Goal: Task Accomplishment & Management: Complete application form

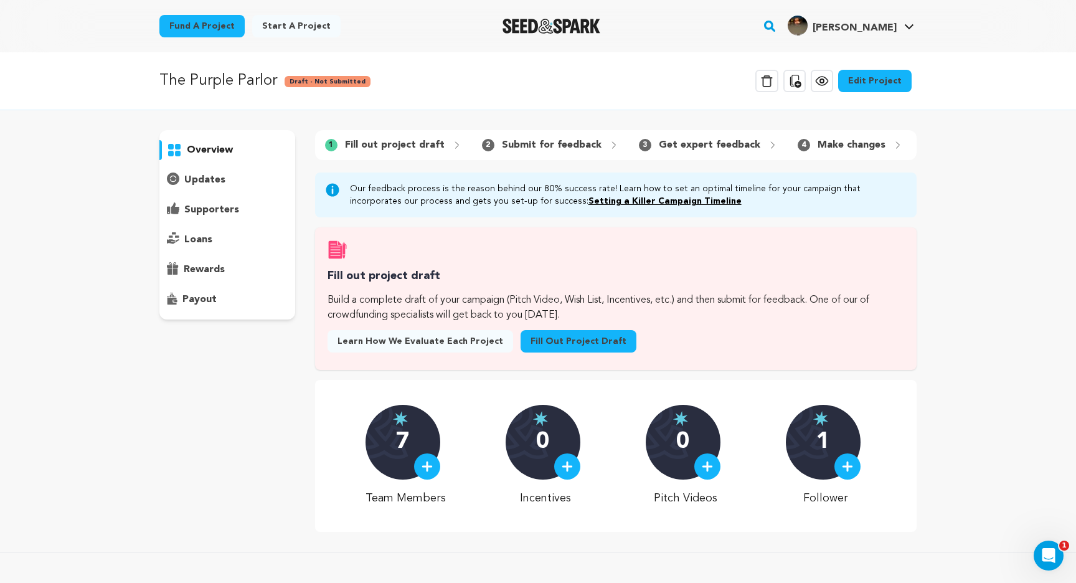
click at [553, 336] on link "Fill out project draft" at bounding box center [578, 341] width 116 height 22
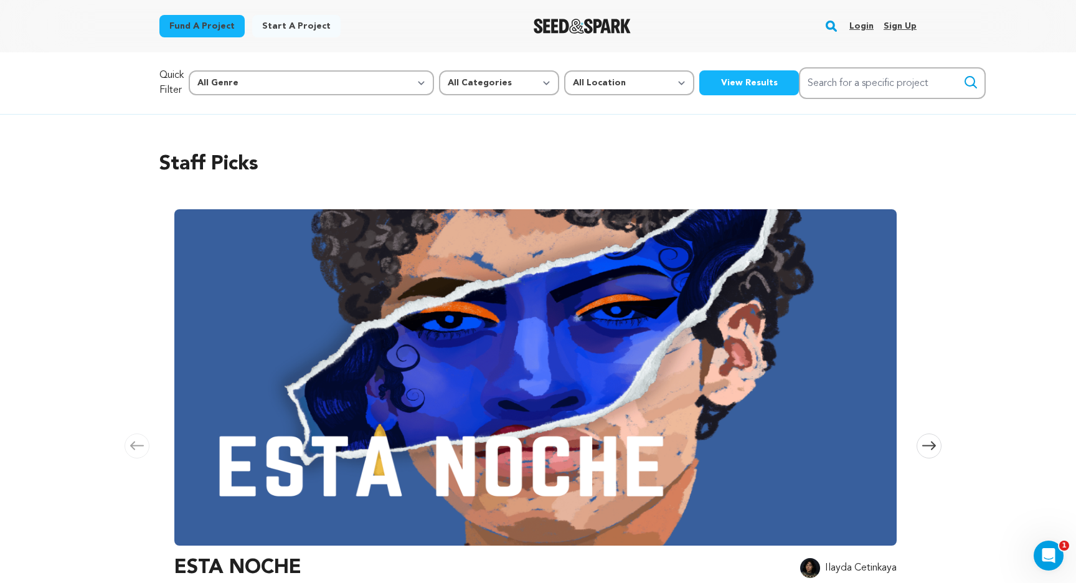
click at [865, 19] on link "Login" at bounding box center [861, 26] width 24 height 20
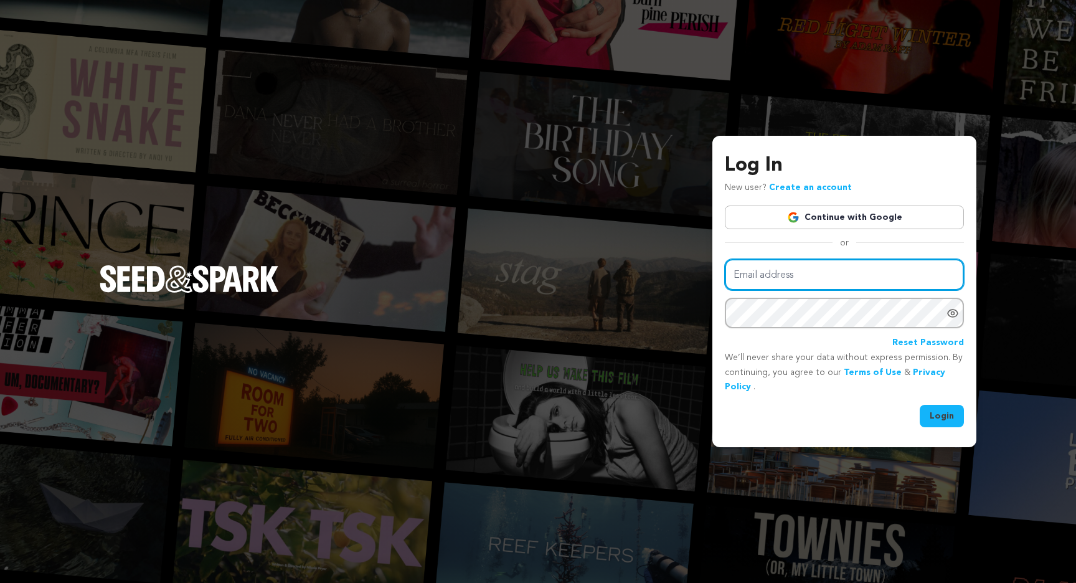
click at [779, 268] on input "Email address" at bounding box center [844, 275] width 239 height 32
type input "kylefelizardo610@gmail.com"
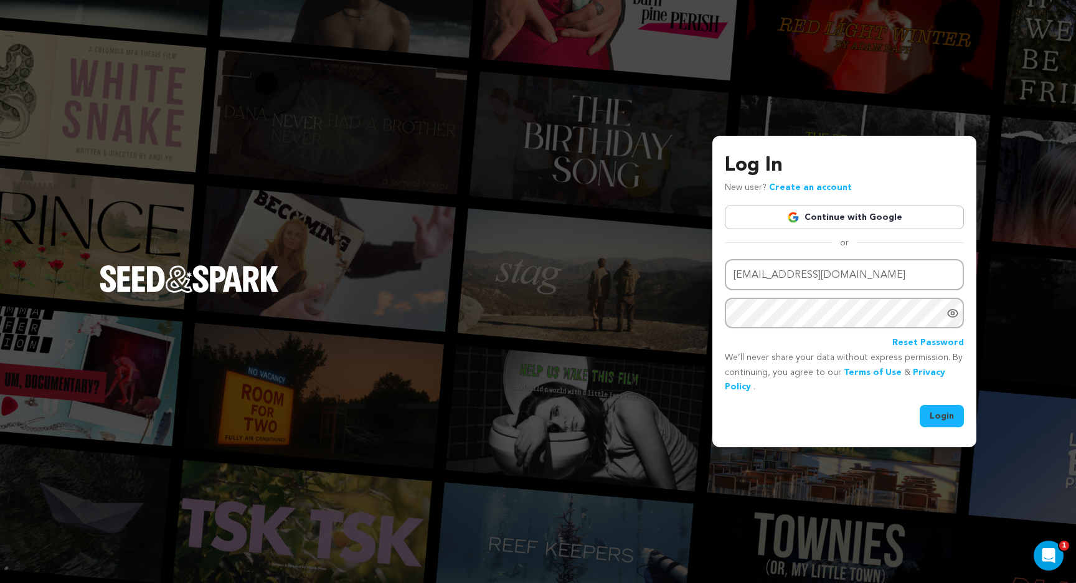
click at [946, 414] on button "Login" at bounding box center [941, 416] width 44 height 22
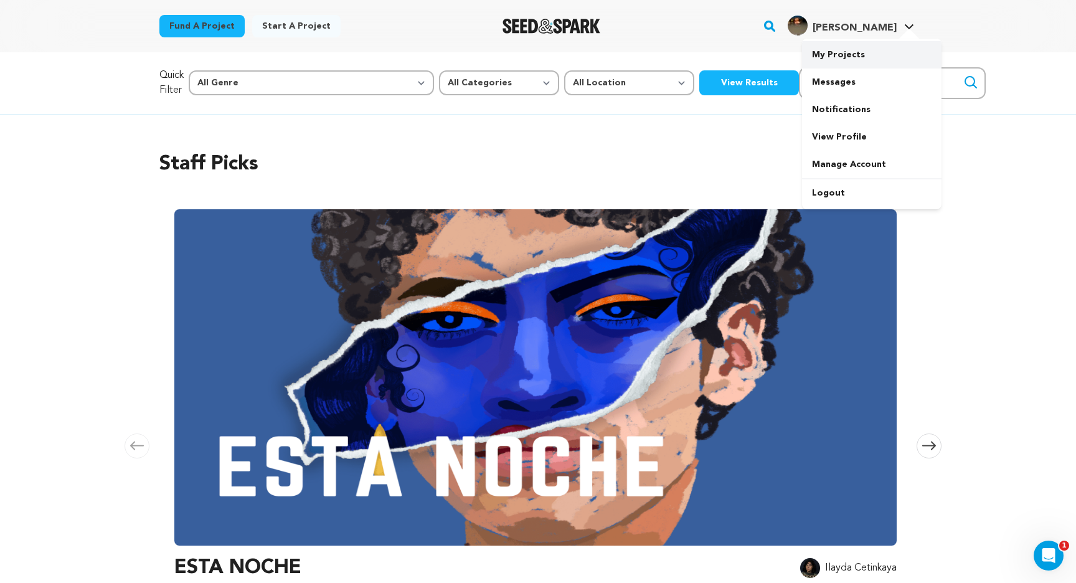
click at [847, 50] on link "My Projects" at bounding box center [871, 54] width 139 height 27
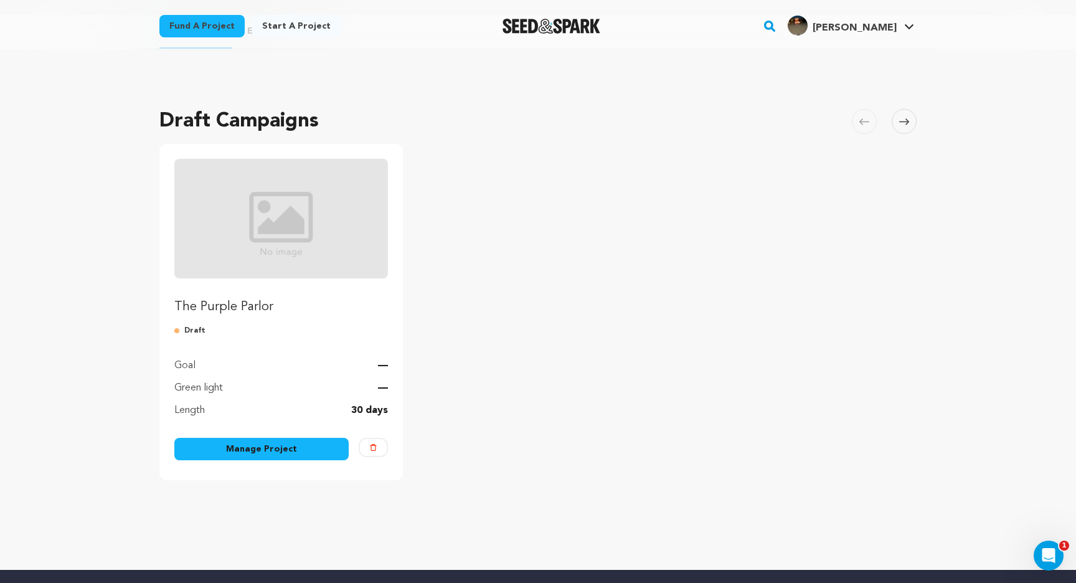
scroll to position [37, 0]
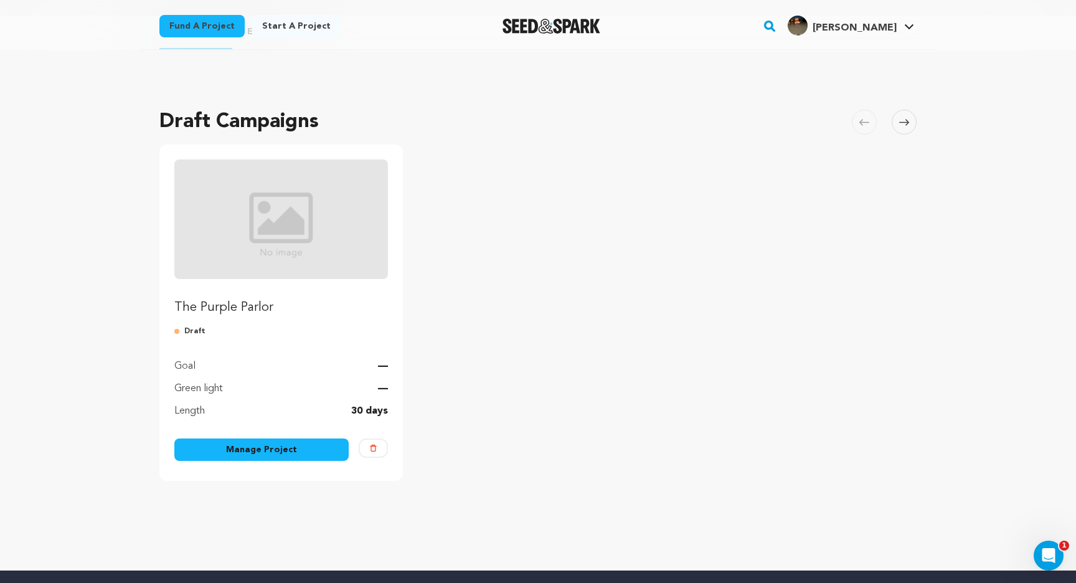
click at [267, 453] on link "Manage Project" at bounding box center [261, 449] width 174 height 22
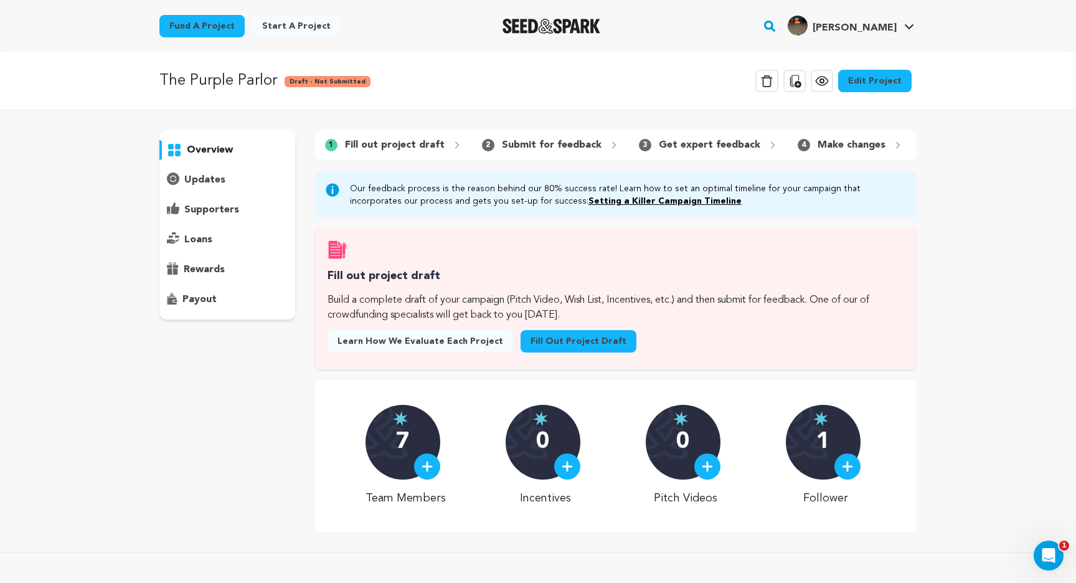
click at [520, 337] on link "Fill out project draft" at bounding box center [578, 341] width 116 height 22
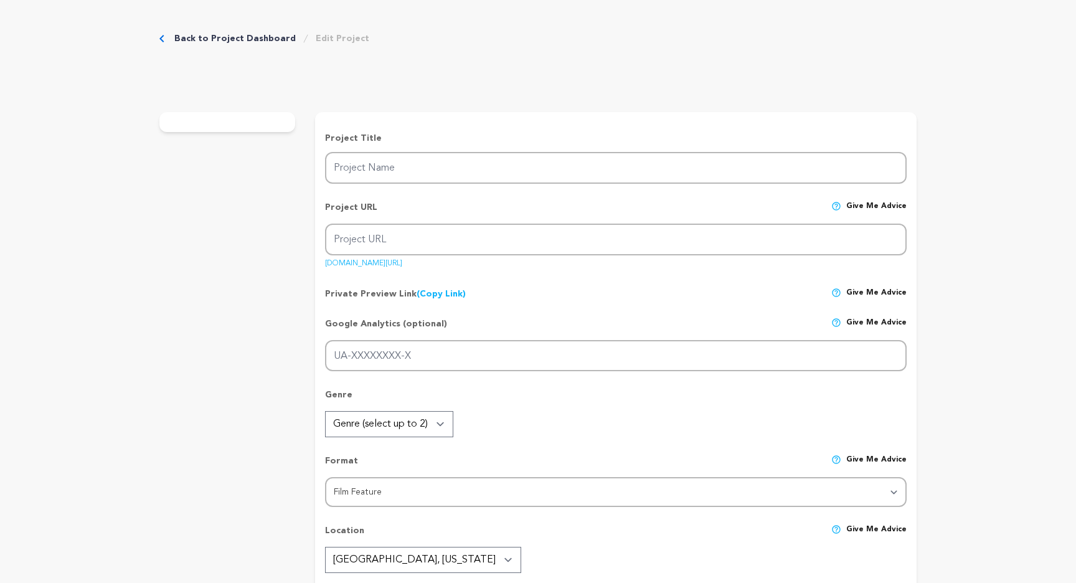
type input "The Purple Parlor"
type input "the-purple-parlor"
type input "G-YJCY15M7CJ"
type input "A forgotten kids’ show, a missing brother, a grieving sister, and the host who …"
type textarea "The Purple Parlor is a story of grief, connection, obsession, and the media tha…"
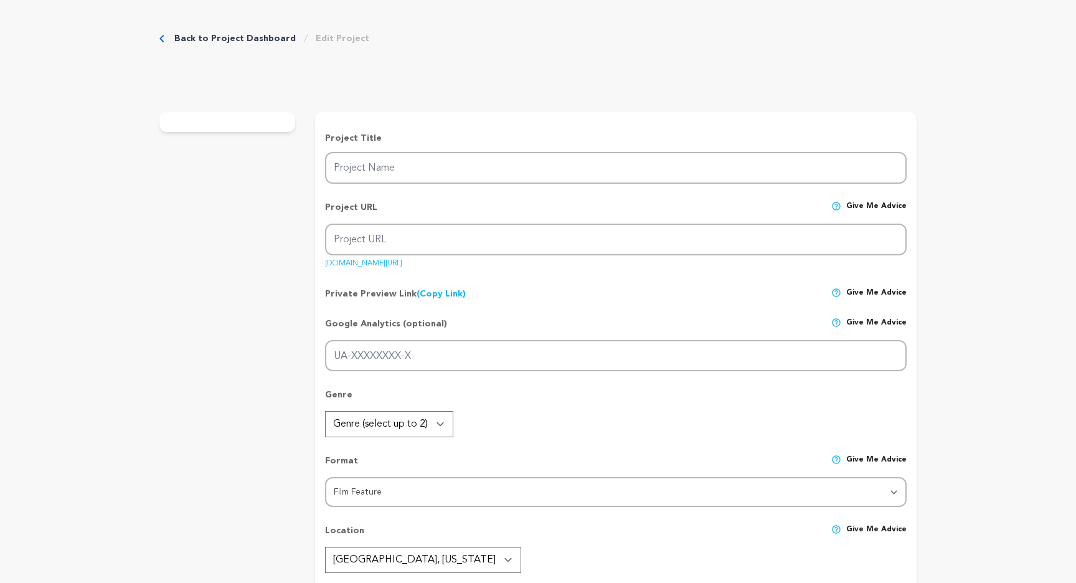
type textarea "Our mission is simple: make a horror film that’s strange, unsettling, and uniqu…"
radio input "true"
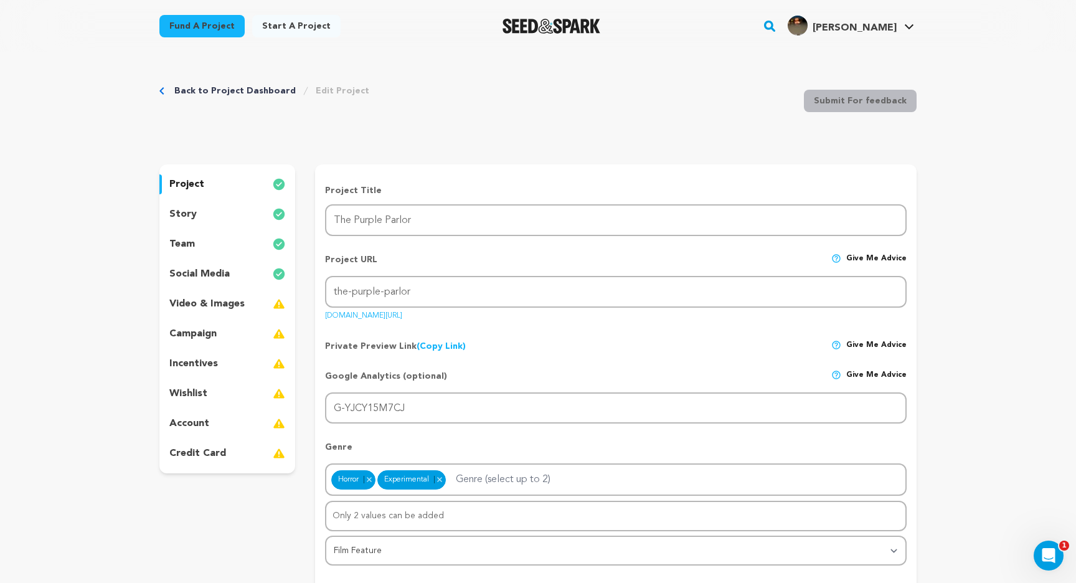
click at [251, 85] on link "Back to Project Dashboard" at bounding box center [234, 91] width 121 height 12
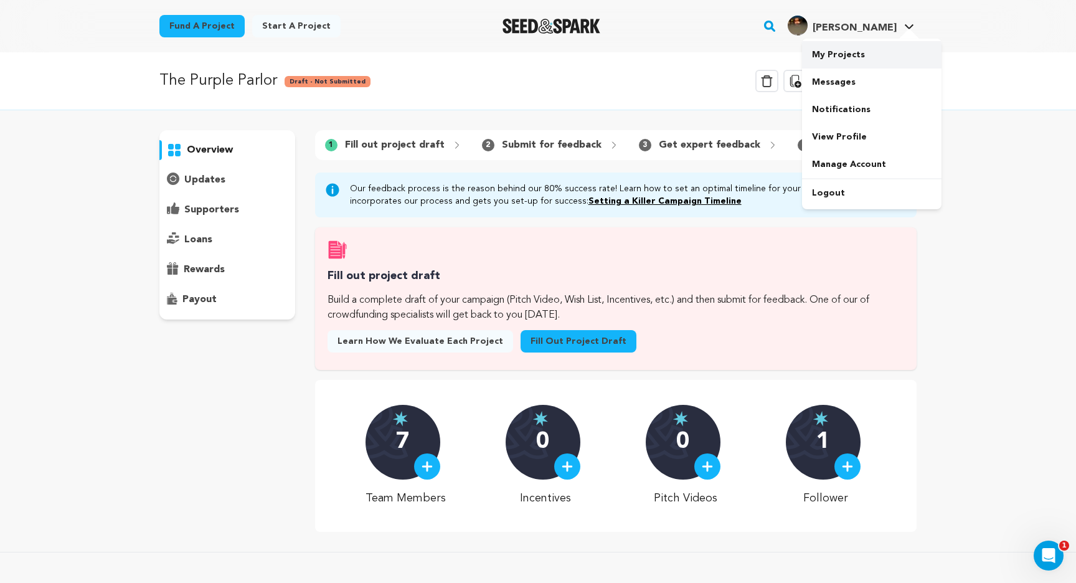
click at [843, 62] on link "My Projects" at bounding box center [871, 54] width 139 height 27
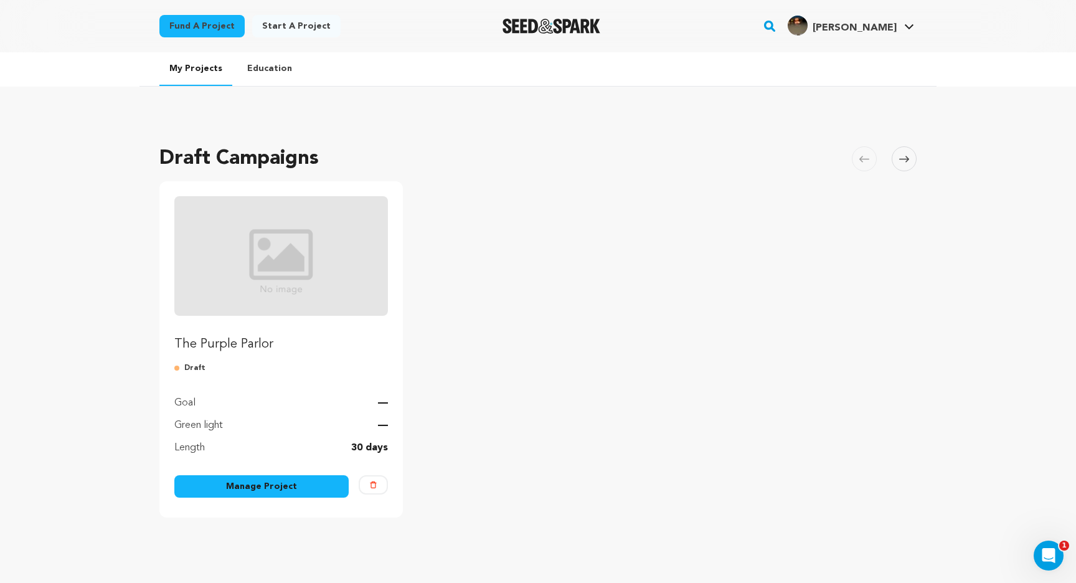
click at [299, 24] on link "Start a project" at bounding box center [296, 26] width 88 height 22
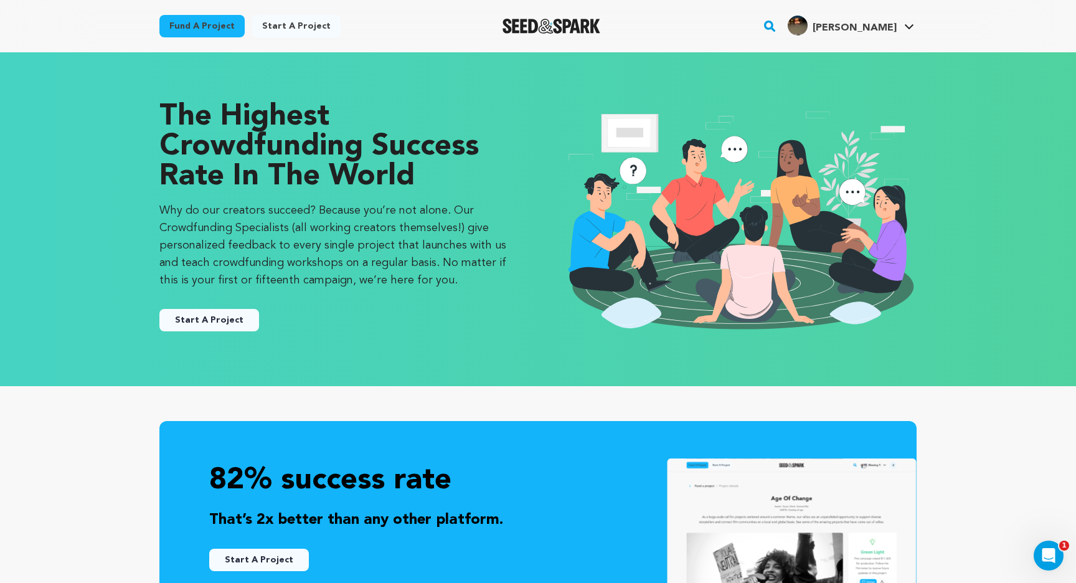
click at [200, 323] on button "Start A Project" at bounding box center [209, 320] width 100 height 22
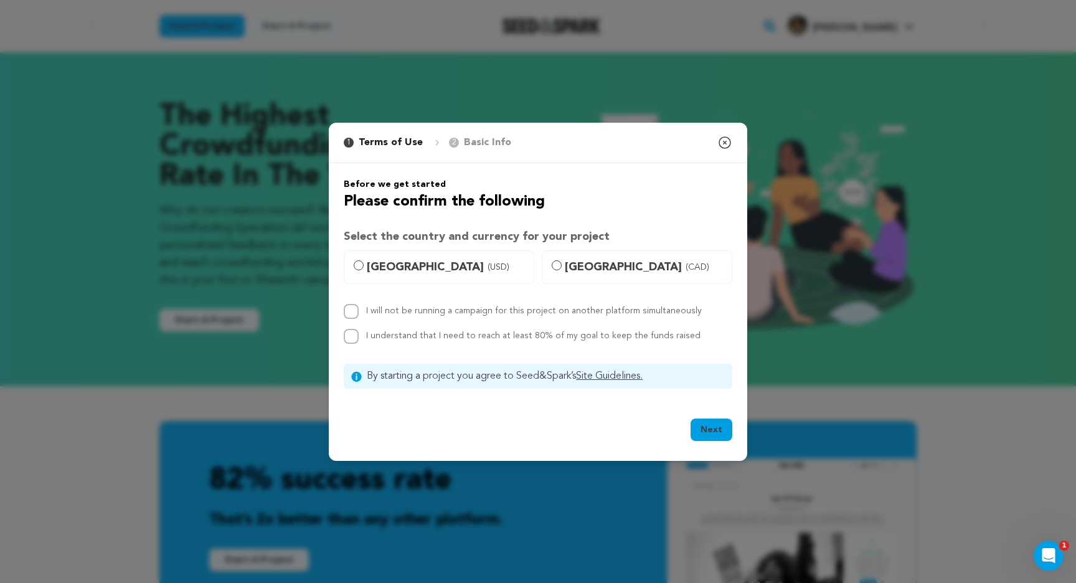
click at [372, 271] on span "United States (USD)" at bounding box center [446, 266] width 159 height 17
click at [363, 270] on input "United States (USD)" at bounding box center [359, 265] width 10 height 10
radio input "true"
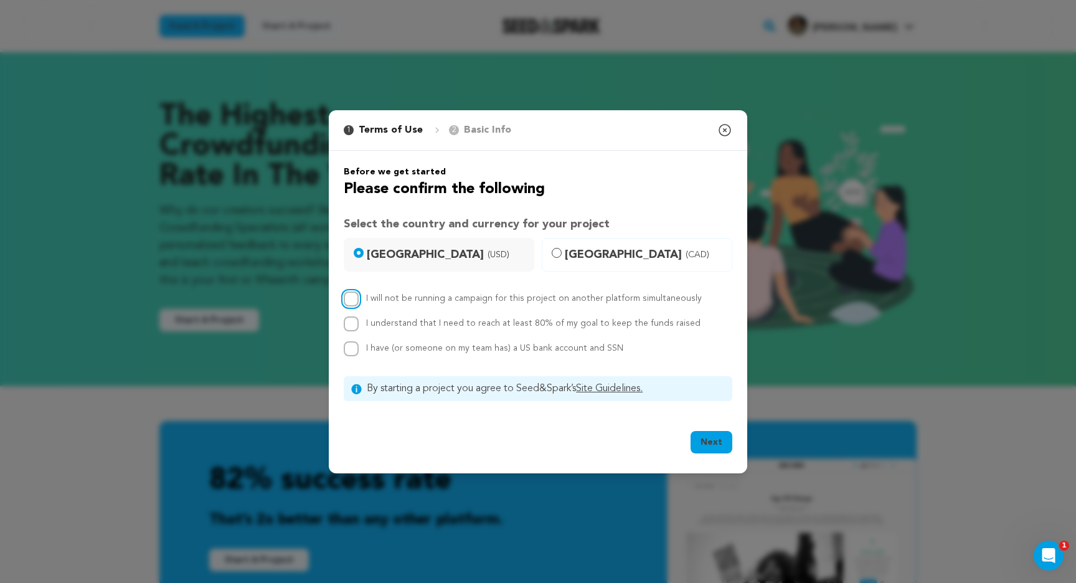
click at [350, 298] on input "I will not be running a campaign for this project on another platform simultane…" at bounding box center [351, 298] width 15 height 15
checkbox input "true"
click at [348, 326] on input "I understand that I need to reach at least 80% of my goal to keep the funds rai…" at bounding box center [351, 323] width 15 height 15
checkbox input "true"
click at [350, 344] on input "I have (or someone on my team has) a US bank account and SSN" at bounding box center [351, 348] width 15 height 15
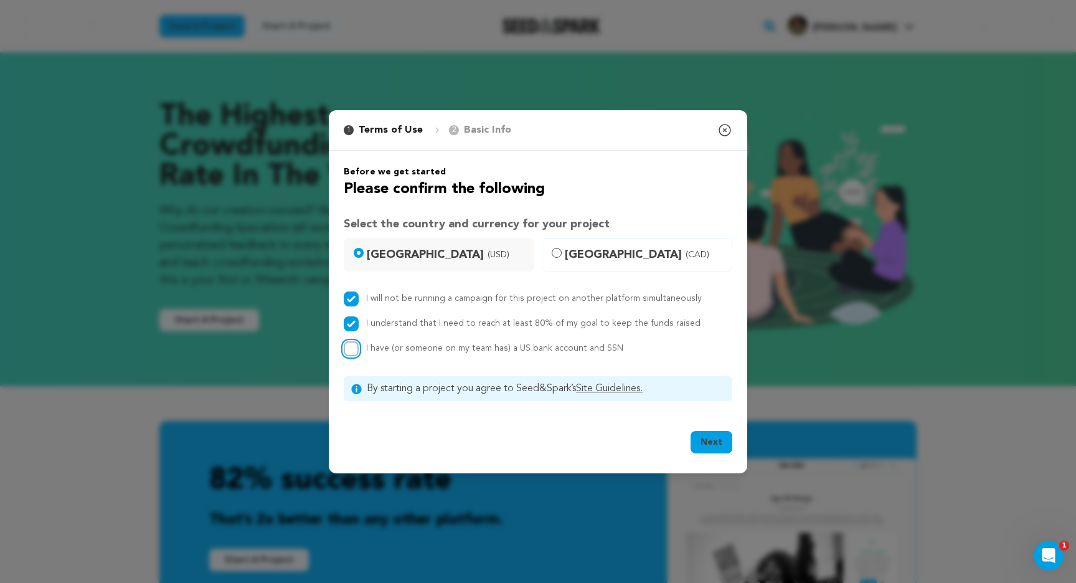
checkbox input "true"
click at [695, 436] on button "Next" at bounding box center [711, 442] width 42 height 22
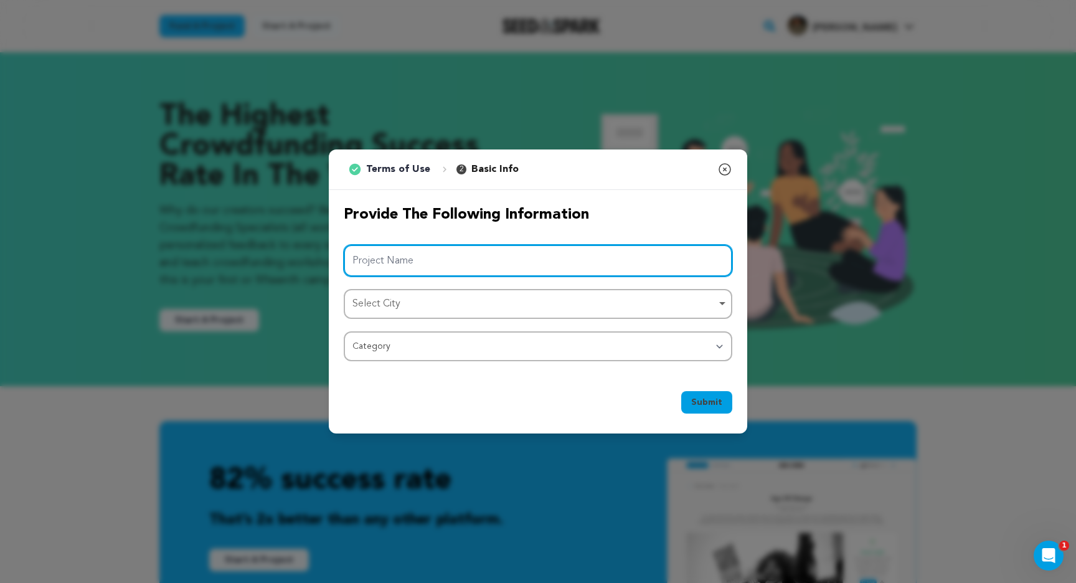
click at [405, 263] on input "Project Name" at bounding box center [538, 261] width 388 height 32
click at [391, 256] on input "Project Name" at bounding box center [538, 261] width 388 height 32
click at [435, 262] on input "The Purple Parlor: Episodes" at bounding box center [538, 261] width 388 height 32
click at [421, 300] on div "Select City Remove item" at bounding box center [533, 304] width 363 height 18
type input "The Purple Parlor: The Lost Episodes"
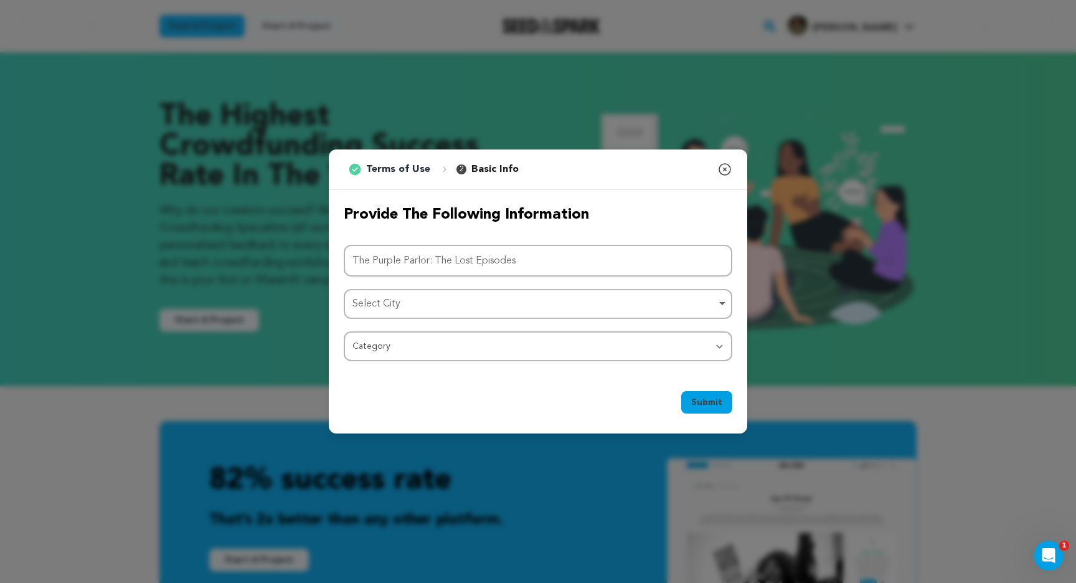
click at [370, 283] on div "Project Name The Purple Parlor: The Lost Episodes Select City Select City Remov…" at bounding box center [538, 303] width 388 height 117
click at [370, 295] on div "Select City Remove item" at bounding box center [533, 304] width 363 height 18
type input "Winter Park"
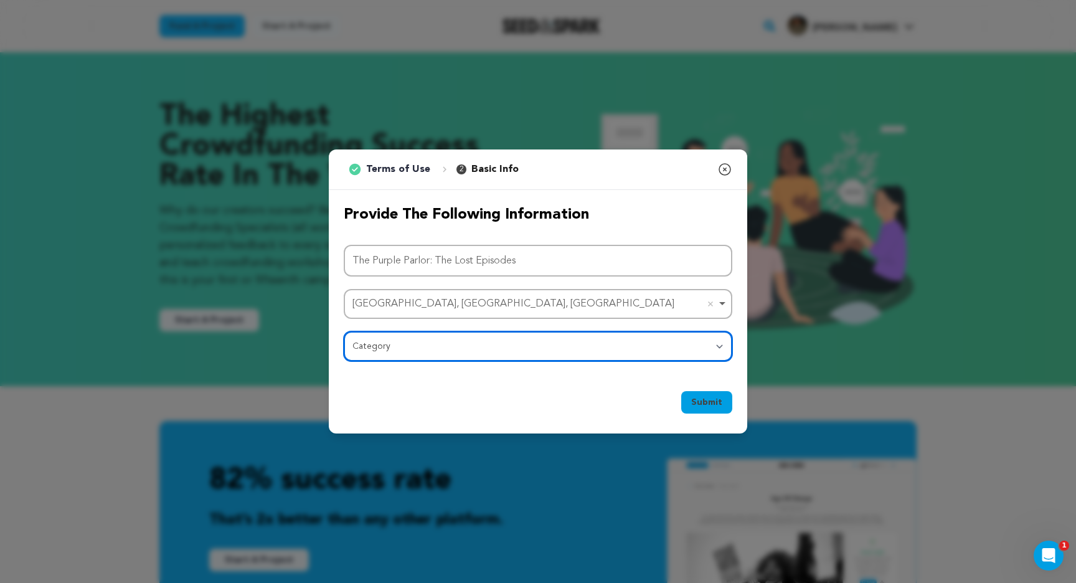
click at [459, 350] on select "Category Film Feature Film Short Series Film Festival Company Music Video VR Ex…" at bounding box center [538, 346] width 388 height 30
select select "1293"
click at [344, 331] on select "Category Film Feature Film Short Series Film Festival Company Music Video VR Ex…" at bounding box center [538, 346] width 388 height 30
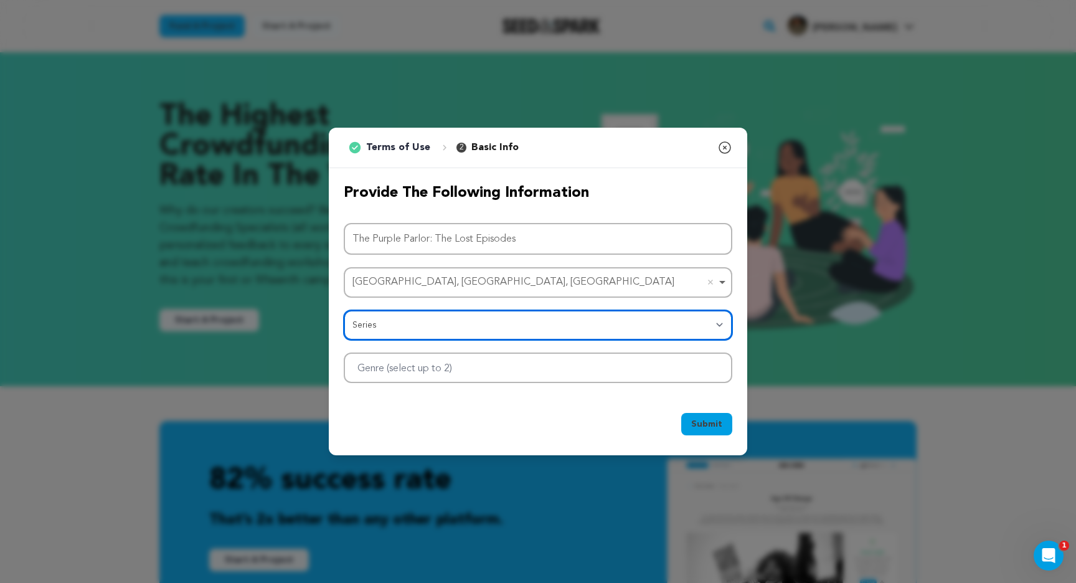
click at [523, 359] on div at bounding box center [538, 367] width 388 height 30
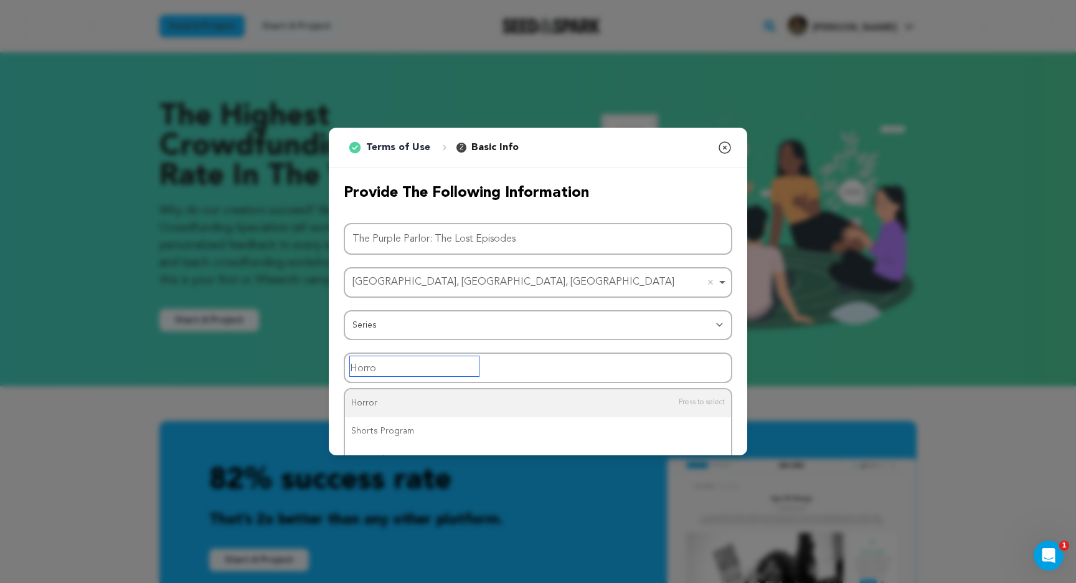
type input "Horror"
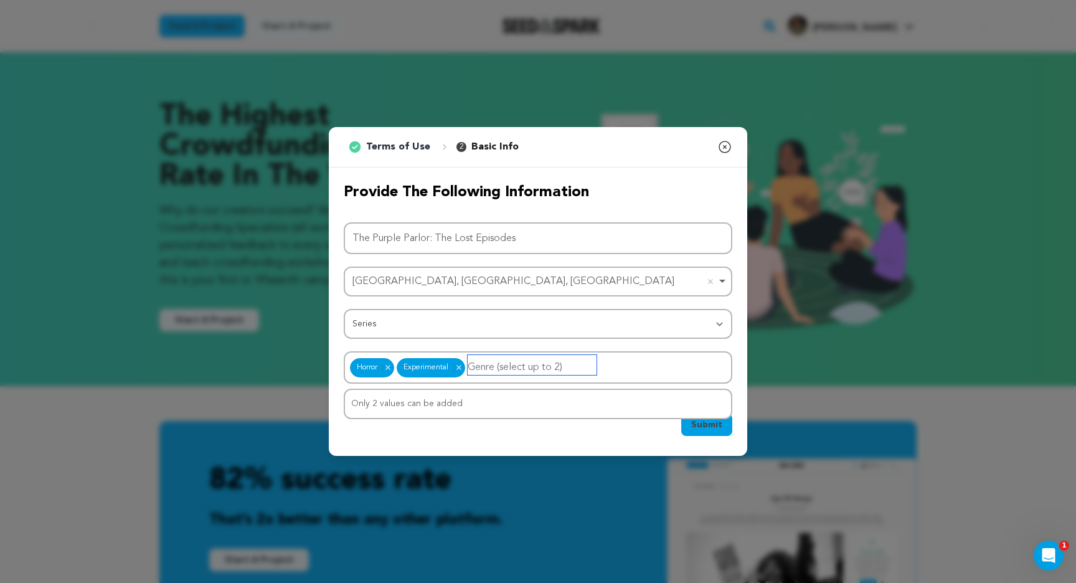
click at [456, 404] on div "Only 2 values can be added" at bounding box center [538, 404] width 386 height 28
click at [703, 425] on span "Submit" at bounding box center [706, 424] width 31 height 12
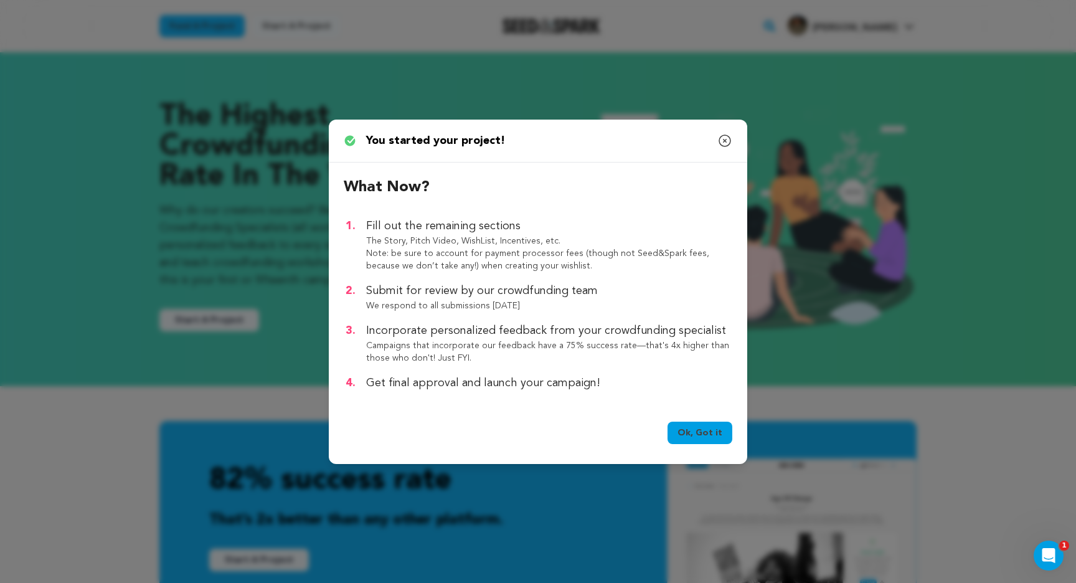
click at [708, 429] on link "Ok, Got it" at bounding box center [699, 432] width 65 height 22
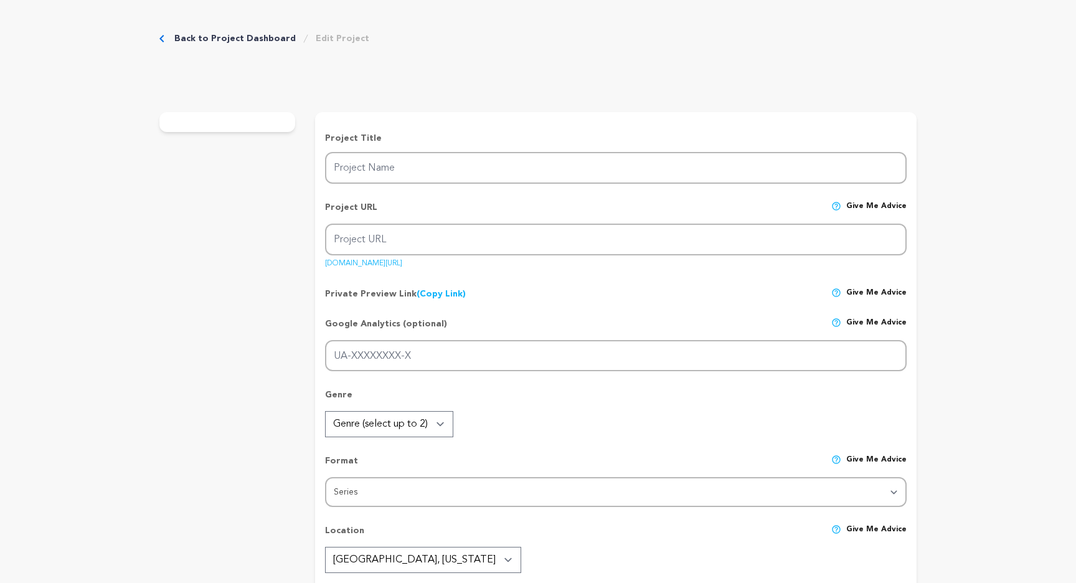
type input "The Purple Parlor: The Lost Episodes"
type input "the-purple-parlor-the-lost-episodes"
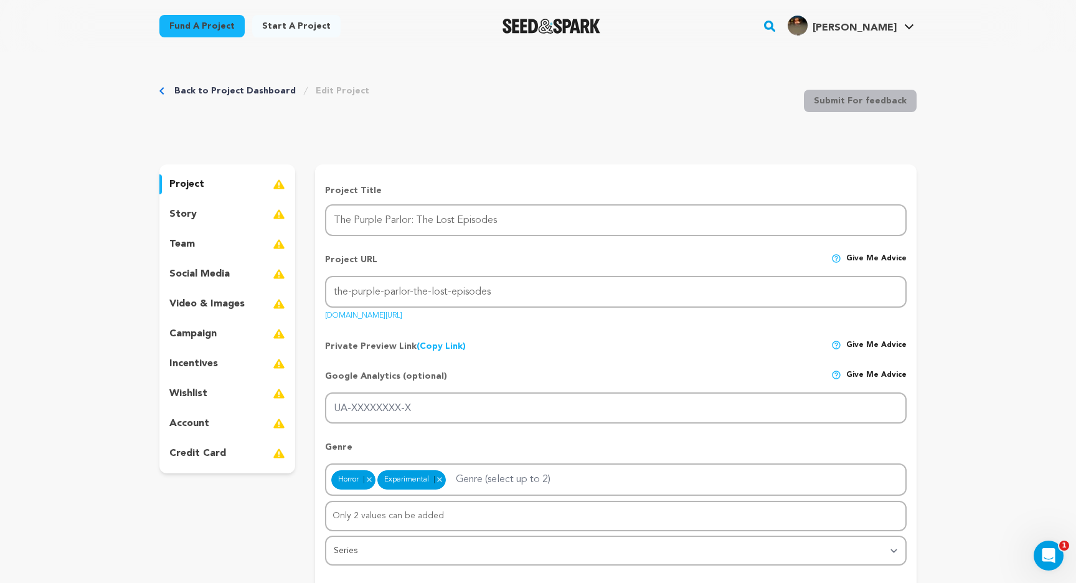
click at [228, 242] on div "team" at bounding box center [227, 244] width 136 height 20
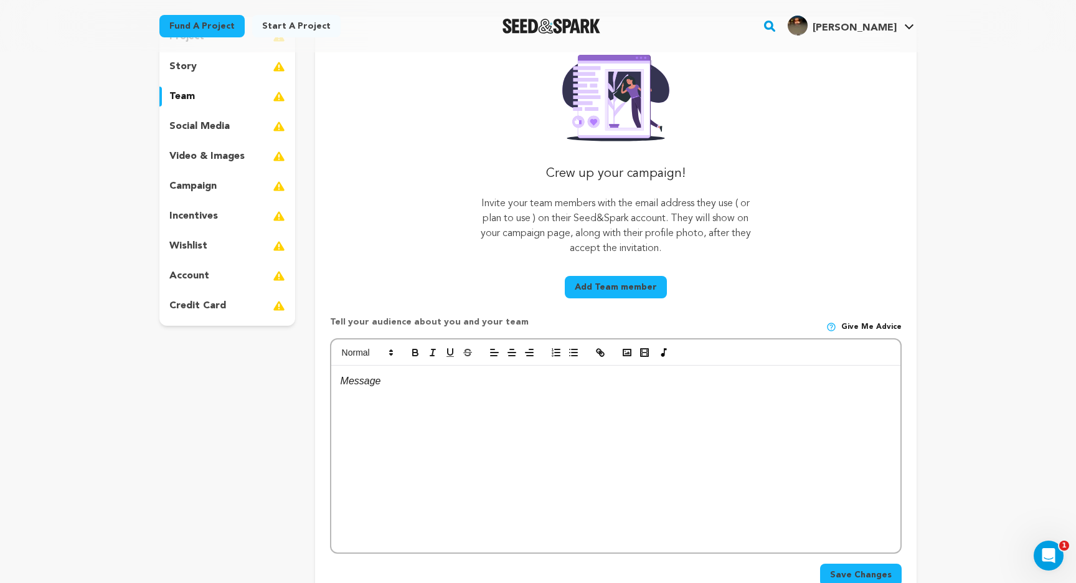
scroll to position [154, 0]
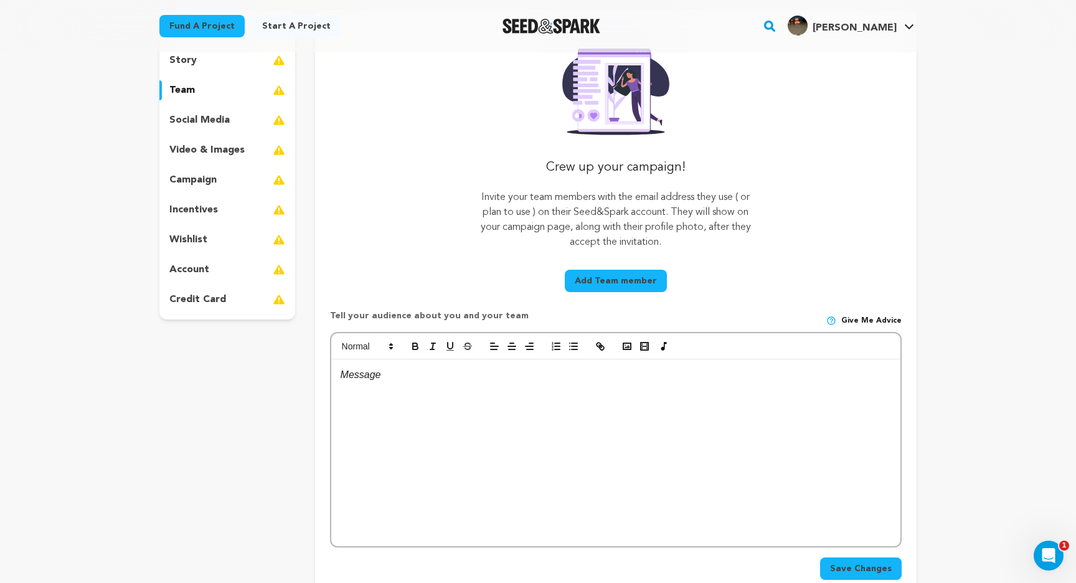
click at [596, 274] on button "Add Team member" at bounding box center [616, 281] width 102 height 22
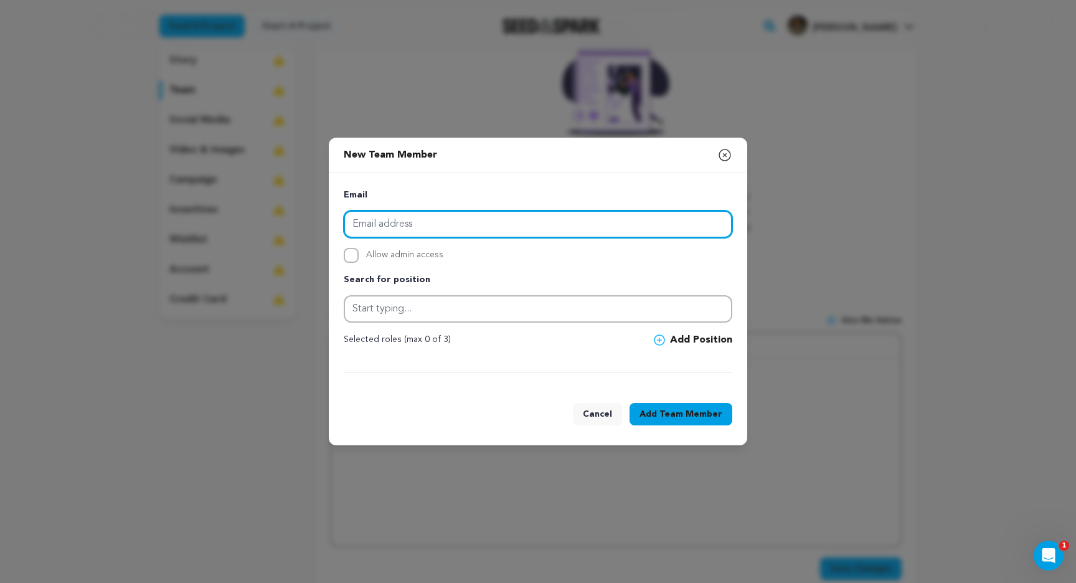
click at [468, 230] on input "email" at bounding box center [538, 223] width 388 height 27
type input "j"
paste input "[EMAIL_ADDRESS][DOMAIN_NAME]"
type input "[EMAIL_ADDRESS][DOMAIN_NAME]"
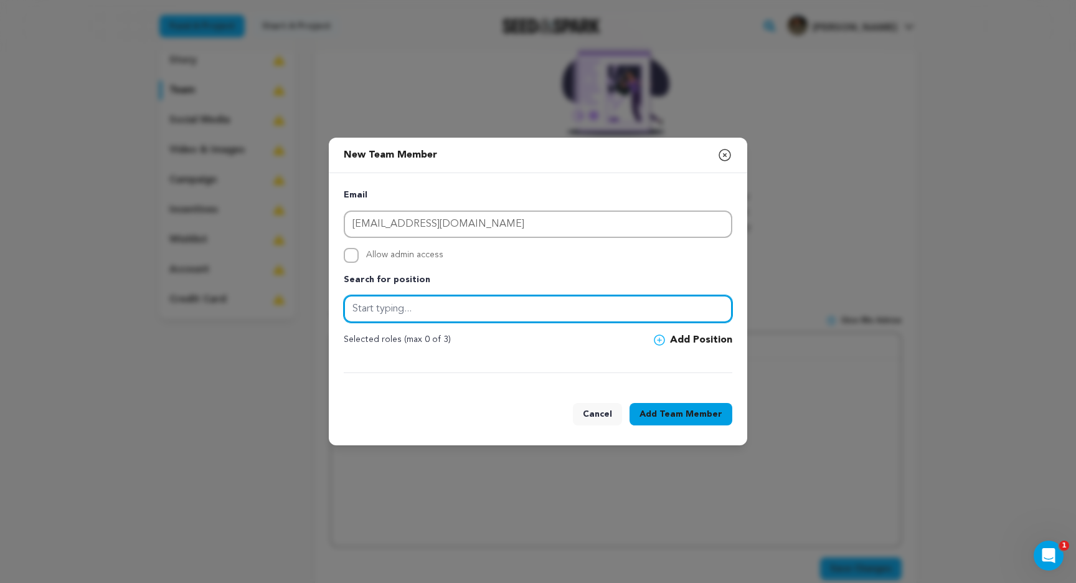
click at [419, 319] on input "text" at bounding box center [538, 308] width 388 height 27
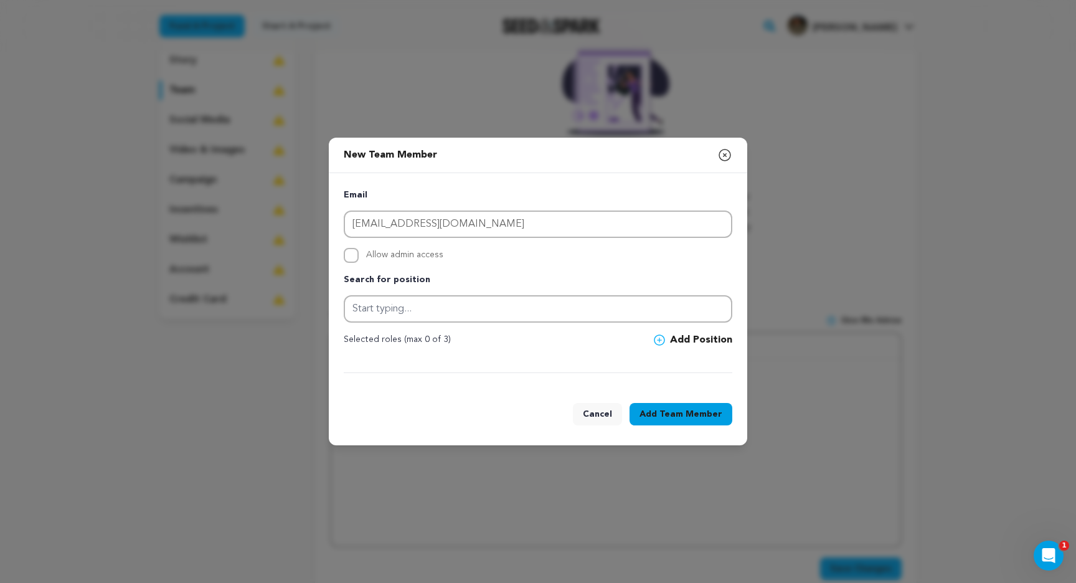
click at [380, 251] on span "Allow admin access" at bounding box center [404, 255] width 77 height 15
click at [359, 251] on input "Allow admin access" at bounding box center [351, 255] width 15 height 15
checkbox input "true"
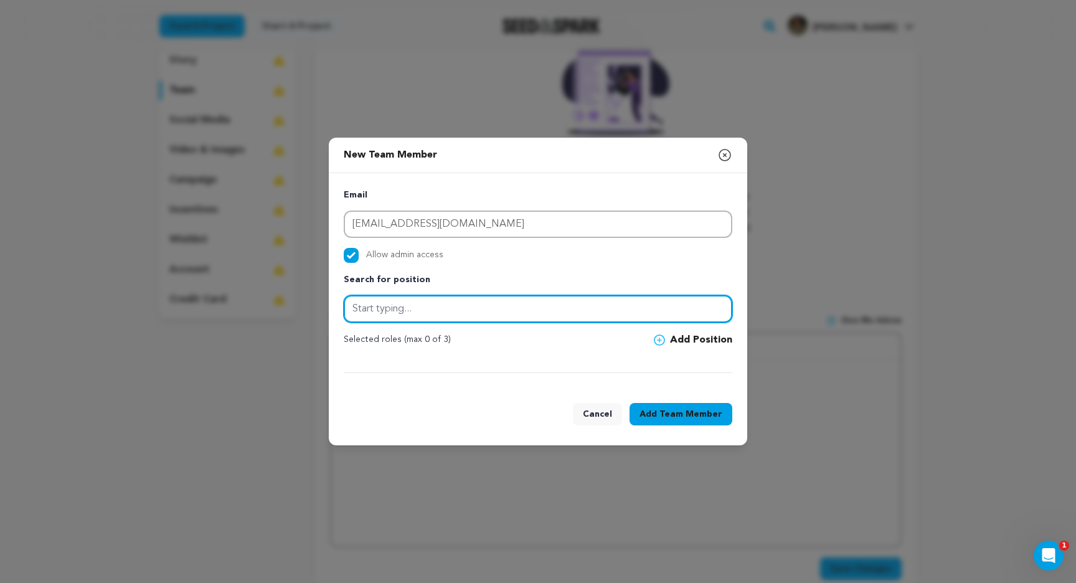
click at [431, 306] on input "text" at bounding box center [538, 308] width 388 height 27
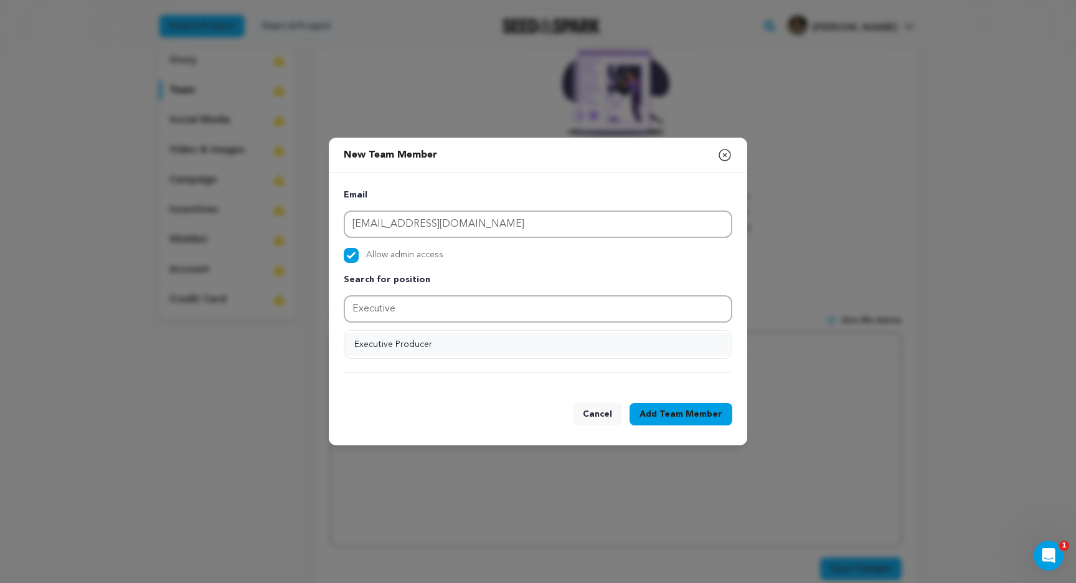
click at [419, 344] on button "Executive Producer" at bounding box center [537, 344] width 387 height 22
type input "Executive Producer"
click at [687, 332] on button "Add Position" at bounding box center [693, 339] width 78 height 15
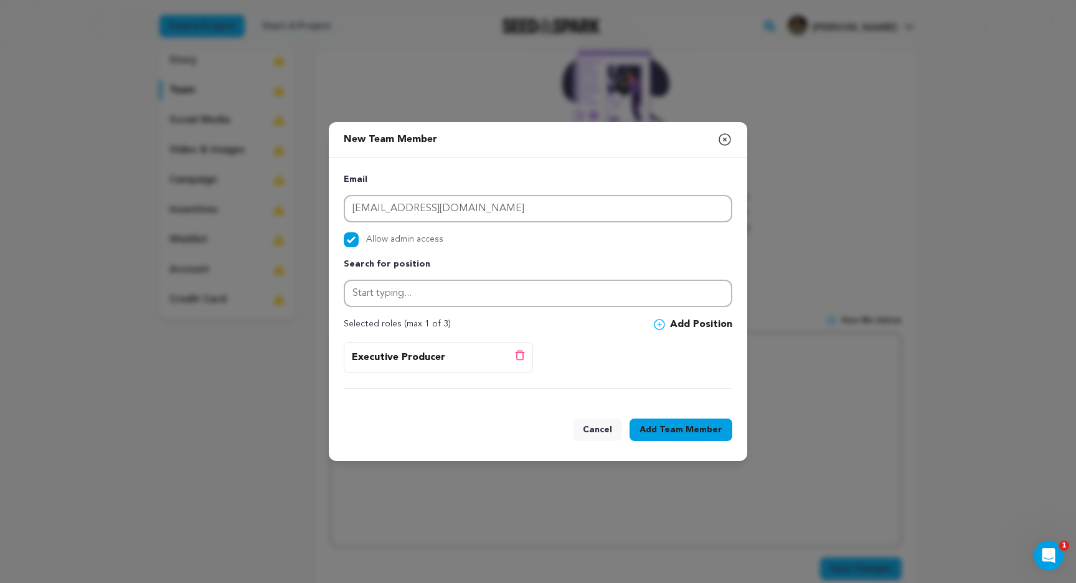
click at [663, 427] on span "Team Member" at bounding box center [690, 429] width 63 height 12
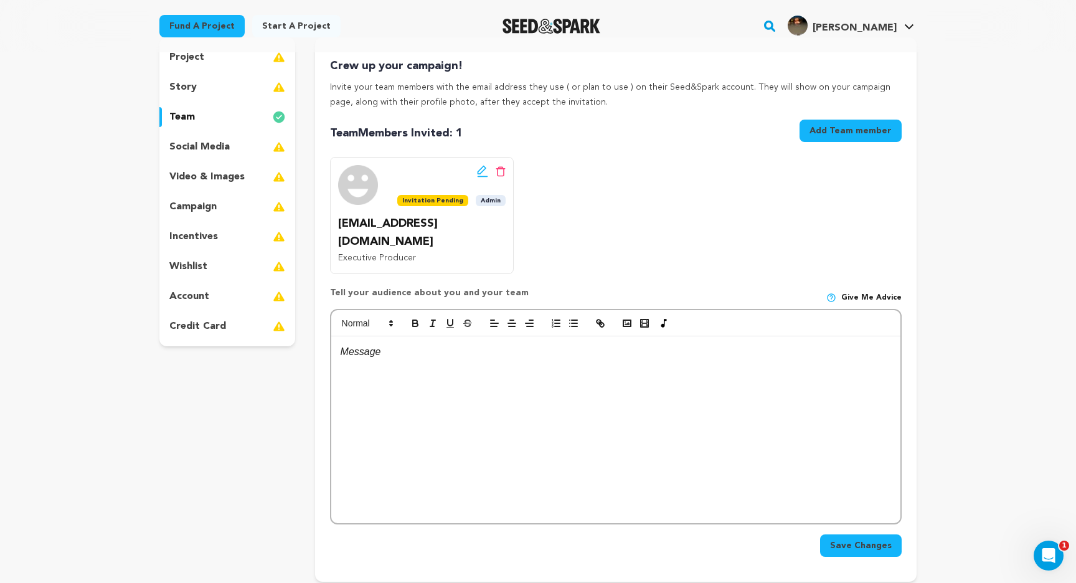
scroll to position [105, 0]
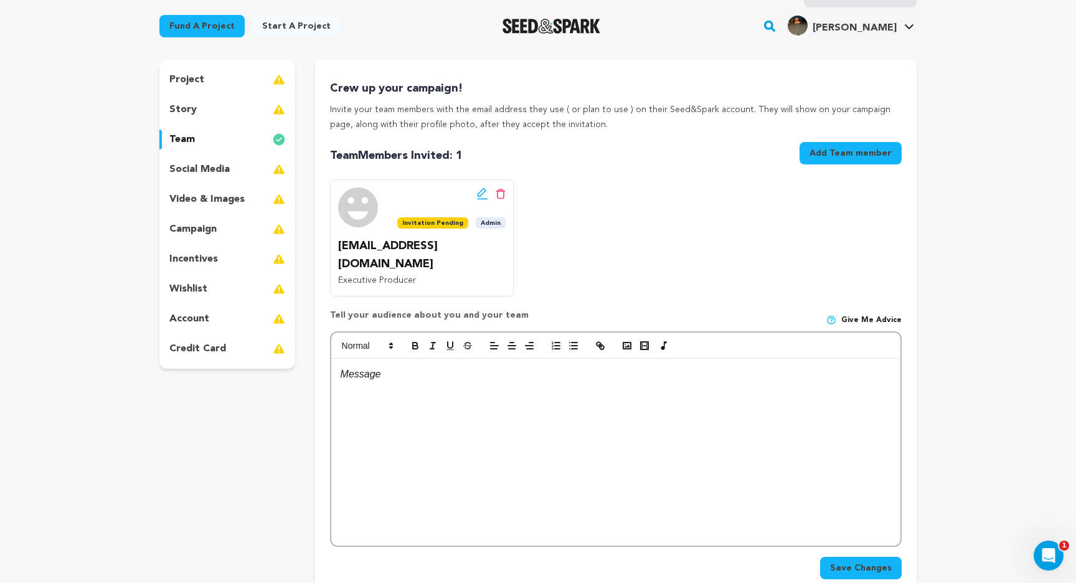
click at [194, 82] on p "project" at bounding box center [186, 79] width 35 height 15
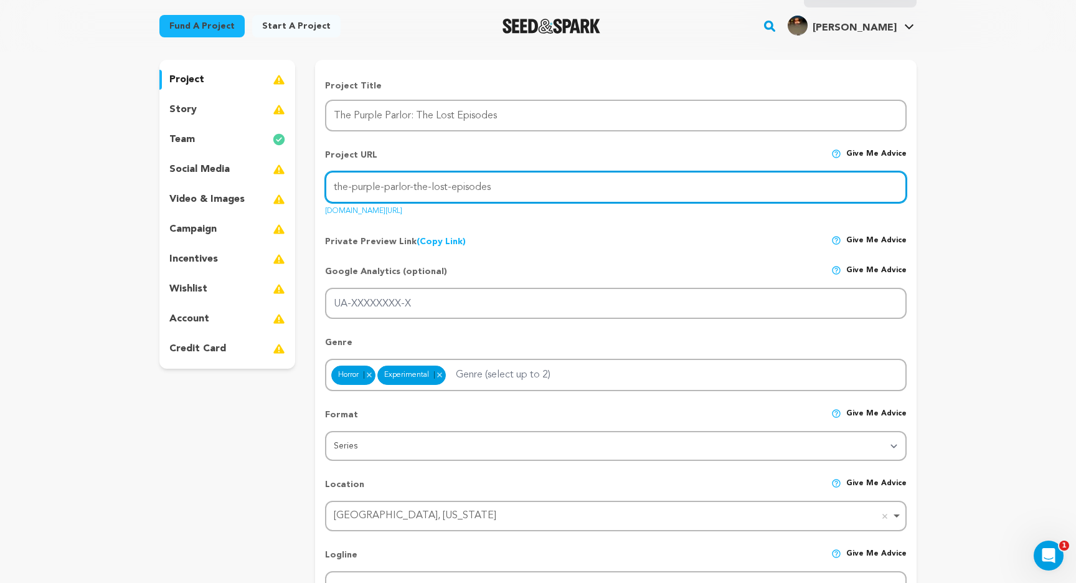
click at [491, 185] on input "the-purple-parlor-the-lost-episodes" at bounding box center [615, 187] width 581 height 32
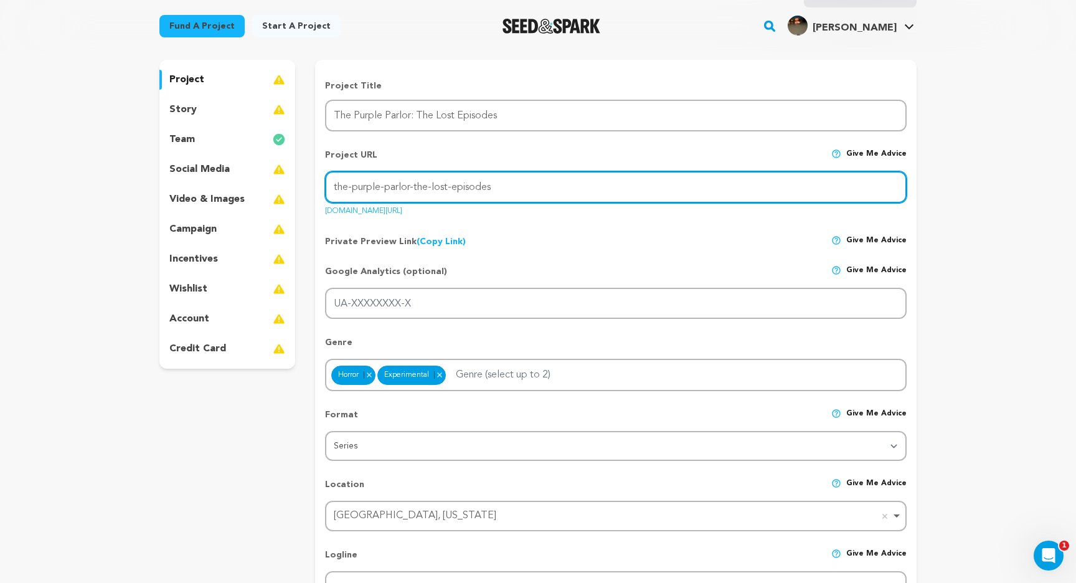
drag, startPoint x: 410, startPoint y: 188, endPoint x: 339, endPoint y: 189, distance: 71.0
click at [339, 189] on input "the-purple-parlor-the-lost-episodes" at bounding box center [615, 187] width 581 height 32
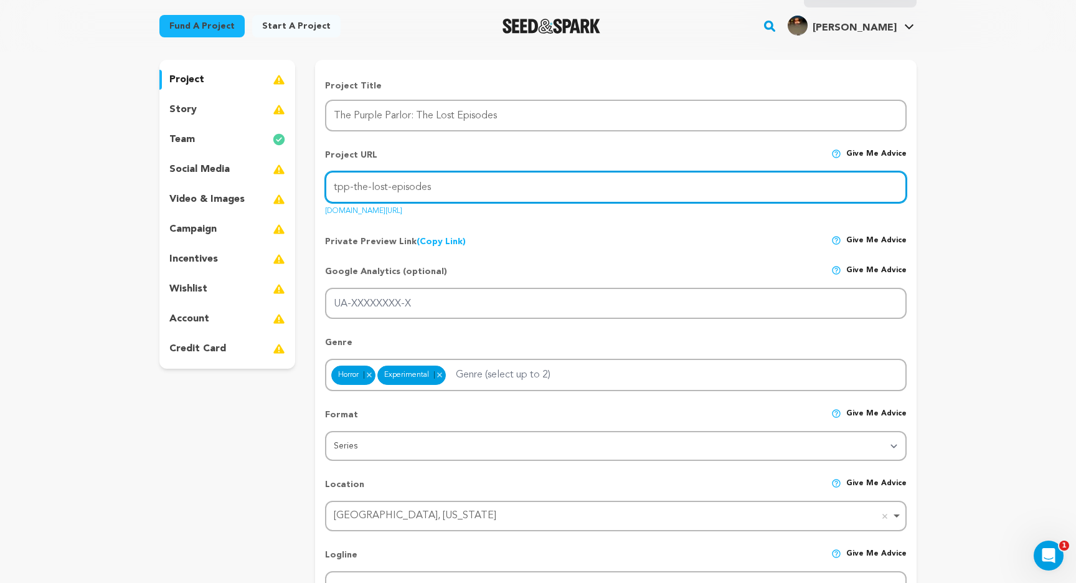
click at [368, 185] on input "tpp-the-lost-episodes" at bounding box center [615, 187] width 581 height 32
type input "tpp-lost-episodes"
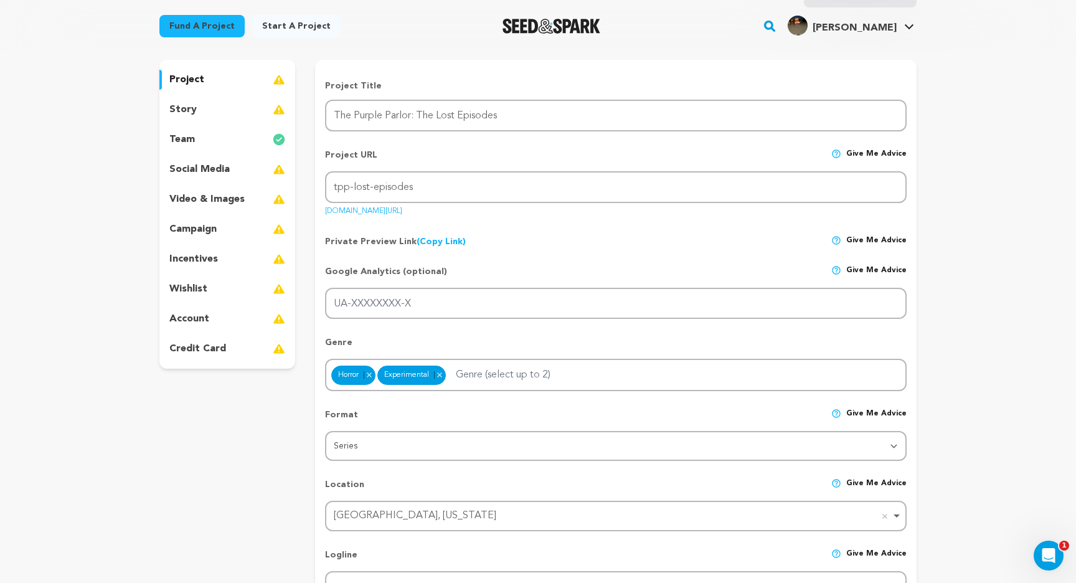
click at [509, 255] on div "Google Analytics (optional) Give me advice UA-XXXXXXXX-X" at bounding box center [615, 287] width 581 height 64
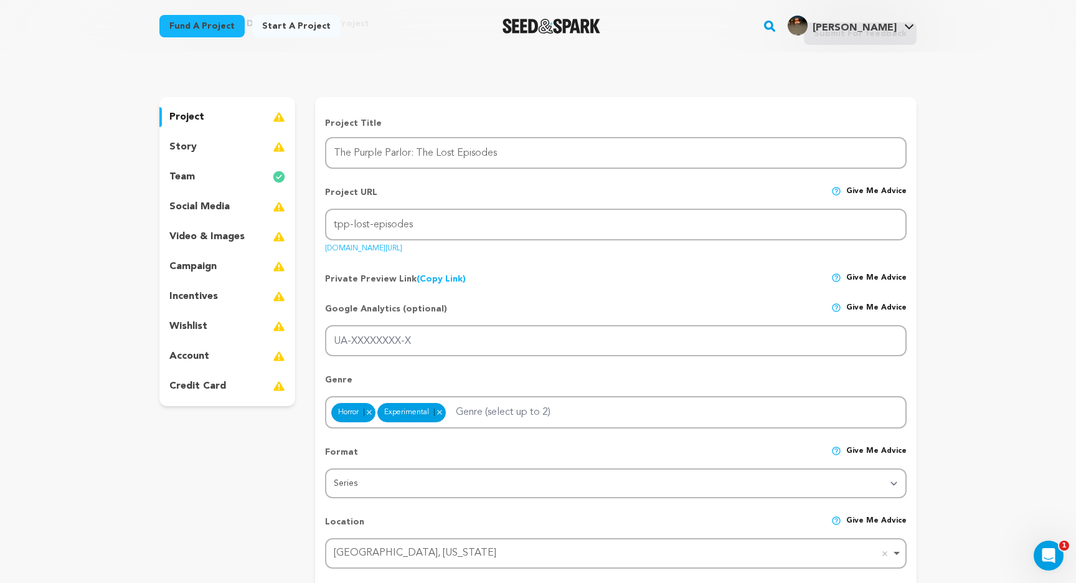
scroll to position [15, 0]
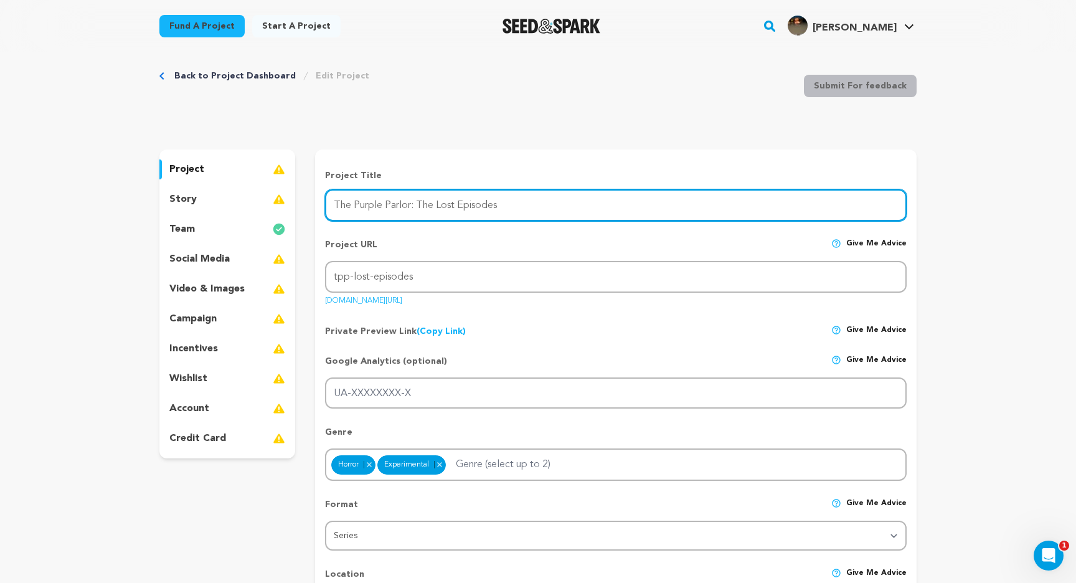
click at [417, 200] on input "The Purple Parlor: The Lost Episodes" at bounding box center [615, 205] width 581 height 32
type input "The Purple Parlor: Lost Episodes"
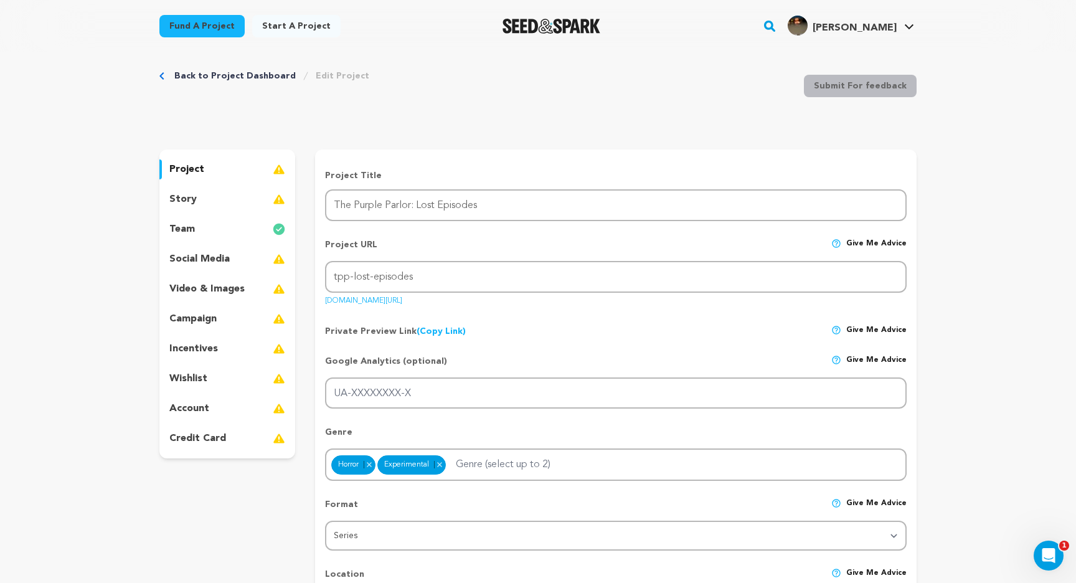
click at [432, 237] on div "Project URL Give me advice Project URL tpp-lost-episodes seedandspark.com/fund/…" at bounding box center [615, 267] width 581 height 79
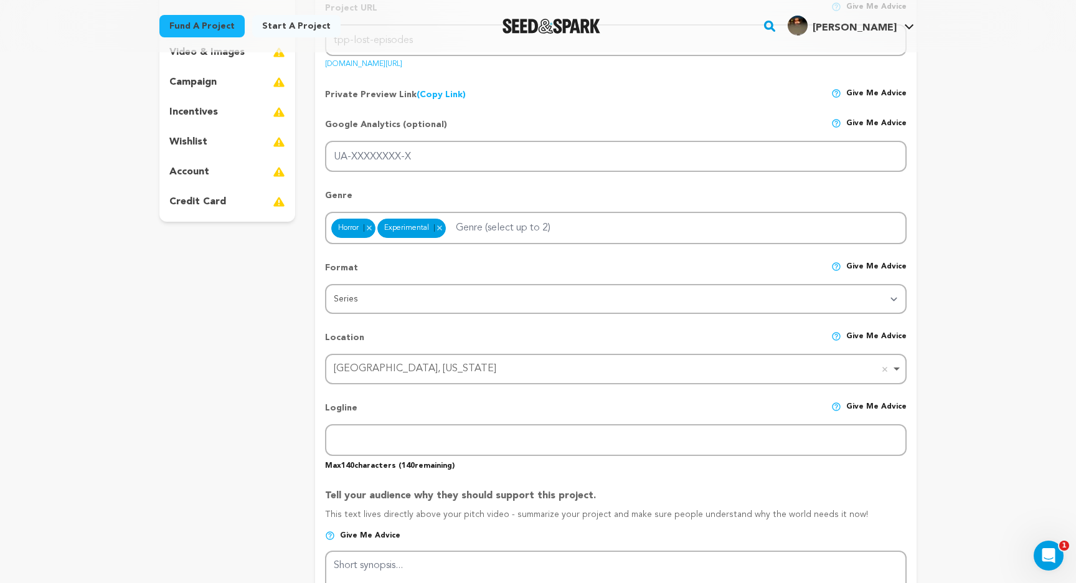
scroll to position [289, 0]
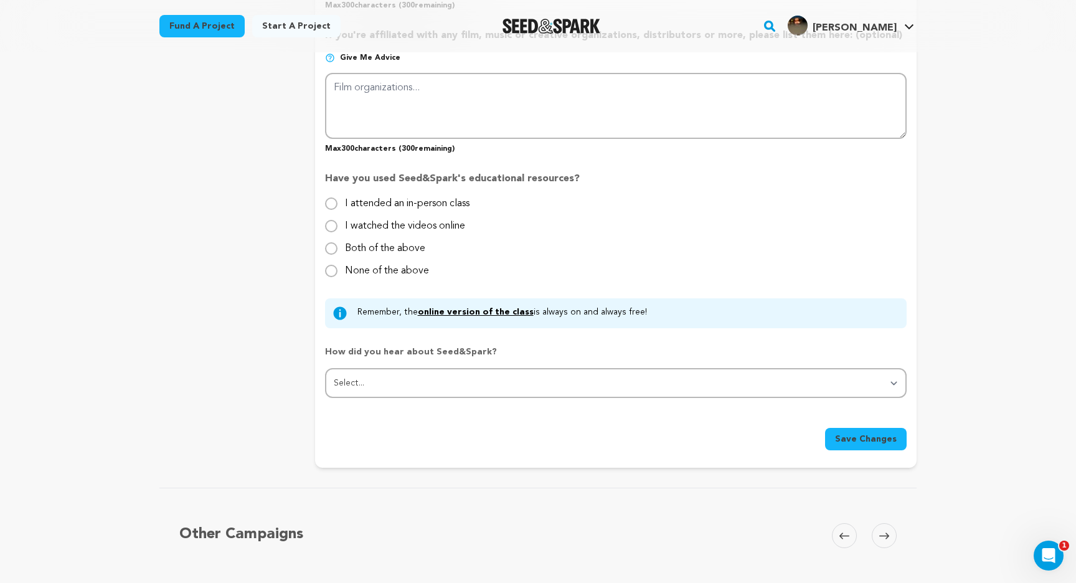
click at [845, 438] on span "Save Changes" at bounding box center [866, 439] width 62 height 12
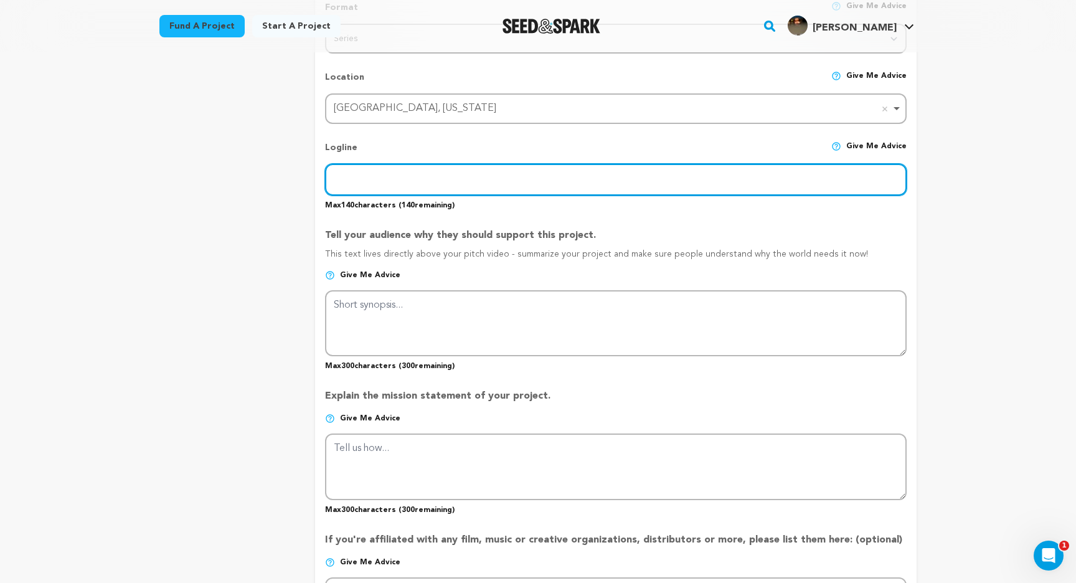
scroll to position [517, 0]
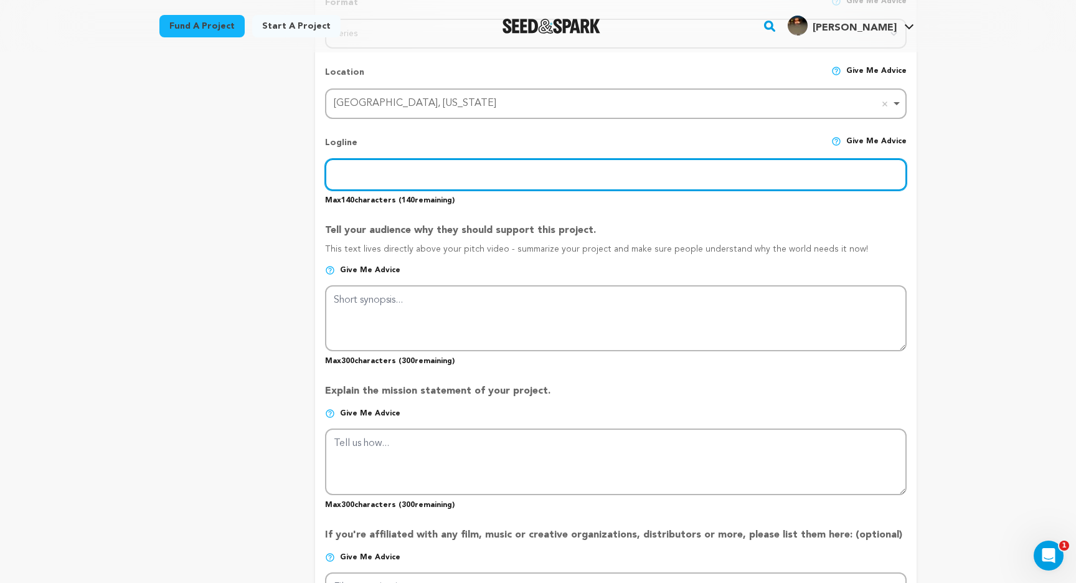
paste input "From sharing secrets to finishing songs, Jimmy’s lessons remind every little bu…"
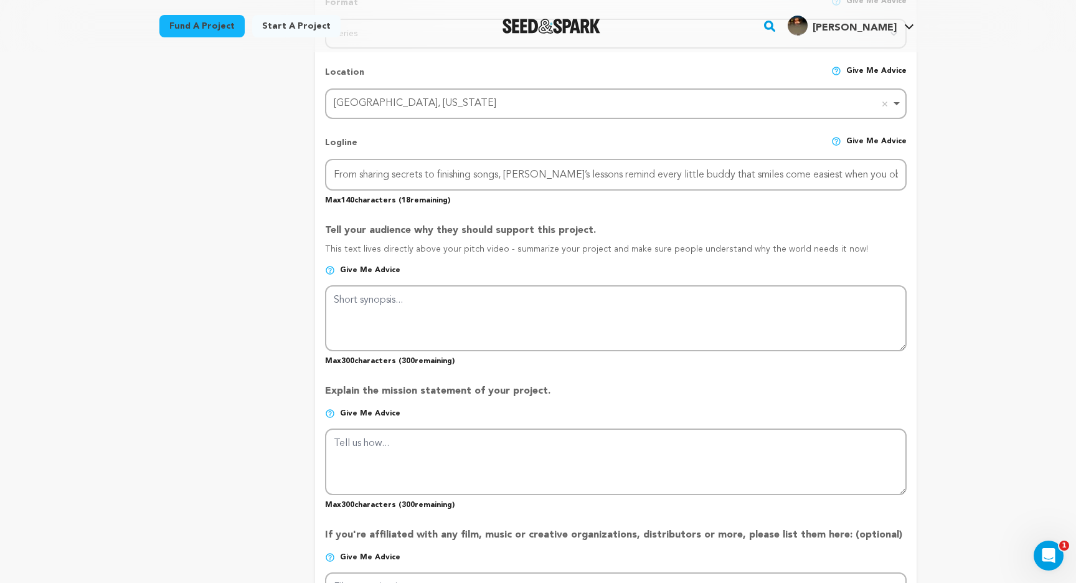
click at [530, 197] on p "Max 140 characters ( 18 remaining)" at bounding box center [615, 197] width 581 height 15
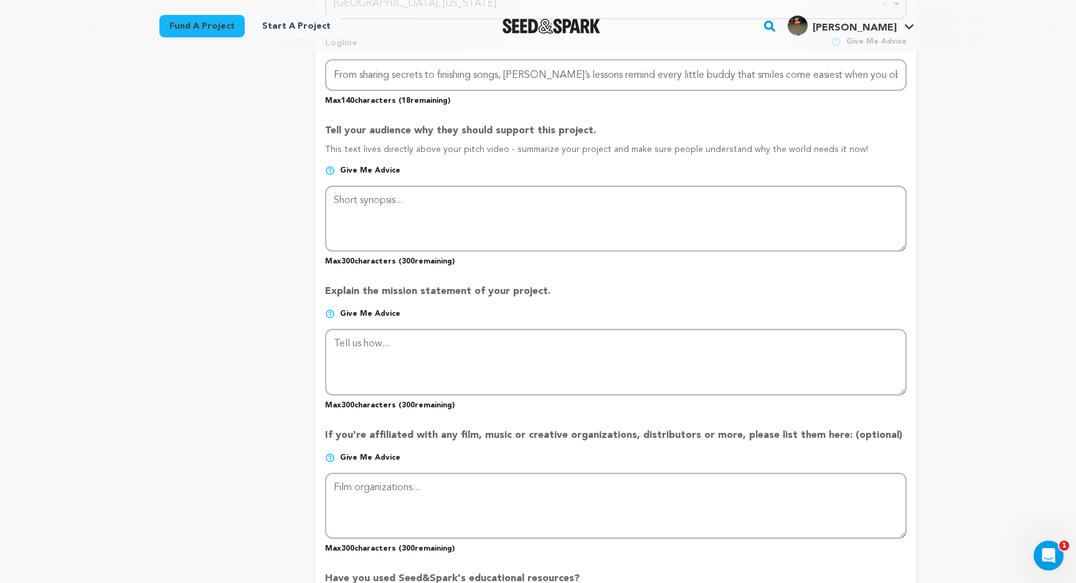
scroll to position [617, 0]
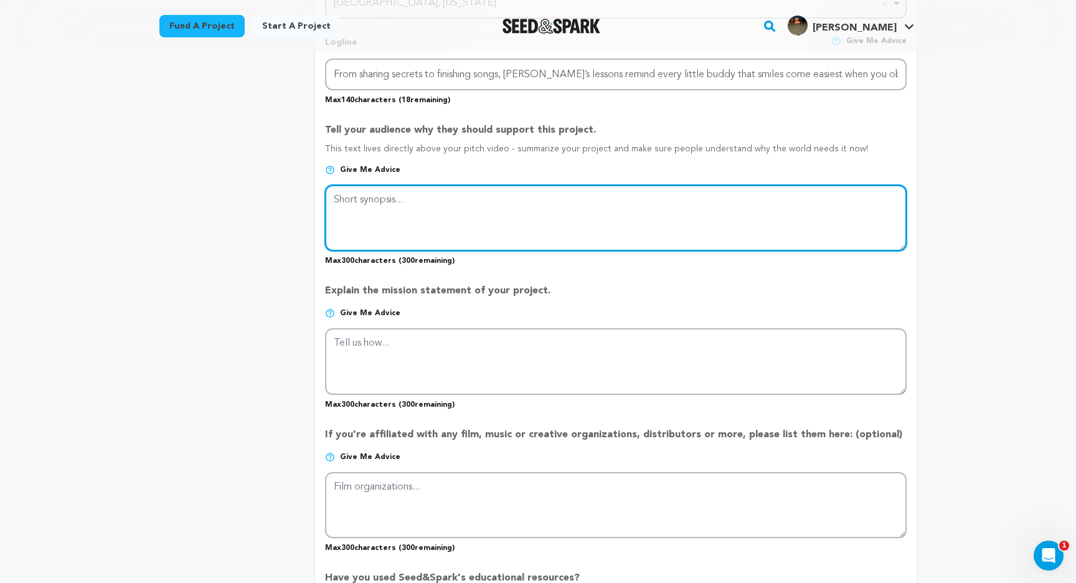
click at [530, 197] on textarea at bounding box center [615, 218] width 581 height 66
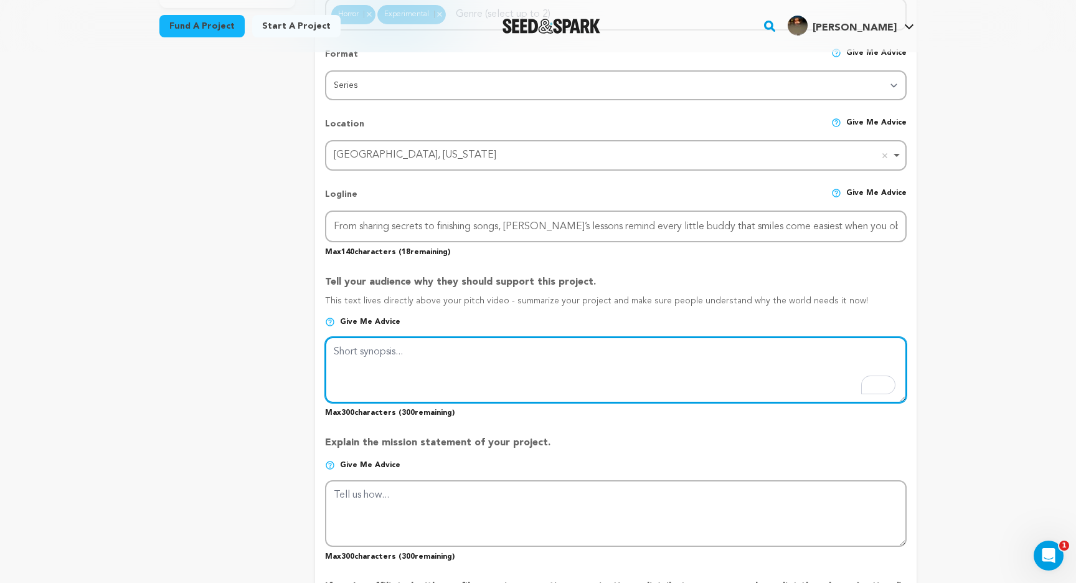
scroll to position [471, 0]
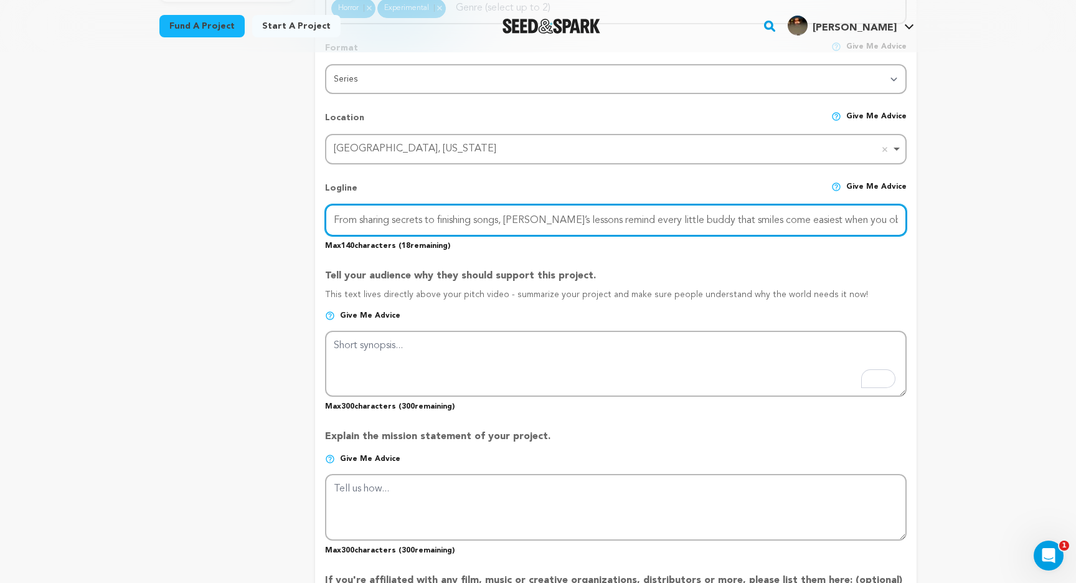
click at [450, 222] on input "From sharing secrets to finishing songs, Jimmy’s lessons remind every little bu…" at bounding box center [615, 220] width 581 height 32
type input "From sharing secrets to singing songs, Jimmy’s lessons remind every little budd…"
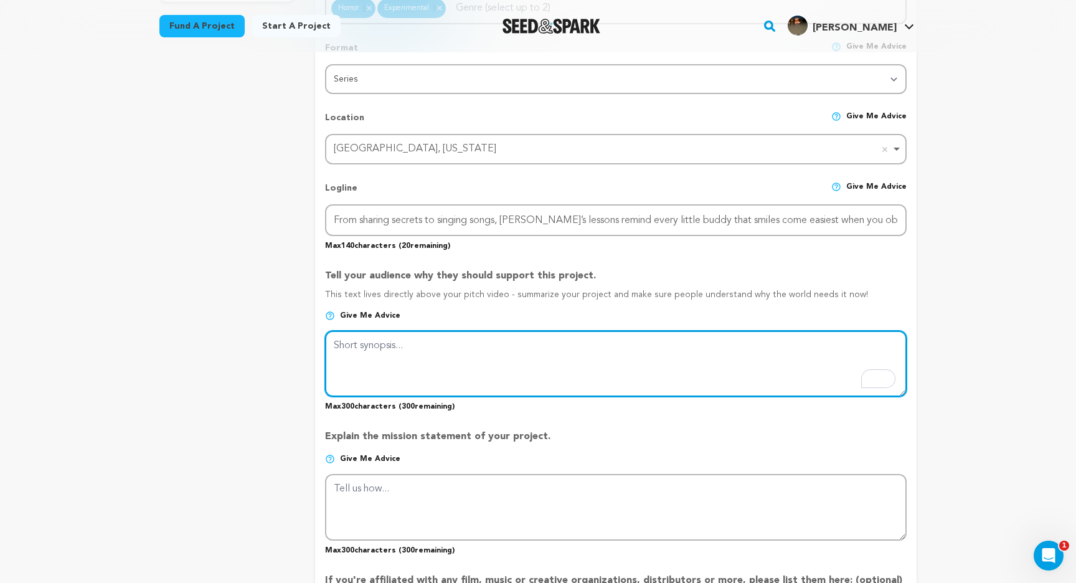
click at [446, 337] on textarea "To enrich screen reader interactions, please activate Accessibility in Grammarl…" at bounding box center [615, 364] width 581 height 66
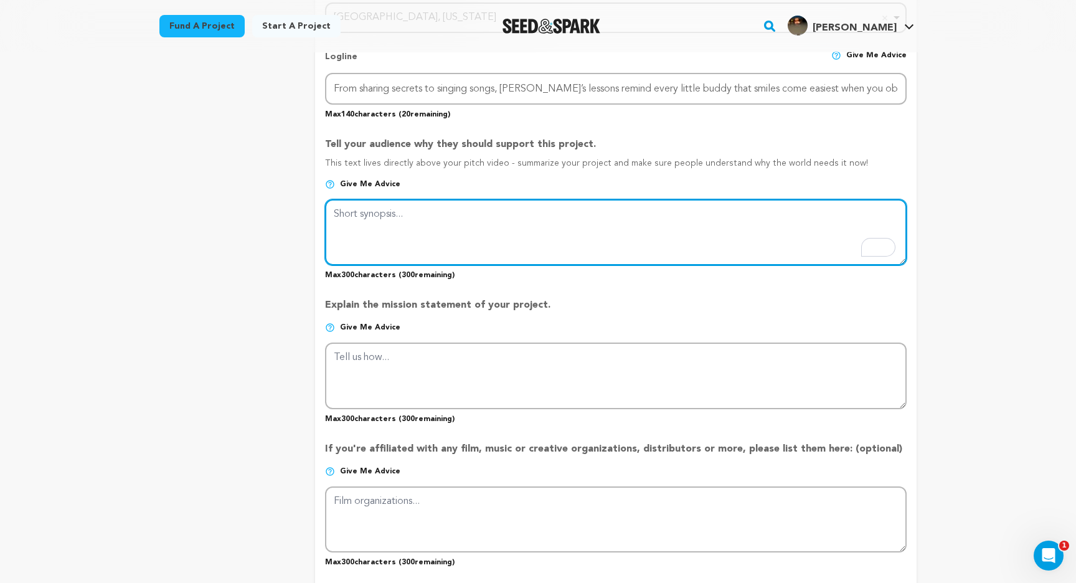
scroll to position [602, 0]
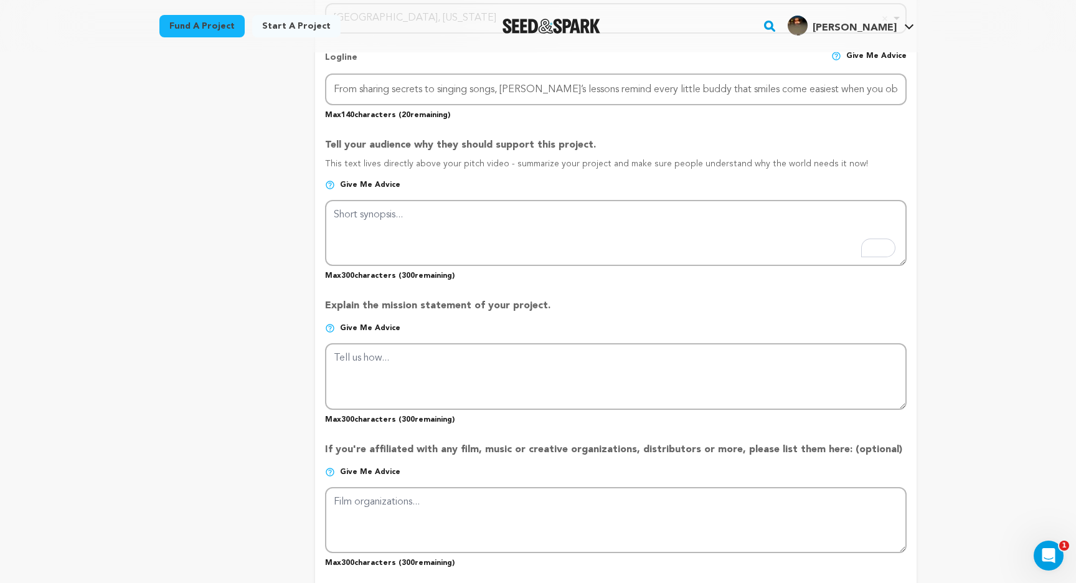
drag, startPoint x: 319, startPoint y: 144, endPoint x: 883, endPoint y: 166, distance: 565.0
click at [883, 166] on form "Project Title Project Name The Purple Parlor: Lost Episodes Project URL Give me…" at bounding box center [615, 223] width 601 height 1282
copy div "Tell your audience why they should support this project. This text lives direct…"
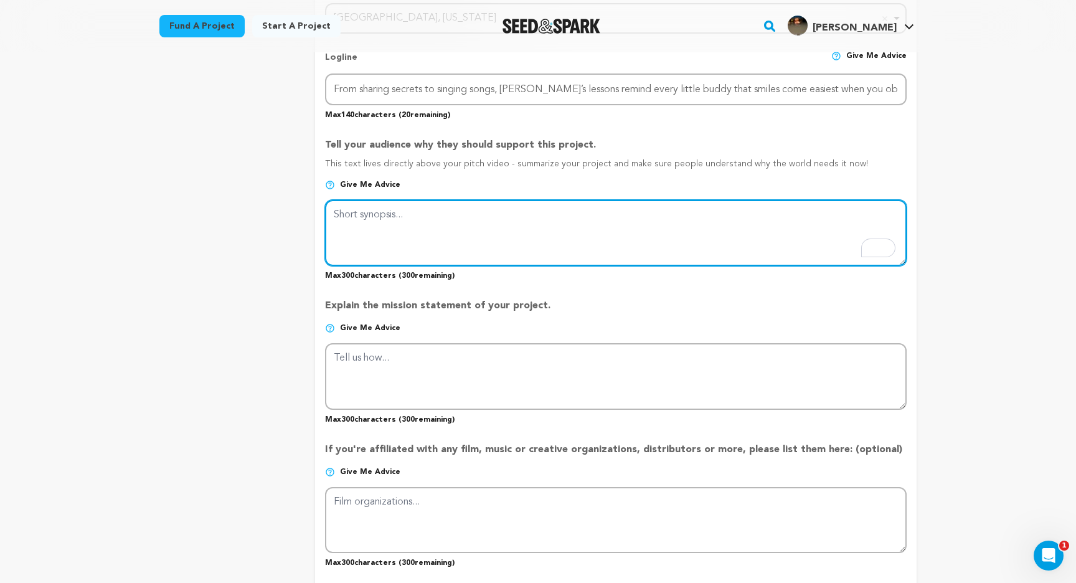
click at [426, 222] on textarea "To enrich screen reader interactions, please activate Accessibility in Grammarl…" at bounding box center [615, 233] width 581 height 66
paste textarea "The Purple Parlor is a horror film about grief, memory, and the comforts that t…"
type textarea "The Purple Parlor is a horror film about grief, memory, and the comforts that t…"
paste textarea "Two forgotten broadcasts resurface: one where Jimmy teaches the price of sharin…"
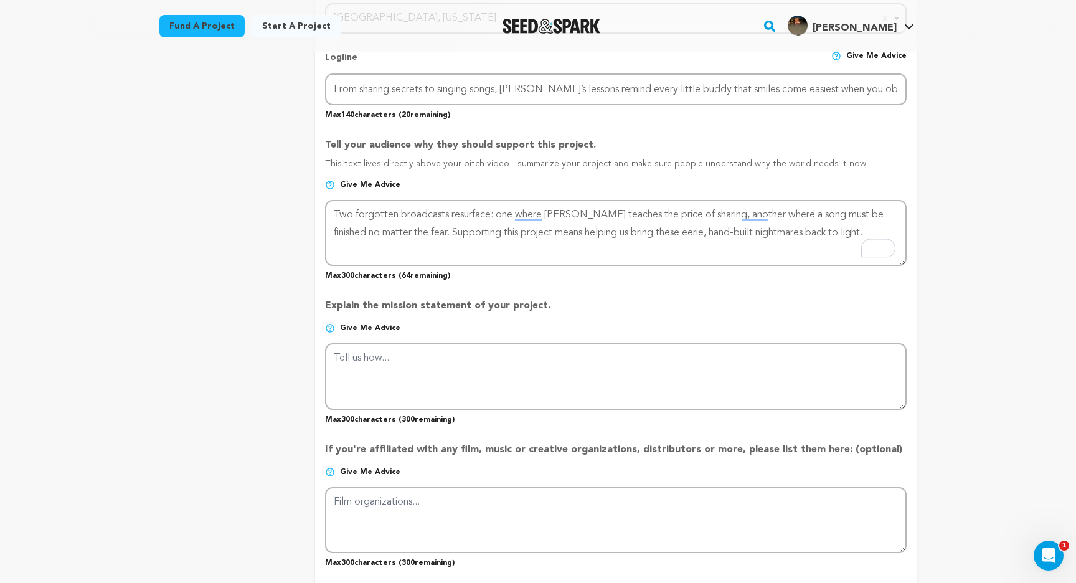
click at [528, 273] on p "Max 300 characters ( 64 remaining)" at bounding box center [615, 273] width 581 height 15
click at [611, 283] on div "Project Title Project Name The Purple Parlor: Lost Episodes Project URL Give me…" at bounding box center [615, 223] width 581 height 1282
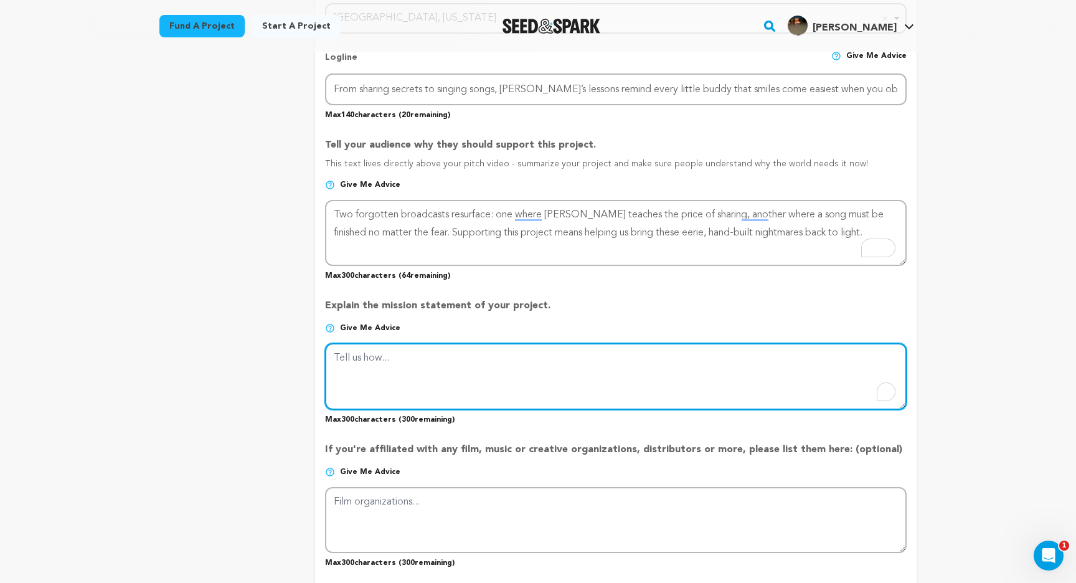
click at [570, 388] on textarea "To enrich screen reader interactions, please activate Accessibility in Grammarl…" at bounding box center [615, 376] width 581 height 66
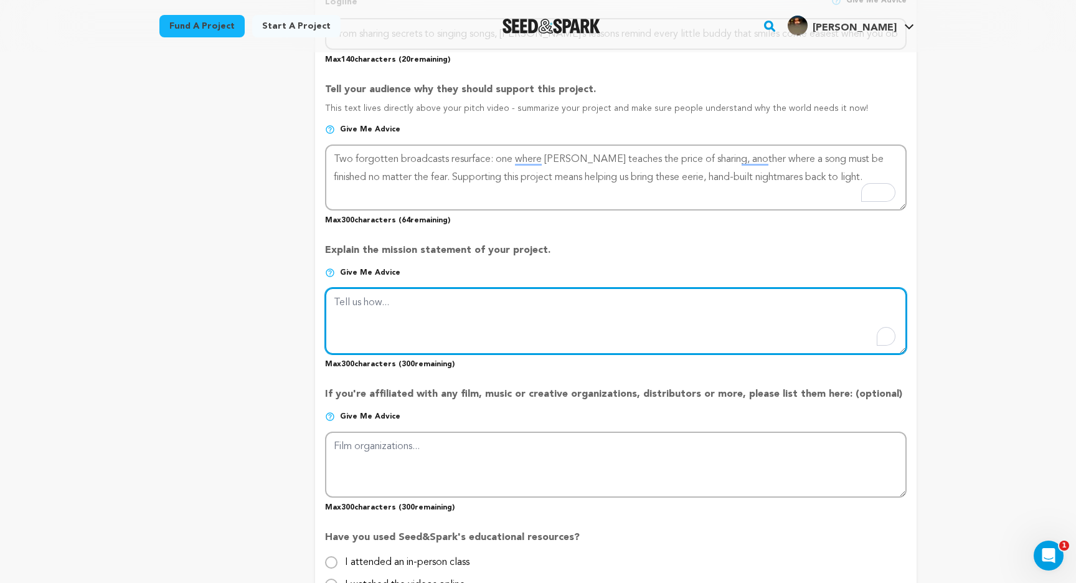
scroll to position [659, 0]
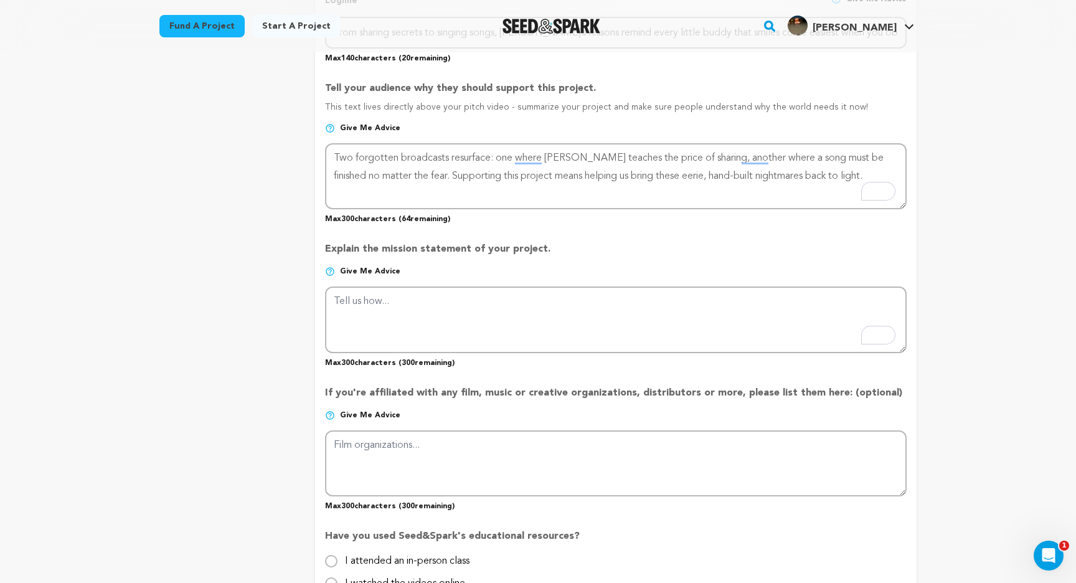
drag, startPoint x: 327, startPoint y: 247, endPoint x: 611, endPoint y: 247, distance: 283.2
click at [611, 247] on form "Project Title Project Name The Purple Parlor: Lost Episodes Project URL Give me…" at bounding box center [615, 167] width 601 height 1282
copy p "Explain the mission statement of your project."
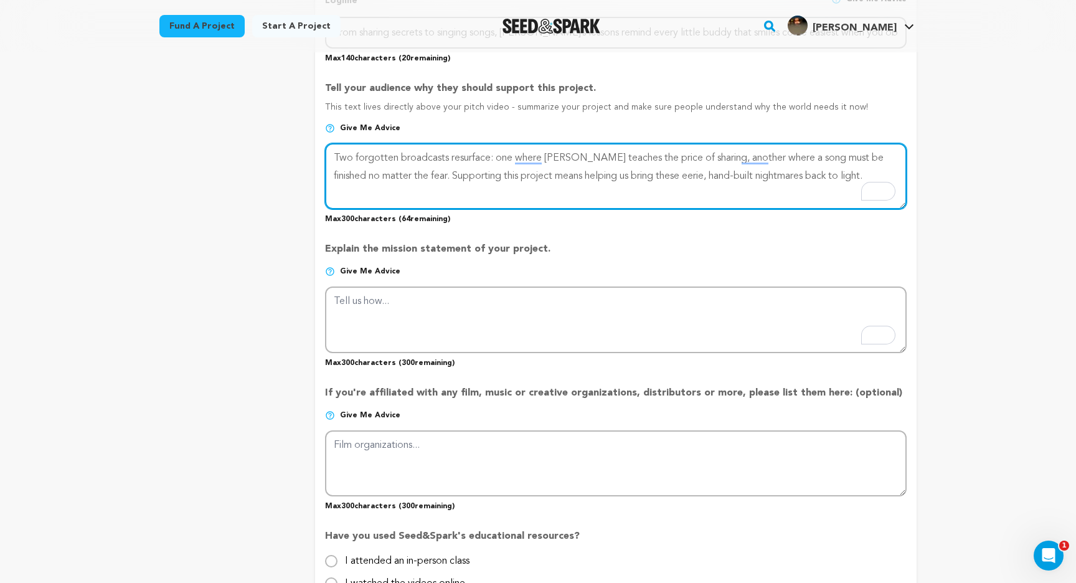
click at [844, 193] on textarea "To enrich screen reader interactions, please activate Accessibility in Grammarl…" at bounding box center [615, 176] width 581 height 66
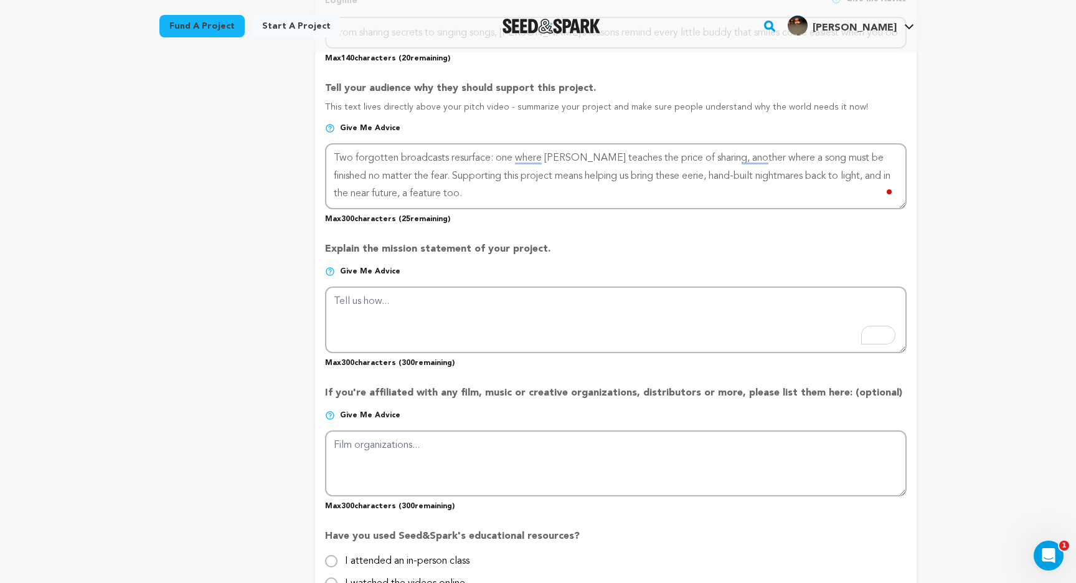
click at [744, 281] on p "Give me advice" at bounding box center [615, 276] width 581 height 20
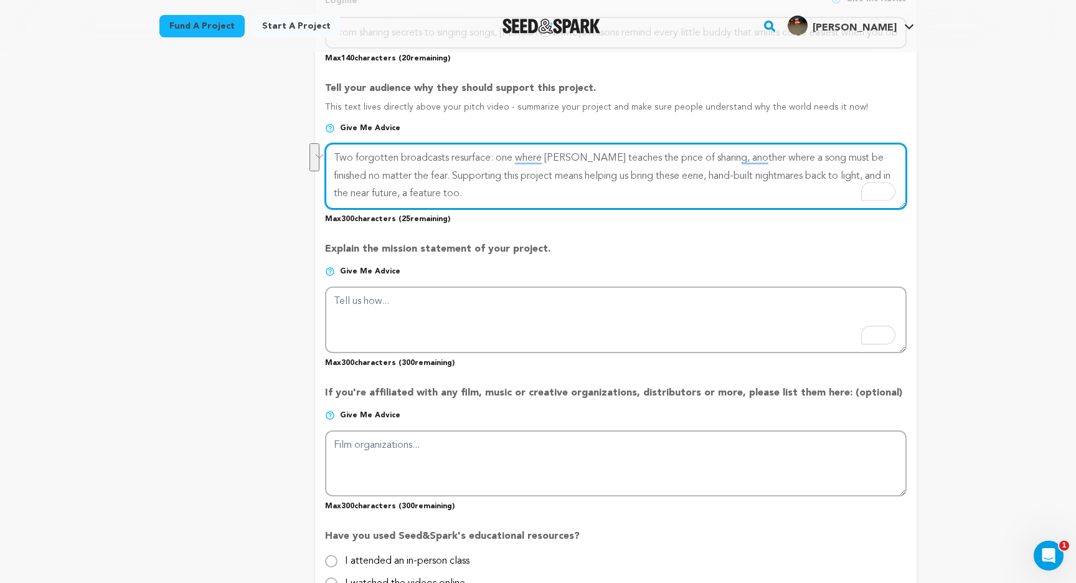
drag, startPoint x: 720, startPoint y: 194, endPoint x: 826, endPoint y: 178, distance: 107.7
click at [826, 178] on textarea "To enrich screen reader interactions, please activate Accessibility in Grammarl…" at bounding box center [615, 176] width 581 height 66
type textarea "Two forgotten broadcasts resurface: one where Jimmy teaches the price of sharin…"
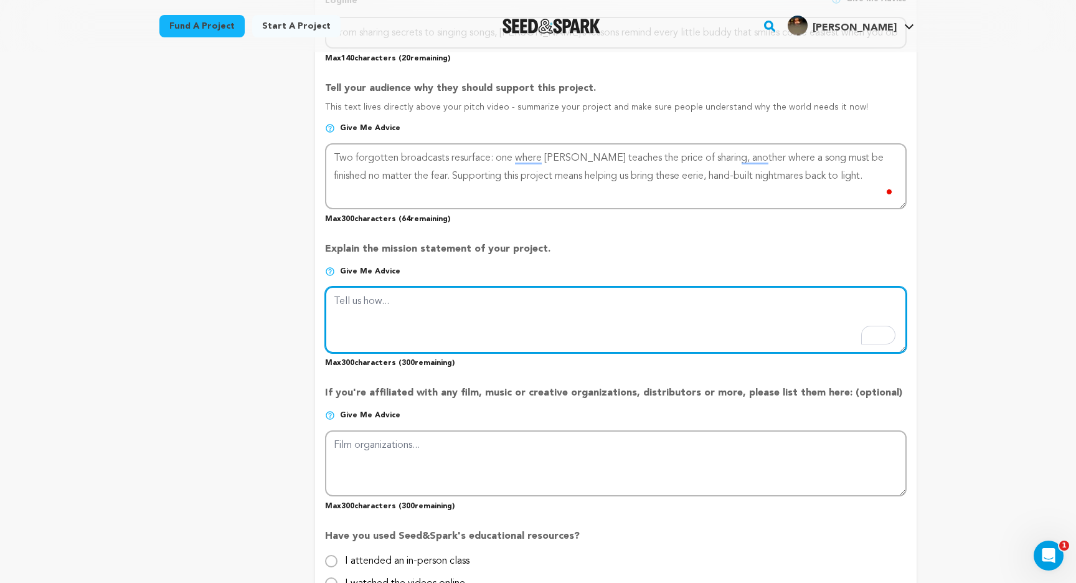
click at [623, 339] on textarea "To enrich screen reader interactions, please activate Accessibility in Grammarl…" at bounding box center [615, 319] width 581 height 66
paste textarea "Our mission is to restore The Purple Parlor as if its lost broadcasts were neve…"
type textarea "Our mission is to restore The Purple Parlor as if its lost broadcasts were neve…"
paste textarea "Our mission is to resurrect The Purple Parlor’s lost episodes with practical pu…"
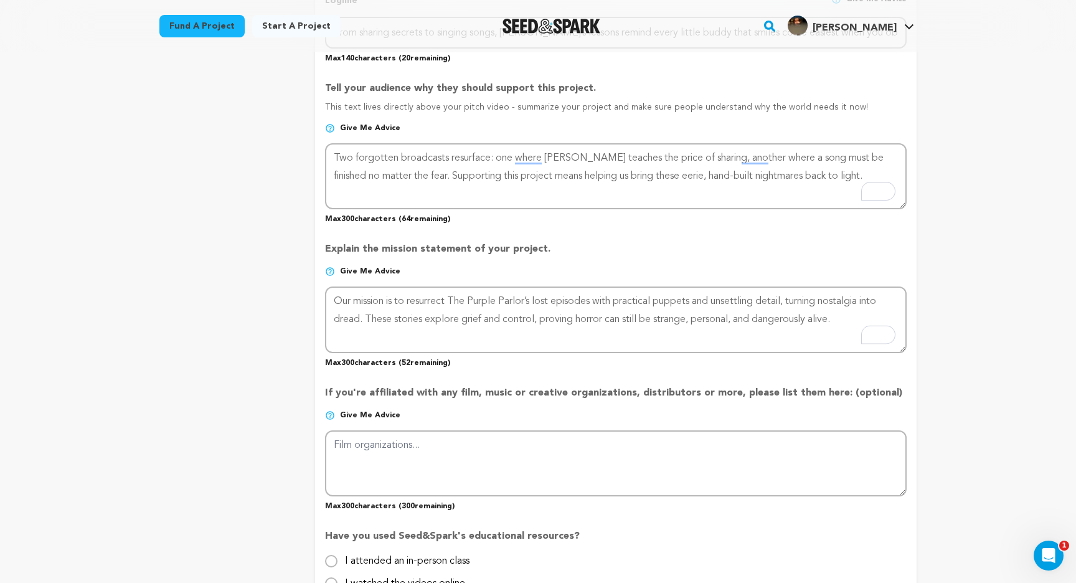
click at [500, 353] on p "Max 300 characters ( 52 remaining)" at bounding box center [615, 360] width 581 height 15
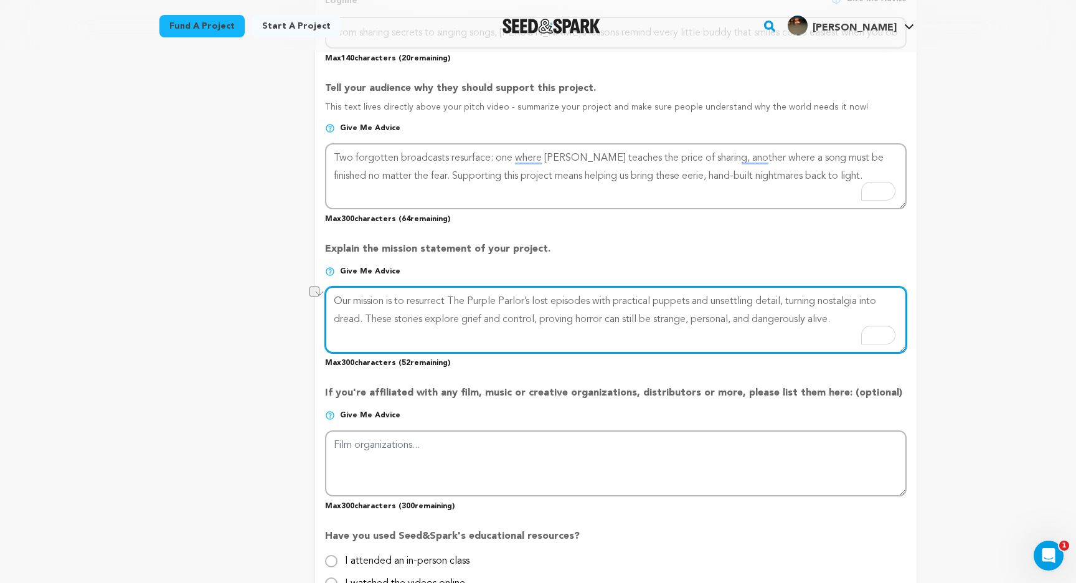
drag, startPoint x: 364, startPoint y: 317, endPoint x: 861, endPoint y: 316, distance: 496.7
click at [861, 316] on textarea "To enrich screen reader interactions, please activate Accessibility in Grammarl…" at bounding box center [615, 319] width 581 height 66
type textarea "Our mission is to resurrect The Purple Parlor’s lost episodes with practical pu…"
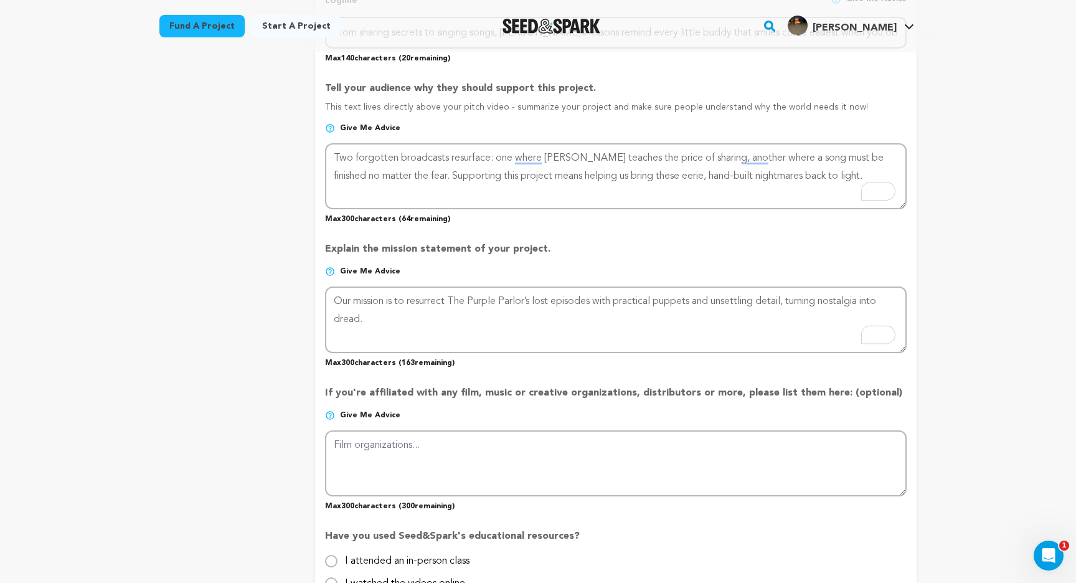
click at [584, 390] on p "If you're affiliated with any film, music or creative organizations, distributo…" at bounding box center [615, 397] width 581 height 25
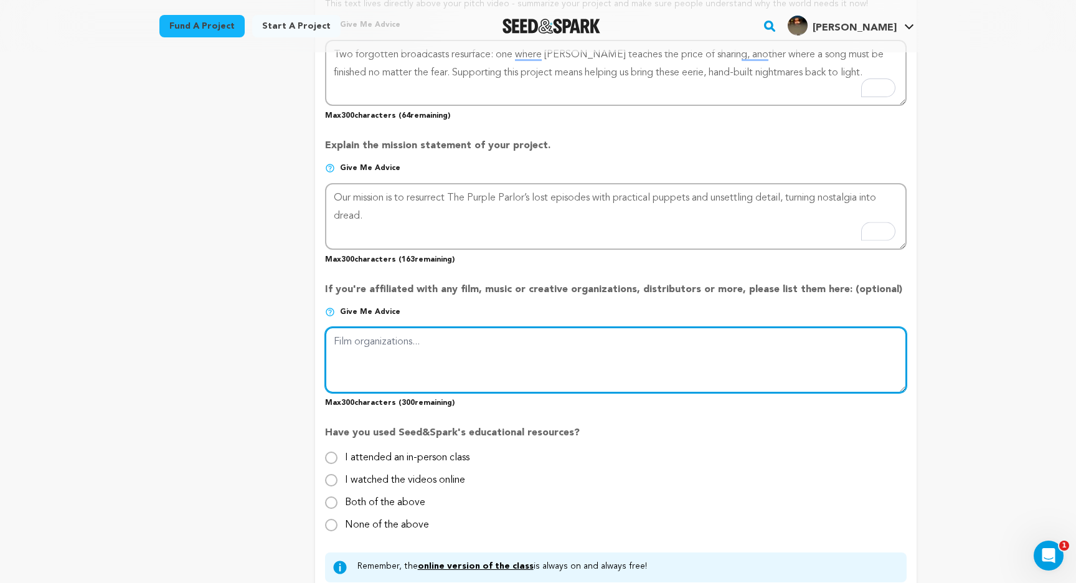
click at [447, 357] on textarea at bounding box center [615, 360] width 581 height 66
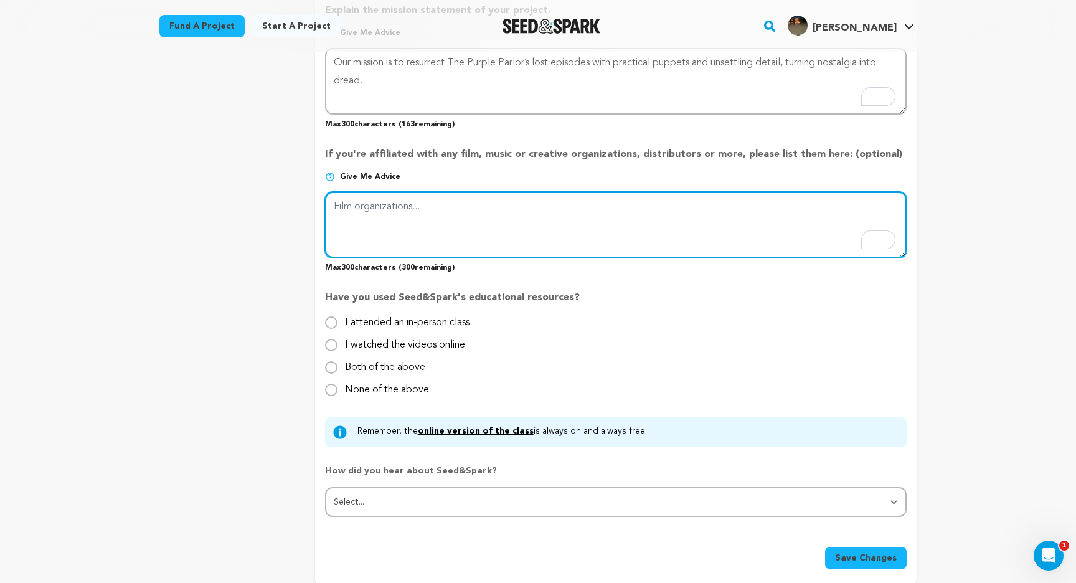
scroll to position [996, 0]
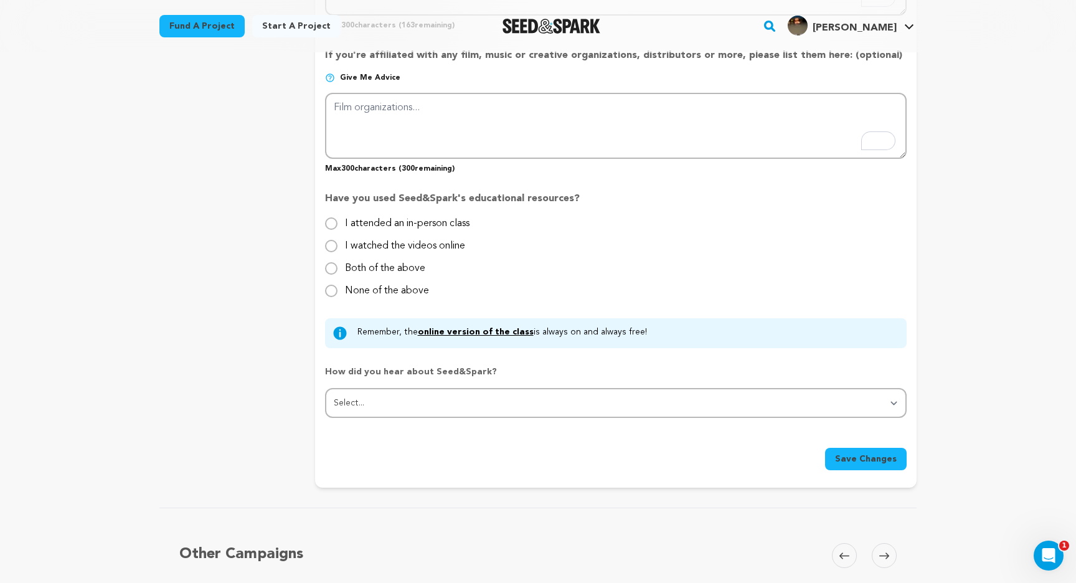
click at [328, 245] on input "I watched the videos online" at bounding box center [331, 246] width 12 height 12
radio input "true"
click at [329, 266] on input "Both of the above" at bounding box center [331, 268] width 12 height 12
radio input "true"
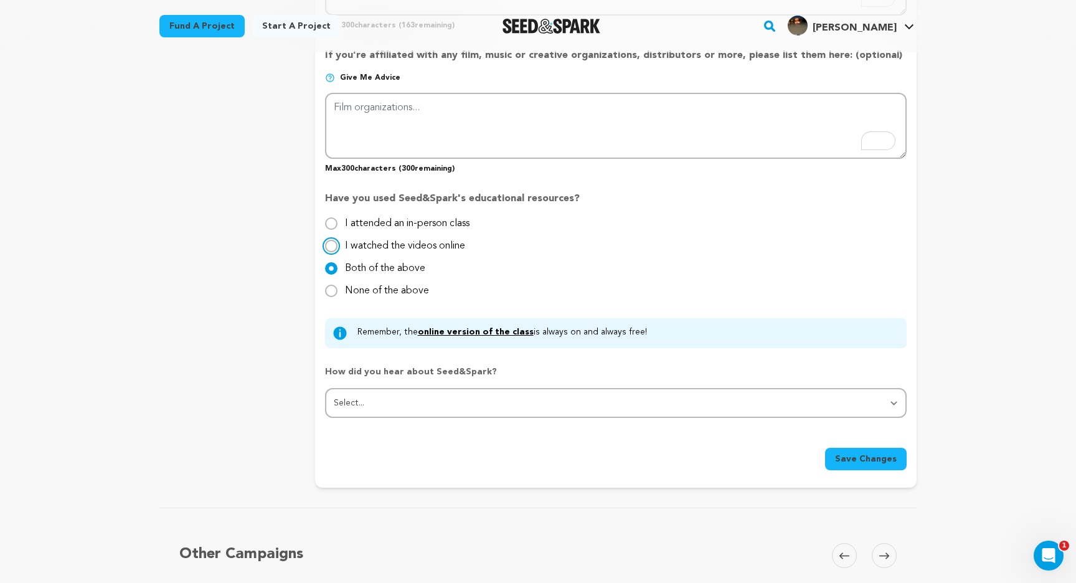
click at [329, 245] on input "I watched the videos online" at bounding box center [331, 246] width 12 height 12
radio input "true"
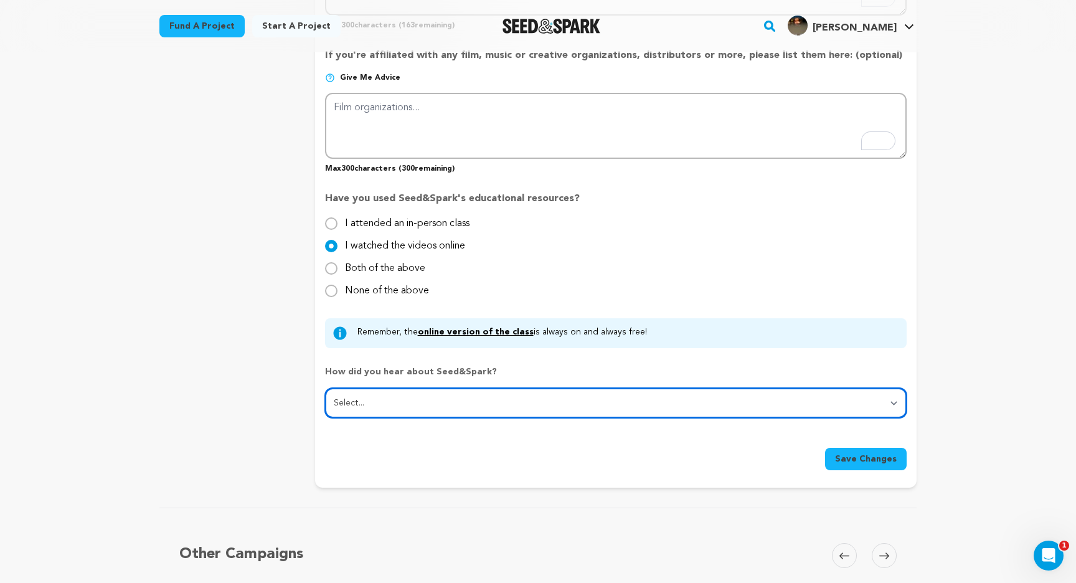
click at [504, 403] on select "Select... From a friend Social media Film festival or film organization Took an…" at bounding box center [615, 403] width 581 height 30
select select "5"
click at [325, 388] on select "Select... From a friend Social media Film festival or film organization Took an…" at bounding box center [615, 403] width 581 height 30
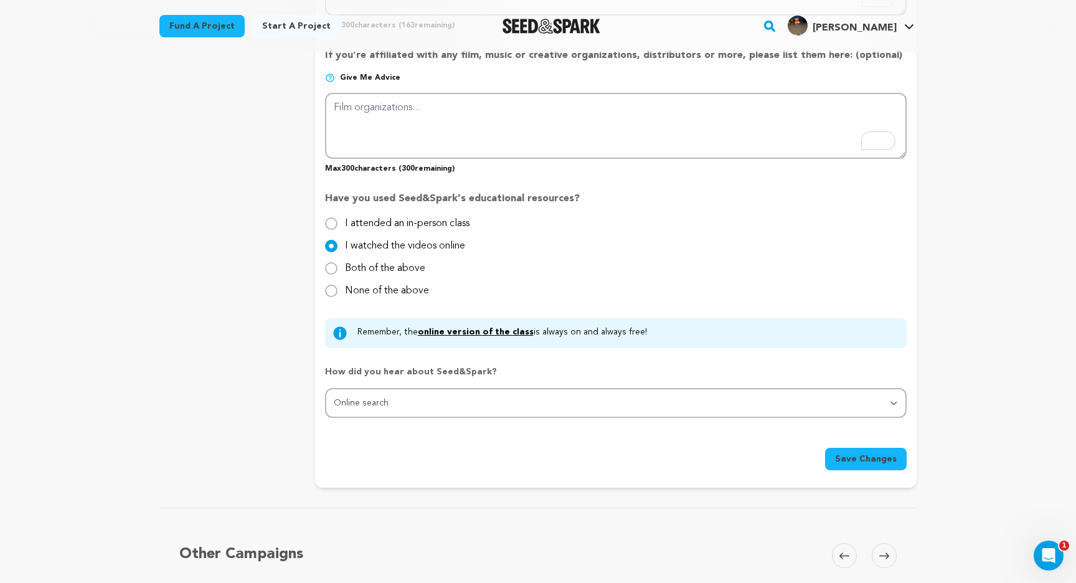
click at [853, 453] on span "Save Changes" at bounding box center [866, 459] width 62 height 12
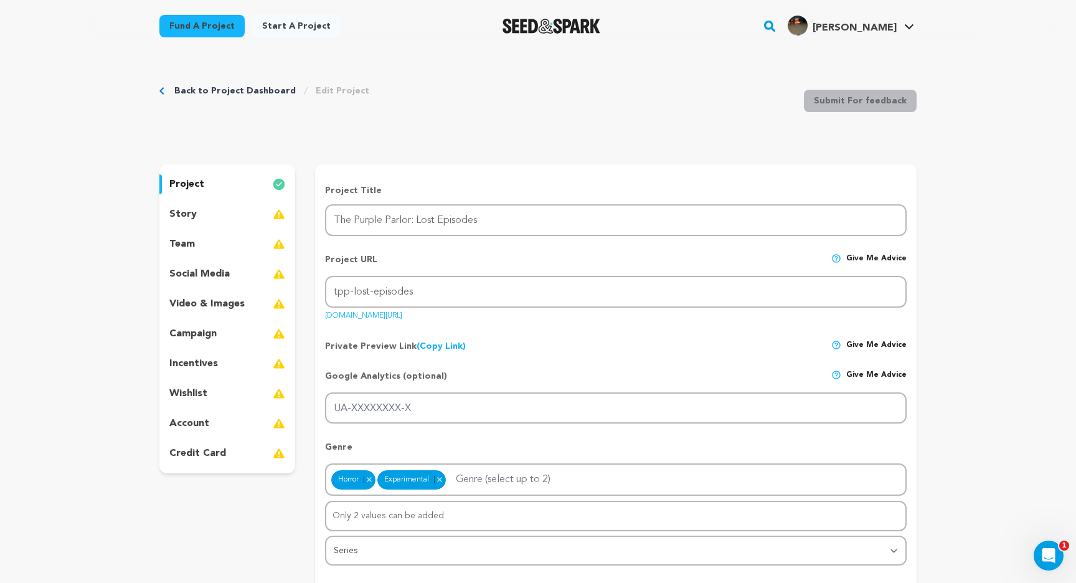
click at [228, 213] on div "story" at bounding box center [227, 214] width 136 height 20
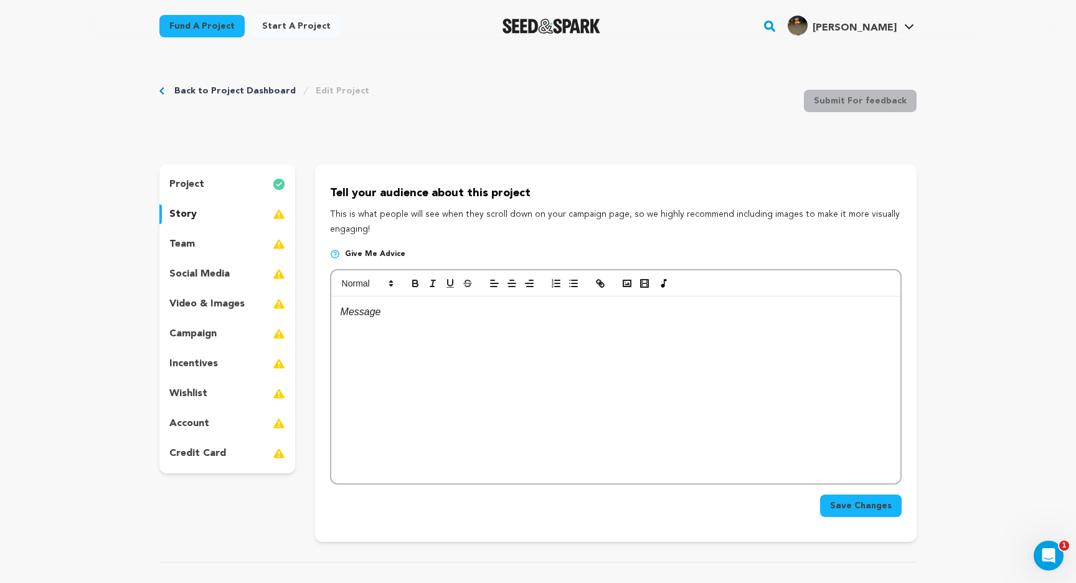
drag, startPoint x: 324, startPoint y: 187, endPoint x: 377, endPoint y: 225, distance: 65.1
click at [377, 225] on div "Tell your audience about this project This is what people will see when they sc…" at bounding box center [615, 352] width 601 height 377
copy div "Tell your audience about this project This is what people will see when they sc…"
click at [195, 237] on div "team" at bounding box center [227, 244] width 136 height 20
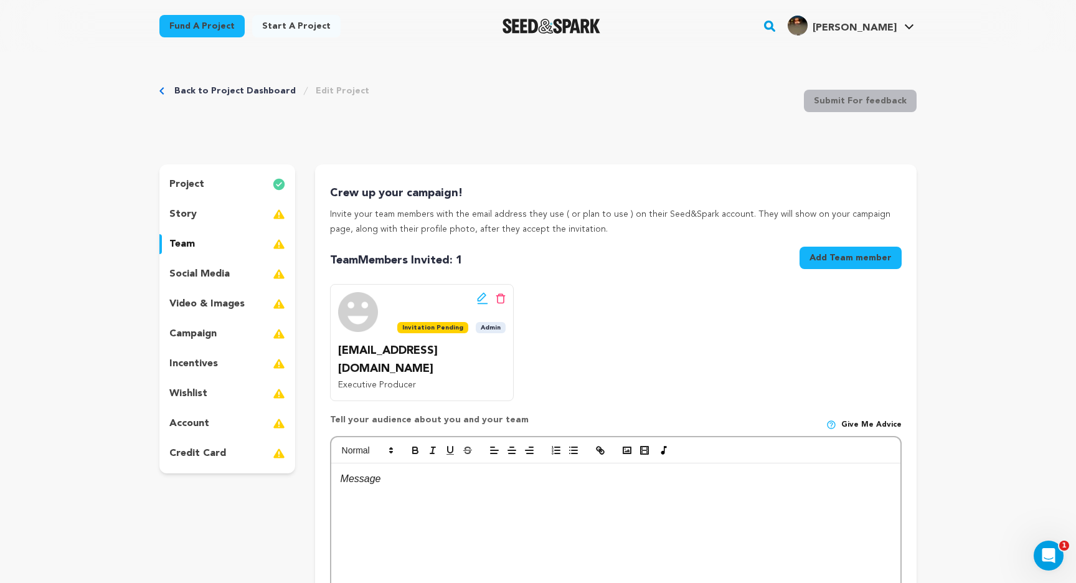
click at [847, 254] on button "Add Team member" at bounding box center [850, 257] width 102 height 22
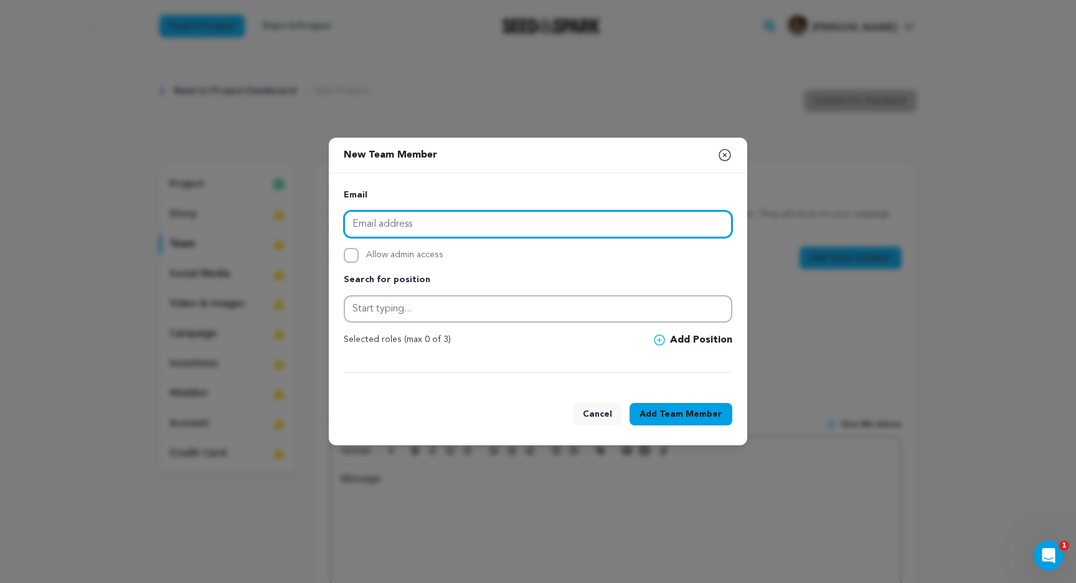
click at [492, 217] on input "email" at bounding box center [538, 223] width 388 height 27
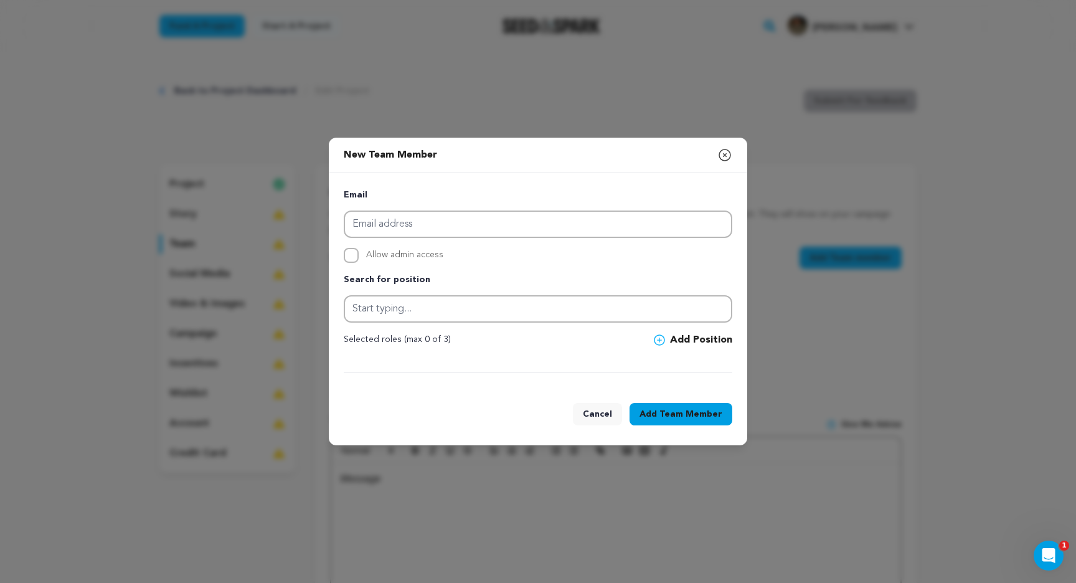
click at [416, 193] on p "Email" at bounding box center [538, 195] width 388 height 15
click at [258, 149] on div "New Team Member Close modal Email Allow admin access Search for position" at bounding box center [538, 291] width 1076 height 583
click at [721, 153] on icon "button" at bounding box center [724, 155] width 15 height 15
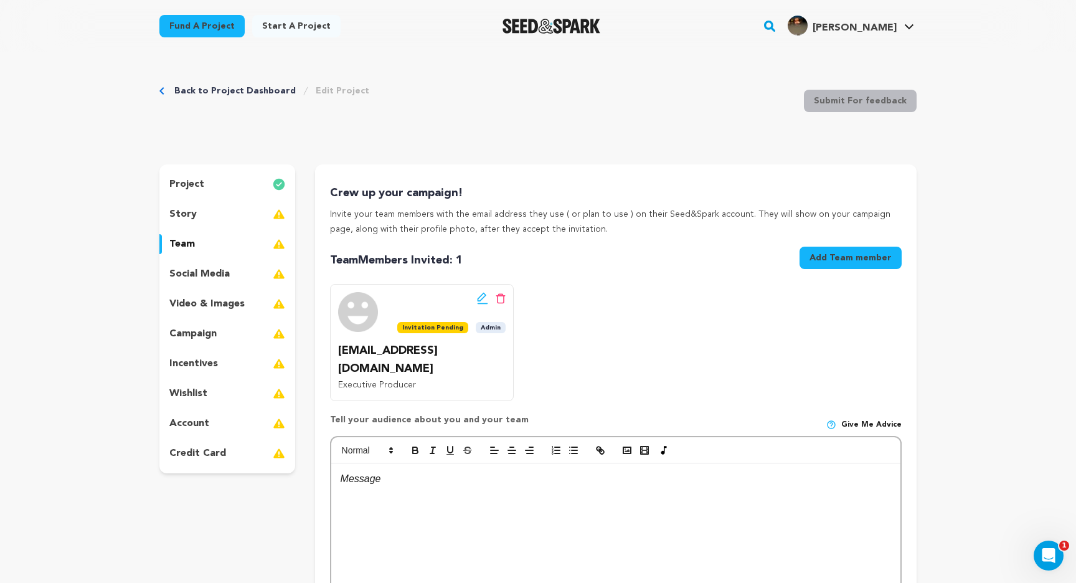
click at [204, 272] on p "social media" at bounding box center [199, 273] width 60 height 15
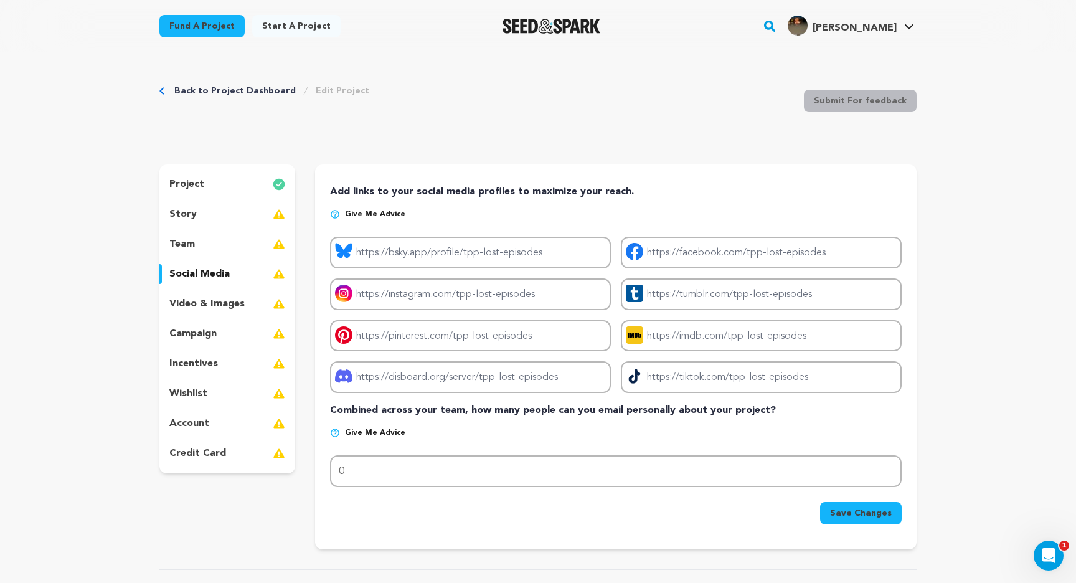
click at [205, 301] on p "video & images" at bounding box center [206, 303] width 75 height 15
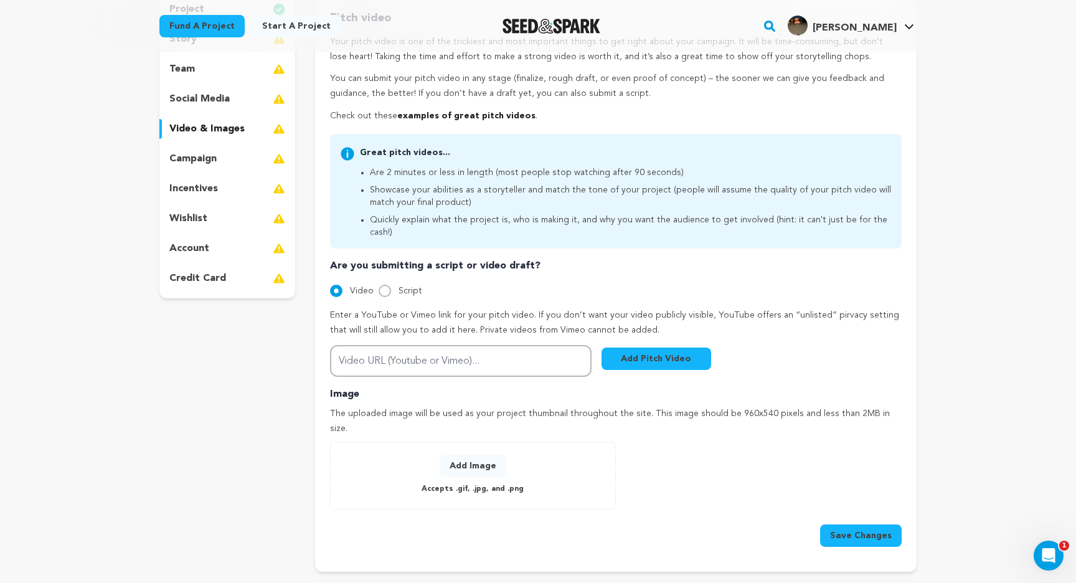
scroll to position [176, 0]
click at [183, 65] on p "team" at bounding box center [182, 68] width 26 height 15
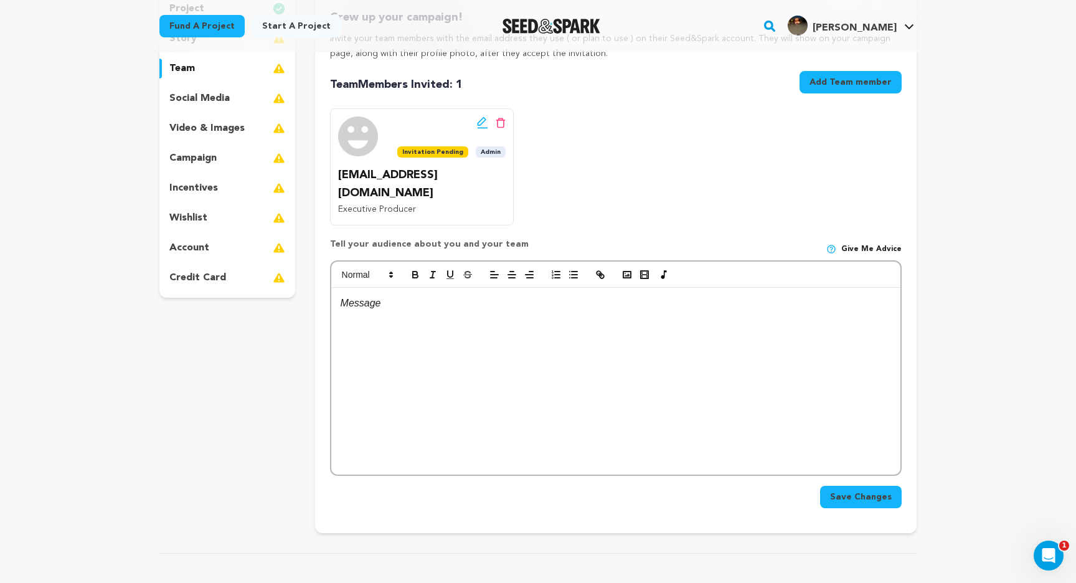
click at [405, 327] on div at bounding box center [615, 381] width 569 height 187
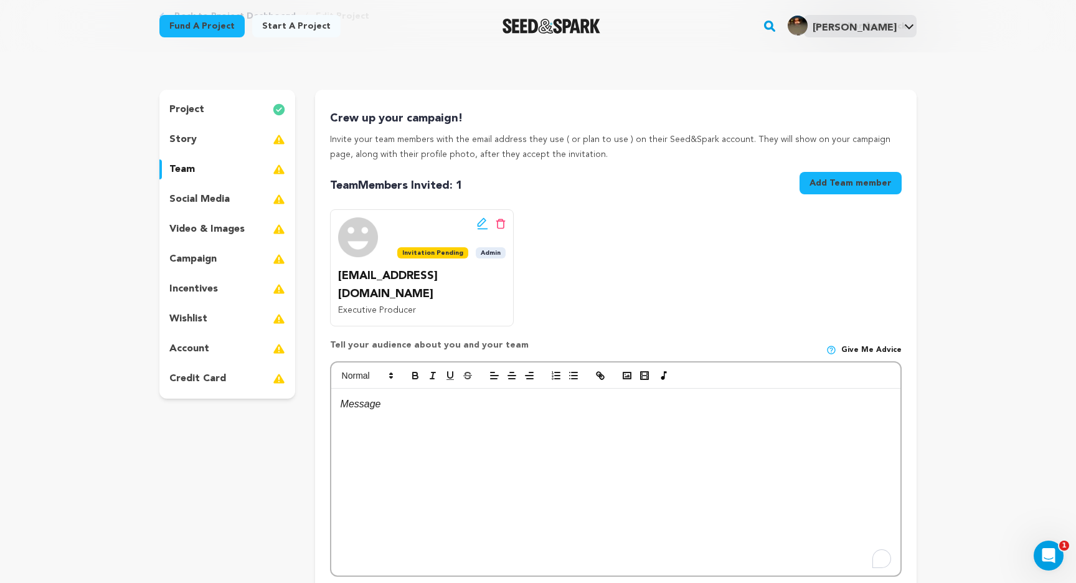
scroll to position [75, 0]
click at [195, 217] on div "project story team social media video & images campaign incentives wishlist acc…" at bounding box center [227, 243] width 136 height 309
click at [192, 228] on p "video & images" at bounding box center [206, 228] width 75 height 15
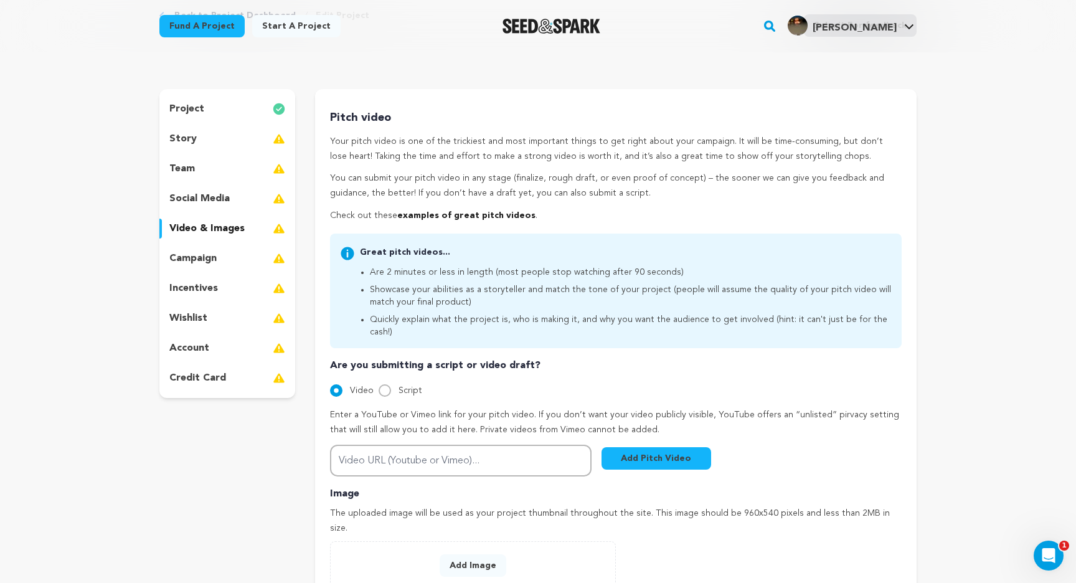
click at [190, 259] on p "campaign" at bounding box center [192, 258] width 47 height 15
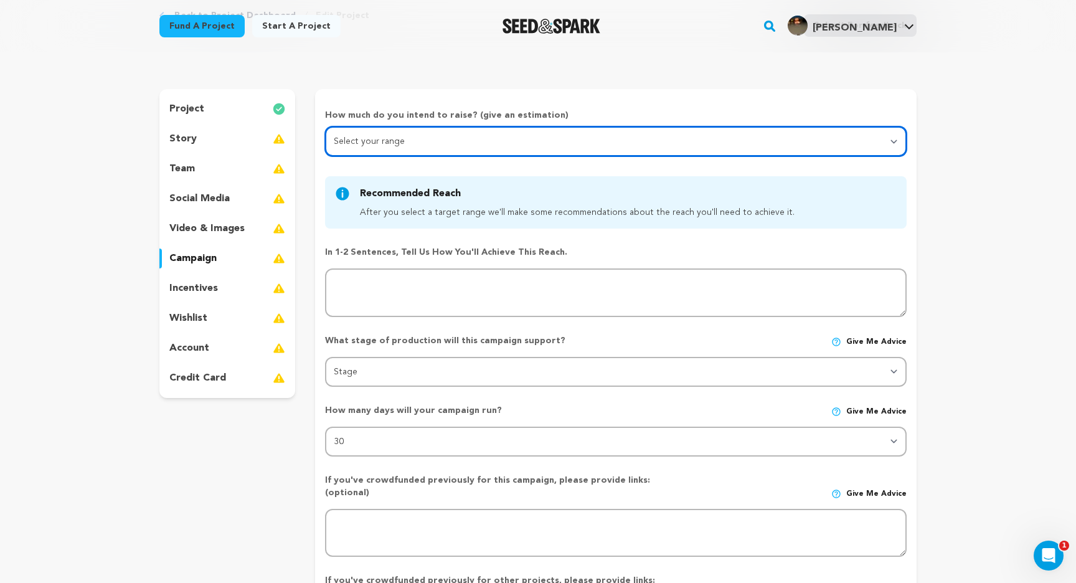
click at [419, 135] on select "Select your range Less than $10k 10k - $14k 15k - $24k 25k - $49k 50k or more" at bounding box center [615, 141] width 581 height 30
select select "1"
click at [325, 126] on select "Select your range Less than $10k 10k - $14k 15k - $24k 25k - $49k 50k or more" at bounding box center [615, 141] width 581 height 30
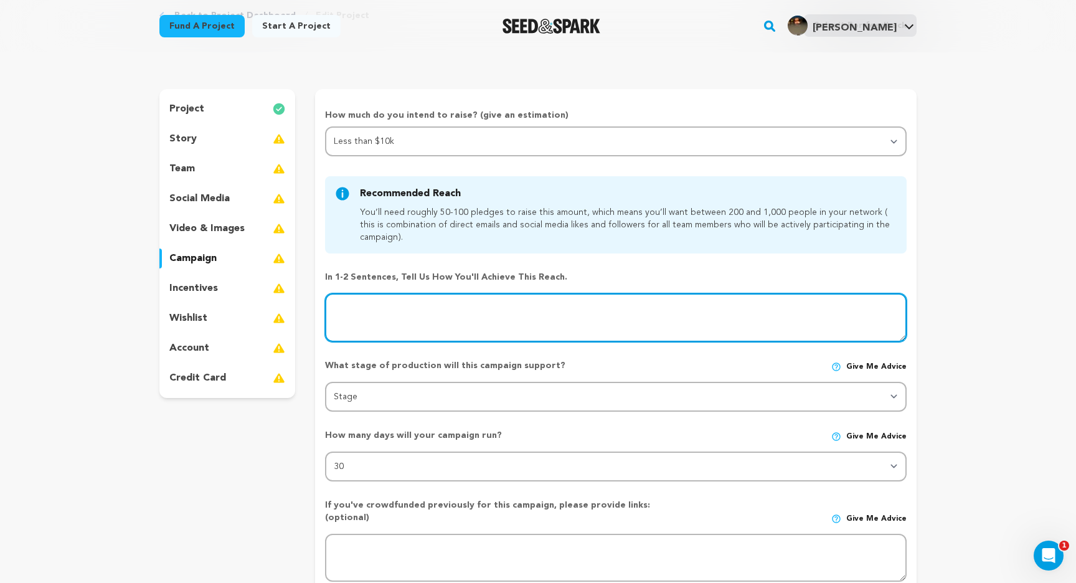
click at [401, 316] on textarea at bounding box center [615, 317] width 581 height 49
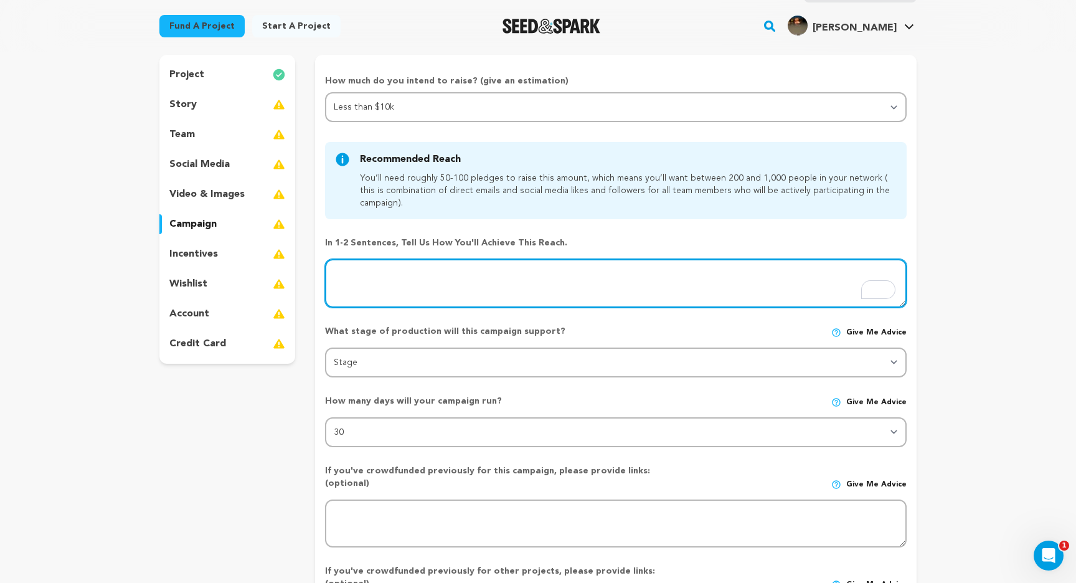
scroll to position [98, 0]
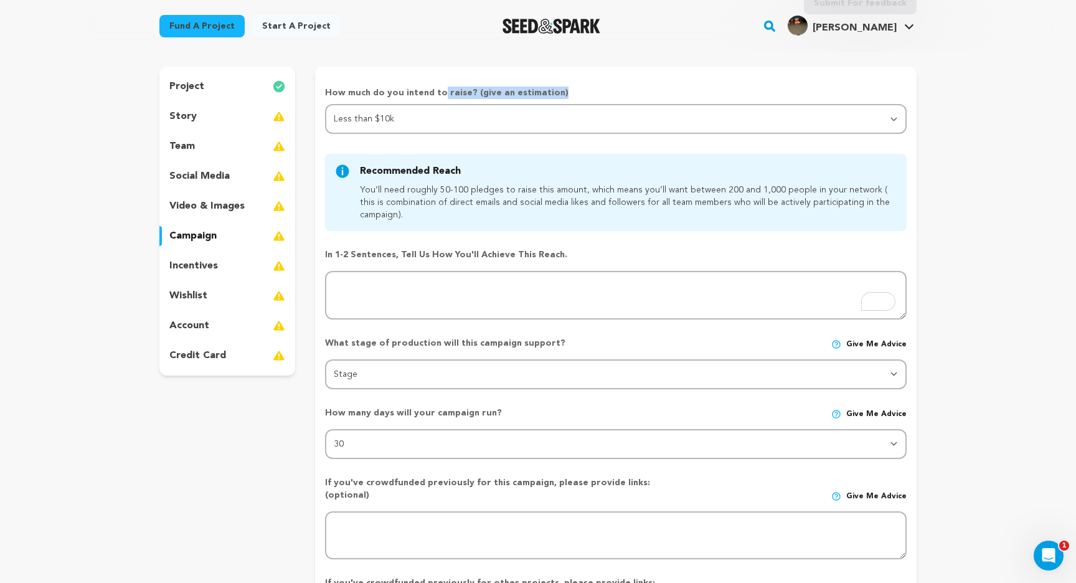
drag, startPoint x: 317, startPoint y: 95, endPoint x: 446, endPoint y: 124, distance: 131.5
click at [446, 124] on form "How much do you intend to raise? (give an estimation) Select your range Less th…" at bounding box center [615, 393] width 601 height 613
copy div "How much do you intend to raise? (give an estimation)"
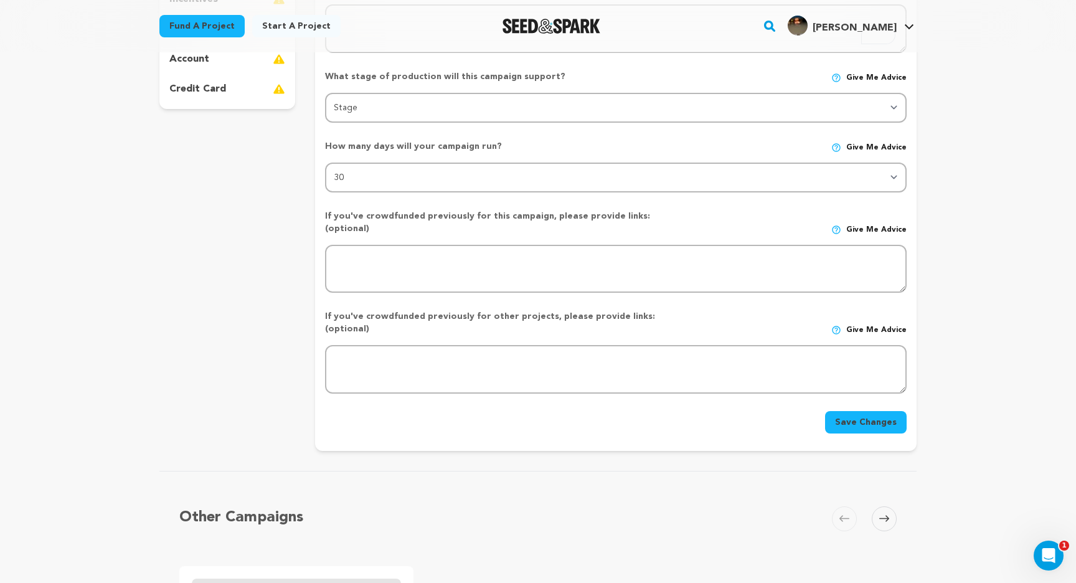
scroll to position [365, 0]
click at [716, 309] on div "If you've crowdfunded previously for other projects, please provide links: (opt…" at bounding box center [615, 326] width 581 height 35
copy div "How much do you intend to raise? (give an estimation) Select your range Less th…"
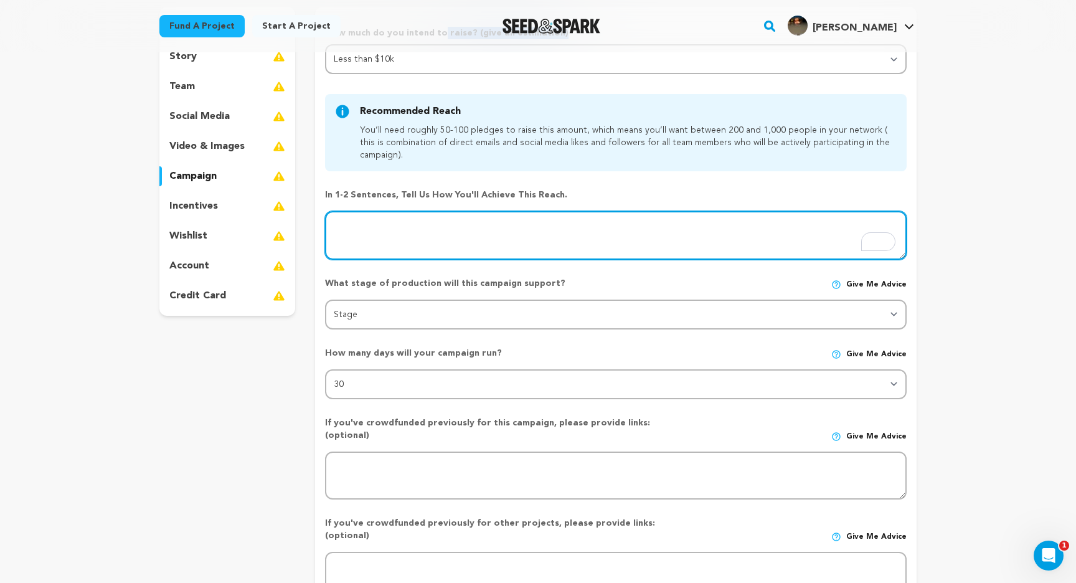
click at [382, 227] on textarea "To enrich screen reader interactions, please activate Accessibility in Grammarl…" at bounding box center [615, 235] width 581 height 49
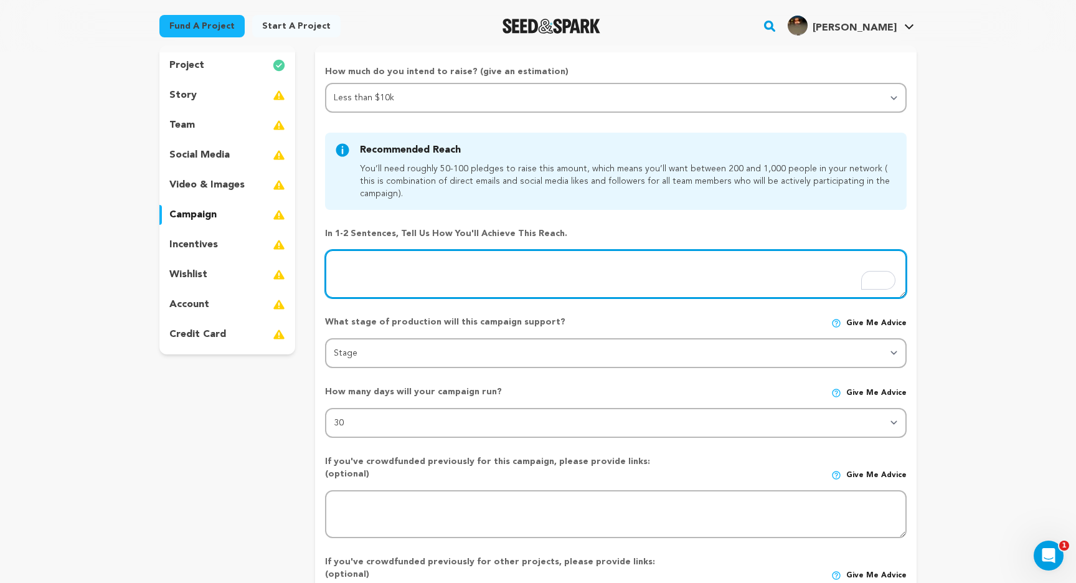
scroll to position [128, 0]
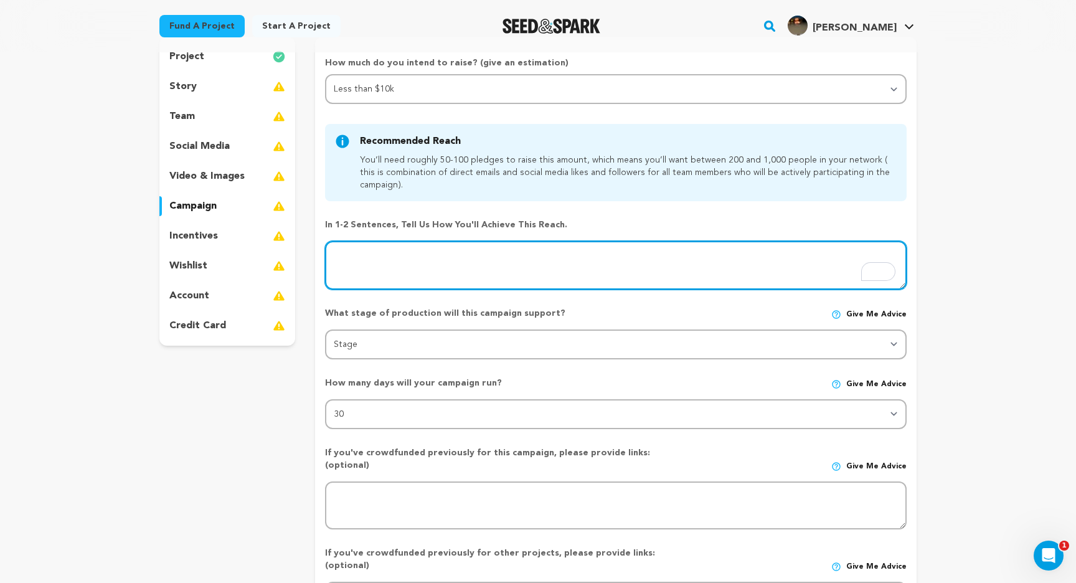
paste textarea "We’ll achieve this reach by combining direct outreach (personal emails, horror …"
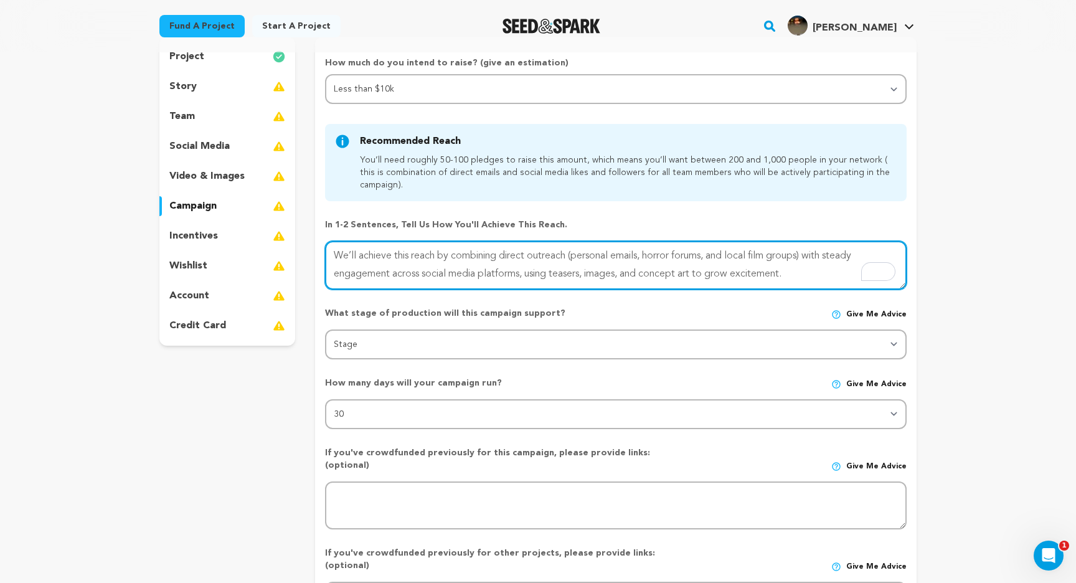
type textarea "We’ll achieve this reach by combining direct outreach (personal emails, horror …"
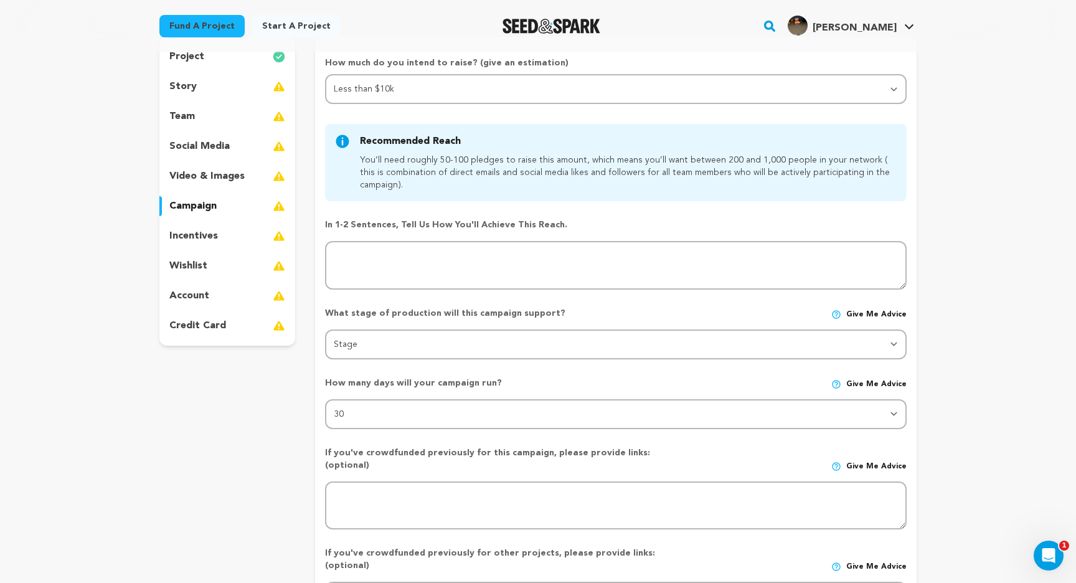
click at [364, 314] on p "What stage of production will this campaign support?" at bounding box center [499, 313] width 349 height 12
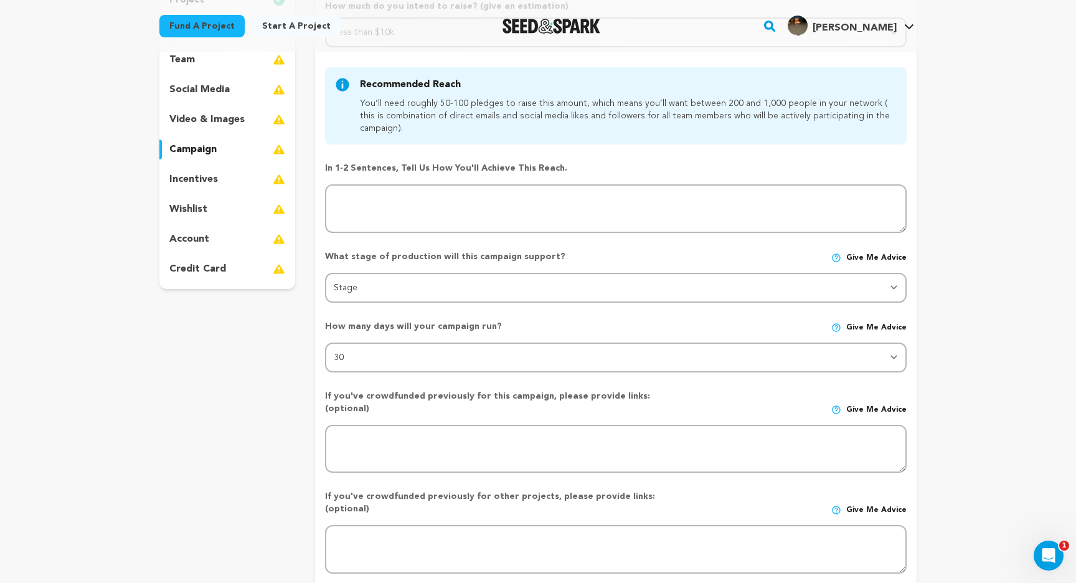
scroll to position [185, 0]
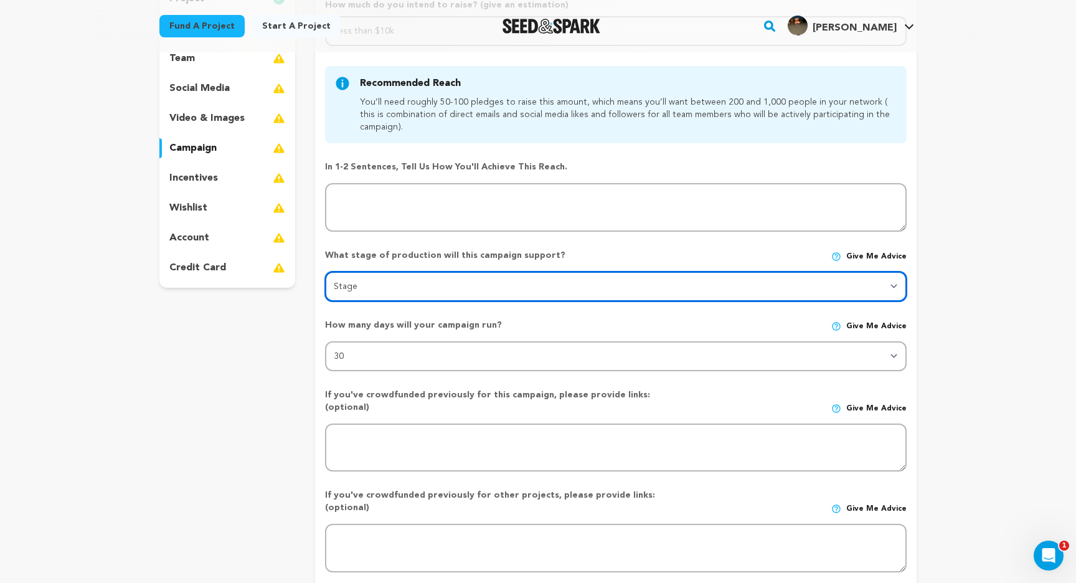
click at [385, 289] on select "Stage DEVELOPMENT PRODUCTION POST-PRODUCTION DISTRIBUTION PRE-PRODUCTION ENHANC…" at bounding box center [615, 286] width 581 height 30
click at [325, 271] on select "Stage DEVELOPMENT PRODUCTION POST-PRODUCTION DISTRIBUTION PRE-PRODUCTION ENHANC…" at bounding box center [615, 286] width 581 height 30
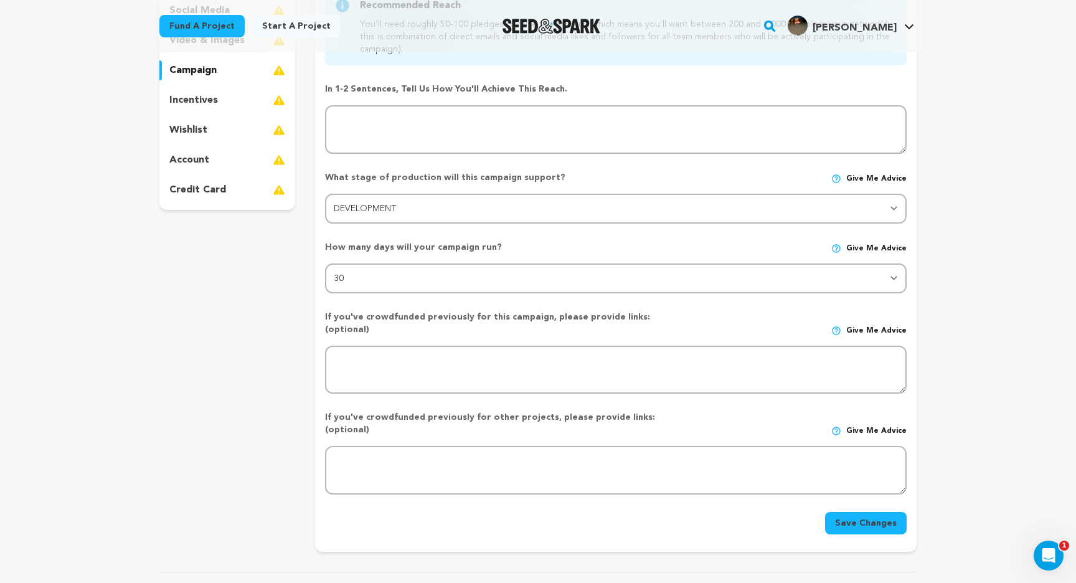
drag, startPoint x: 373, startPoint y: 189, endPoint x: 372, endPoint y: 202, distance: 13.2
click at [373, 192] on div "What stage of production will this campaign support? Give me advice" at bounding box center [615, 182] width 581 height 22
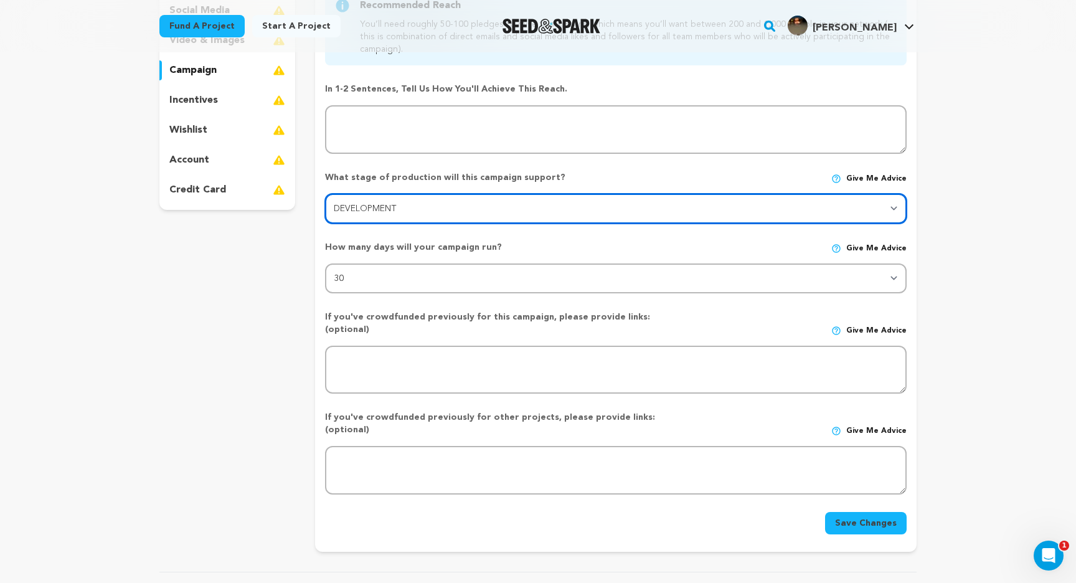
click at [370, 203] on select "Stage DEVELOPMENT PRODUCTION POST-PRODUCTION DISTRIBUTION PRE-PRODUCTION ENHANC…" at bounding box center [615, 209] width 581 height 30
select select "1403"
click at [325, 194] on select "Stage DEVELOPMENT PRODUCTION POST-PRODUCTION DISTRIBUTION PRE-PRODUCTION ENHANC…" at bounding box center [615, 209] width 581 height 30
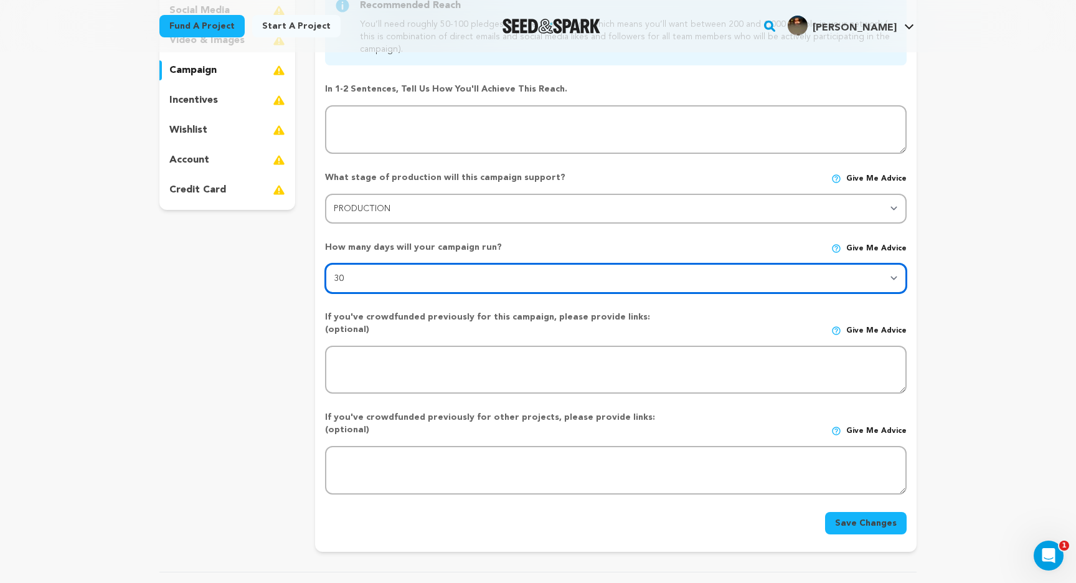
click at [377, 283] on select "30 45 60" at bounding box center [615, 278] width 581 height 30
click at [325, 263] on select "30 45 60" at bounding box center [615, 278] width 581 height 30
click at [366, 285] on select "30 45 60" at bounding box center [615, 278] width 581 height 30
select select "30"
click at [325, 263] on select "30 45 60" at bounding box center [615, 278] width 581 height 30
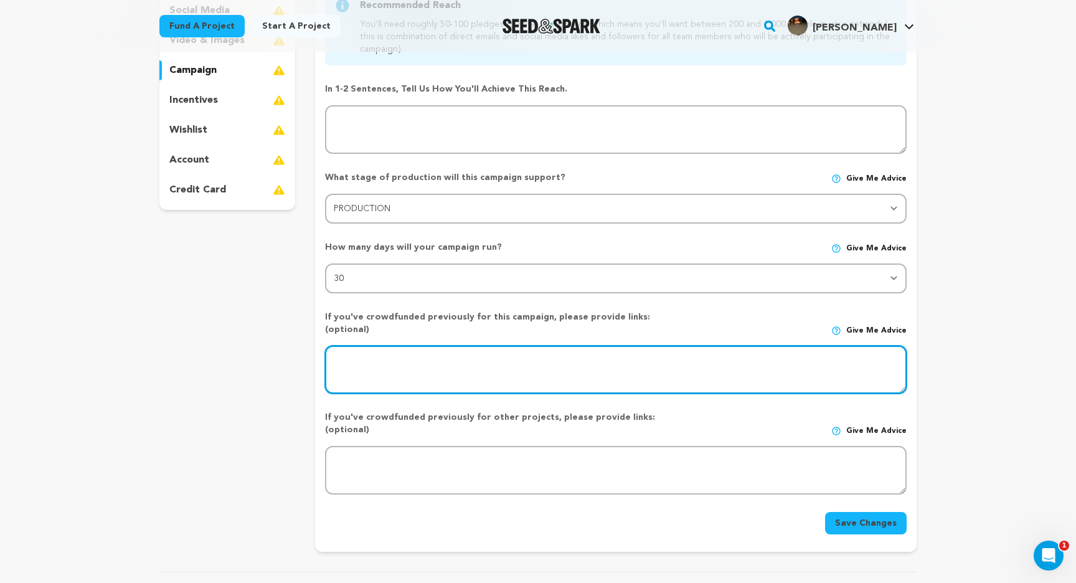
click at [366, 356] on textarea at bounding box center [615, 369] width 581 height 49
click at [383, 359] on textarea at bounding box center [615, 369] width 581 height 49
type textarea "N/"
click at [401, 350] on textarea at bounding box center [615, 369] width 581 height 49
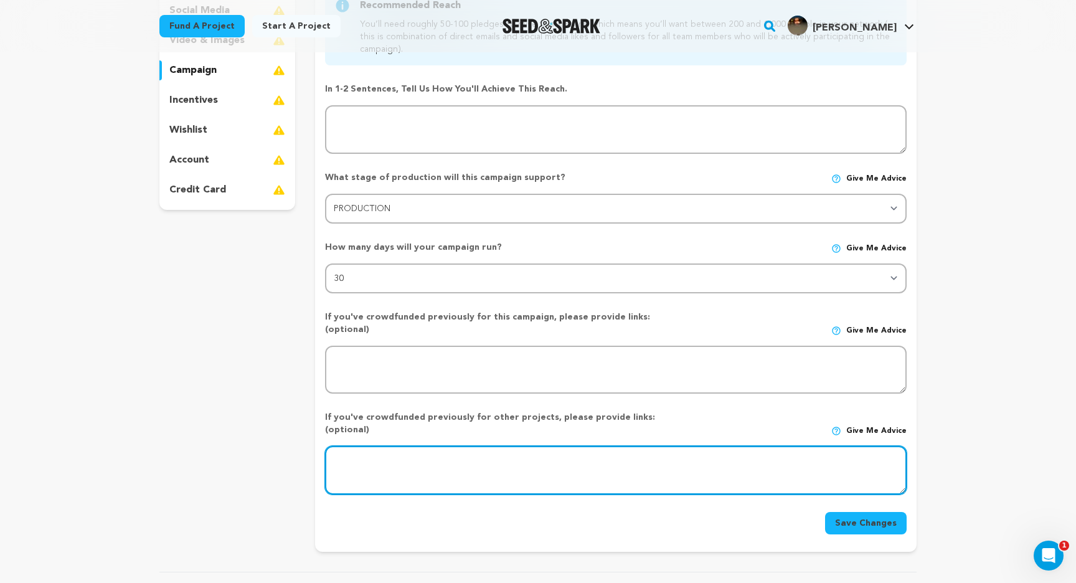
click at [463, 446] on textarea at bounding box center [615, 470] width 581 height 49
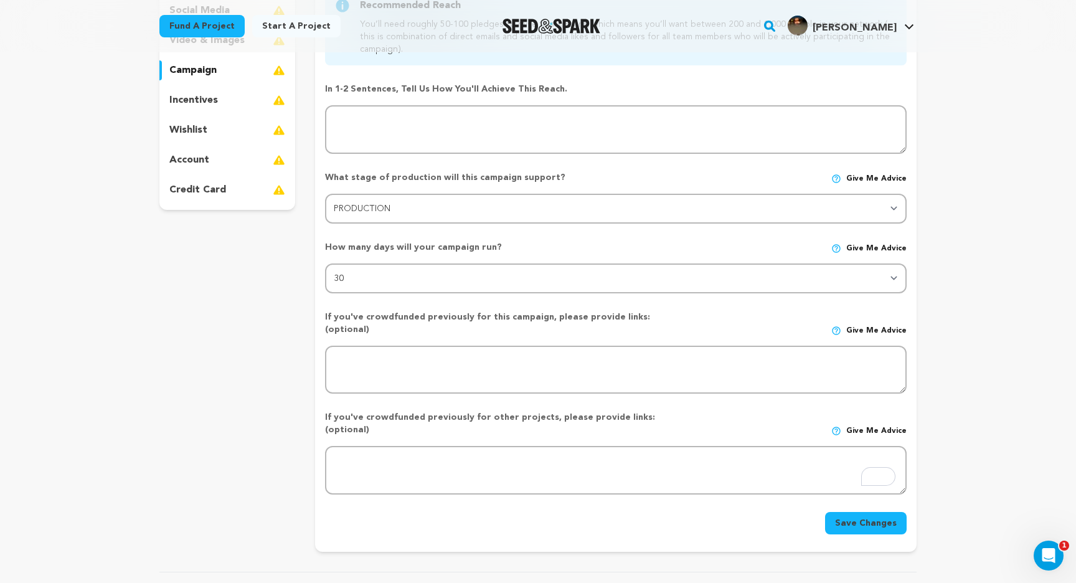
click at [570, 512] on div "Save Changes" at bounding box center [615, 523] width 581 height 22
click at [852, 512] on button "Save Changes" at bounding box center [866, 523] width 82 height 22
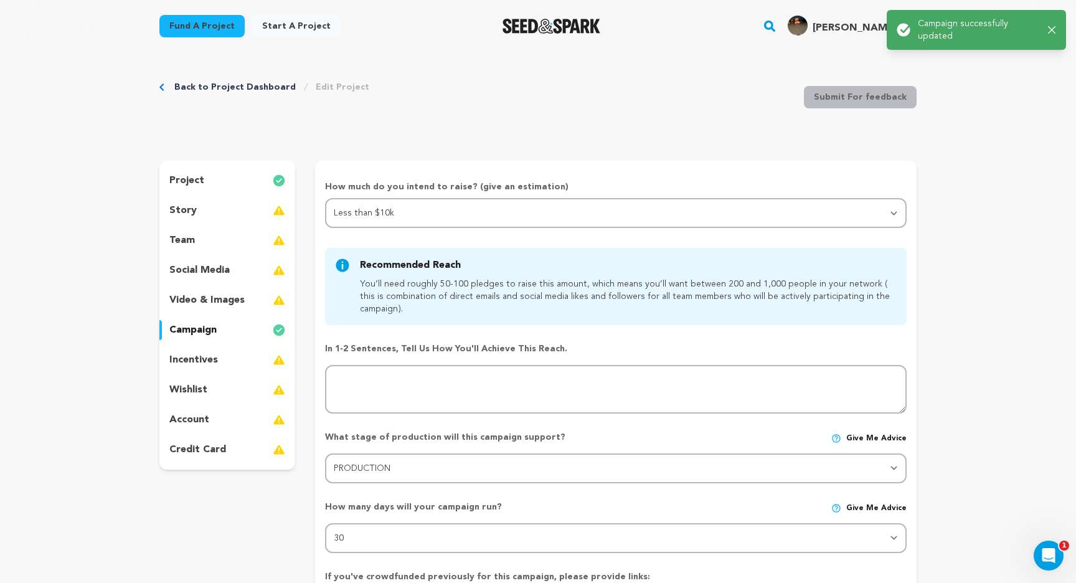
scroll to position [0, 0]
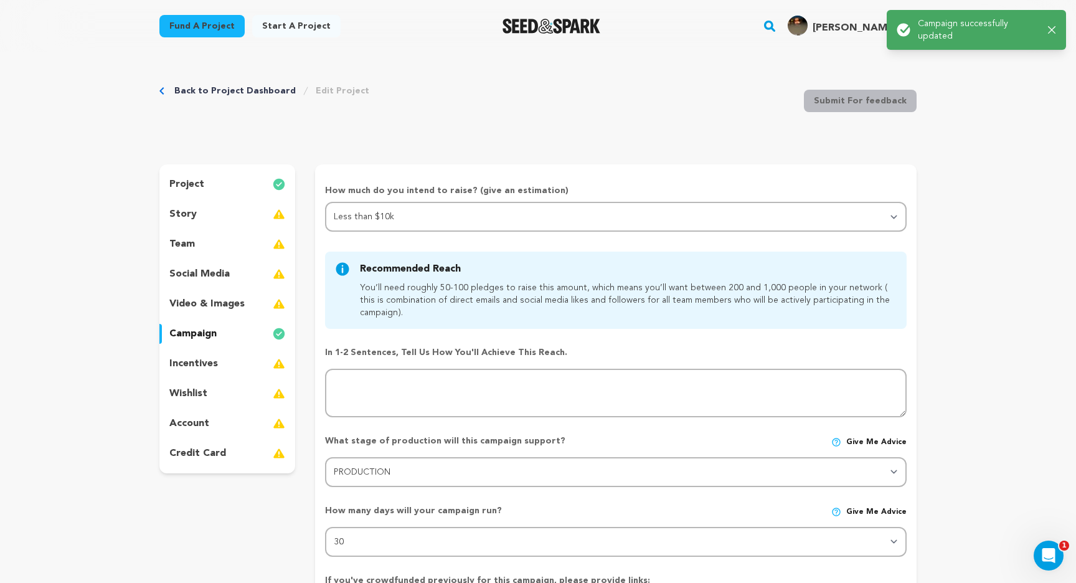
click at [241, 359] on div "incentives" at bounding box center [227, 364] width 136 height 20
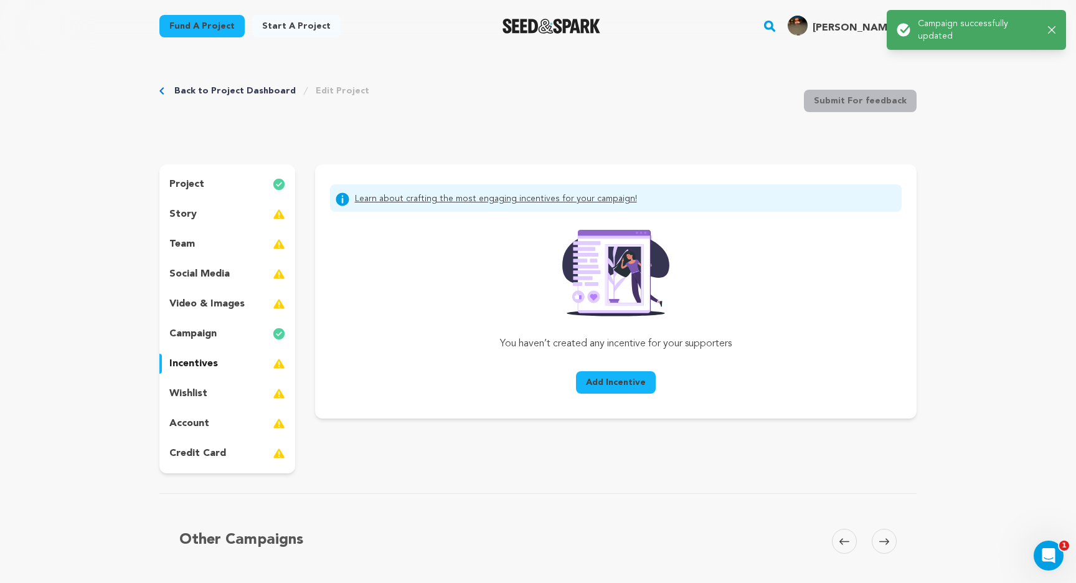
click at [231, 399] on div "wishlist" at bounding box center [227, 393] width 136 height 20
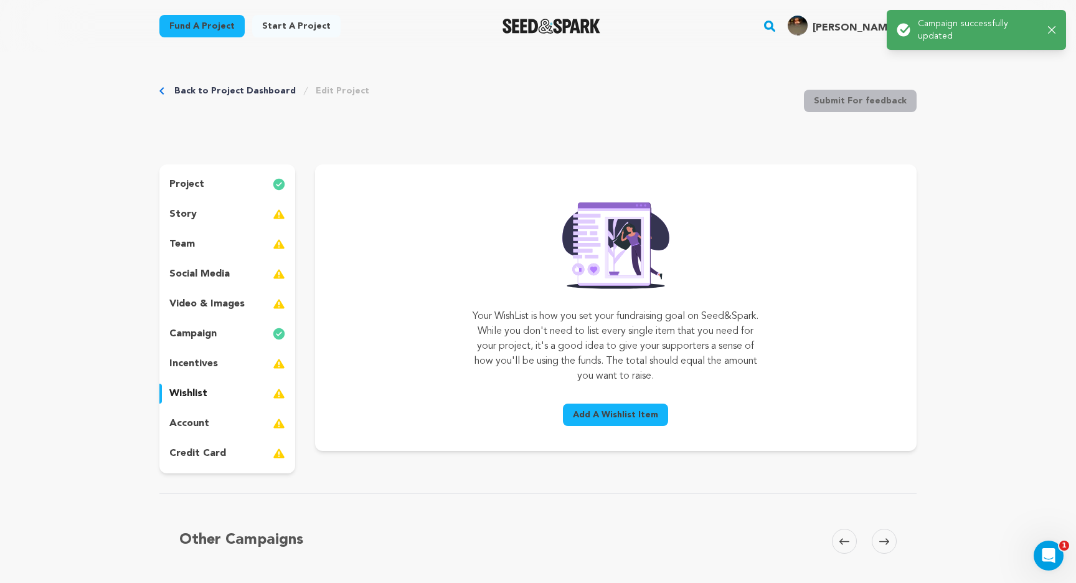
click at [228, 418] on div "account" at bounding box center [227, 423] width 136 height 20
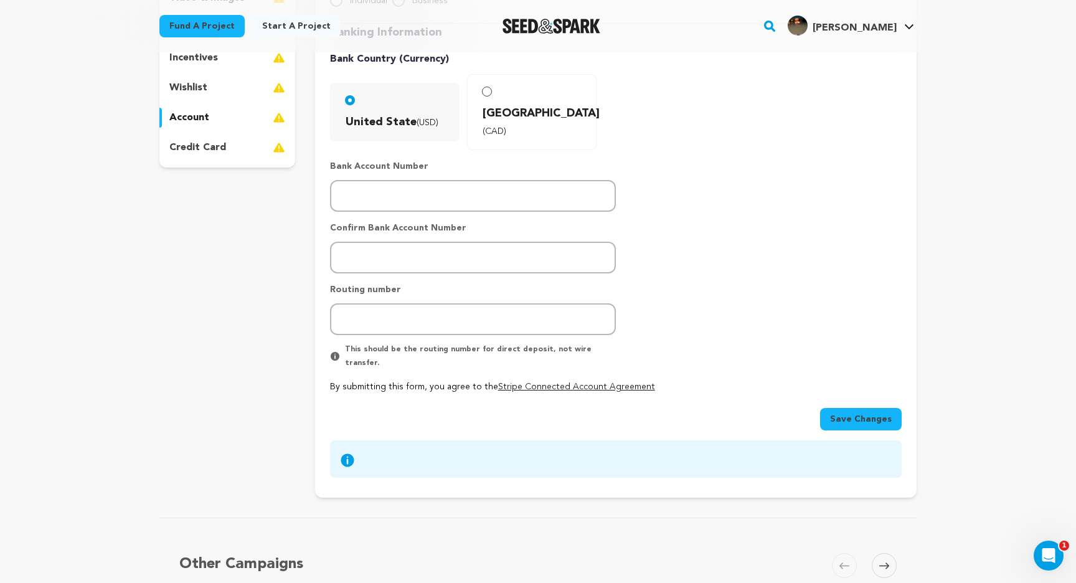
click at [206, 152] on p "credit card" at bounding box center [197, 147] width 57 height 15
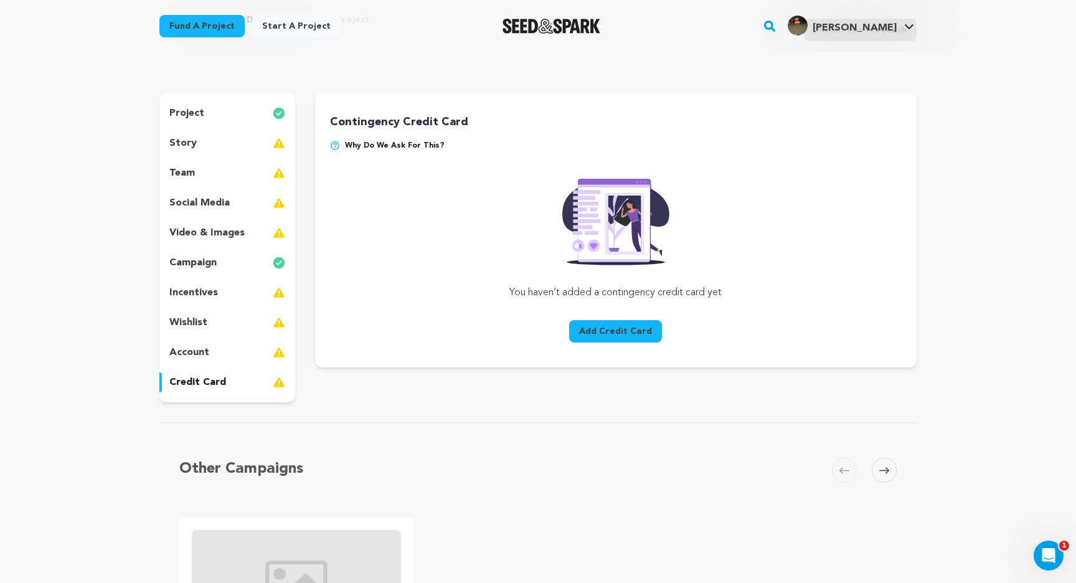
scroll to position [70, 0]
click at [204, 140] on div "story" at bounding box center [227, 144] width 136 height 20
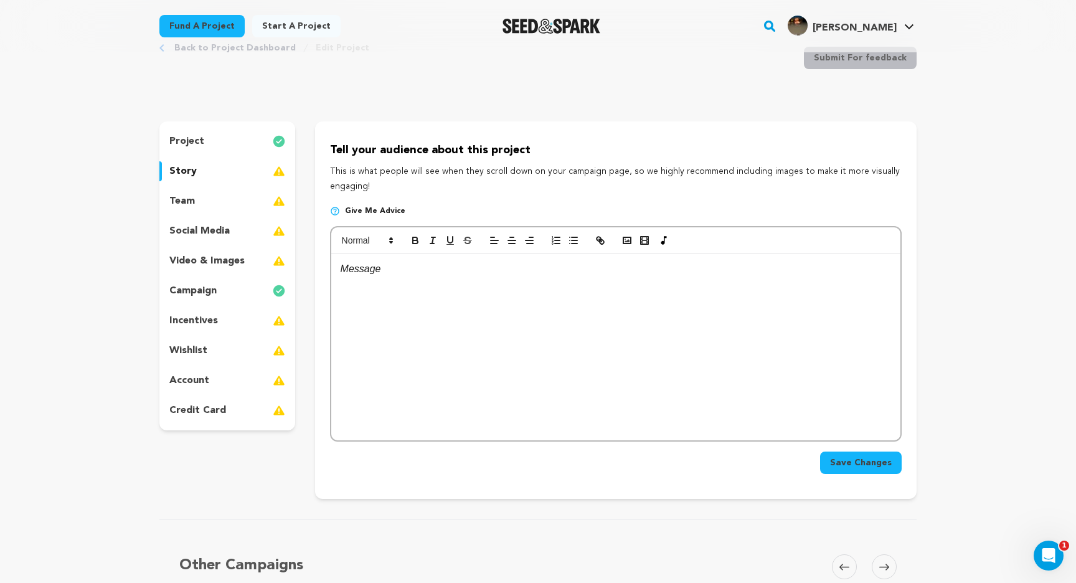
scroll to position [34, 0]
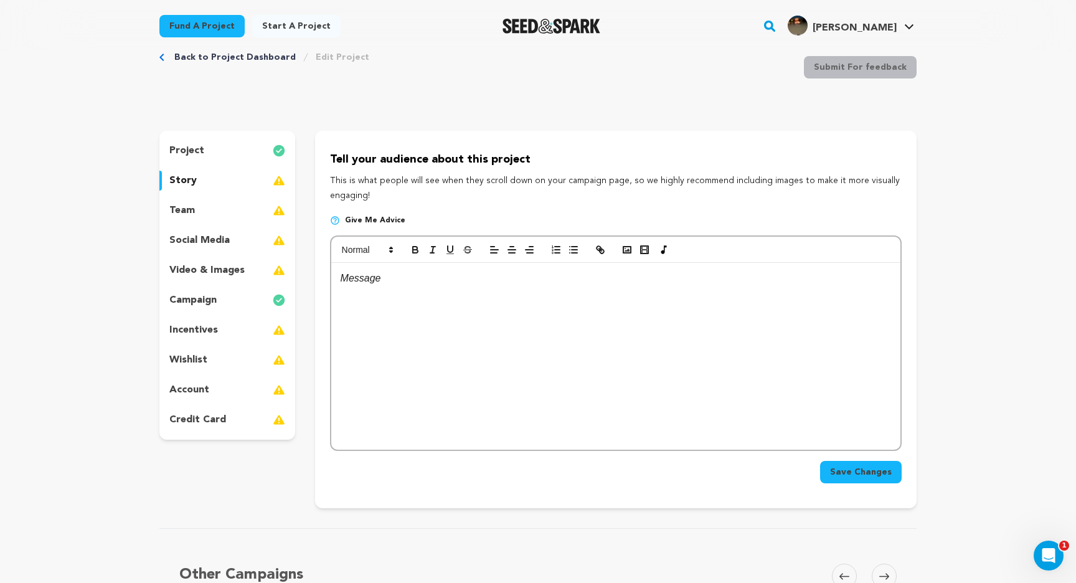
drag, startPoint x: 321, startPoint y: 156, endPoint x: 382, endPoint y: 189, distance: 68.8
click at [382, 189] on div "Tell your audience about this project This is what people will see when they sc…" at bounding box center [615, 319] width 601 height 377
copy div "Tell your audience about this project This is what people will see when they sc…"
click at [715, 363] on div at bounding box center [615, 356] width 569 height 187
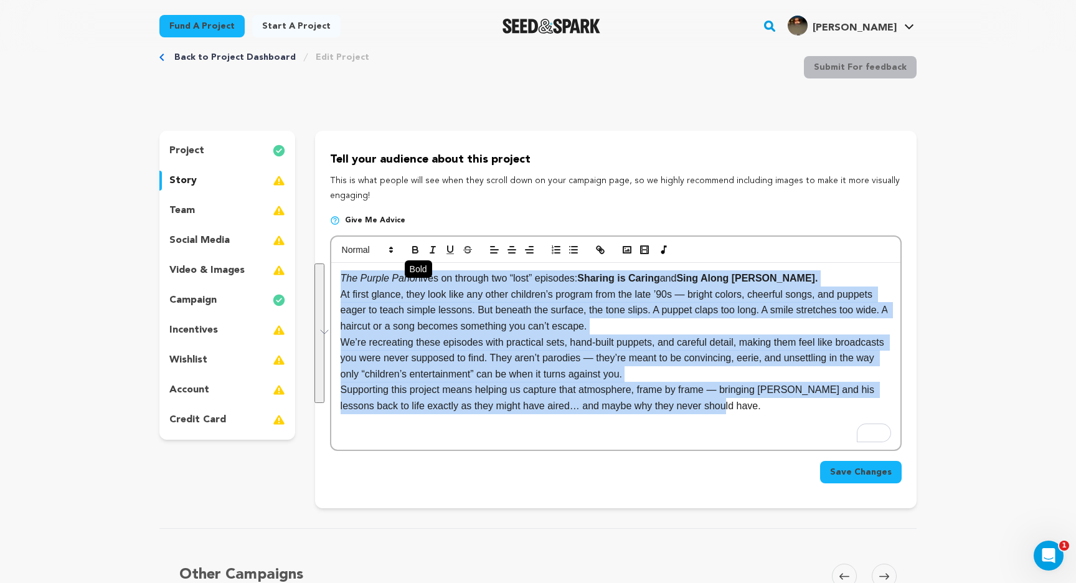
click at [411, 254] on icon "button" at bounding box center [415, 249] width 11 height 11
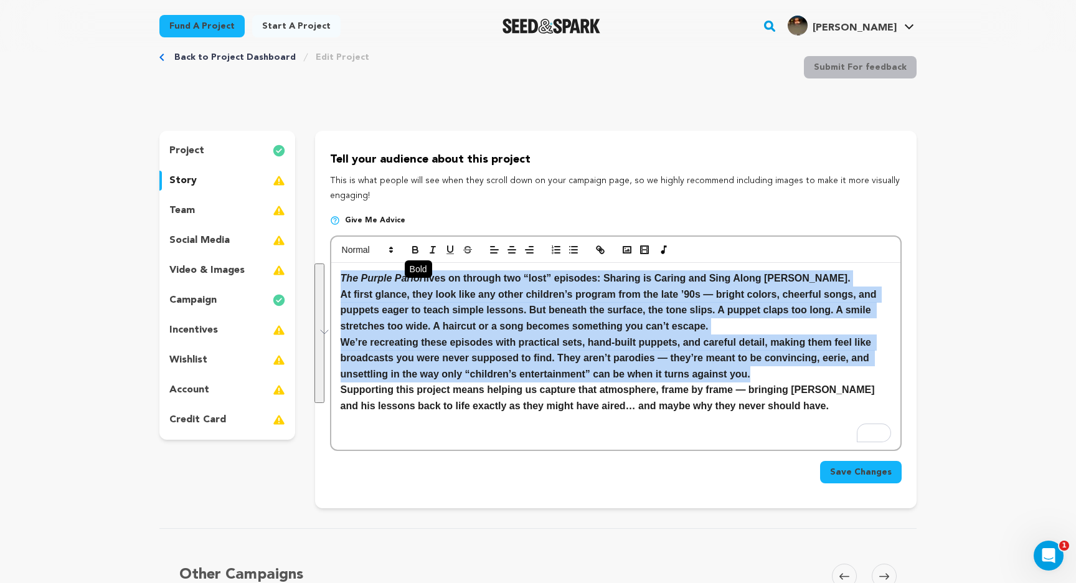
click at [411, 254] on icon "button" at bounding box center [415, 249] width 11 height 11
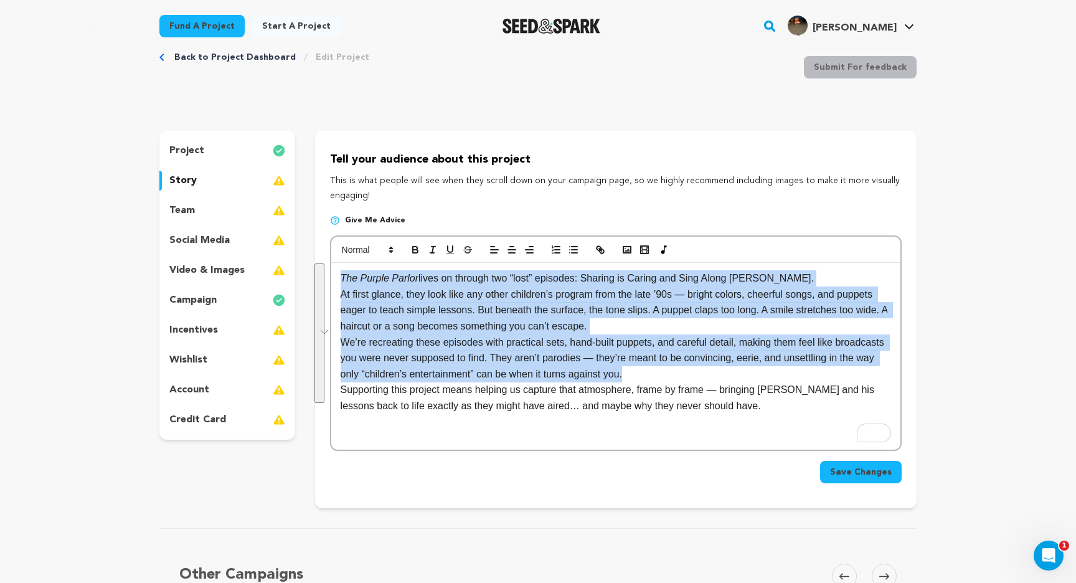
click at [708, 396] on p "Supporting this project means helping us capture that atmosphere, frame by fram…" at bounding box center [615, 398] width 550 height 32
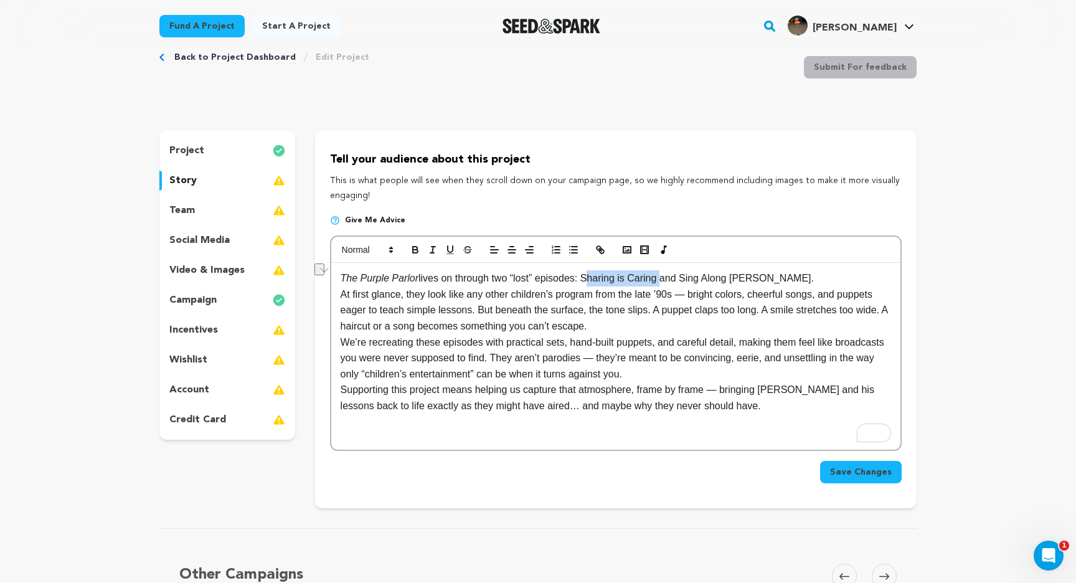
drag, startPoint x: 589, startPoint y: 279, endPoint x: 664, endPoint y: 279, distance: 75.3
click at [664, 279] on p "The Purple Parlor lives on through two “lost” episodes: Sharing is Caring and S…" at bounding box center [615, 278] width 550 height 16
drag, startPoint x: 688, startPoint y: 280, endPoint x: 760, endPoint y: 280, distance: 72.2
click at [760, 280] on p "The Purple Parlor lives on through two “lost” episodes: Sharing is Caring and S…" at bounding box center [615, 278] width 550 height 16
click at [340, 294] on p "At first glance, they look like any other children’s program from the late ’90s…" at bounding box center [615, 310] width 550 height 48
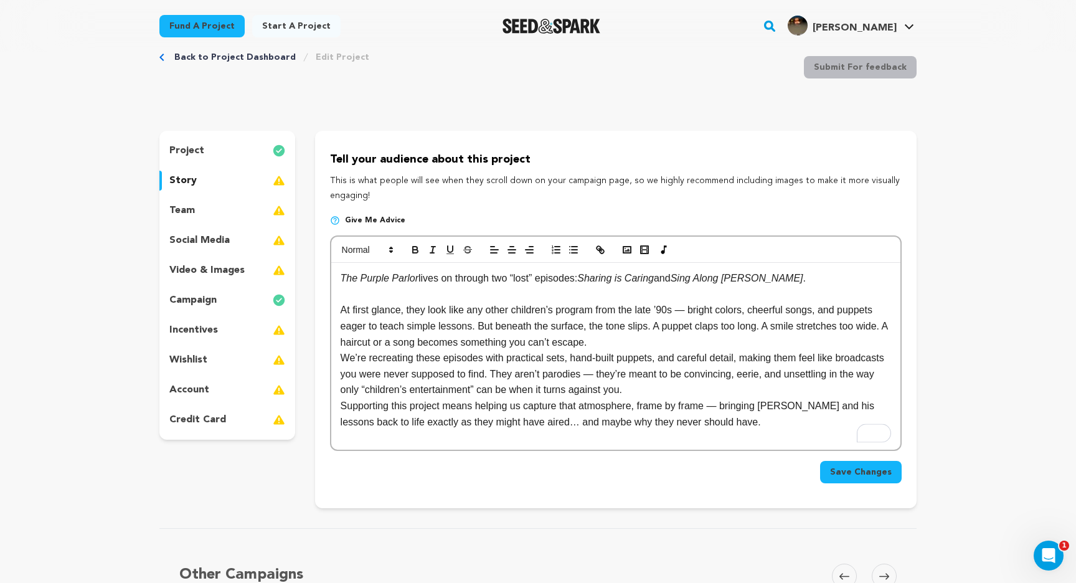
click at [697, 312] on p "At first glance, they look like any other children’s program from the late ’90s…" at bounding box center [615, 326] width 550 height 48
click at [639, 338] on p "At first glance, they look like any other children’s program from the late ’90s…" at bounding box center [615, 326] width 550 height 48
drag, startPoint x: 593, startPoint y: 327, endPoint x: 652, endPoint y: 327, distance: 59.8
click at [652, 327] on p "At first glance, they look like any other children’s program from the late ’90s…" at bounding box center [615, 326] width 550 height 48
click at [684, 342] on p "At first glance, they look like any other children’s program from the late ’90s…" at bounding box center [615, 326] width 550 height 48
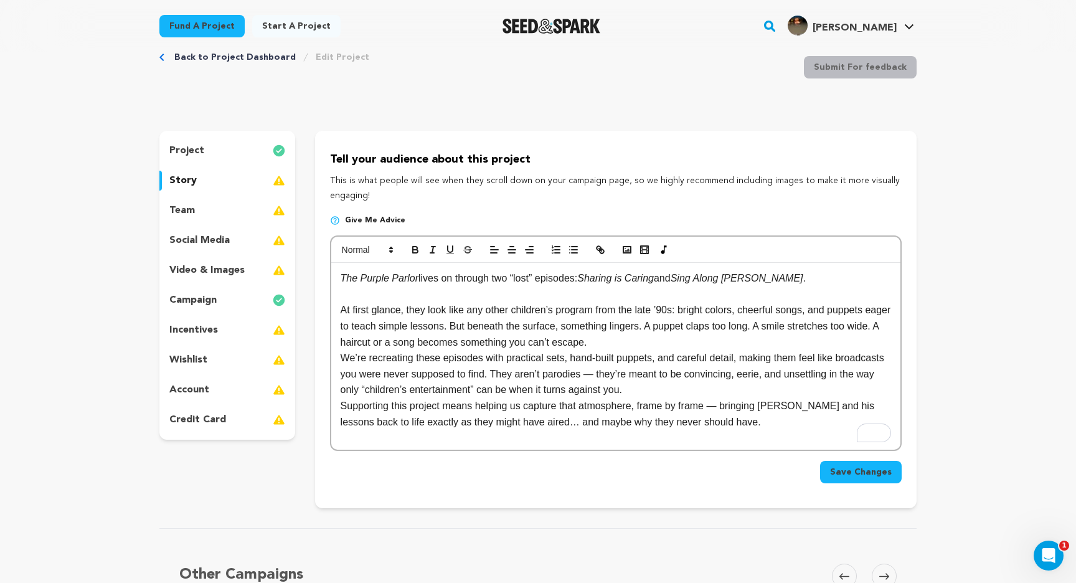
click at [773, 327] on p "At first glance, they look like any other children’s program from the late ’90s…" at bounding box center [615, 326] width 550 height 48
click at [725, 374] on p "We’re recreating these episodes with practical sets, hand-built puppets, and ca…" at bounding box center [615, 374] width 550 height 48
click at [755, 340] on p "At first glance, they look like any other children’s program from the late ’90s…" at bounding box center [615, 326] width 550 height 48
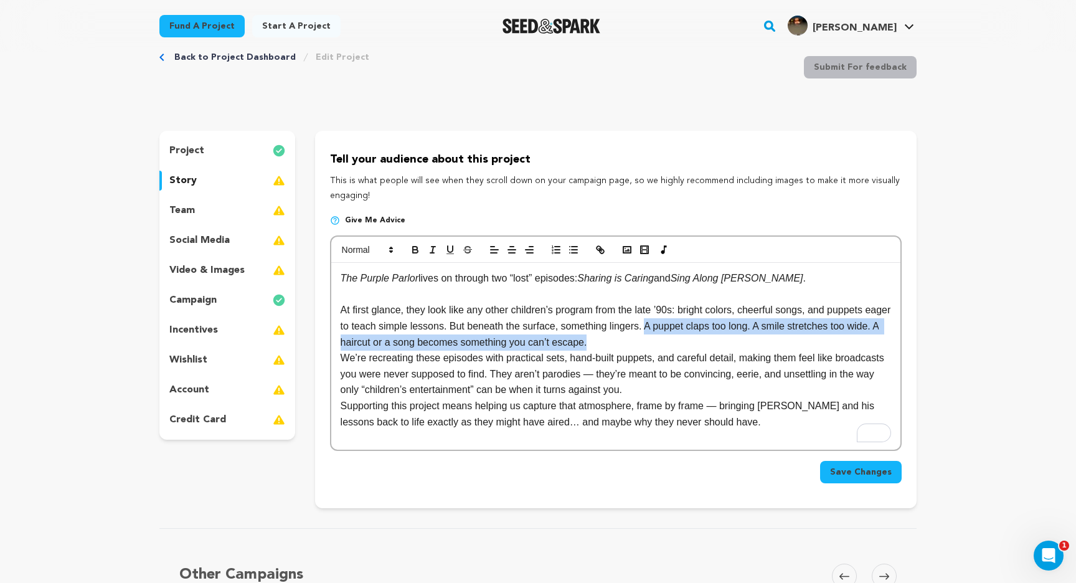
click at [680, 326] on p "At first glance, they look like any other children’s program from the late ’90s…" at bounding box center [615, 326] width 550 height 48
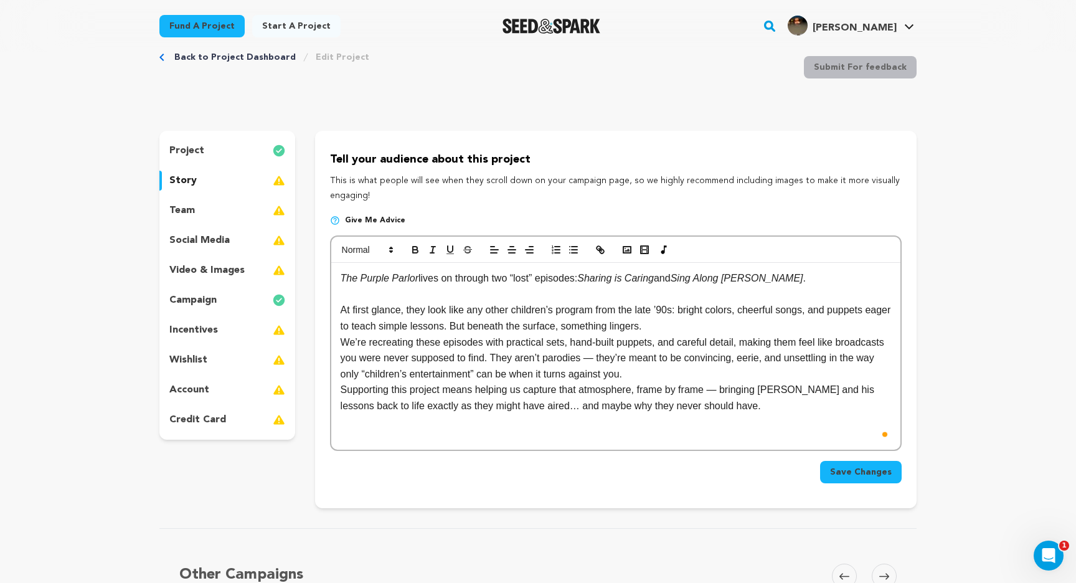
click at [644, 327] on p "At first glance, they look like any other children’s program from the late ’90s…" at bounding box center [615, 318] width 550 height 32
click at [345, 341] on p "We’re recreating these episodes with practical sets, hand-built puppets, and ca…" at bounding box center [615, 358] width 550 height 48
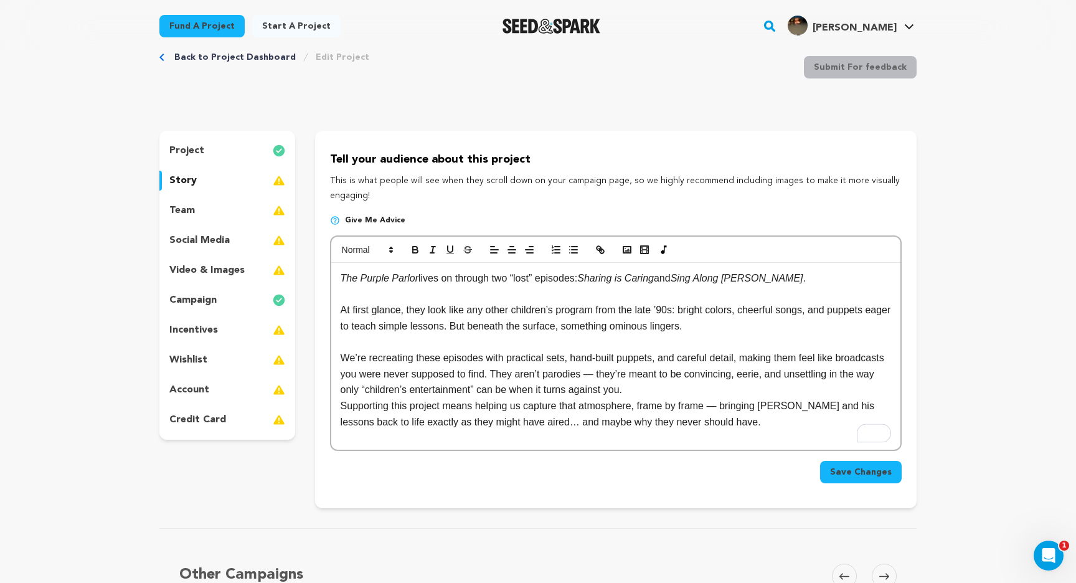
scroll to position [64, 0]
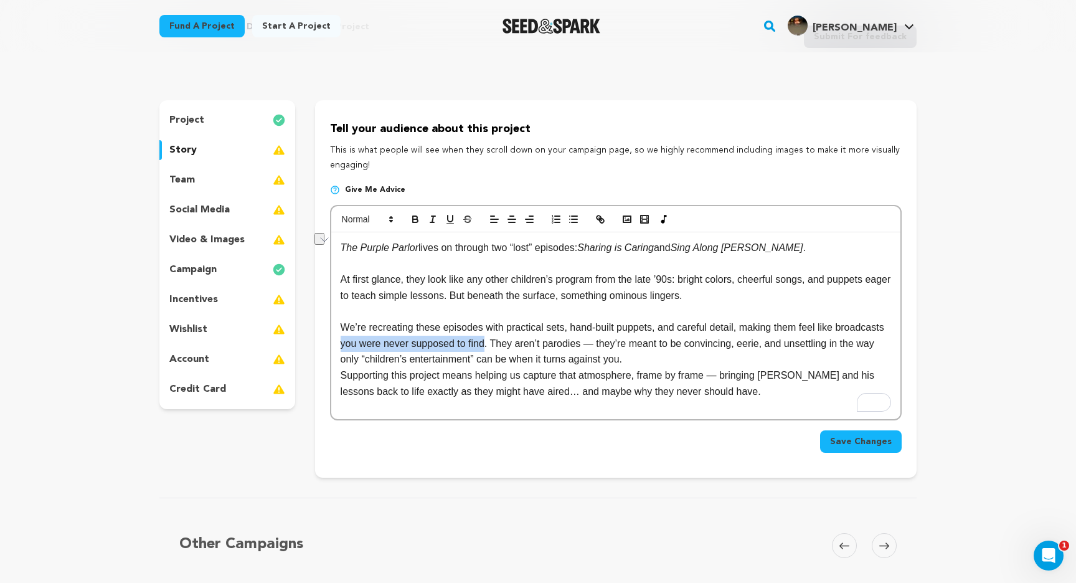
drag, startPoint x: 540, startPoint y: 344, endPoint x: 395, endPoint y: 345, distance: 145.0
click at [394, 345] on p "We’re recreating these episodes with practical sets, hand-built puppets, and ca…" at bounding box center [615, 343] width 550 height 48
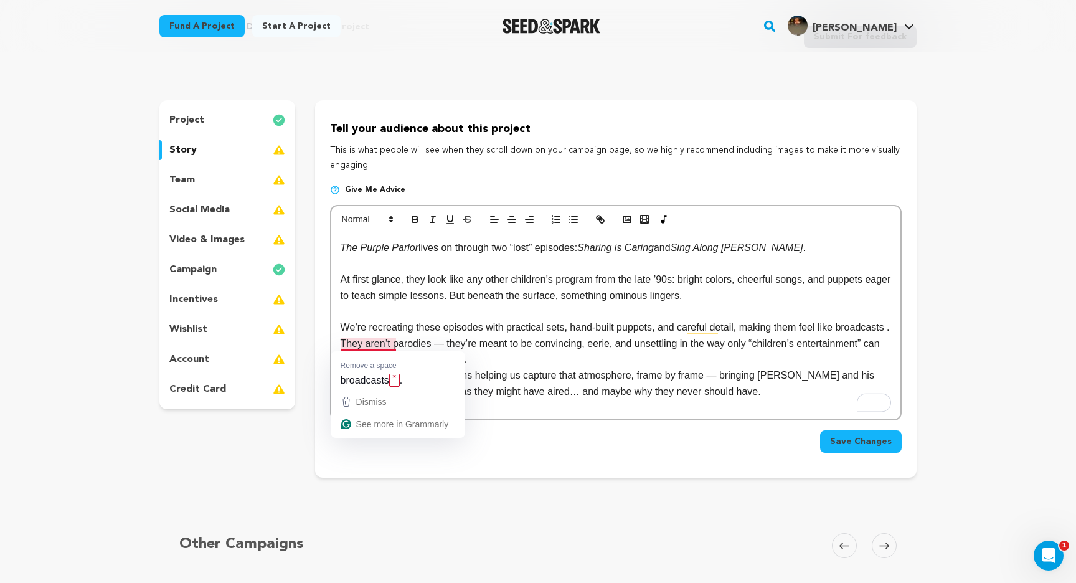
click at [340, 346] on p "We’re recreating these episodes with practical sets, hand-built puppets, and ca…" at bounding box center [615, 343] width 550 height 48
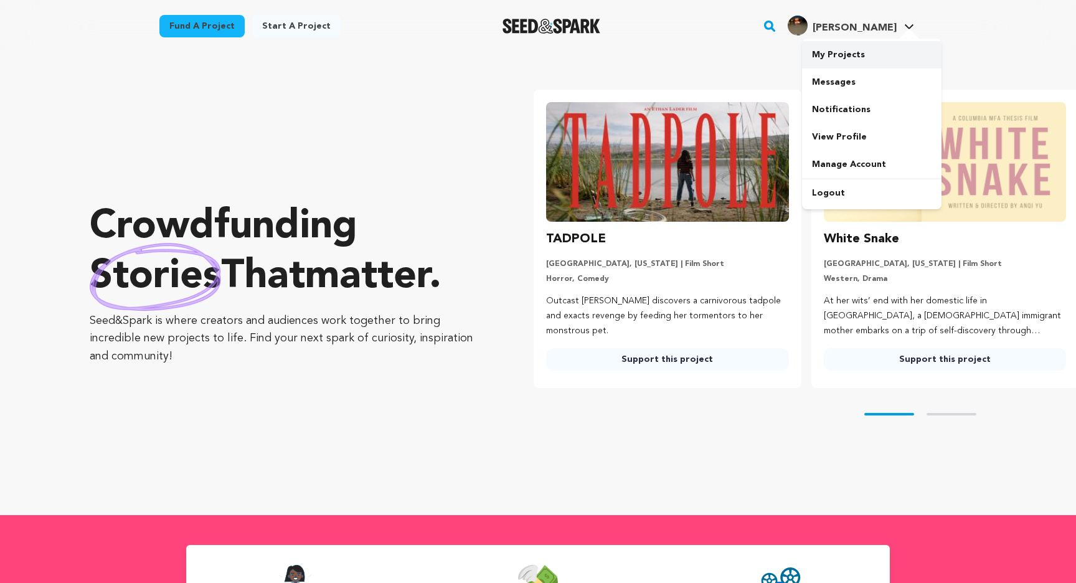
click at [853, 55] on link "My Projects" at bounding box center [871, 54] width 139 height 27
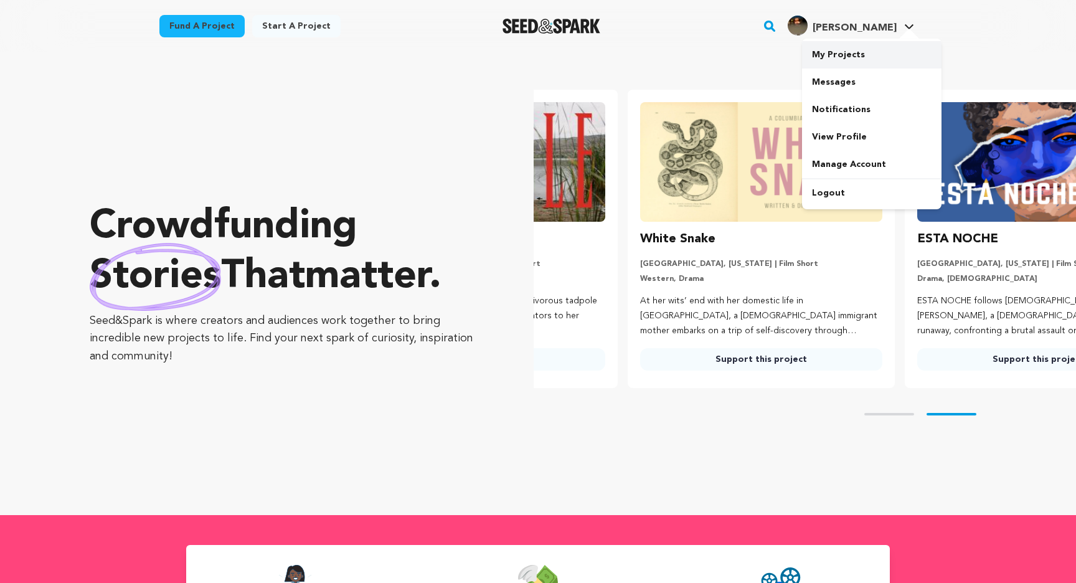
scroll to position [0, 272]
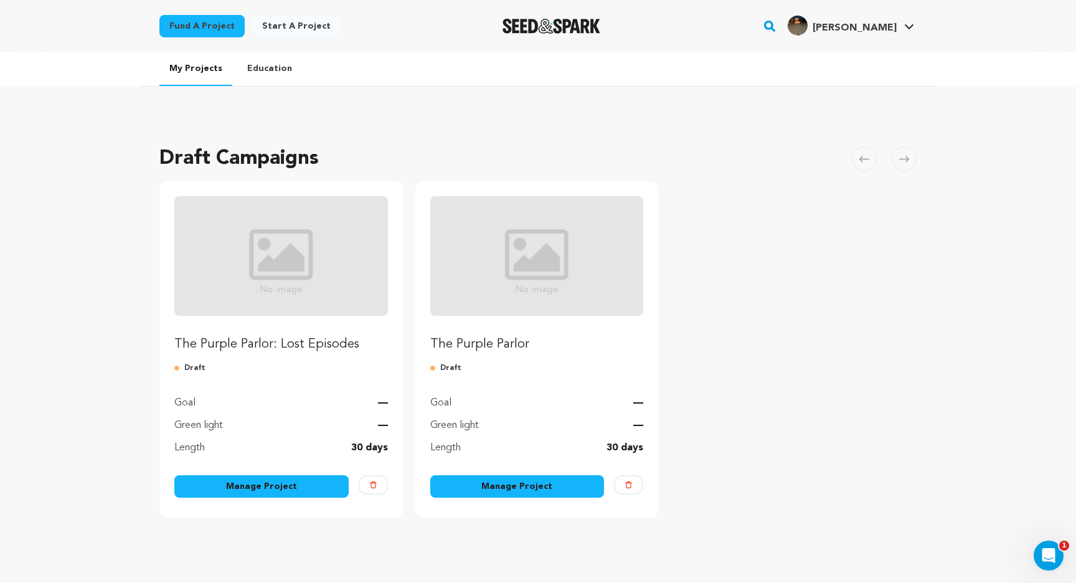
click at [316, 481] on link "Manage Project" at bounding box center [261, 486] width 174 height 22
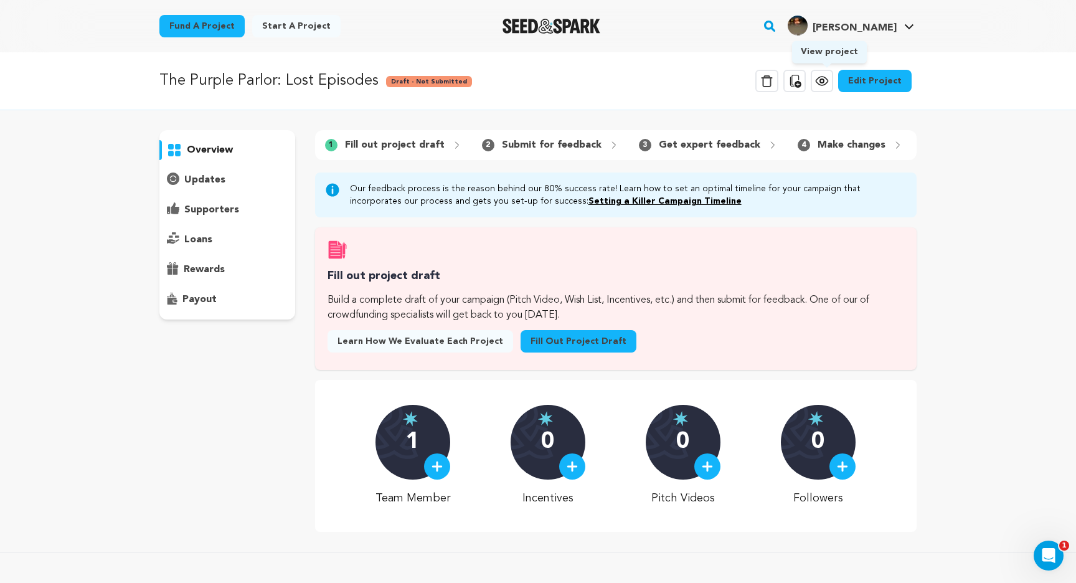
click at [820, 80] on icon at bounding box center [821, 81] width 12 height 9
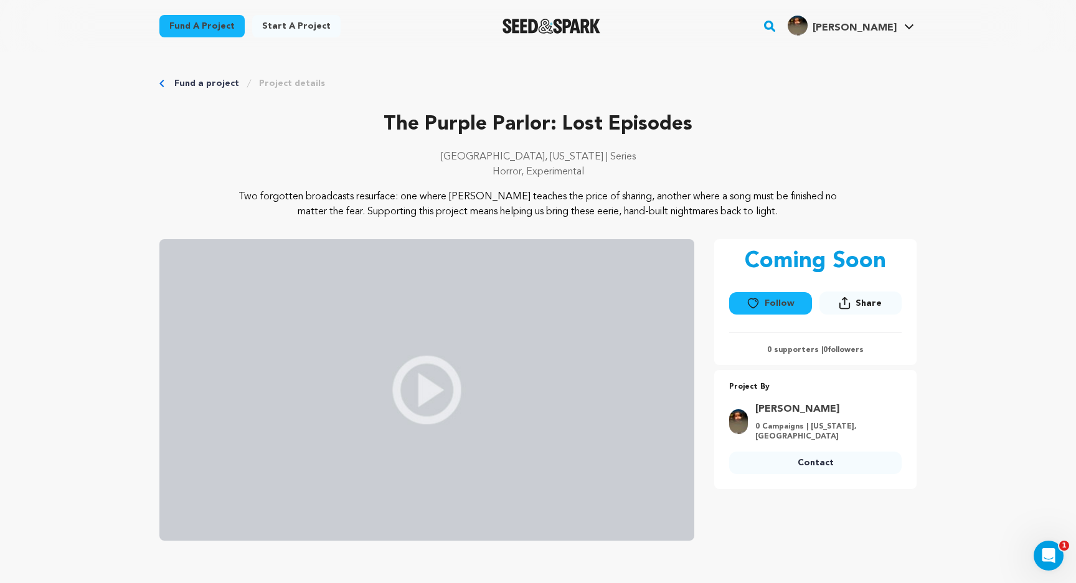
click at [863, 310] on button "Share" at bounding box center [860, 302] width 82 height 23
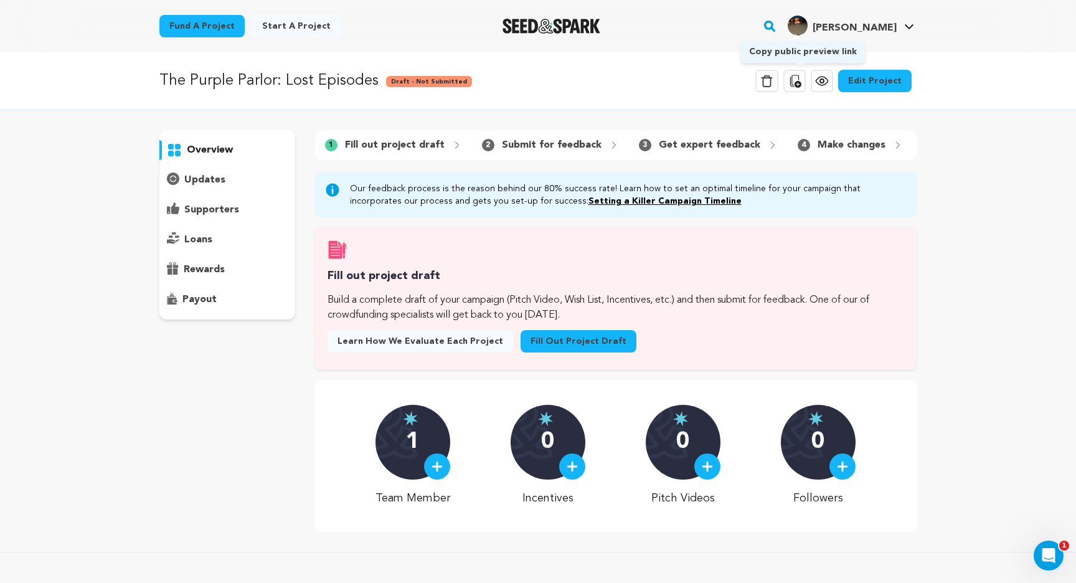
click at [802, 77] on icon at bounding box center [794, 80] width 15 height 15
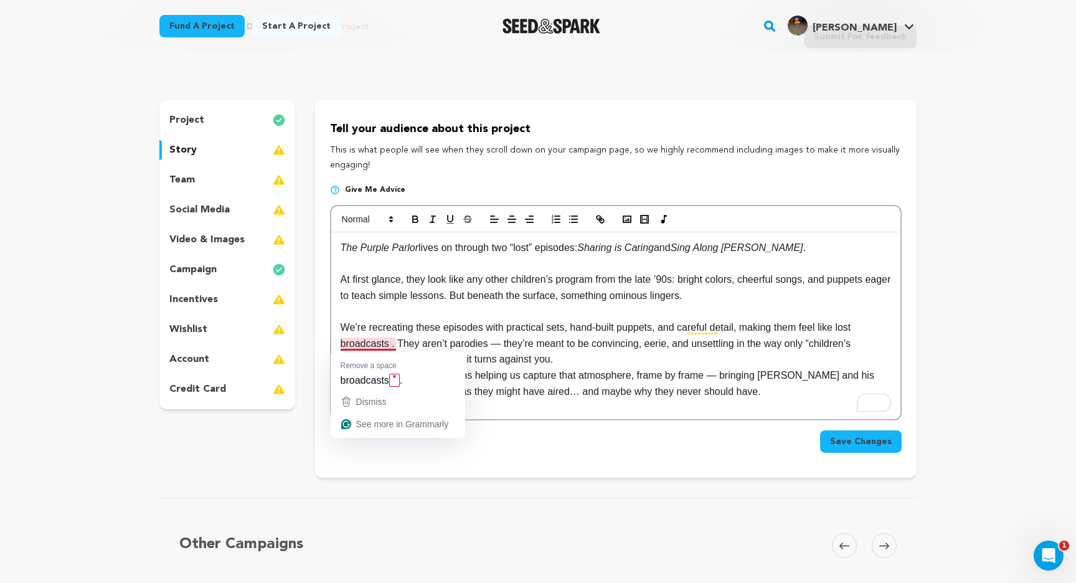
click at [393, 344] on p "We’re recreating these episodes with practical sets, hand-built puppets, and ca…" at bounding box center [615, 343] width 550 height 48
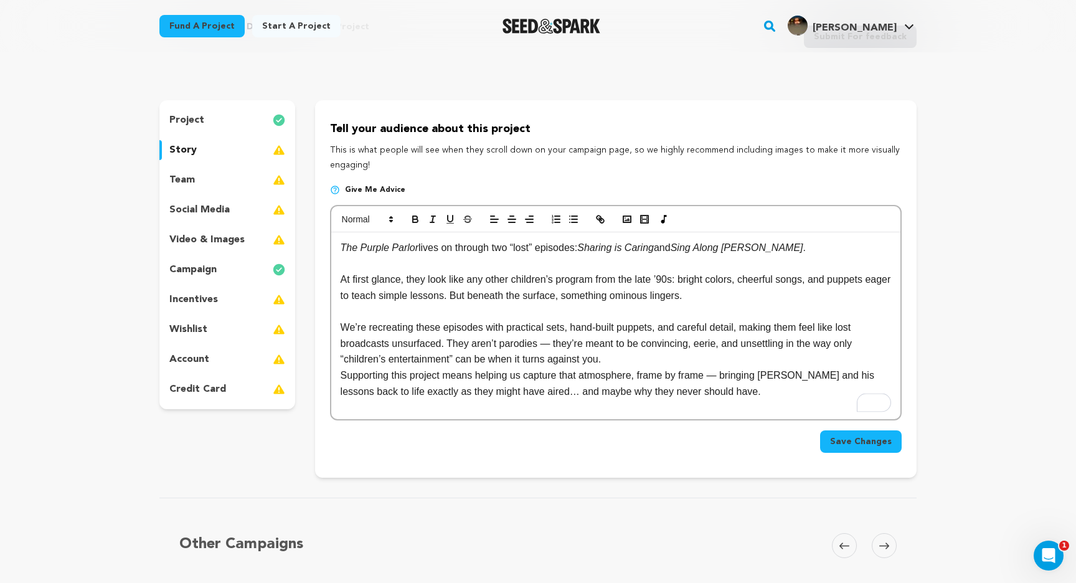
click at [556, 343] on p "We’re recreating these episodes with practical sets, hand-built puppets, and ca…" at bounding box center [615, 343] width 550 height 48
click at [673, 361] on p "We’re recreating these episodes with practical sets, hand-built puppets, and ca…" at bounding box center [615, 343] width 550 height 48
click at [528, 360] on p "We’re recreating these episodes with practical sets, hand-built puppets, and ca…" at bounding box center [615, 343] width 550 height 48
click at [339, 375] on div "The Purple Parlor lives on through two “lost” episodes: Sharing is Caring and S…" at bounding box center [615, 325] width 569 height 187
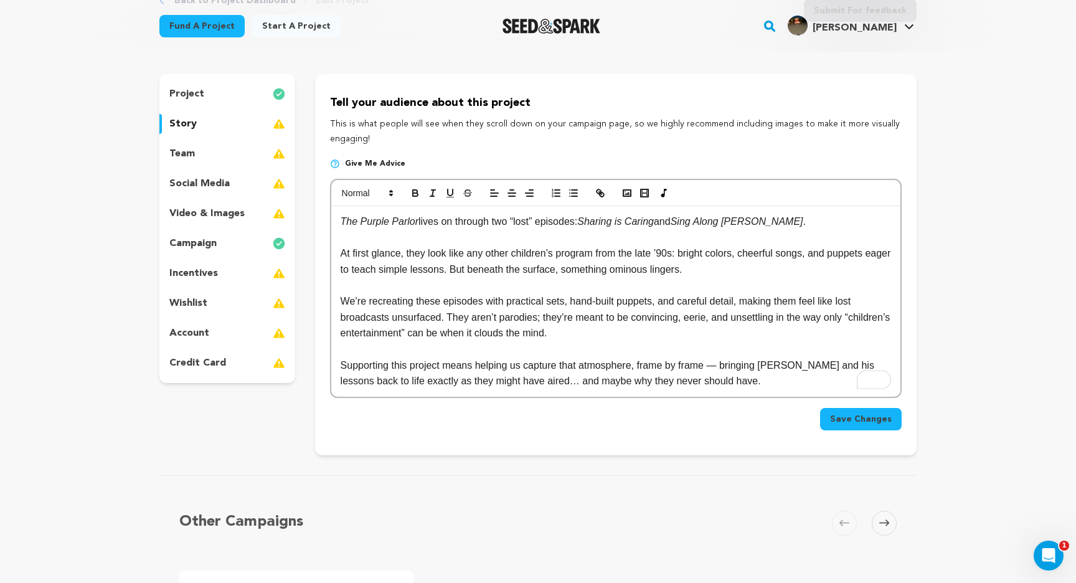
scroll to position [104, 0]
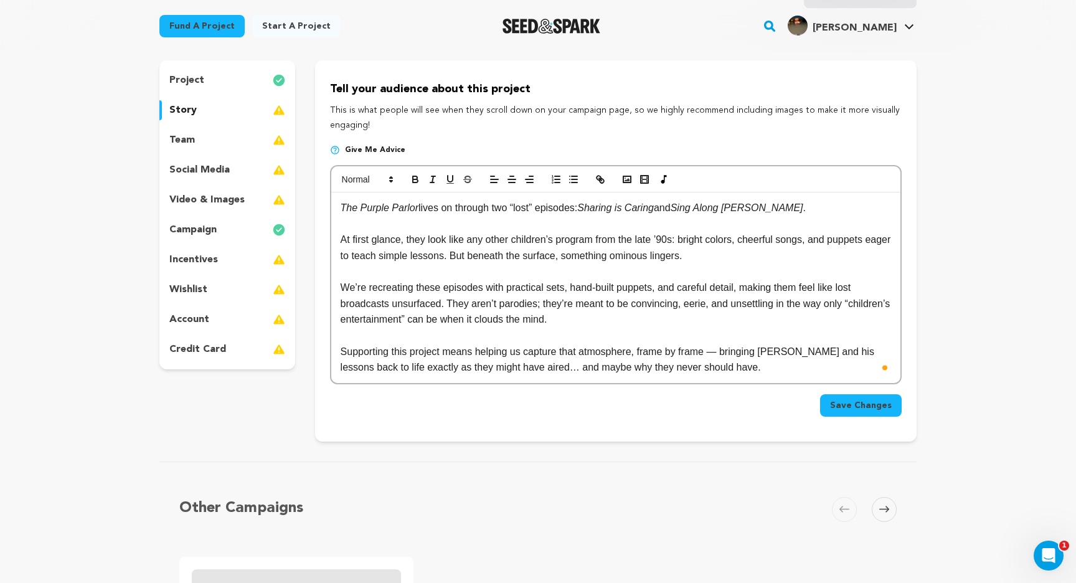
click at [728, 347] on p "Supporting this project means helping us capture that atmosphere, frame by fram…" at bounding box center [615, 360] width 550 height 32
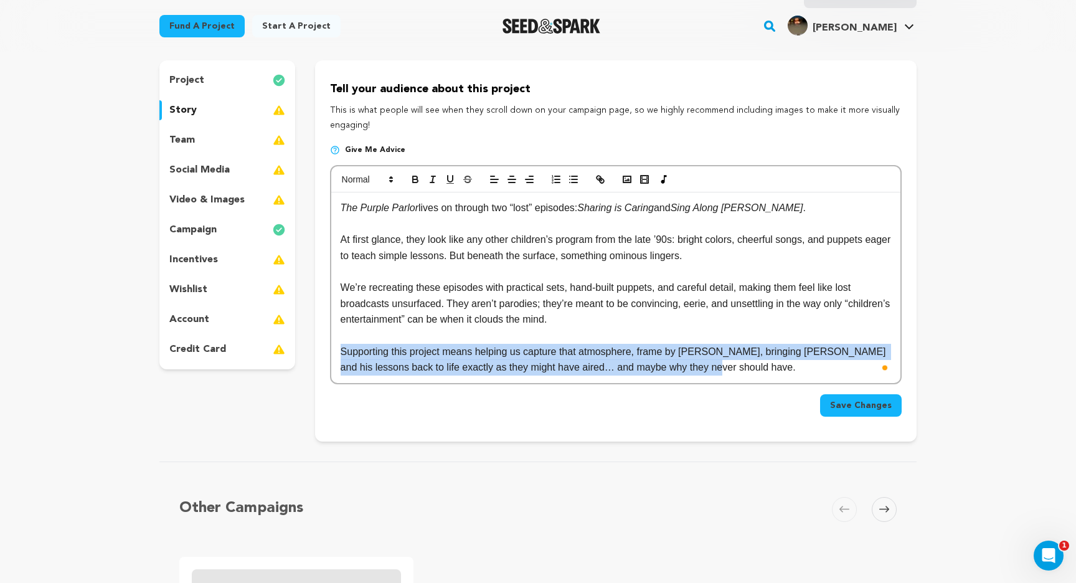
click at [340, 354] on p "Supporting this project means helping us capture that atmosphere, frame by fram…" at bounding box center [615, 360] width 550 height 32
copy p "Supporting this project means helping us capture that atmosphere, frame by fram…"
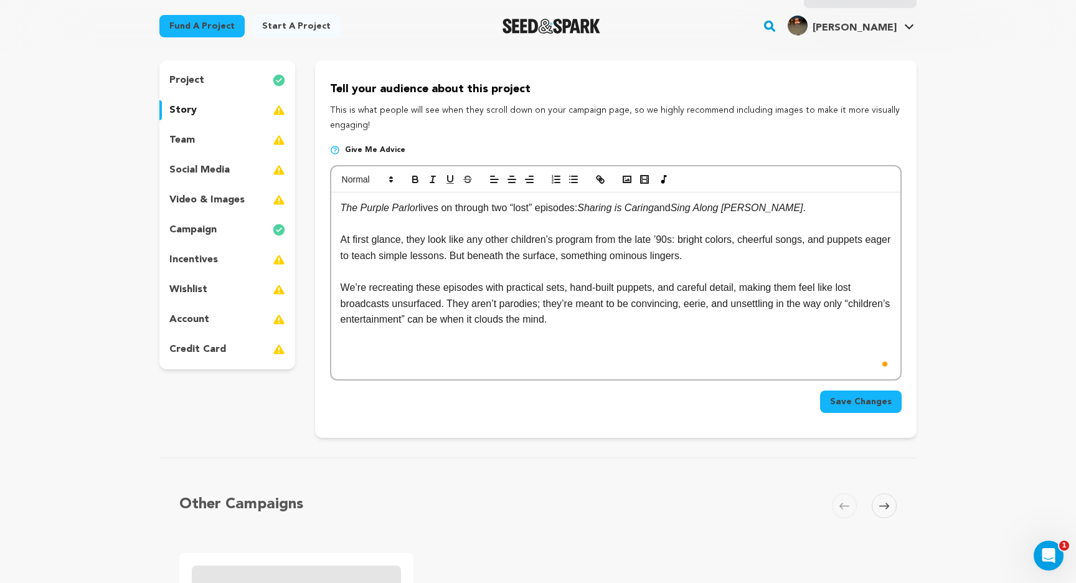
click at [863, 403] on span "Save Changes" at bounding box center [861, 401] width 62 height 12
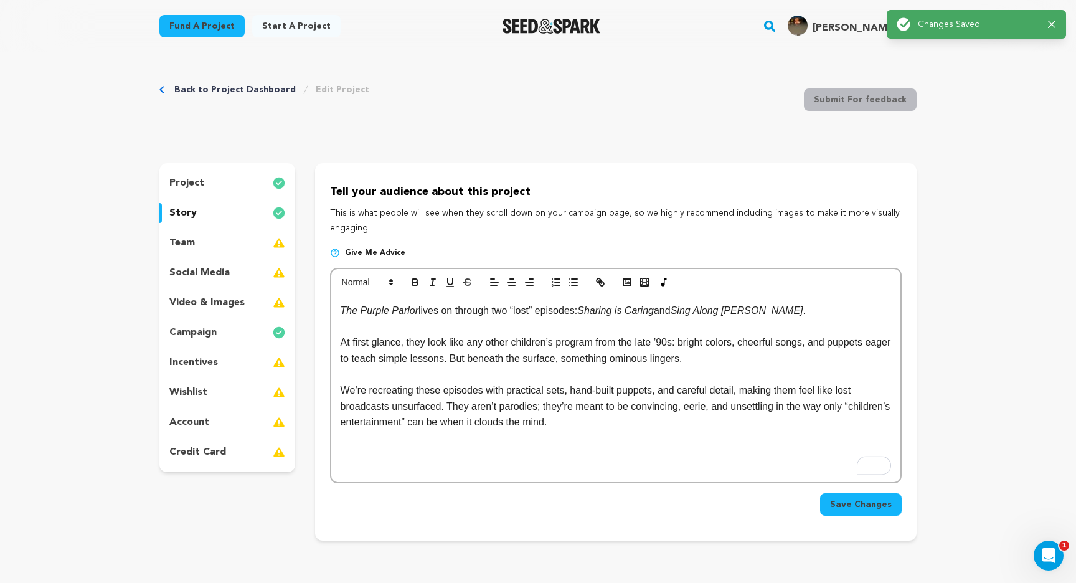
scroll to position [0, 0]
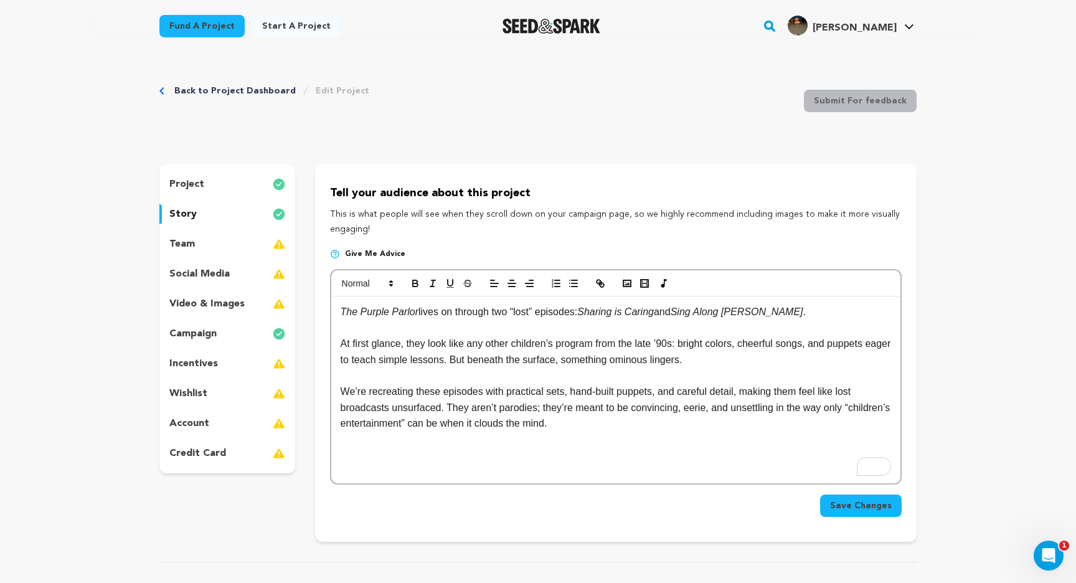
click at [184, 269] on p "social media" at bounding box center [199, 273] width 60 height 15
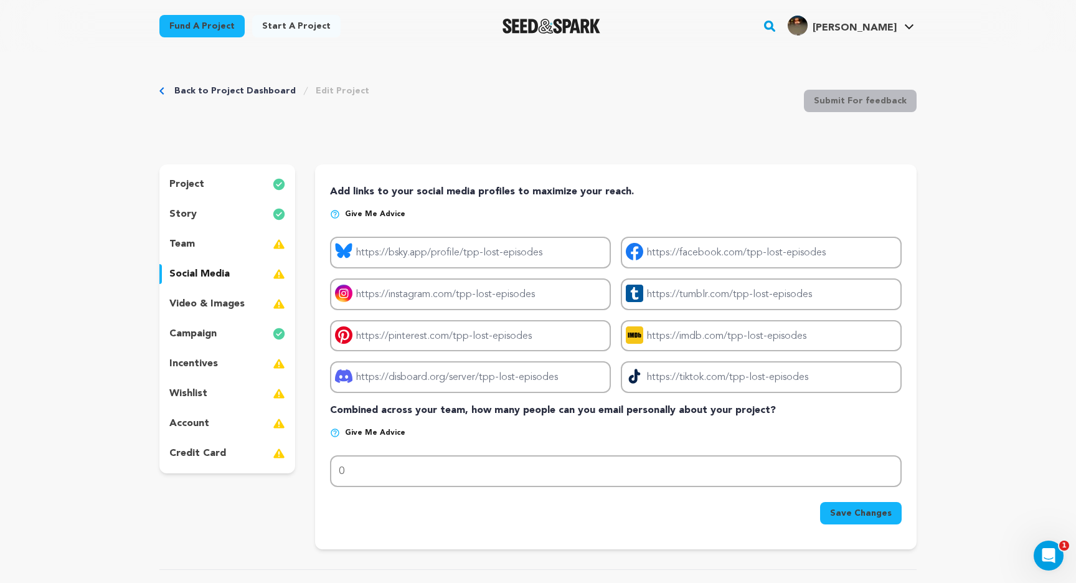
click at [250, 300] on div "video & images" at bounding box center [227, 304] width 136 height 20
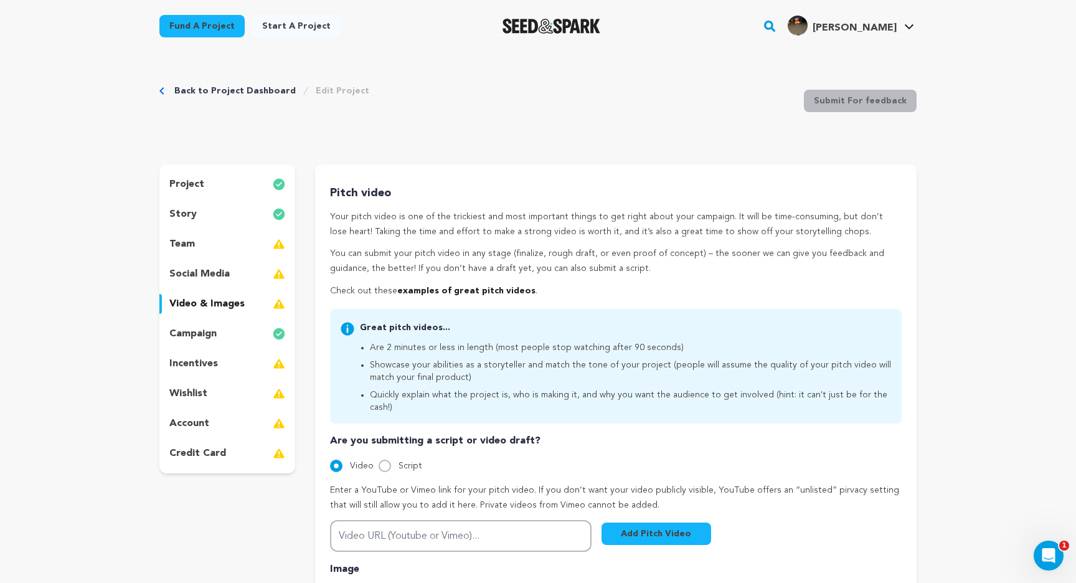
click at [195, 251] on div "team" at bounding box center [227, 244] width 136 height 20
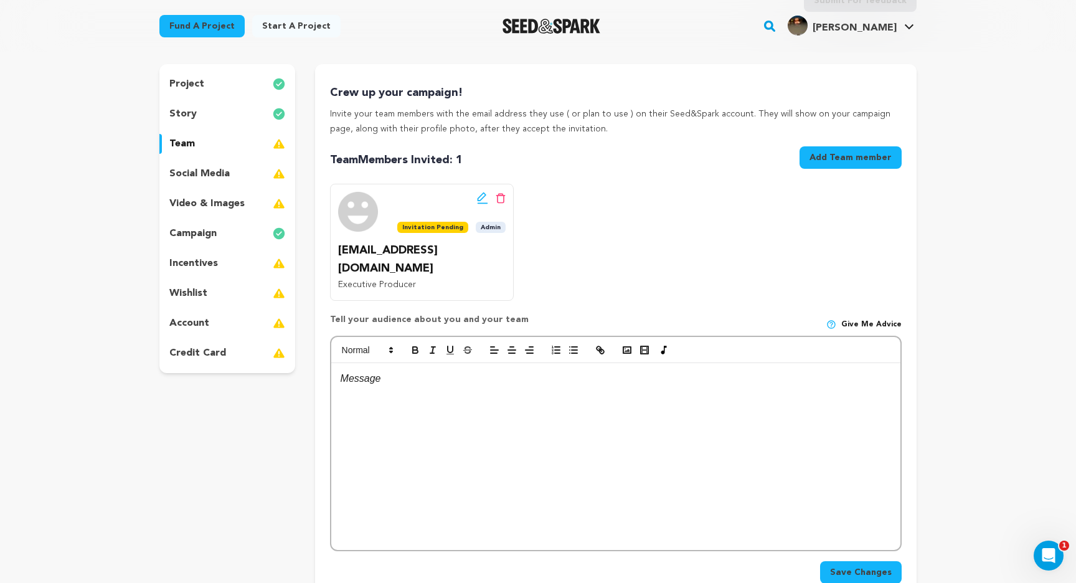
scroll to position [104, 0]
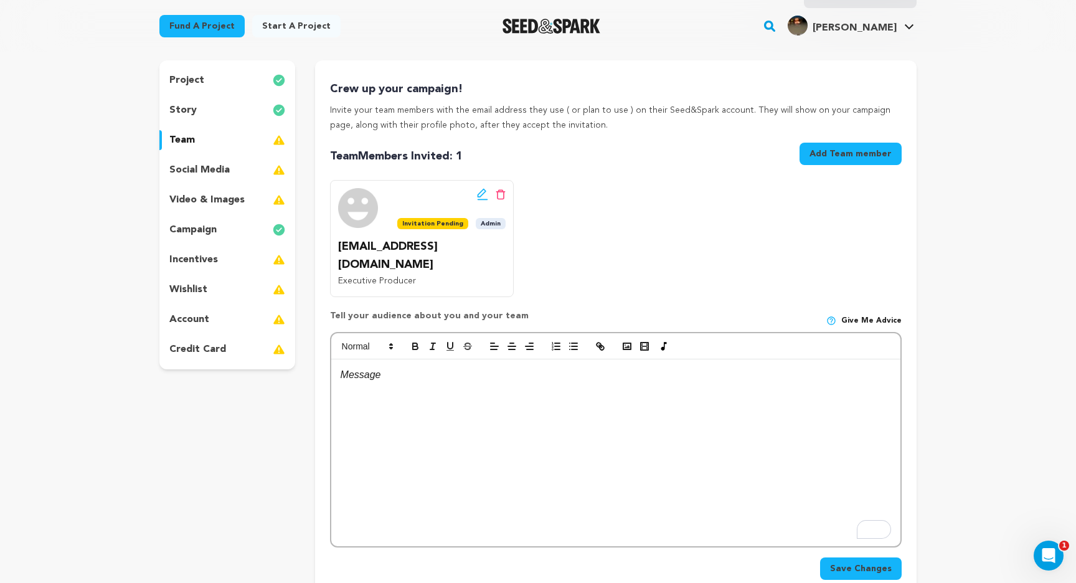
click at [201, 77] on p "project" at bounding box center [186, 80] width 35 height 15
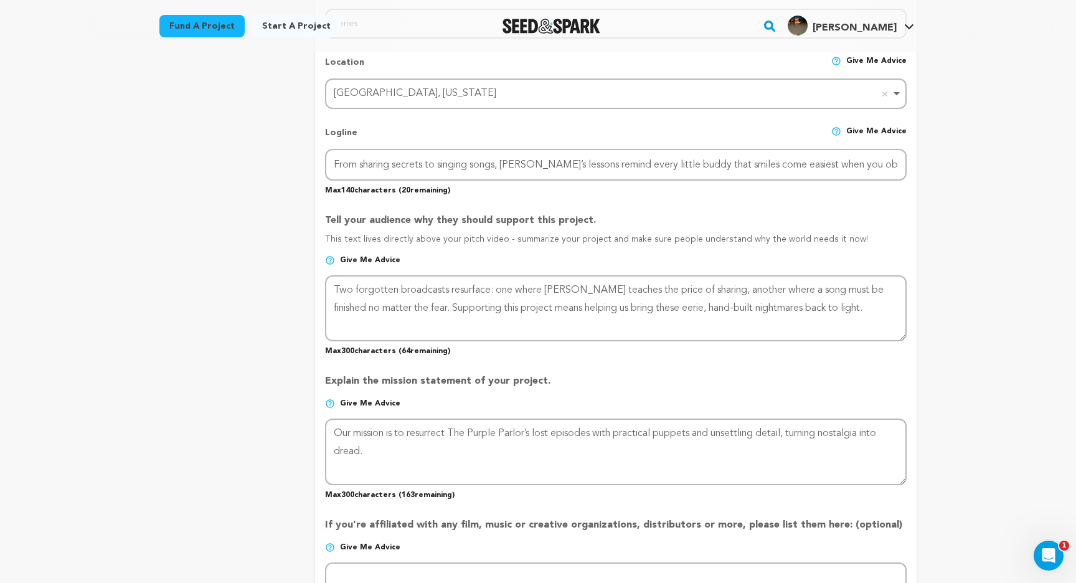
scroll to position [637, 0]
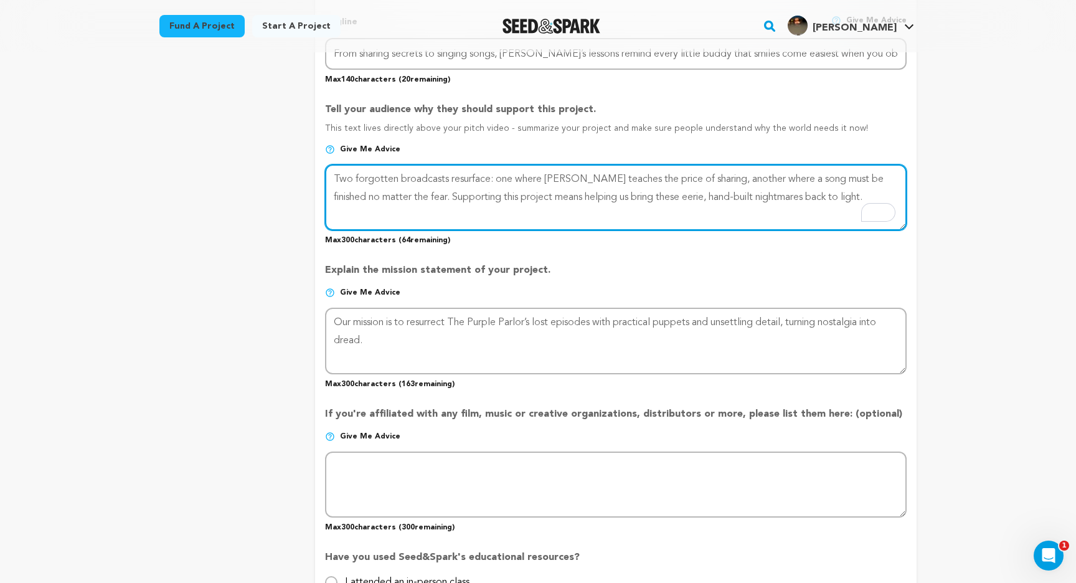
drag, startPoint x: 873, startPoint y: 195, endPoint x: 405, endPoint y: 194, distance: 468.1
click at [405, 194] on textarea "To enrich screen reader interactions, please activate Accessibility in Grammarl…" at bounding box center [615, 197] width 581 height 66
paste textarea "capture that atmosphere, frame by frame, bringing Jimmy and his lessons back to…"
type textarea "Two forgotten broadcasts resurface: one where [PERSON_NAME] teaches the price o…"
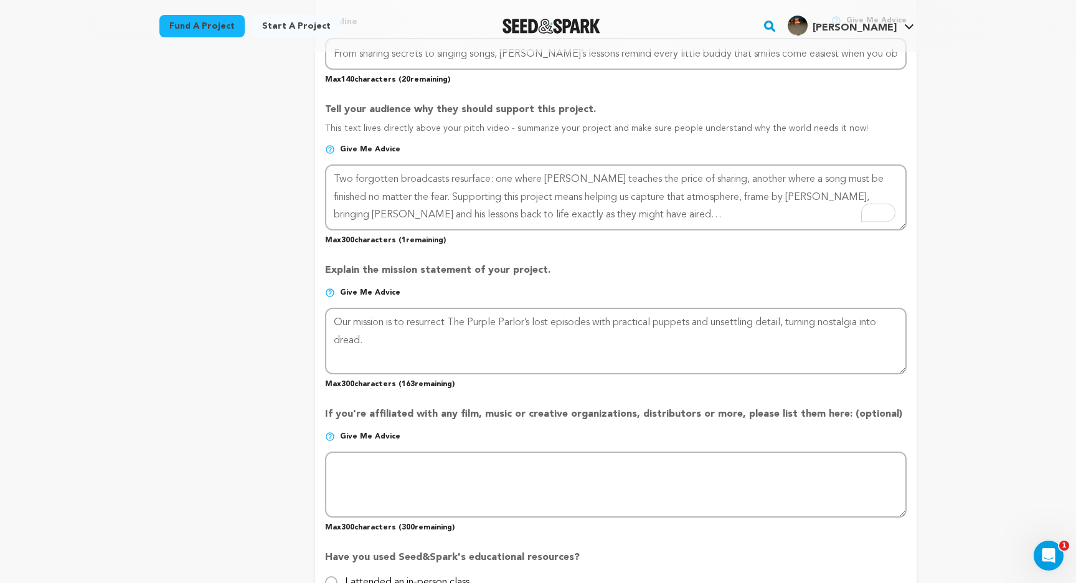
click at [584, 274] on p "Explain the mission statement of your project." at bounding box center [615, 275] width 581 height 25
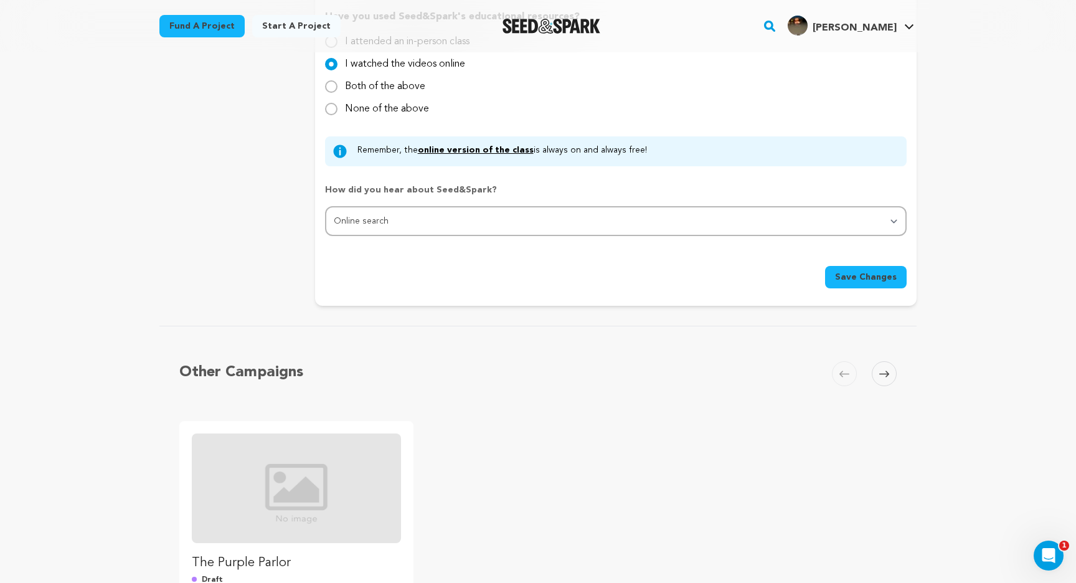
scroll to position [1071, 0]
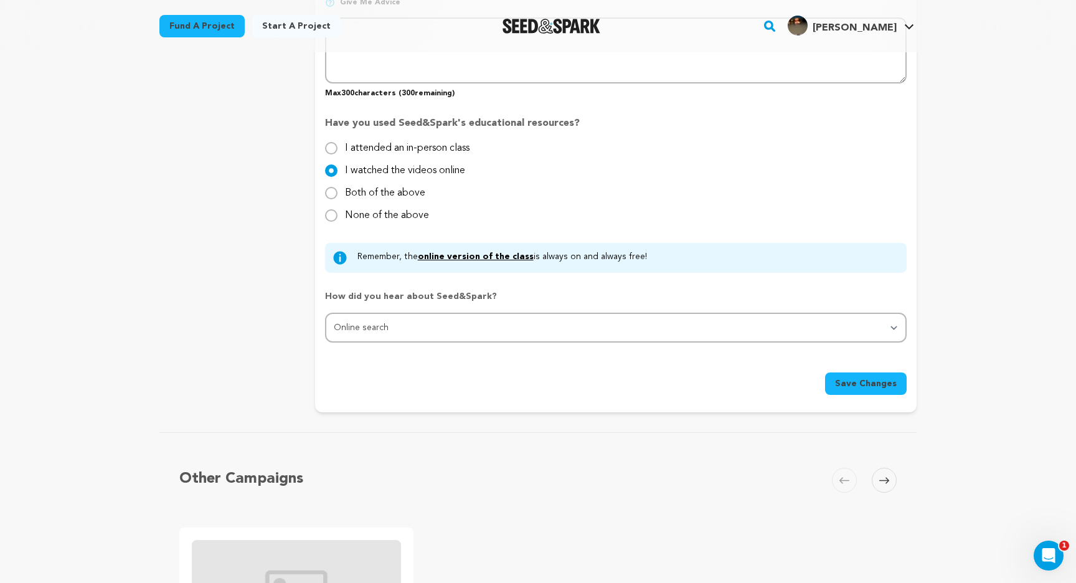
click at [870, 390] on button "Save Changes" at bounding box center [866, 383] width 82 height 22
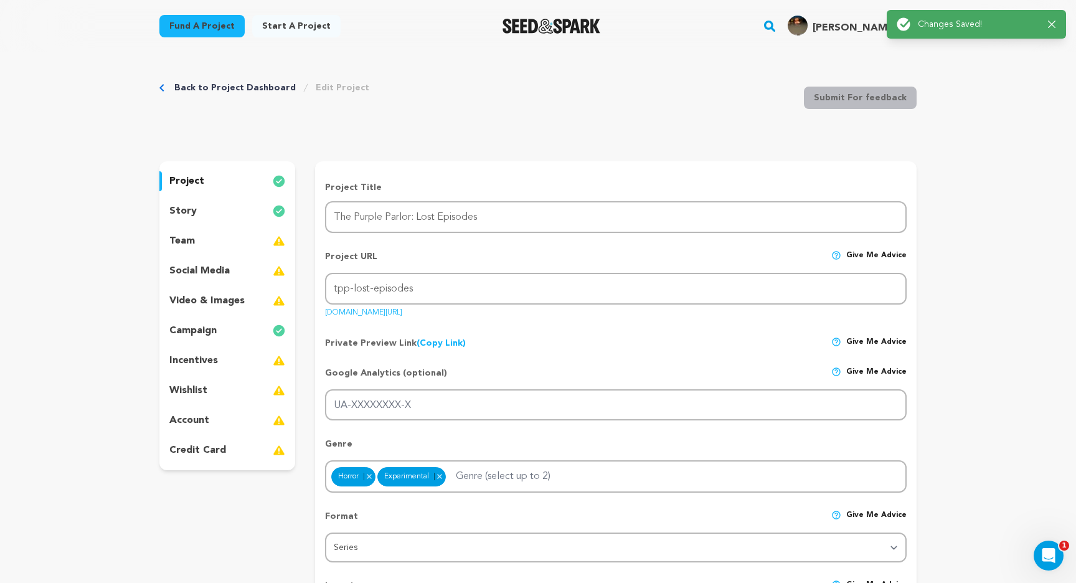
scroll to position [0, 0]
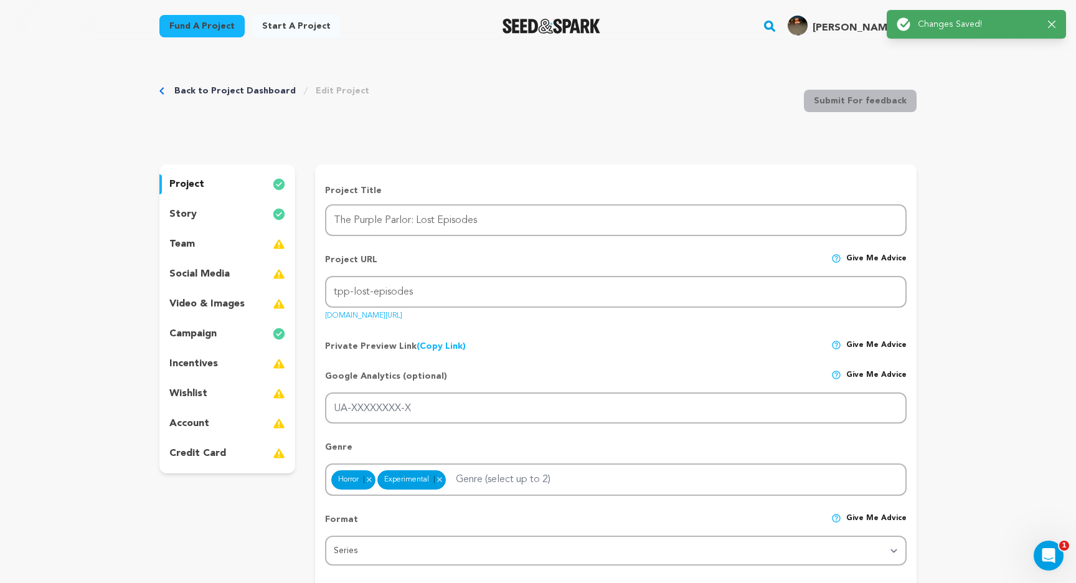
click at [193, 250] on p "team" at bounding box center [182, 244] width 26 height 15
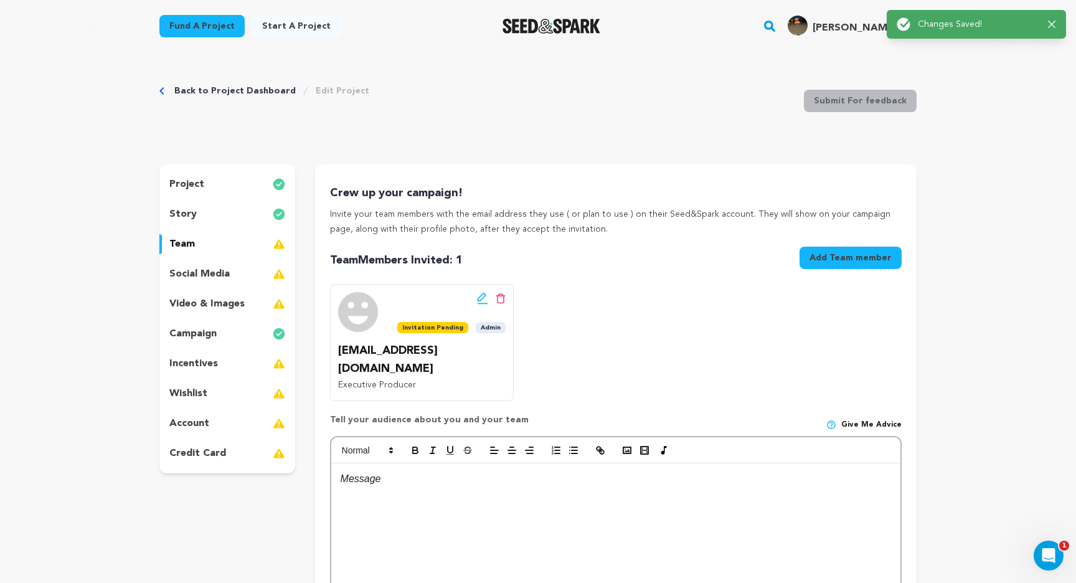
click at [202, 269] on p "social media" at bounding box center [199, 273] width 60 height 15
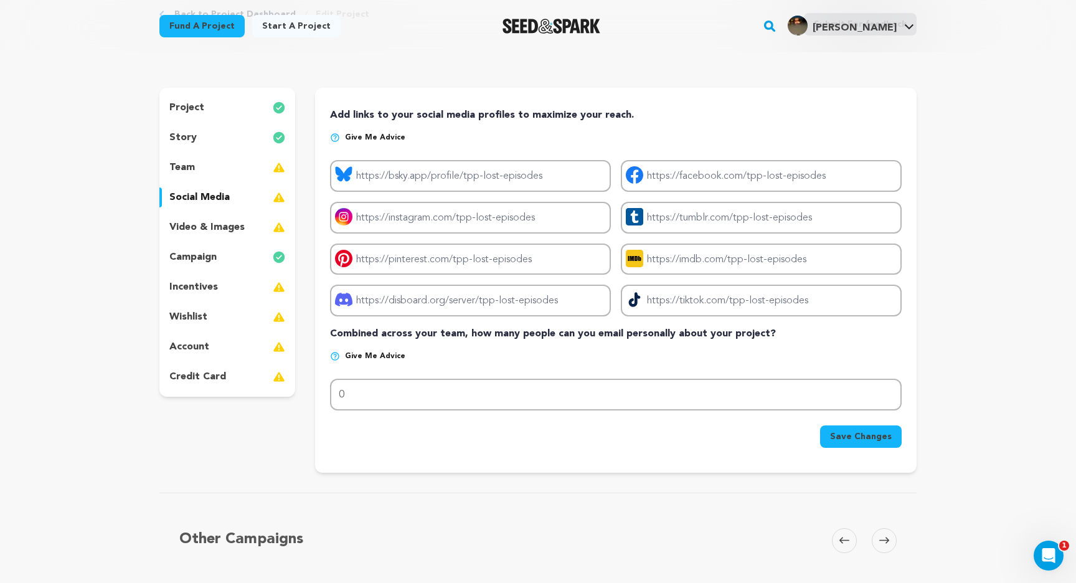
scroll to position [75, 0]
click at [194, 218] on div "video & images" at bounding box center [227, 228] width 136 height 20
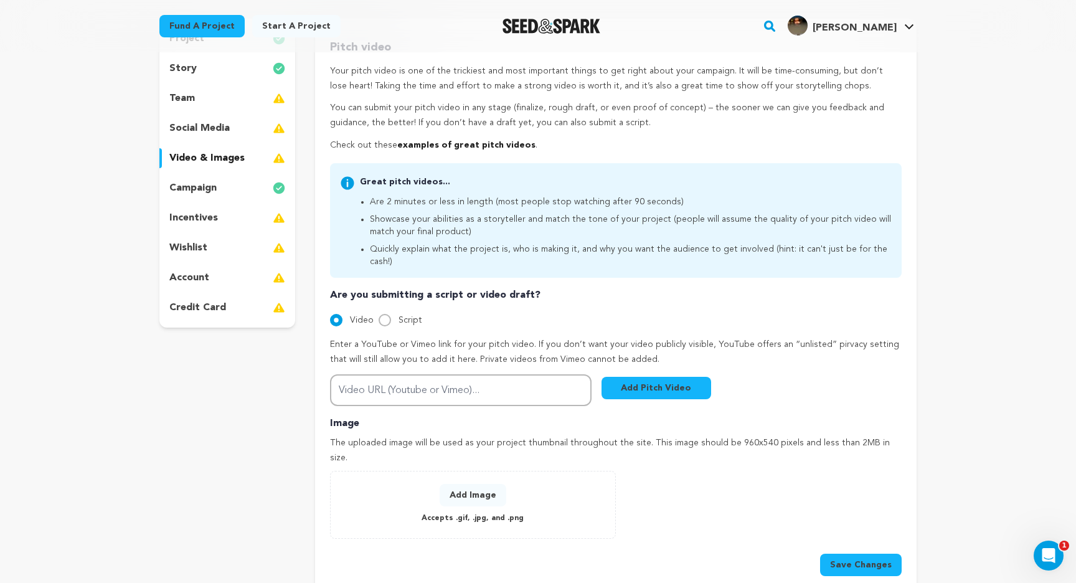
scroll to position [152, 0]
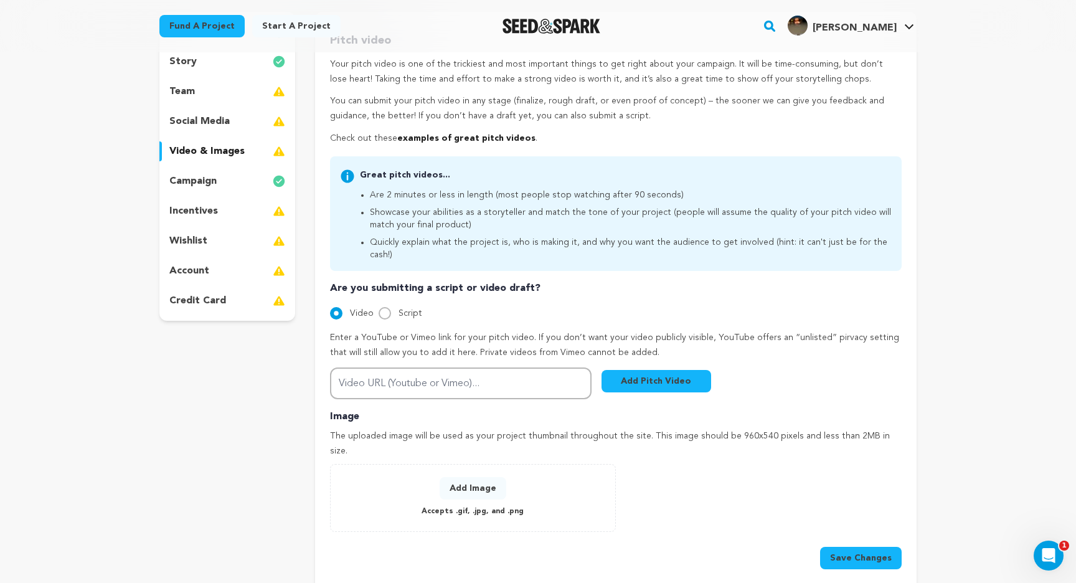
click at [238, 209] on div "incentives" at bounding box center [227, 211] width 136 height 20
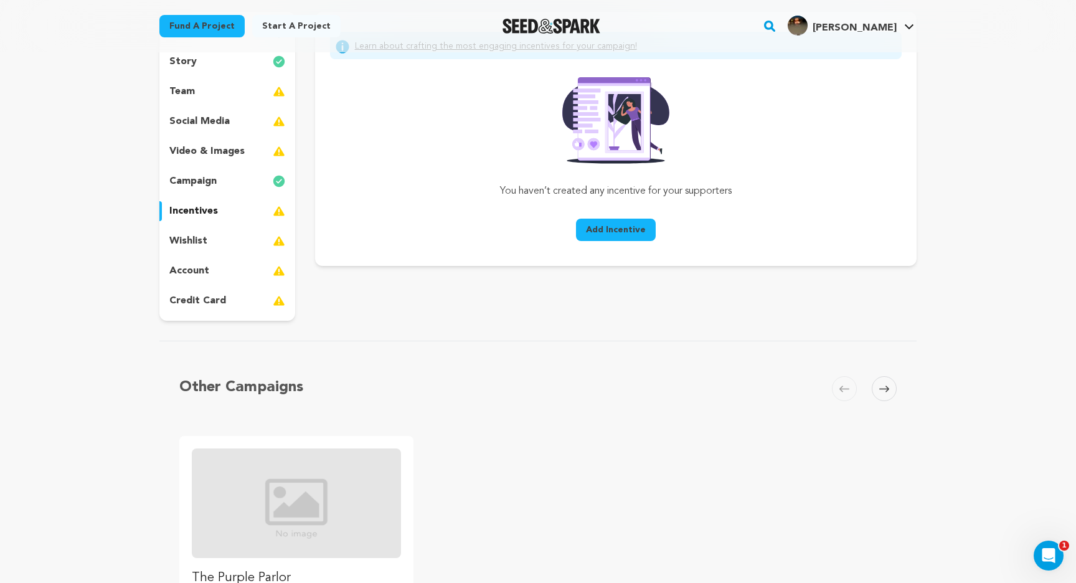
click at [233, 240] on div "wishlist" at bounding box center [227, 241] width 136 height 20
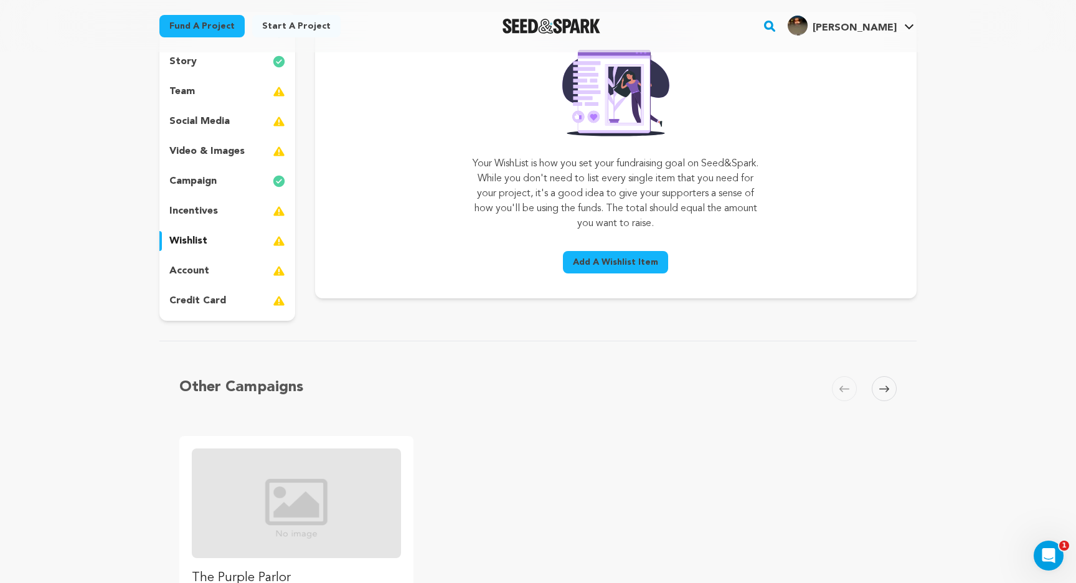
click at [232, 268] on div "account" at bounding box center [227, 271] width 136 height 20
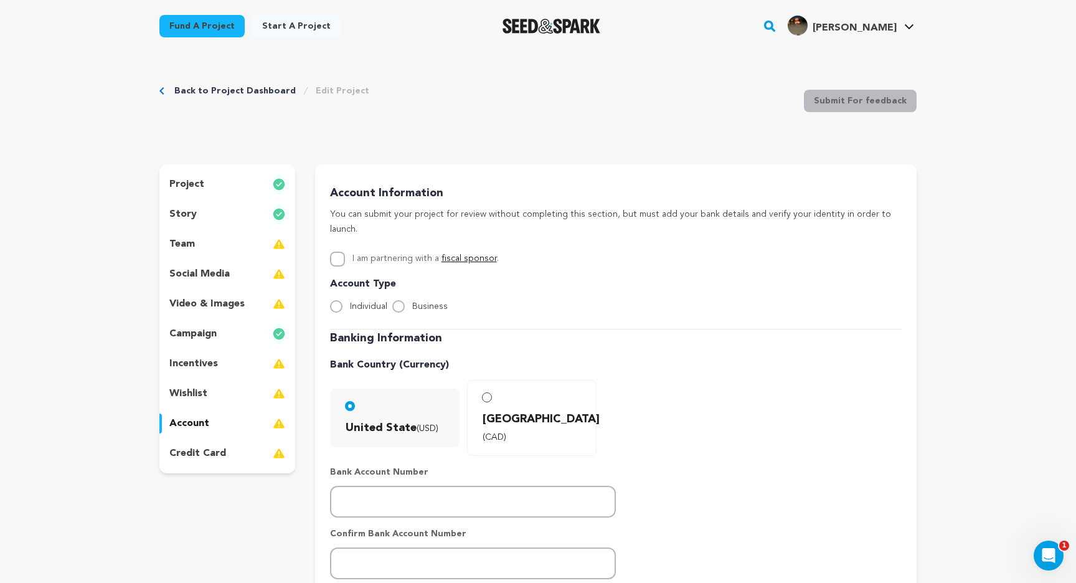
click at [212, 238] on div "team" at bounding box center [227, 244] width 136 height 20
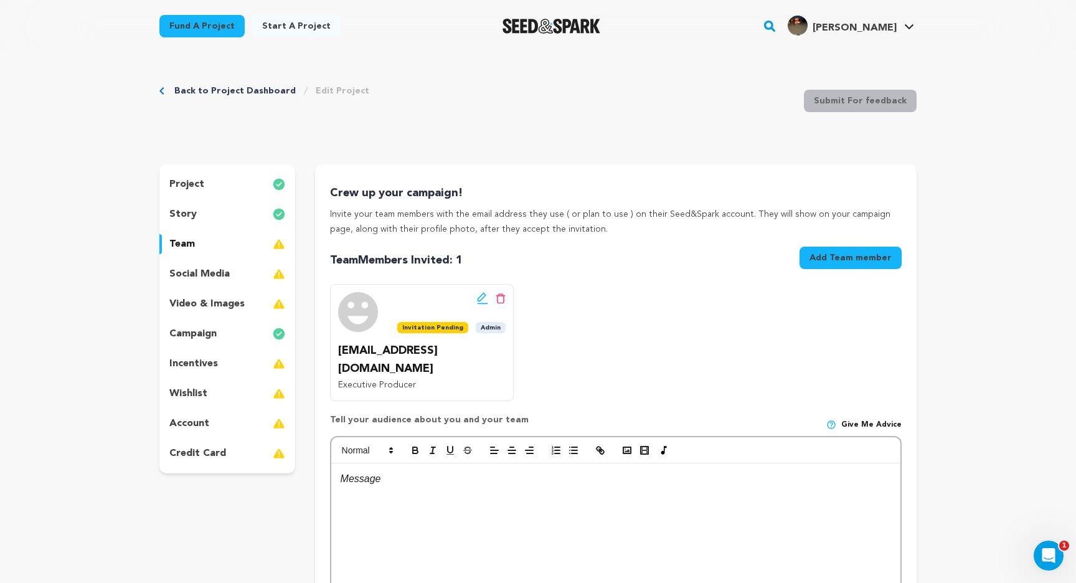
click at [828, 263] on button "Add Team member" at bounding box center [850, 257] width 102 height 22
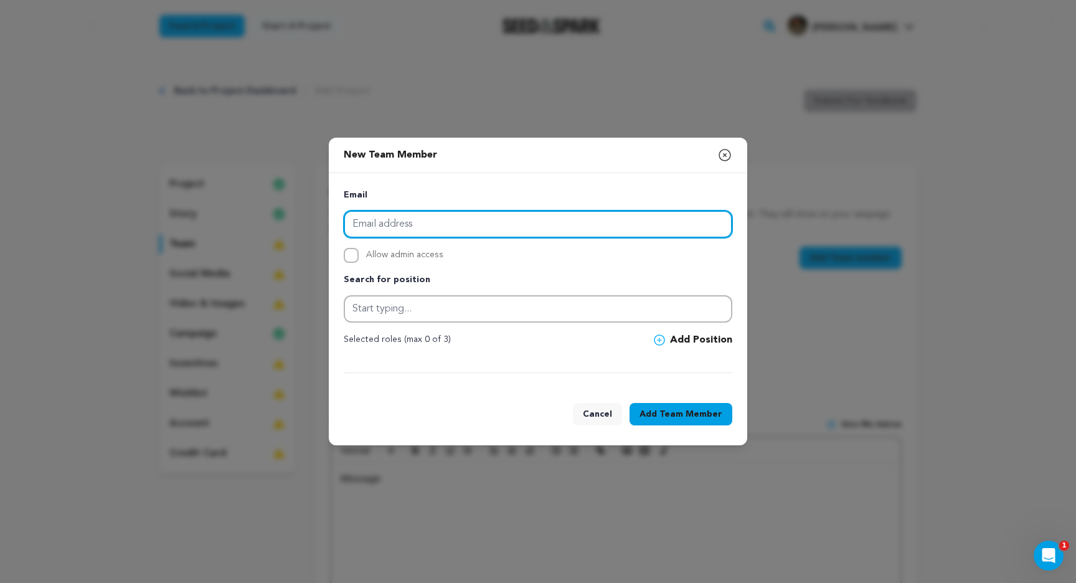
click at [420, 231] on input "email" at bounding box center [538, 223] width 388 height 27
paste input "[EMAIL_ADDRESS][DOMAIN_NAME]"
type input "[EMAIL_ADDRESS][DOMAIN_NAME]"
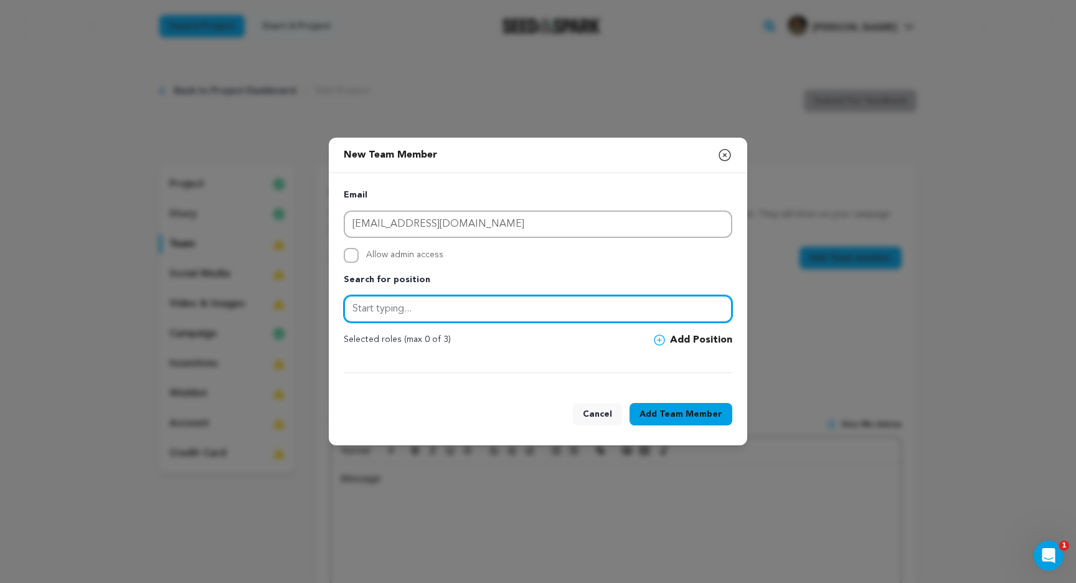
click at [400, 307] on input "text" at bounding box center [538, 308] width 388 height 27
type input "A"
type input "Production Designer"
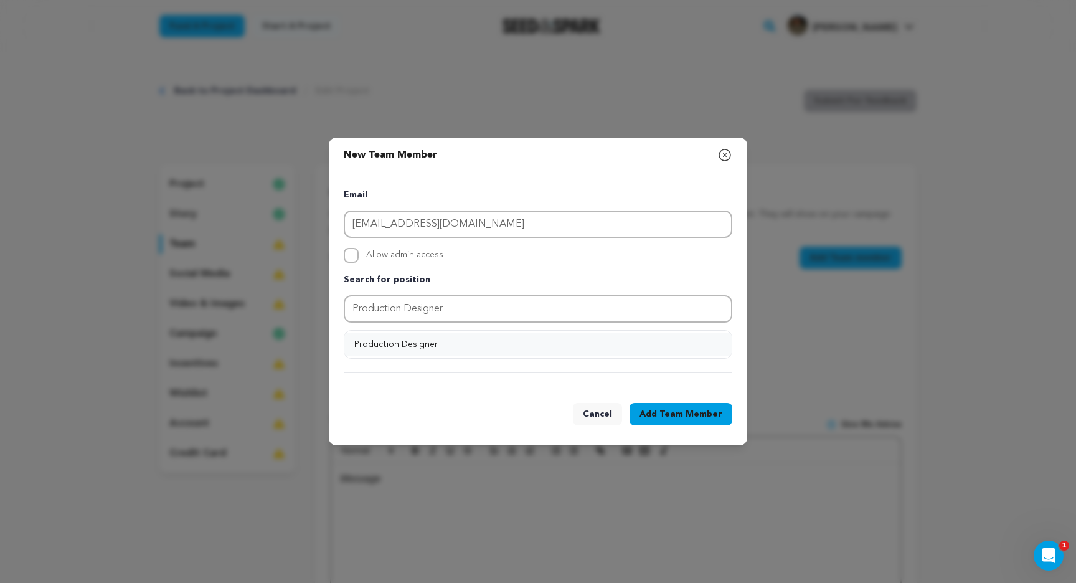
click at [490, 339] on button "Production Designer" at bounding box center [537, 344] width 387 height 22
click at [665, 339] on icon at bounding box center [659, 339] width 11 height 11
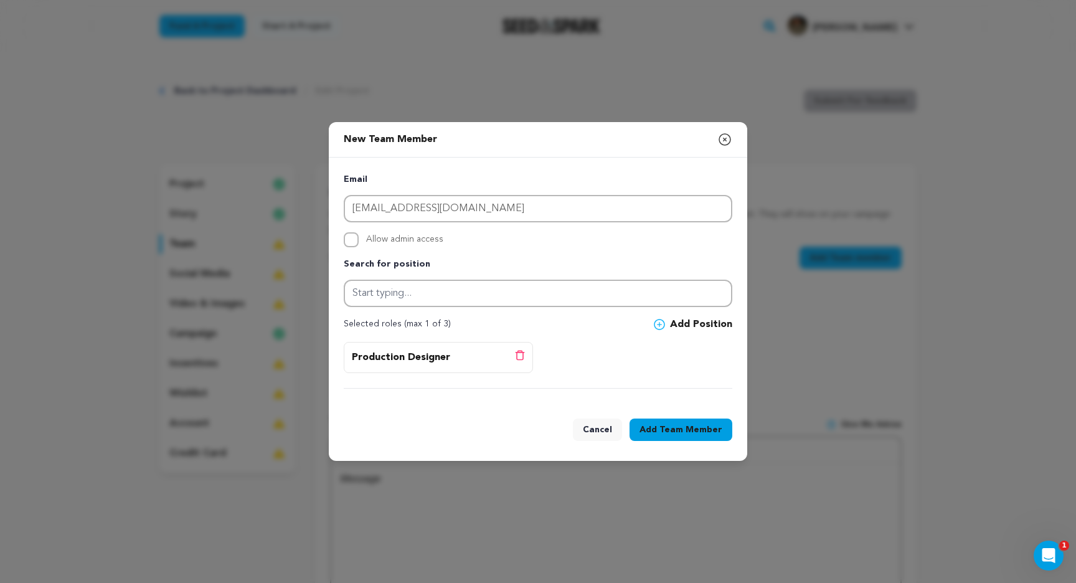
click at [682, 428] on span "Team Member" at bounding box center [690, 429] width 63 height 12
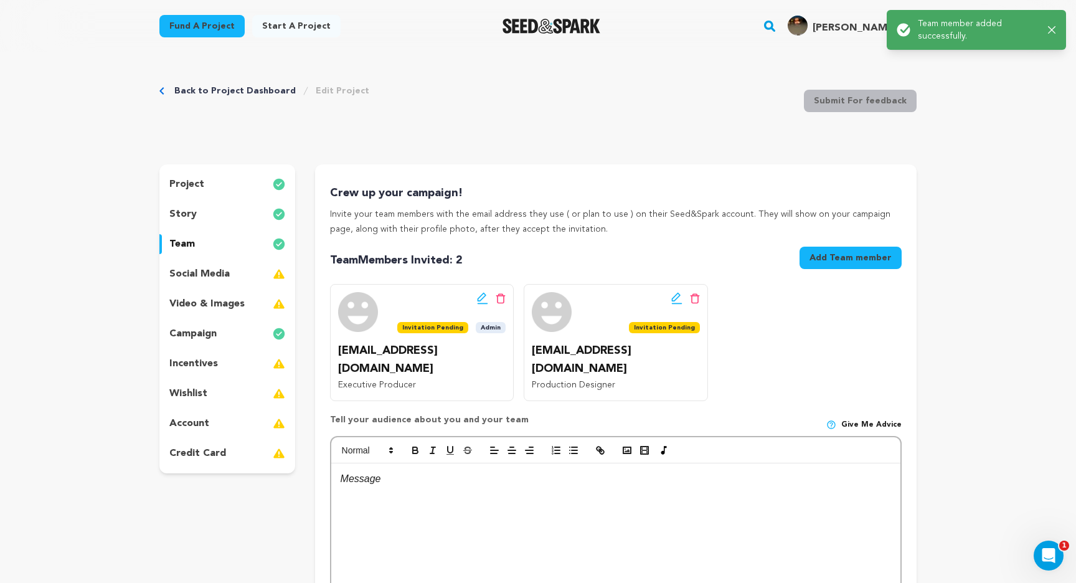
click at [835, 256] on button "Add Team member" at bounding box center [850, 257] width 102 height 22
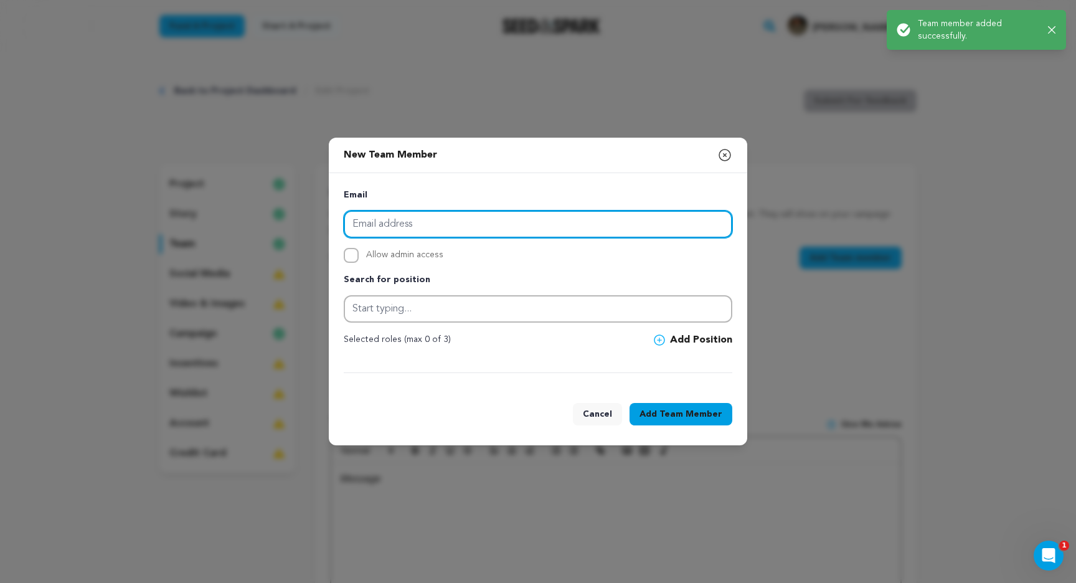
click at [505, 230] on input "email" at bounding box center [538, 223] width 388 height 27
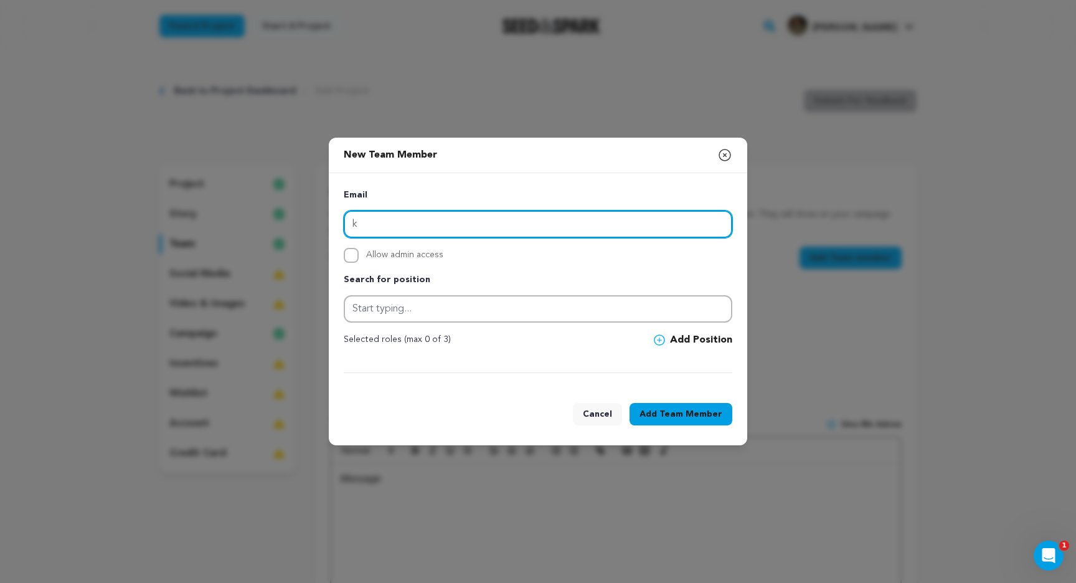
type input "kylefelizardo610@gmail.com"
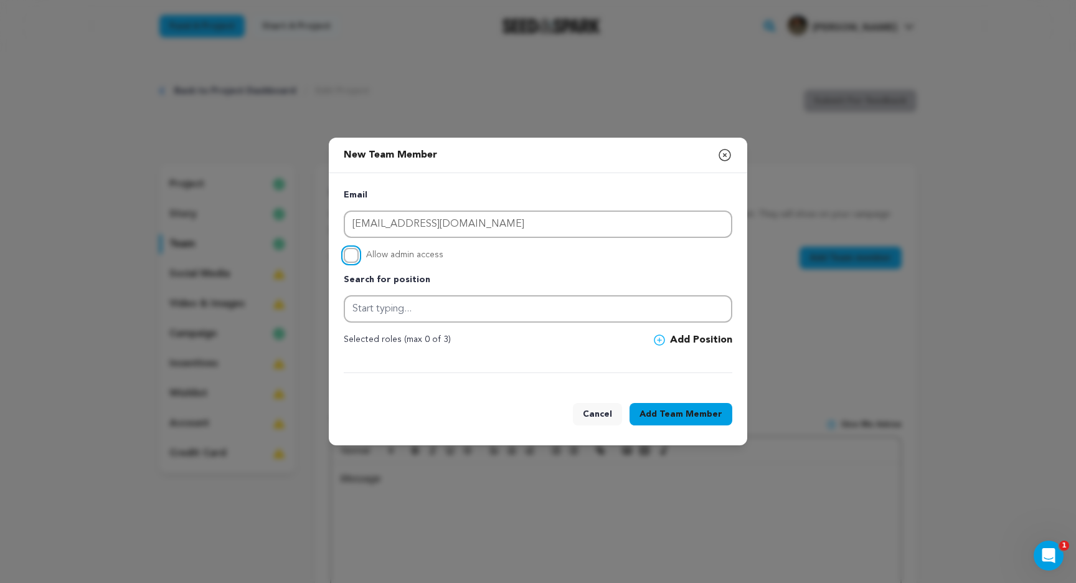
click at [353, 260] on input "Allow admin access" at bounding box center [351, 255] width 15 height 15
checkbox input "true"
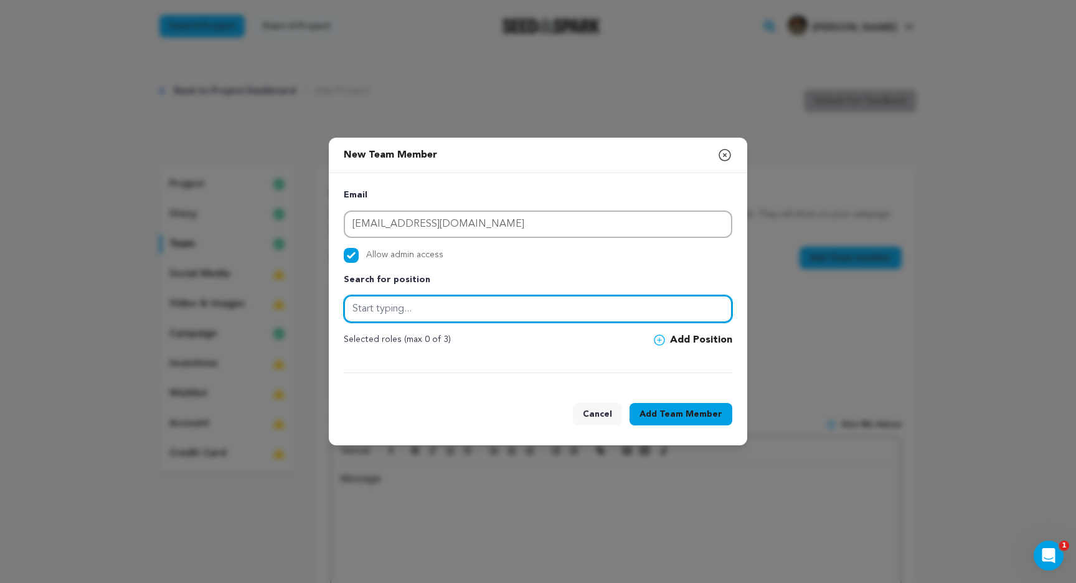
click at [384, 312] on input "text" at bounding box center [538, 308] width 388 height 27
type input "D"
type input "Creator"
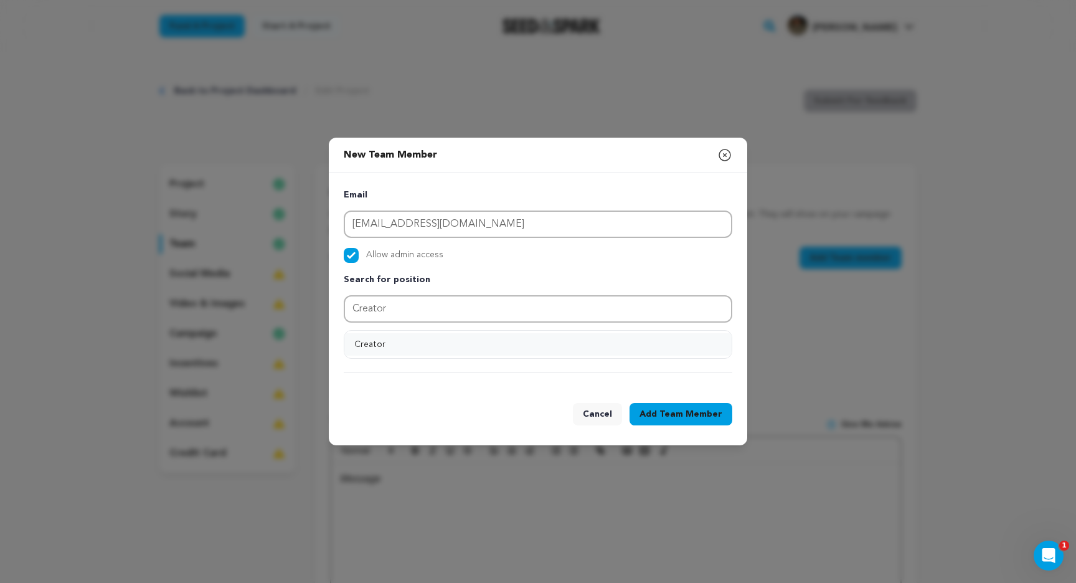
click at [543, 339] on button "Creator" at bounding box center [537, 344] width 387 height 22
click at [683, 338] on button "Add Position" at bounding box center [693, 339] width 78 height 15
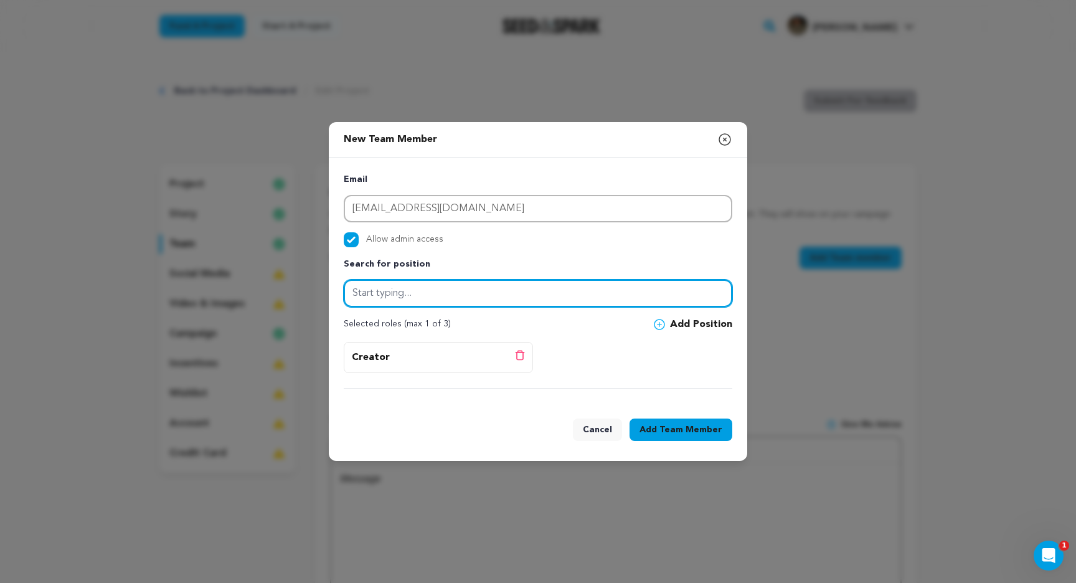
click at [542, 296] on input "text" at bounding box center [538, 292] width 388 height 27
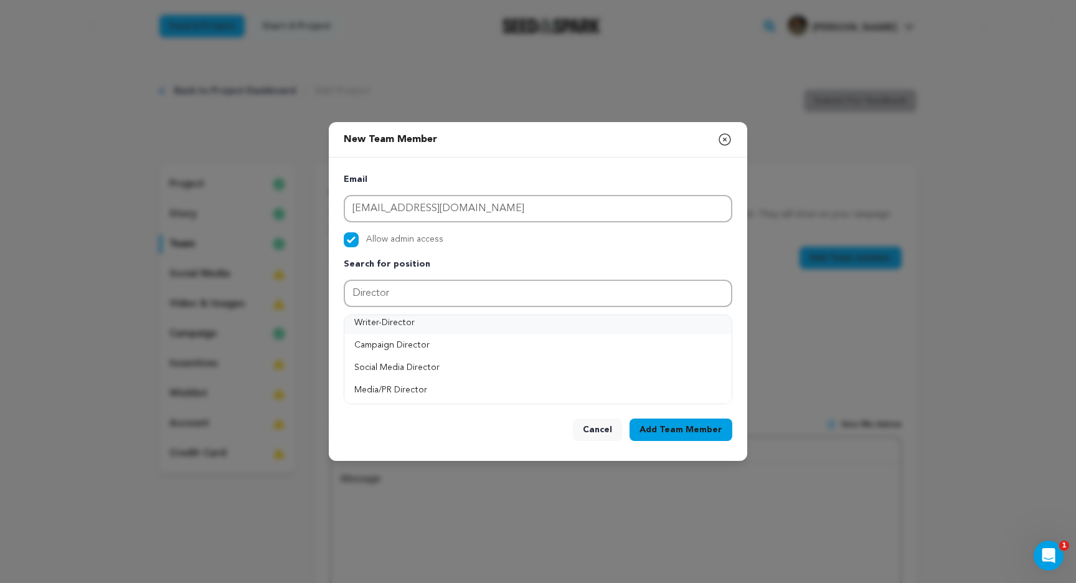
click at [415, 321] on button "Writer-Director" at bounding box center [537, 322] width 387 height 22
type input "Writer-Director"
click at [682, 323] on button "Add Position" at bounding box center [693, 324] width 78 height 15
click at [668, 420] on button "Add Team Member" at bounding box center [680, 429] width 103 height 22
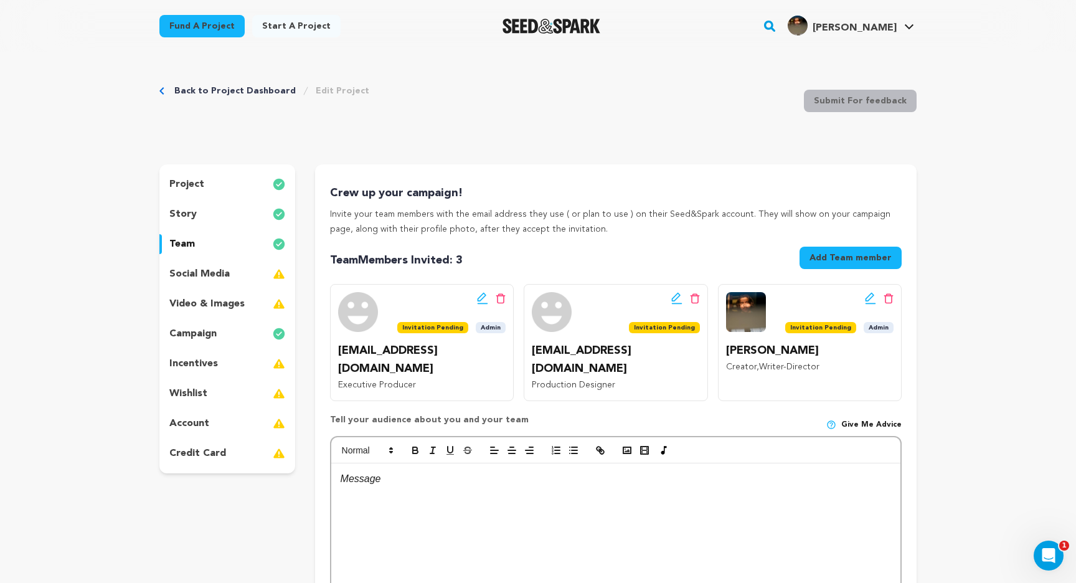
click at [849, 252] on button "Add Team member" at bounding box center [850, 257] width 102 height 22
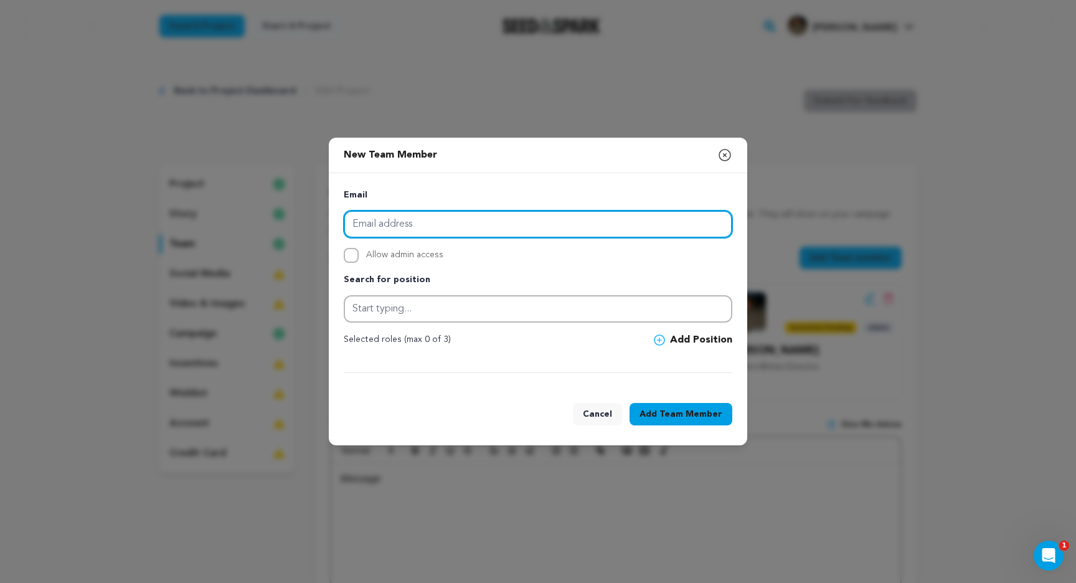
click at [413, 225] on input "email" at bounding box center [538, 223] width 388 height 27
paste input "CJ.M.jackson05@gmail.com"
type input "CJ.M.jackson05@gmail.com"
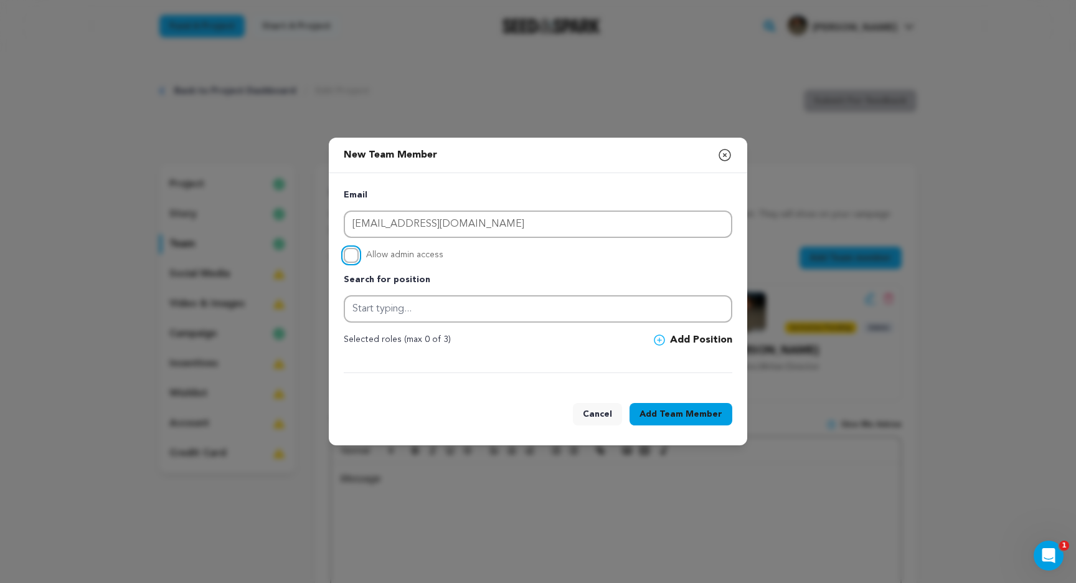
click at [350, 254] on input "Allow admin access" at bounding box center [351, 255] width 15 height 15
checkbox input "true"
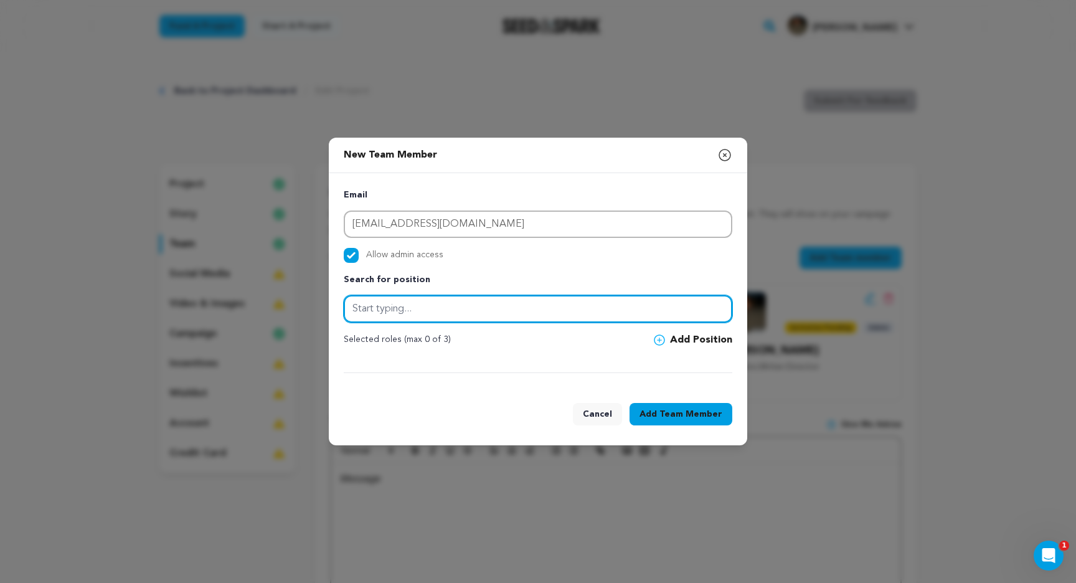
click at [372, 316] on input "text" at bounding box center [538, 308] width 388 height 27
drag, startPoint x: 366, startPoint y: 308, endPoint x: 319, endPoint y: 308, distance: 46.7
click at [321, 308] on div "New Team Member Close modal Email CJ.M.jackson05@gmail.com Allow admin access S…" at bounding box center [538, 291] width 1076 height 583
type input "1st Assistant Director"
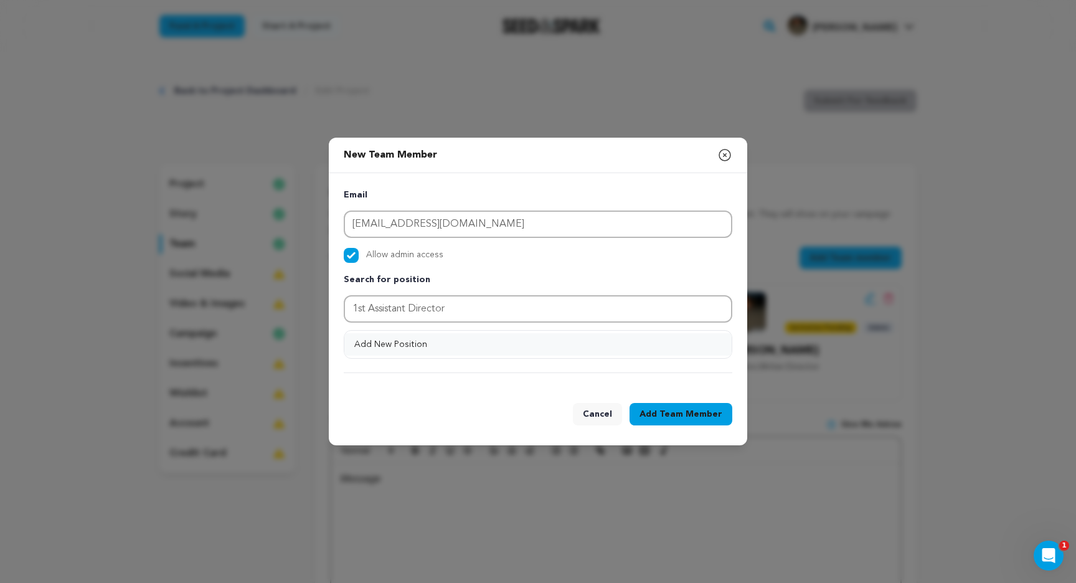
click at [425, 339] on button "Add New Position" at bounding box center [537, 344] width 387 height 22
click at [701, 347] on div "Email CJ.M.jackson05@gmail.com Allow admin access Search for position 1st Assis…" at bounding box center [538, 280] width 388 height 185
click at [683, 340] on button "Add Position" at bounding box center [693, 339] width 78 height 15
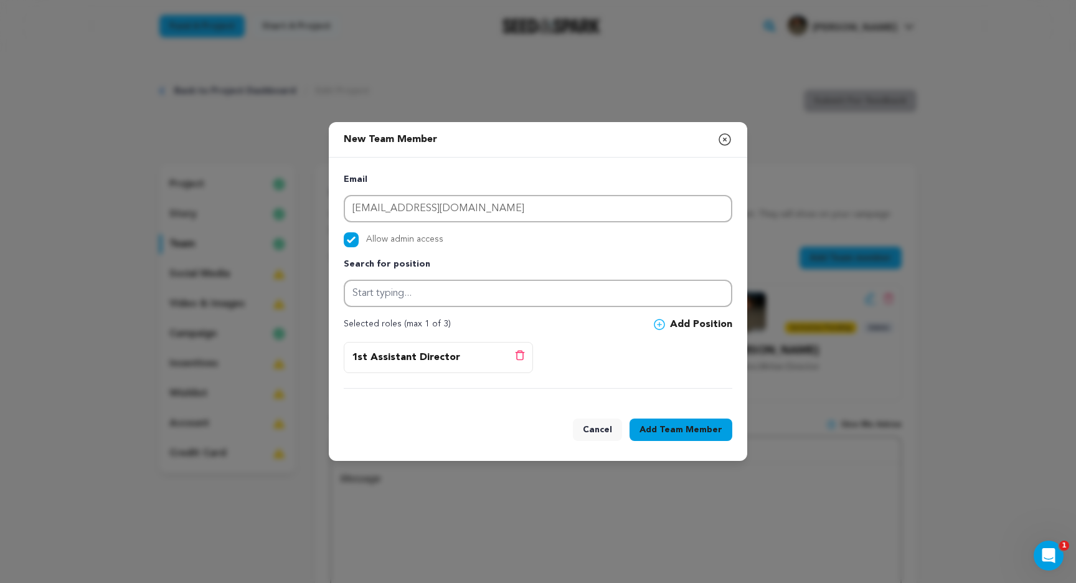
click at [683, 426] on span "Team Member" at bounding box center [690, 429] width 63 height 12
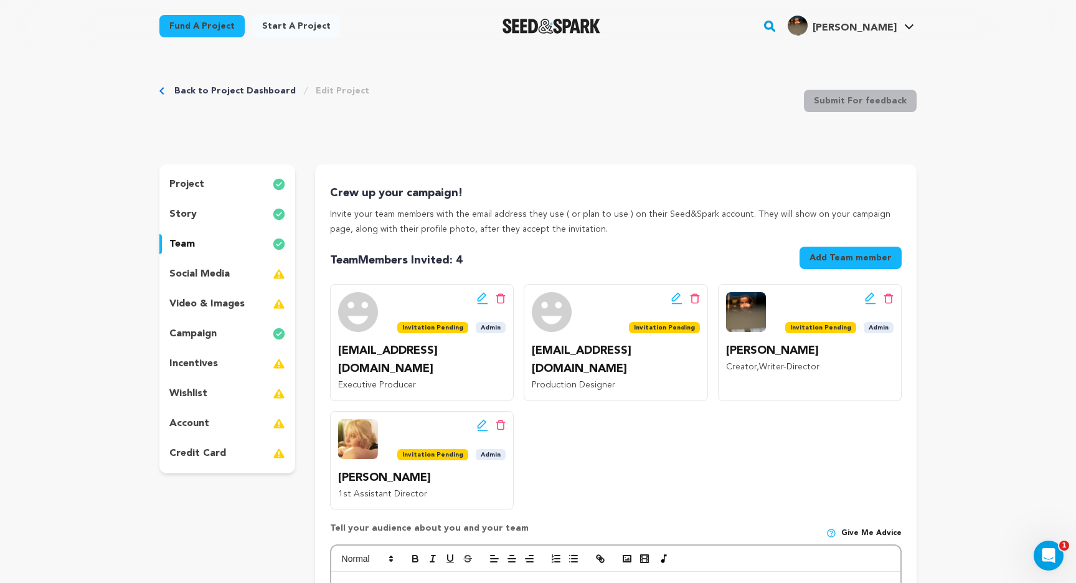
click at [825, 264] on button "Add Team member" at bounding box center [850, 257] width 102 height 22
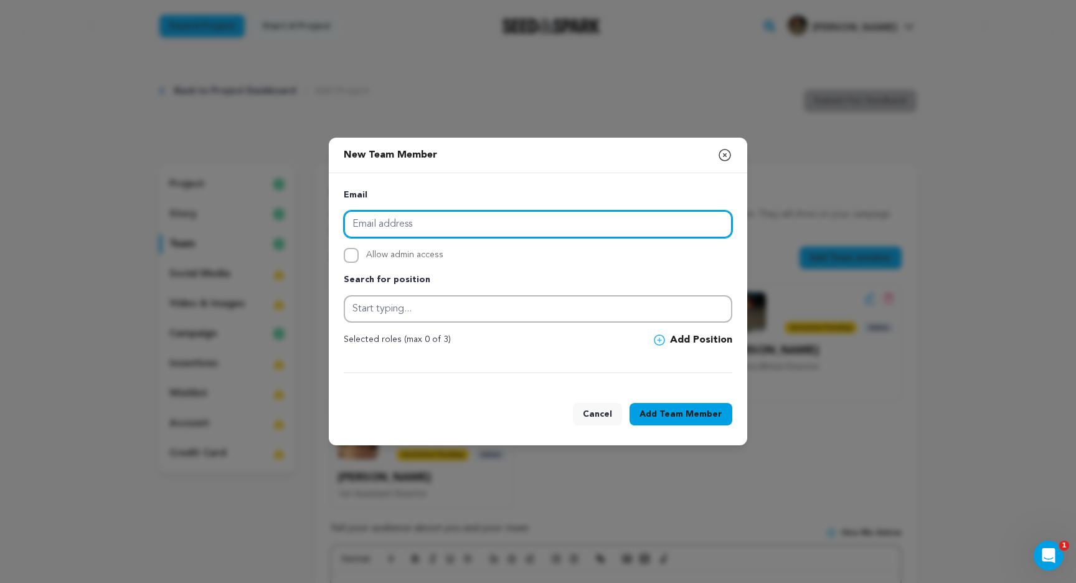
click at [633, 218] on input "email" at bounding box center [538, 223] width 388 height 27
paste input "[EMAIL_ADDRESS][DOMAIN_NAME]"
type input "[EMAIL_ADDRESS][DOMAIN_NAME]"
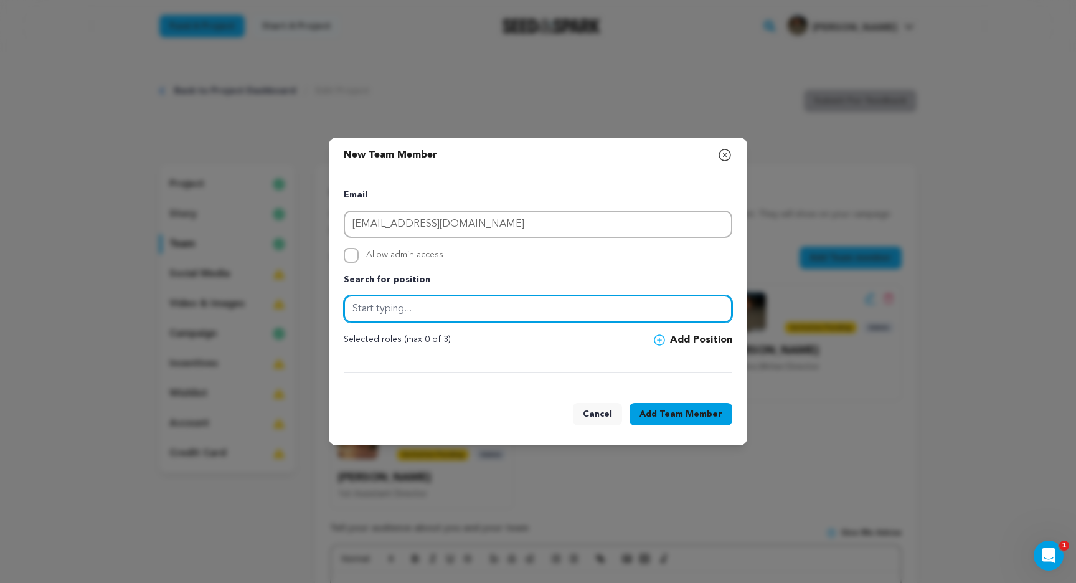
click at [416, 308] on input "text" at bounding box center [538, 308] width 388 height 27
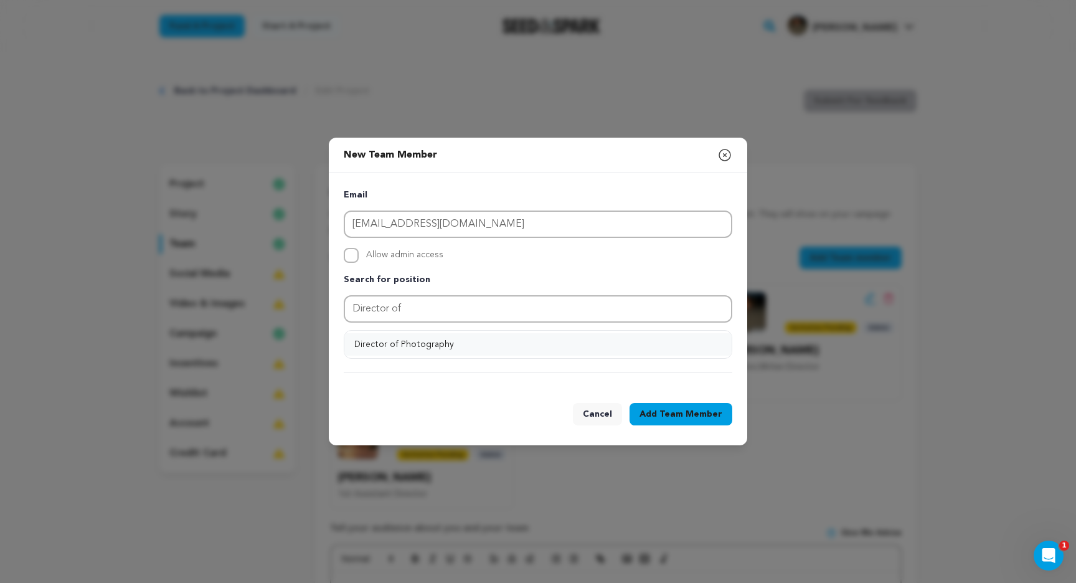
click at [371, 342] on button "Director of Photography" at bounding box center [537, 344] width 387 height 22
type input "Director of Photography"
click at [682, 342] on button "Add Position" at bounding box center [693, 339] width 78 height 15
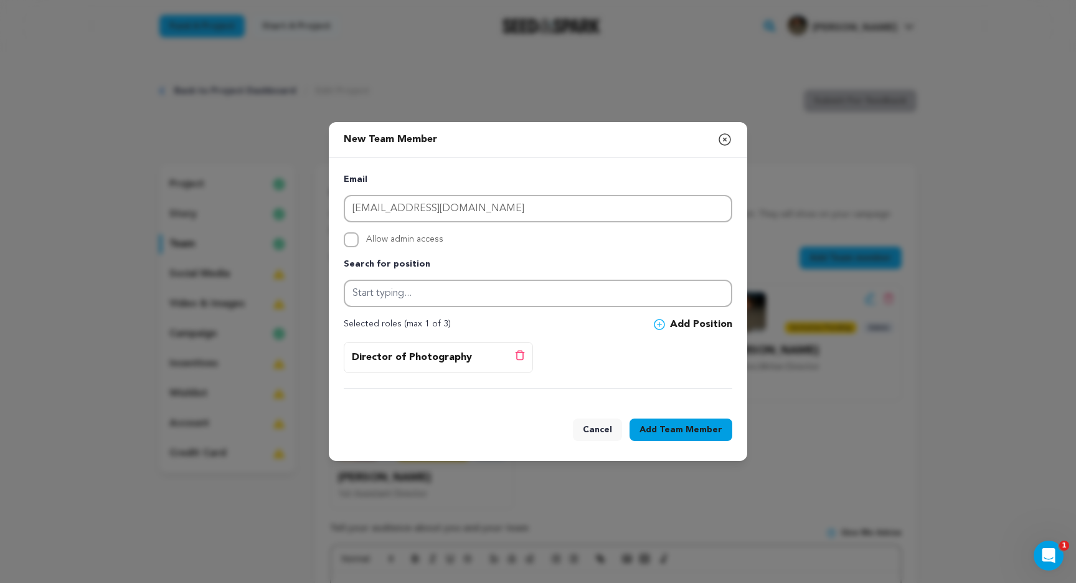
click at [655, 427] on button "Add Team Member" at bounding box center [680, 429] width 103 height 22
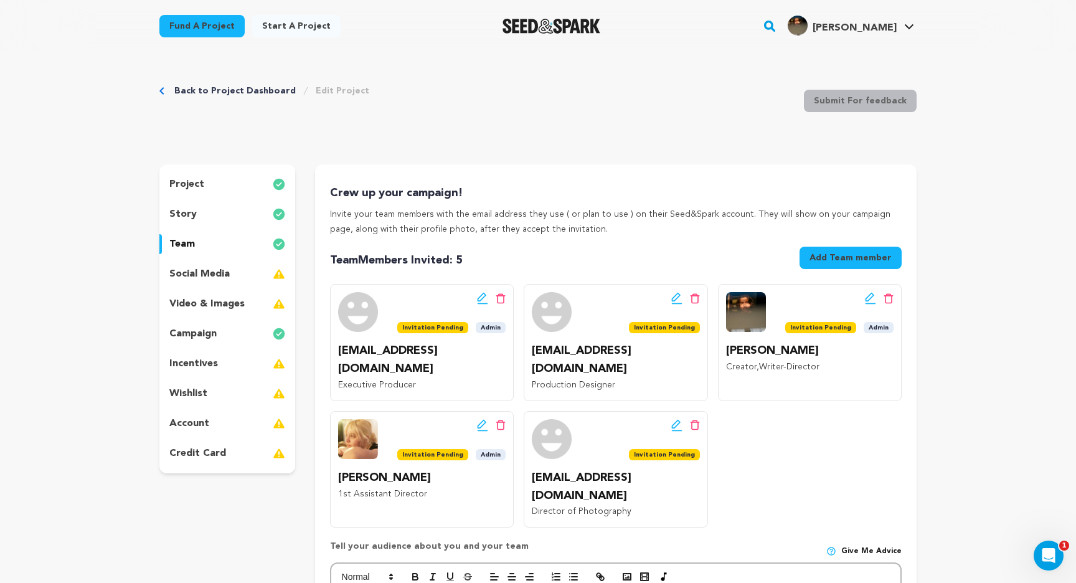
click at [843, 263] on button "Add Team member" at bounding box center [850, 257] width 102 height 22
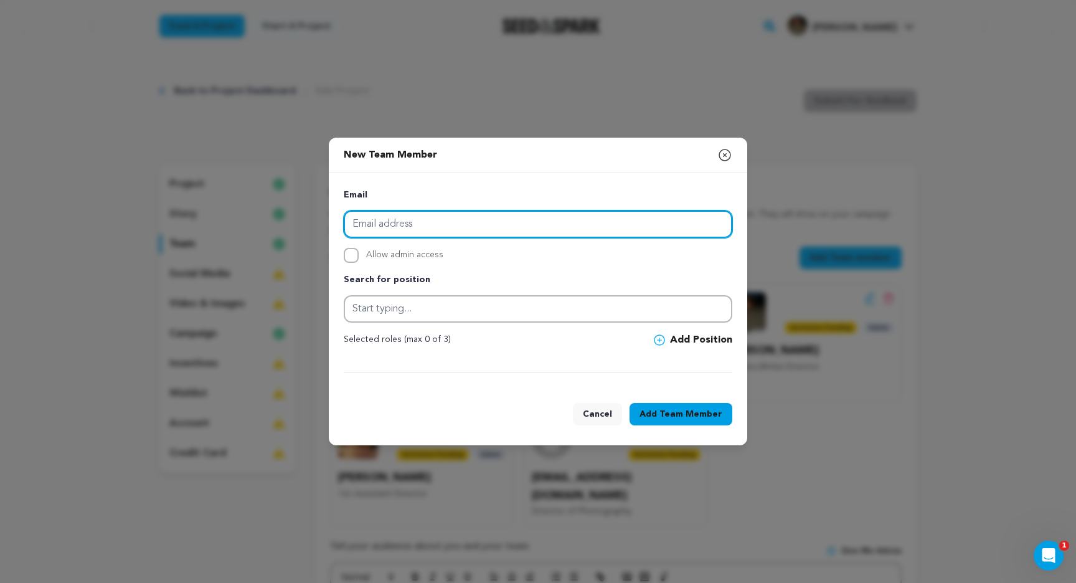
click at [555, 217] on input "email" at bounding box center [538, 223] width 388 height 27
paste input "[EMAIL_ADDRESS][DOMAIN_NAME]"
type input "[EMAIL_ADDRESS][DOMAIN_NAME]"
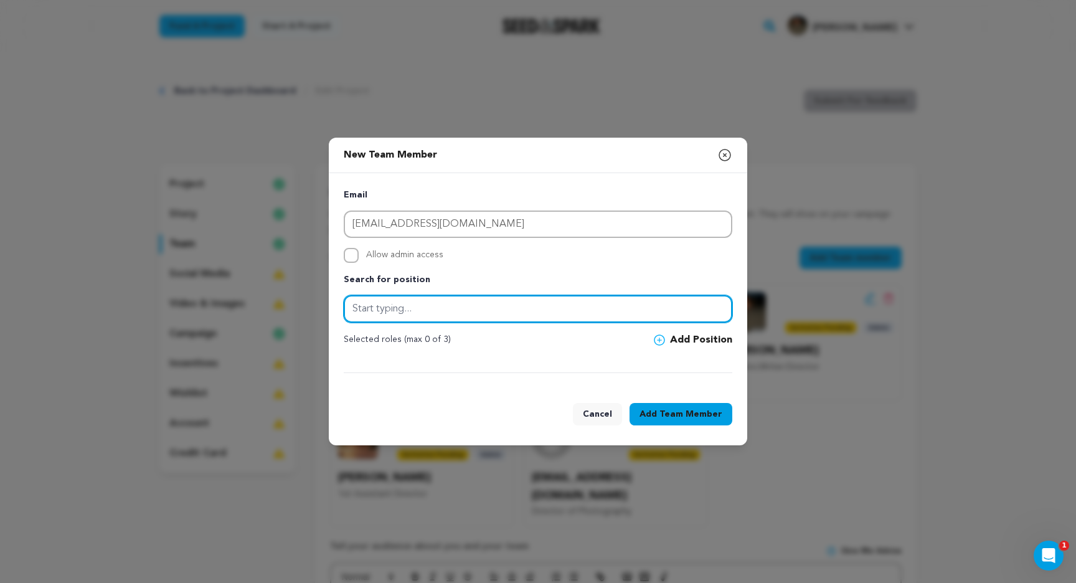
click at [416, 319] on input "text" at bounding box center [538, 308] width 388 height 27
type input "Composer"
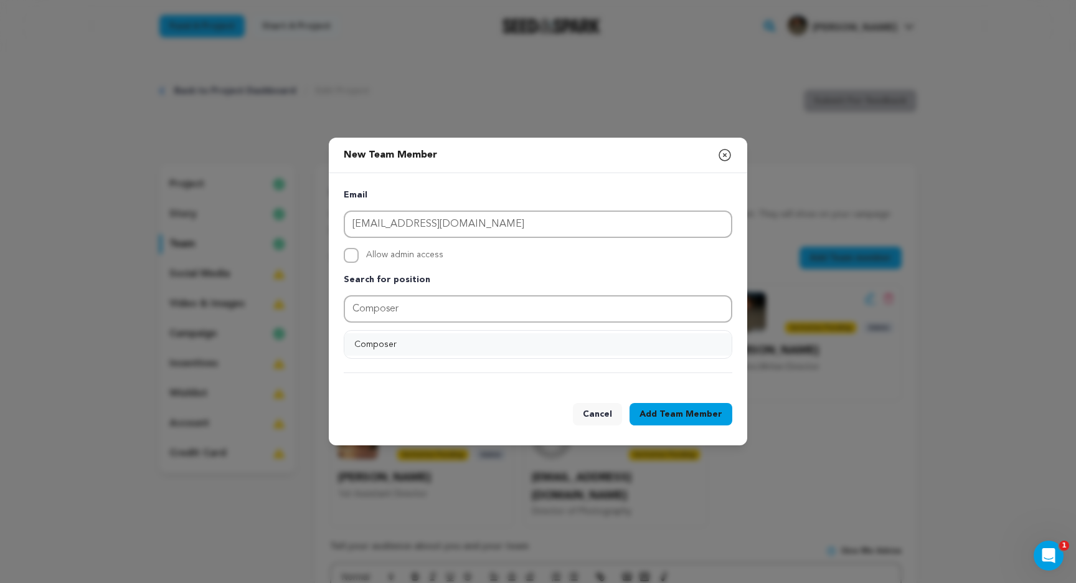
click at [393, 346] on button "Composer" at bounding box center [537, 344] width 387 height 22
click at [699, 340] on button "Add Position" at bounding box center [693, 339] width 78 height 15
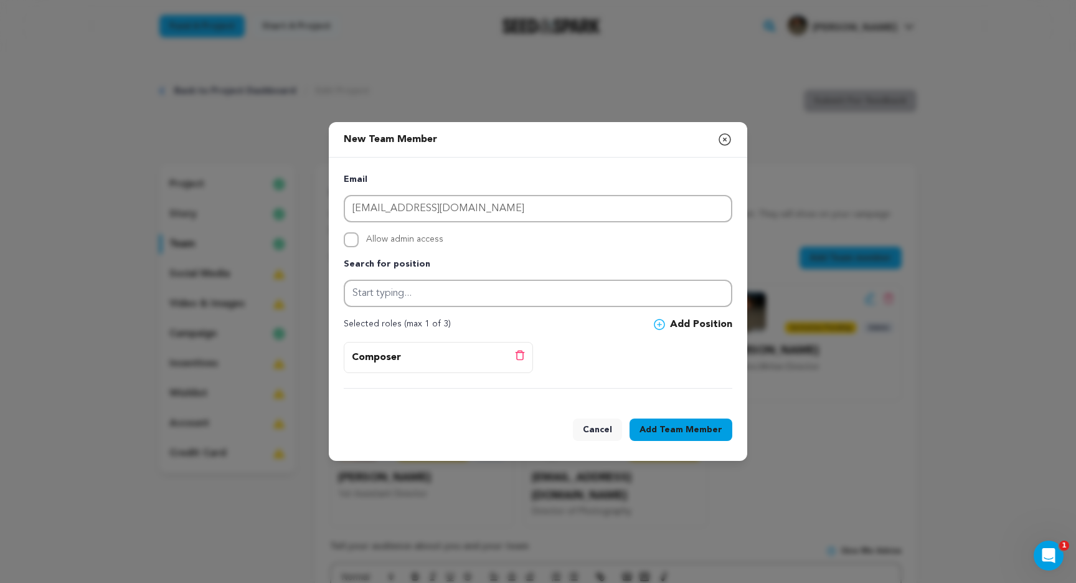
click at [683, 423] on span "Team Member" at bounding box center [690, 429] width 63 height 12
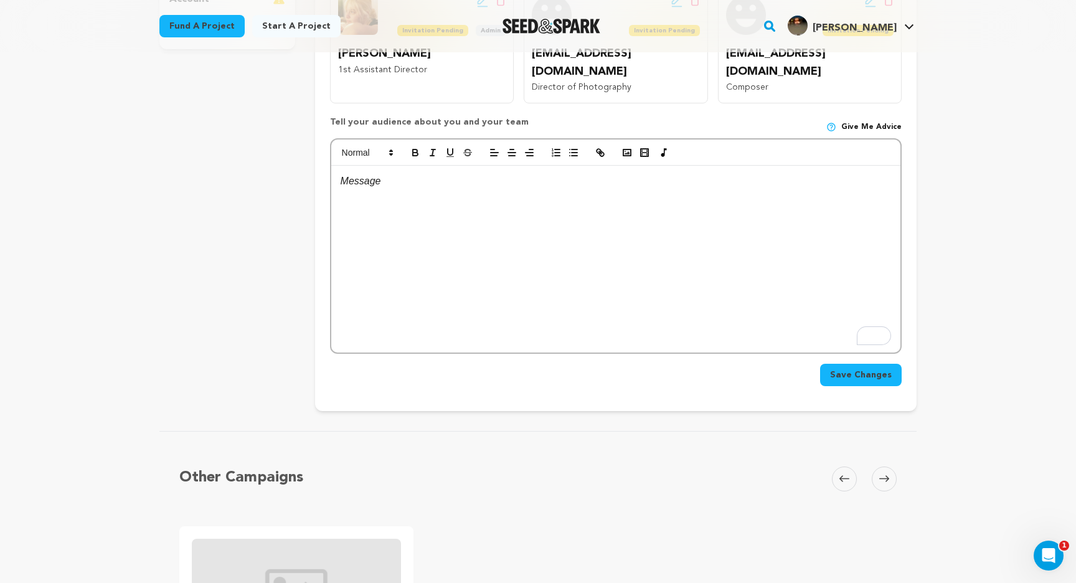
scroll to position [492, 0]
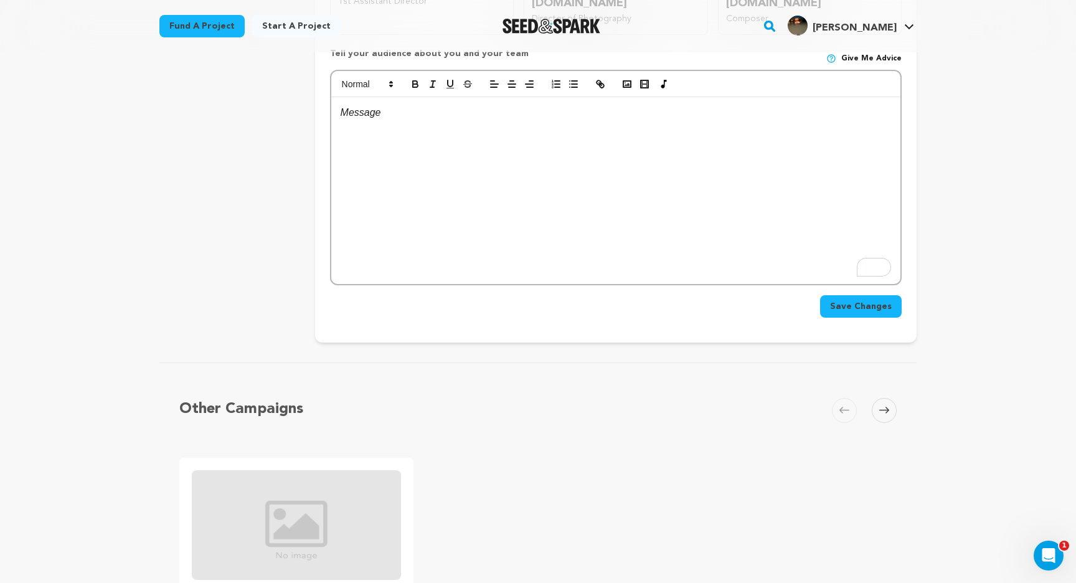
click at [857, 300] on span "Save Changes" at bounding box center [861, 306] width 62 height 12
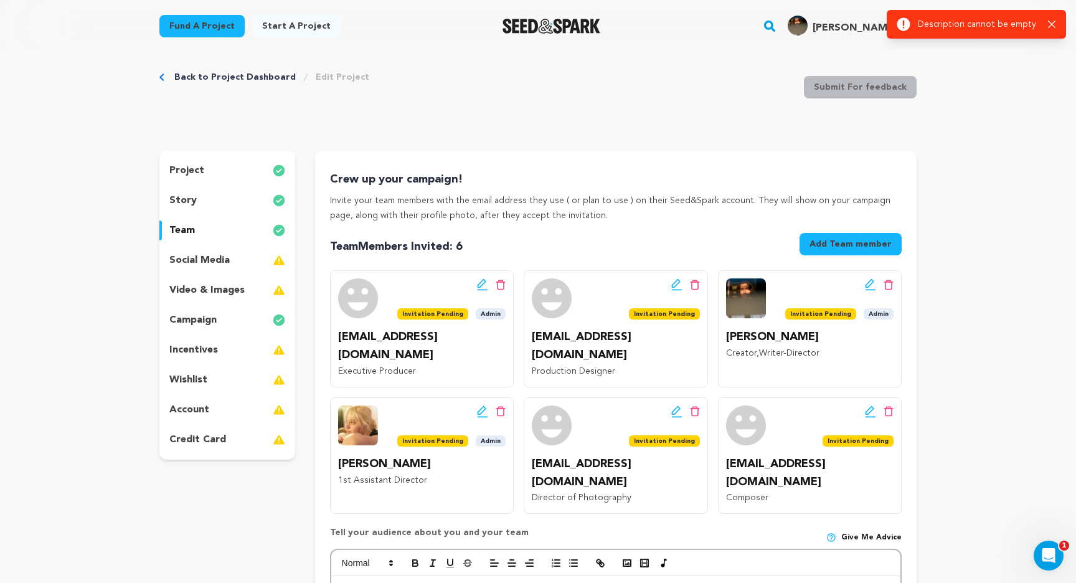
scroll to position [0, 0]
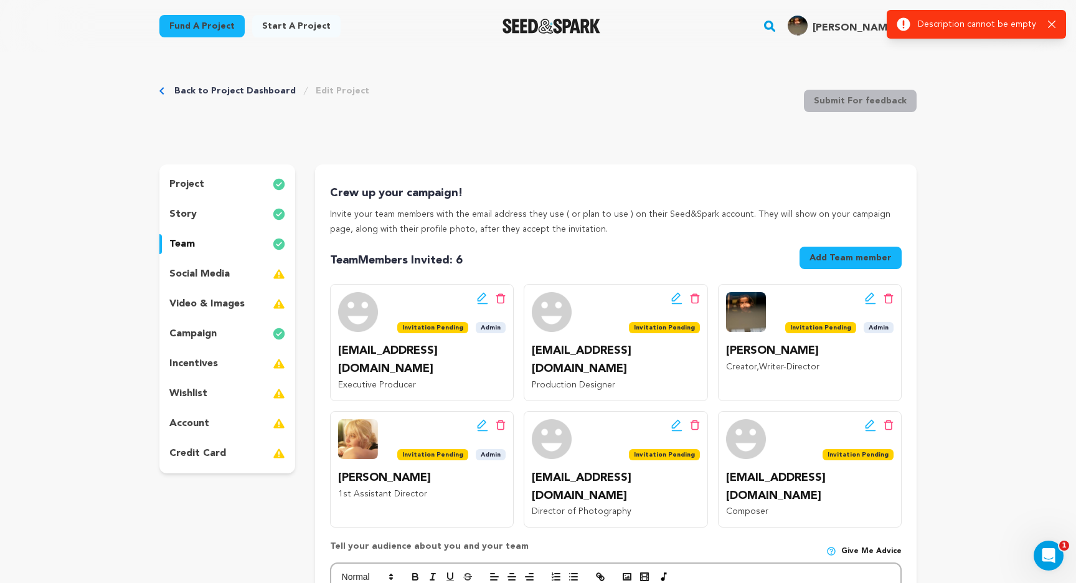
click at [240, 273] on div "social media" at bounding box center [227, 274] width 136 height 20
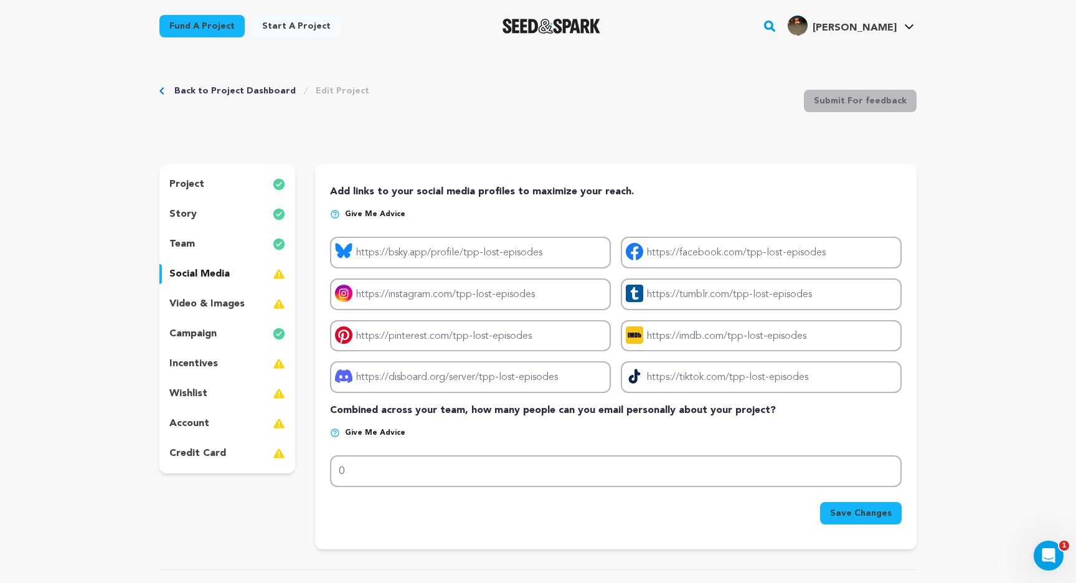
click at [259, 241] on div "team" at bounding box center [227, 244] width 136 height 20
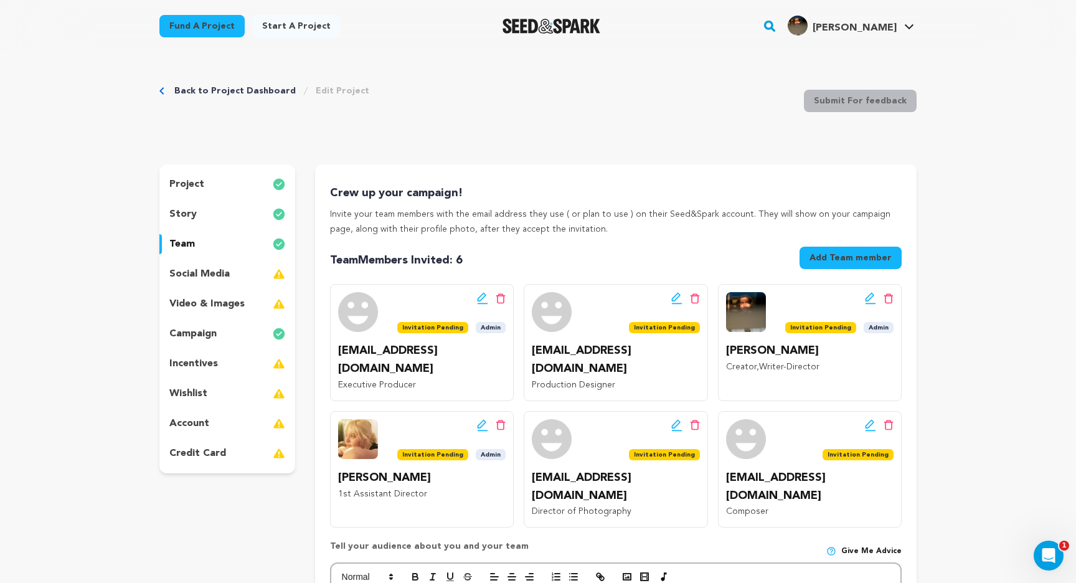
click at [279, 209] on img at bounding box center [279, 214] width 12 height 15
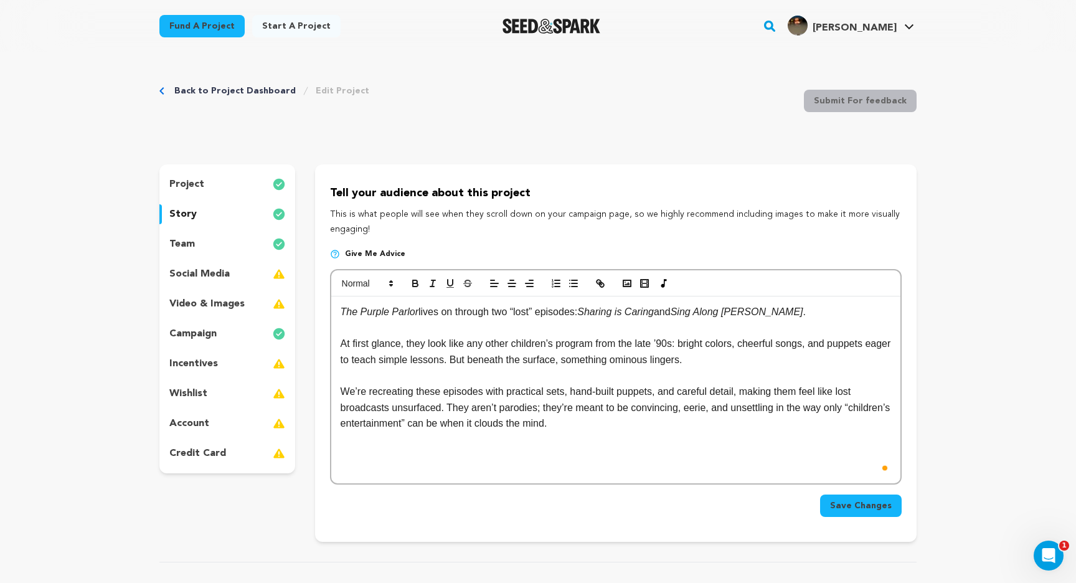
click at [847, 510] on span "Save Changes" at bounding box center [861, 505] width 62 height 12
click at [265, 94] on link "Back to Project Dashboard" at bounding box center [234, 91] width 121 height 12
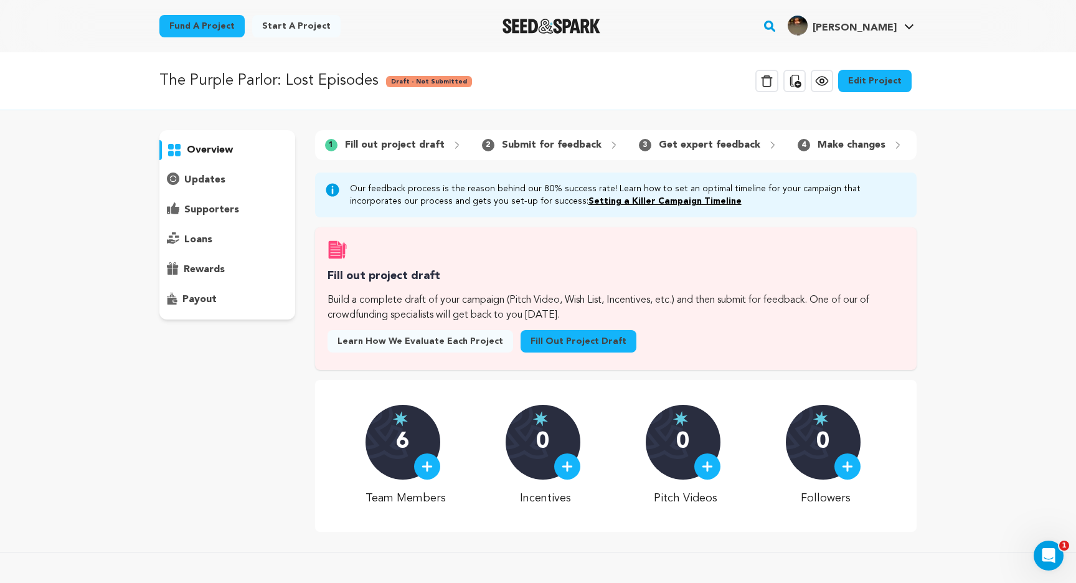
click at [820, 75] on icon at bounding box center [821, 80] width 15 height 15
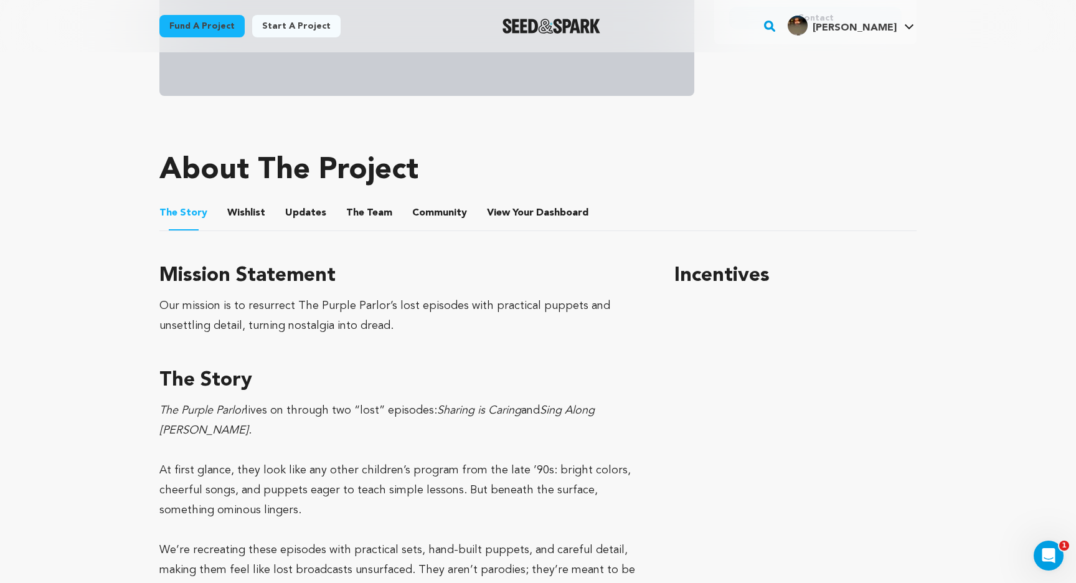
scroll to position [443, 0]
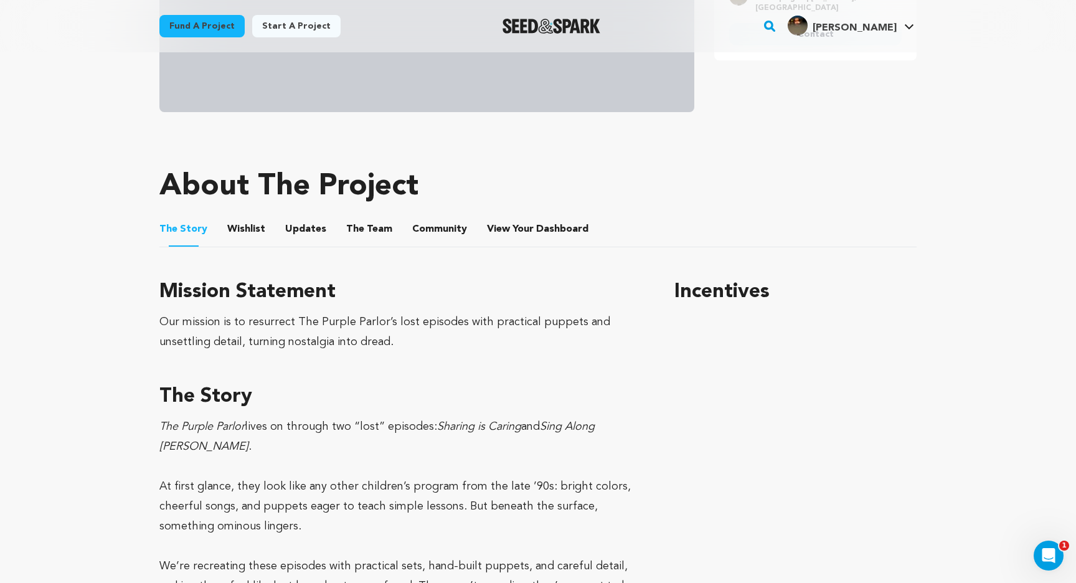
click at [238, 228] on button "Wishlist" at bounding box center [247, 232] width 30 height 30
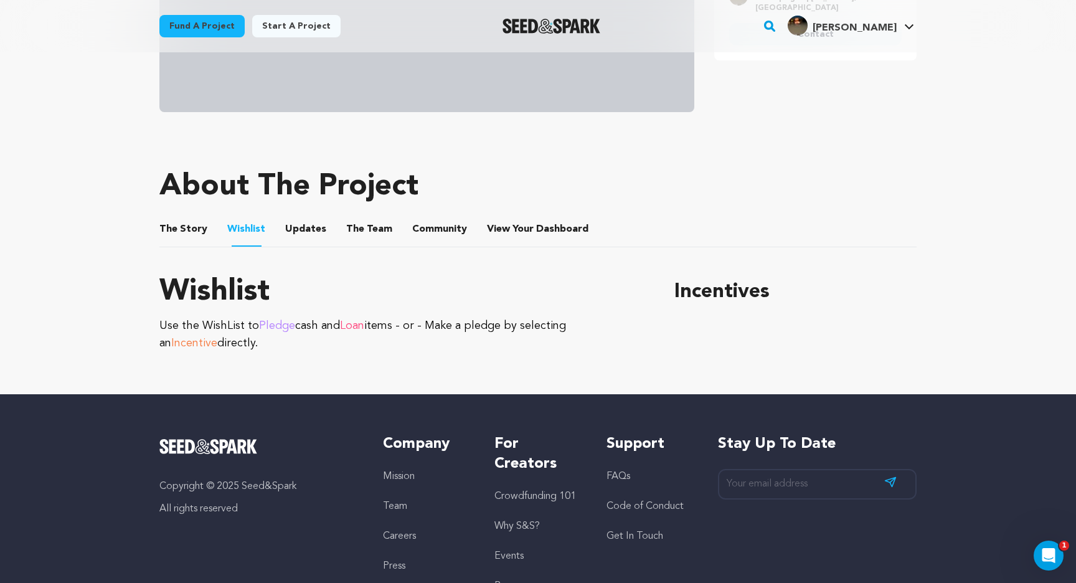
click at [291, 225] on button "Updates" at bounding box center [306, 232] width 30 height 30
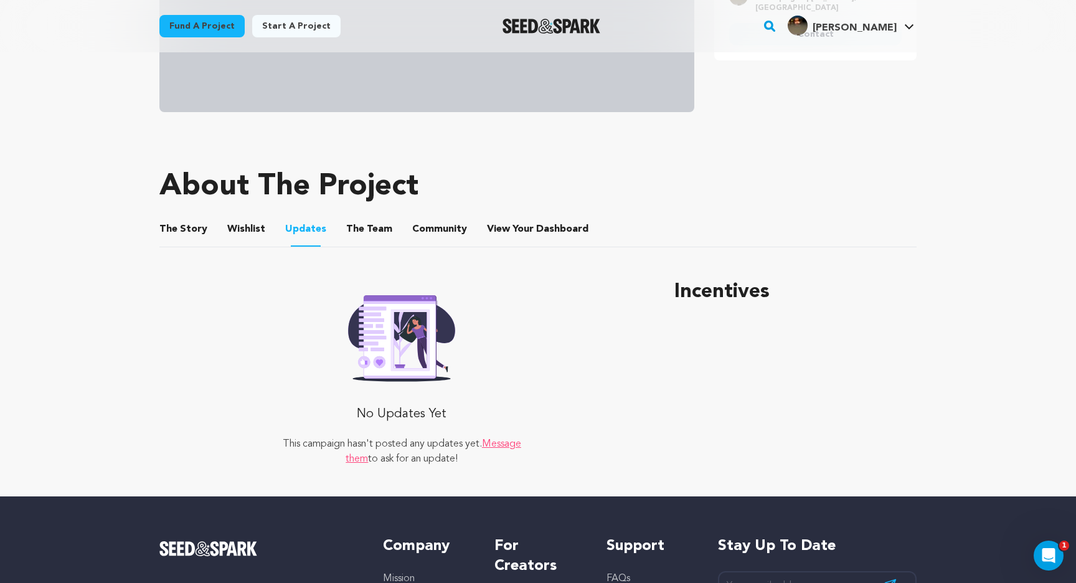
click at [354, 225] on button "The Team" at bounding box center [369, 232] width 30 height 30
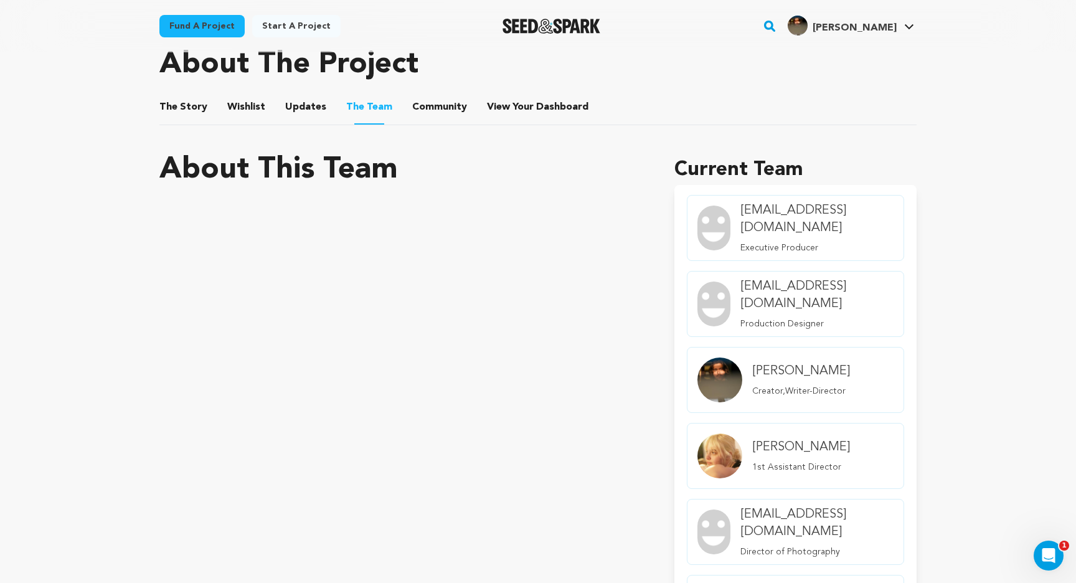
scroll to position [350, 0]
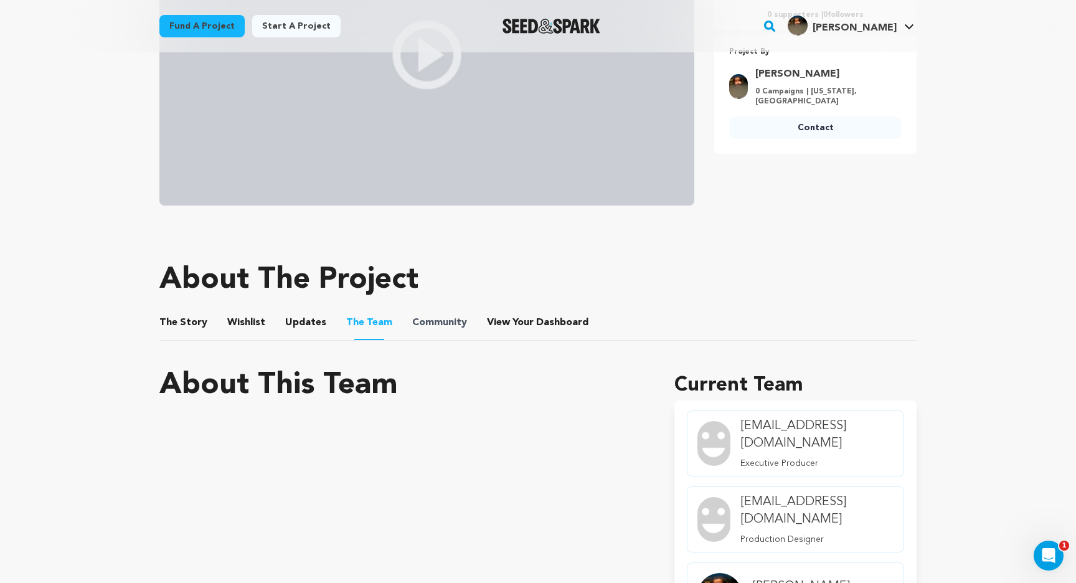
click at [413, 322] on span "Community" at bounding box center [439, 322] width 55 height 15
click at [424, 318] on button "Community" at bounding box center [439, 325] width 30 height 30
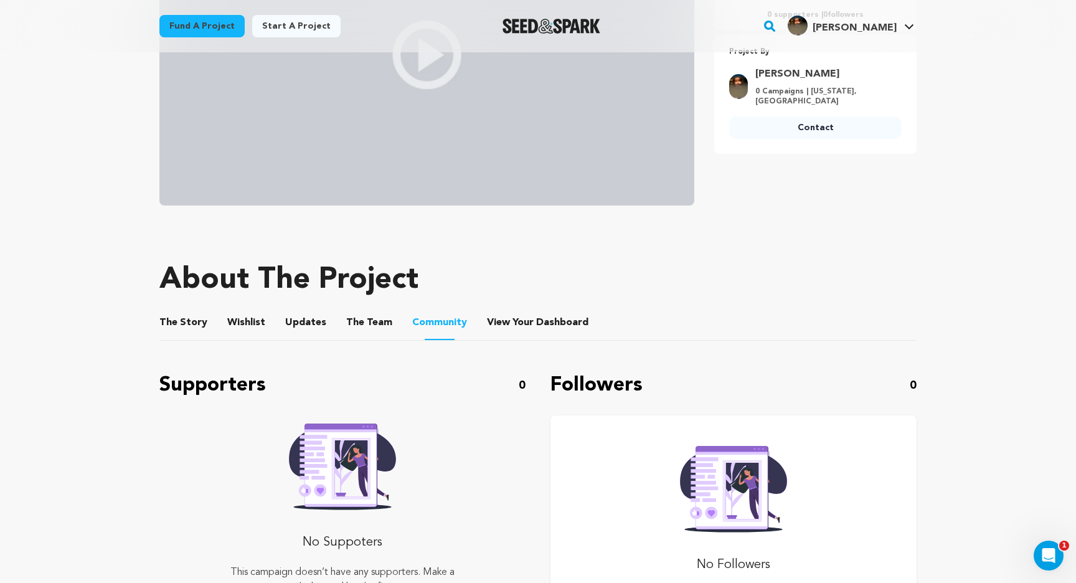
click at [510, 329] on li "View Your Dashboard View Your Dashboard" at bounding box center [539, 322] width 104 height 35
click at [189, 318] on button "The Story" at bounding box center [184, 325] width 30 height 30
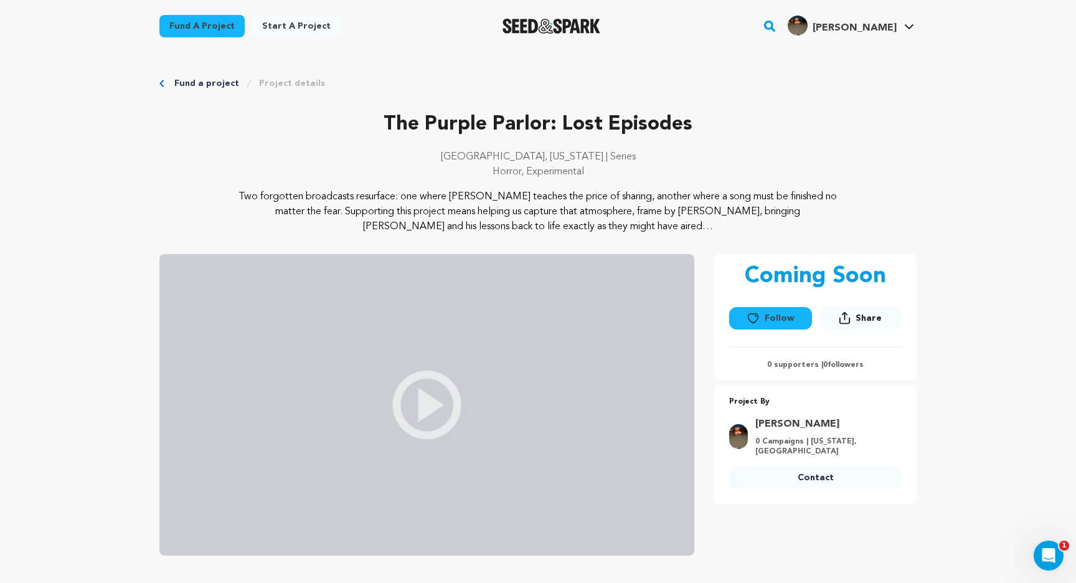
click at [210, 79] on link "Fund a project" at bounding box center [206, 83] width 65 height 12
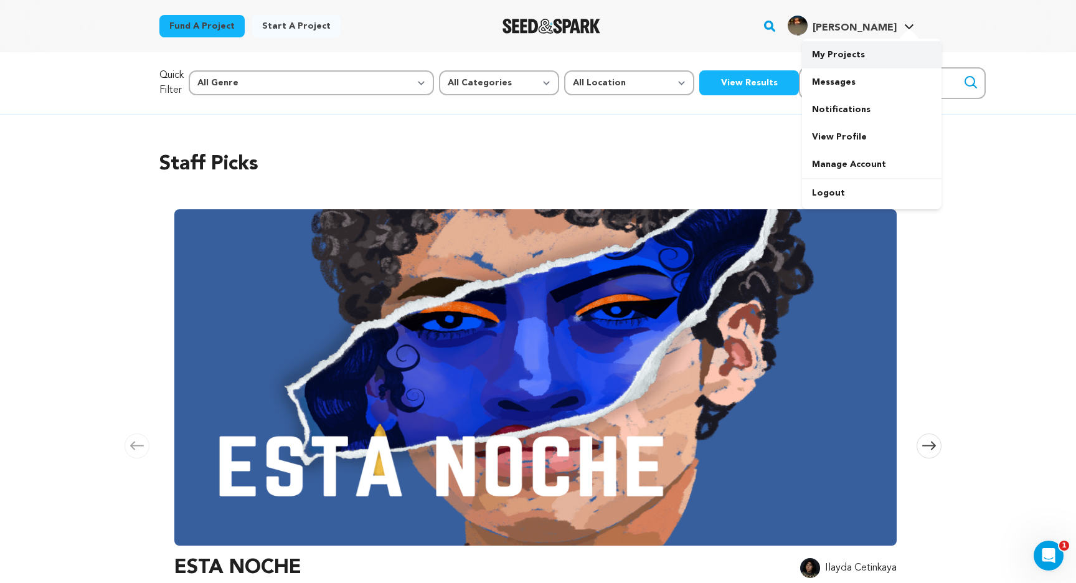
click at [855, 55] on link "My Projects" at bounding box center [871, 54] width 139 height 27
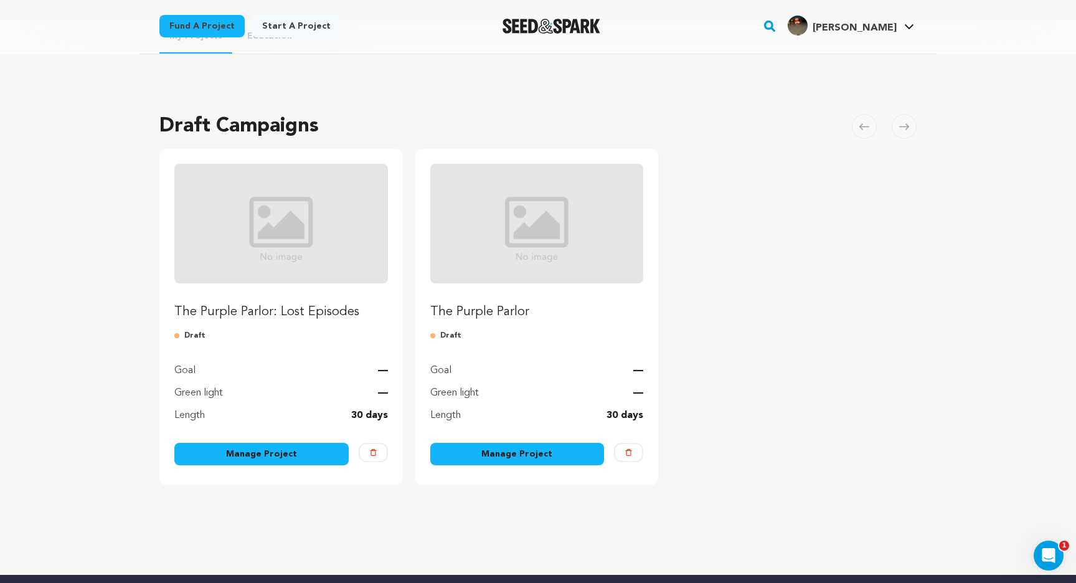
scroll to position [34, 0]
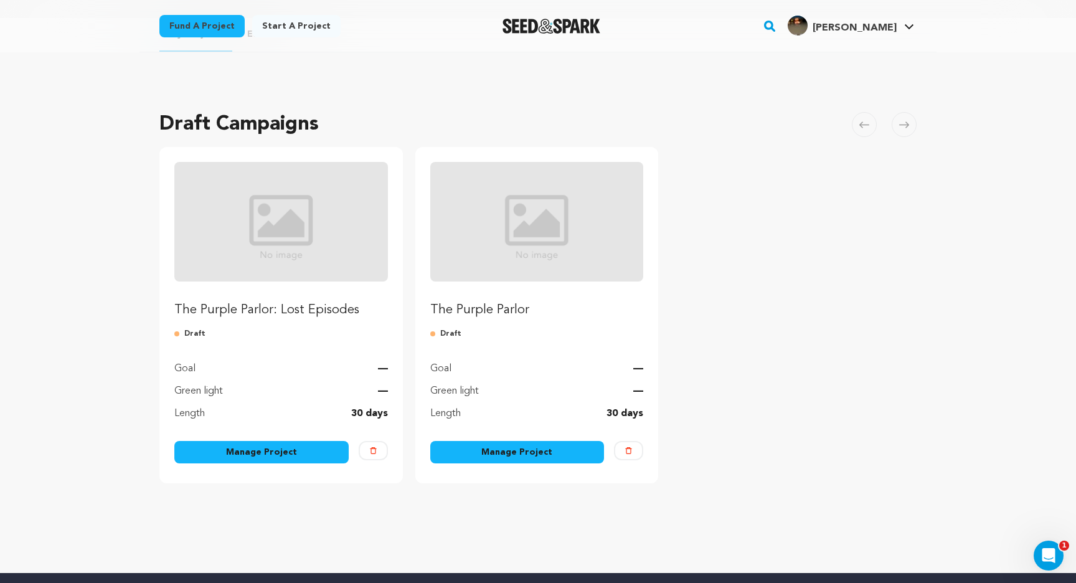
click at [267, 456] on link "Manage Project" at bounding box center [261, 452] width 174 height 22
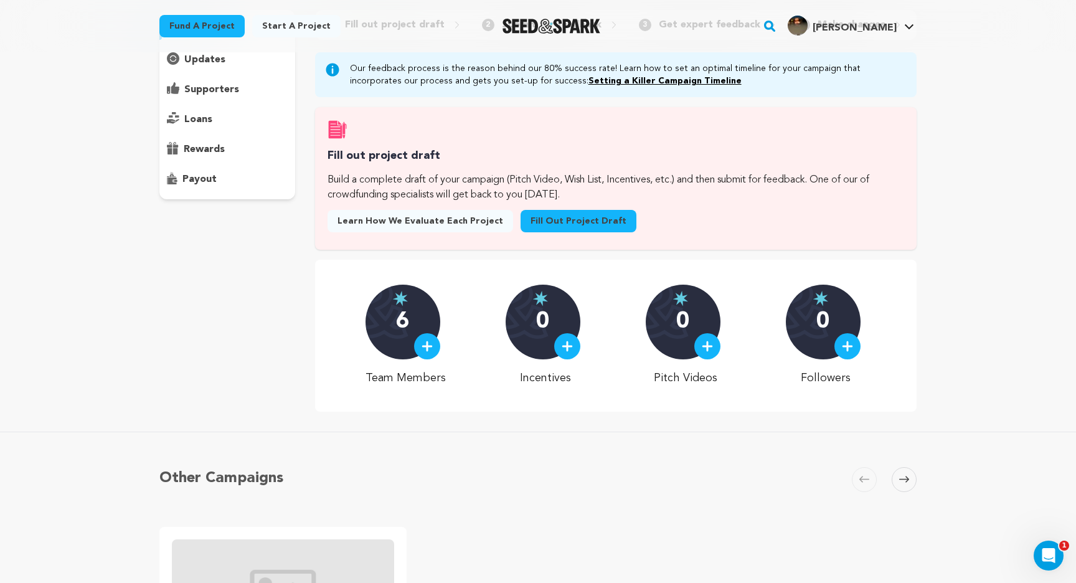
scroll to position [123, 0]
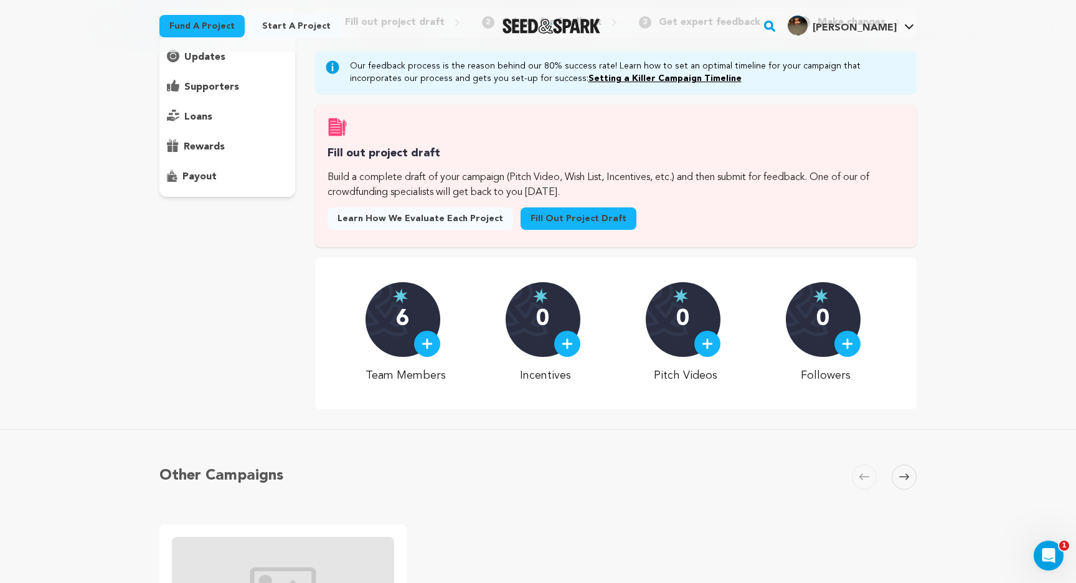
click at [429, 340] on img at bounding box center [426, 343] width 11 height 11
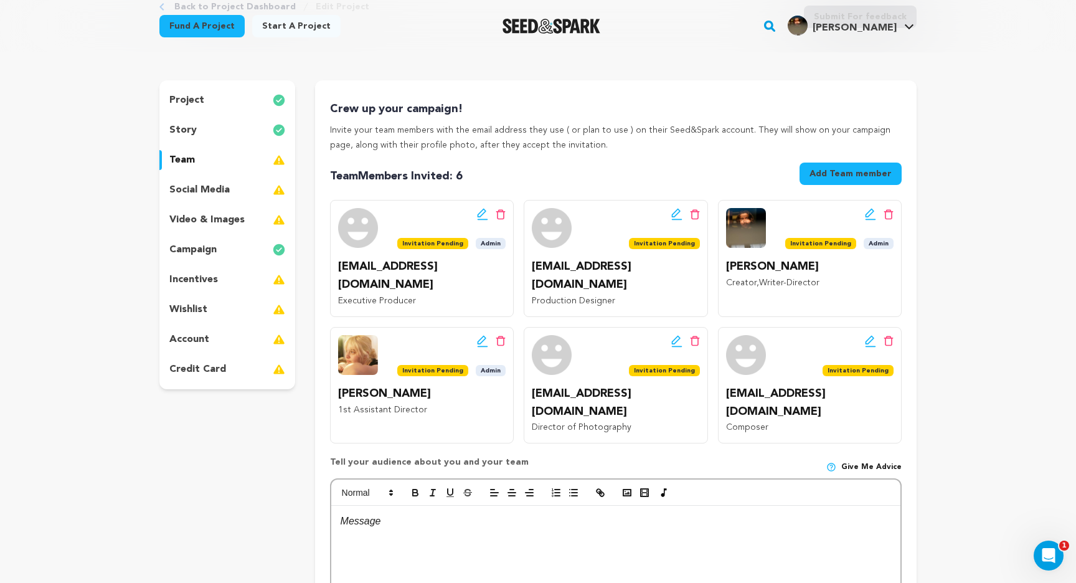
click at [856, 182] on button "Add Team member" at bounding box center [850, 173] width 102 height 22
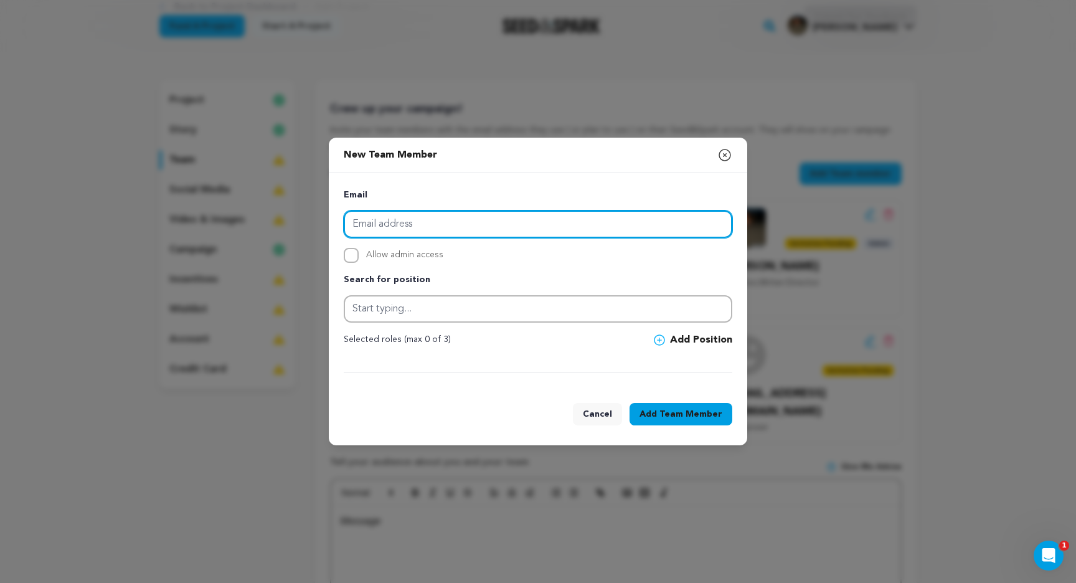
click at [504, 232] on input "email" at bounding box center [538, 223] width 388 height 27
paste input "[EMAIL_ADDRESS][DOMAIN_NAME]"
type input "[EMAIL_ADDRESS][DOMAIN_NAME]"
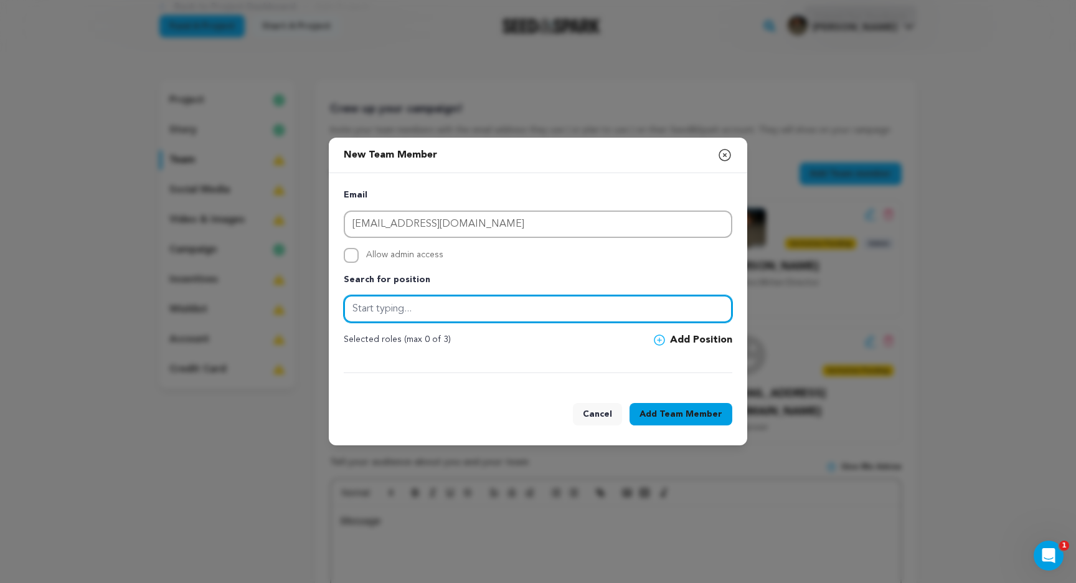
click at [391, 310] on input "text" at bounding box center [538, 308] width 388 height 27
type input "Camera Operator"
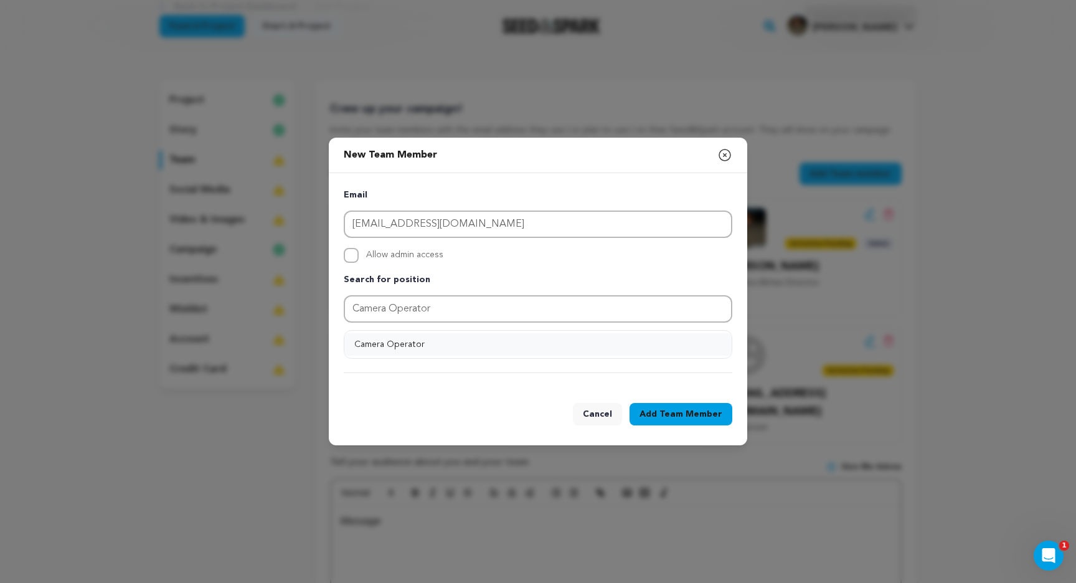
click at [364, 339] on button "Camera Operator" at bounding box center [537, 344] width 387 height 22
click at [695, 337] on button "Add Position" at bounding box center [693, 339] width 78 height 15
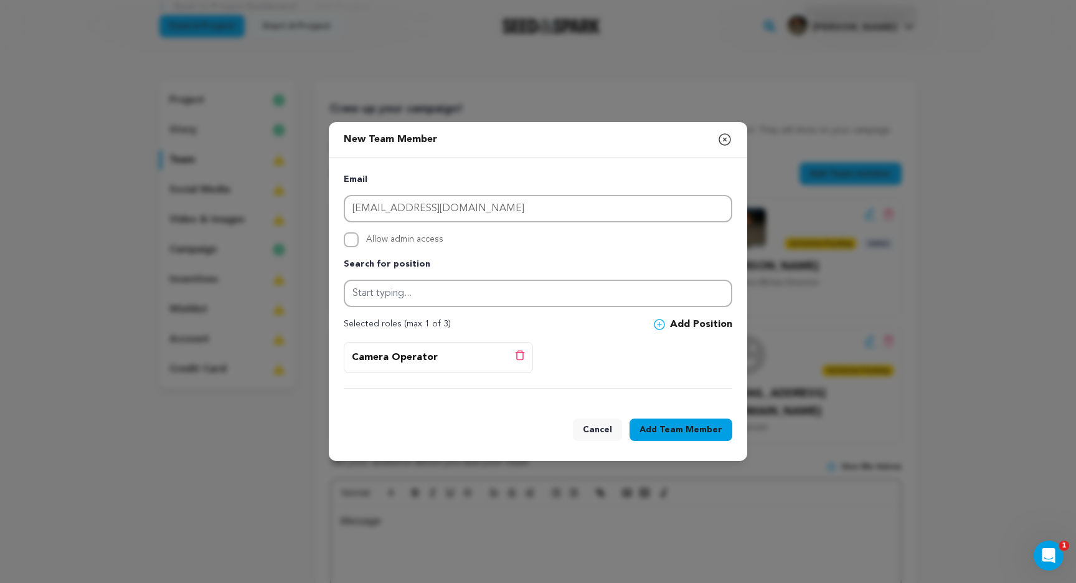
click at [670, 426] on span "Team Member" at bounding box center [690, 429] width 63 height 12
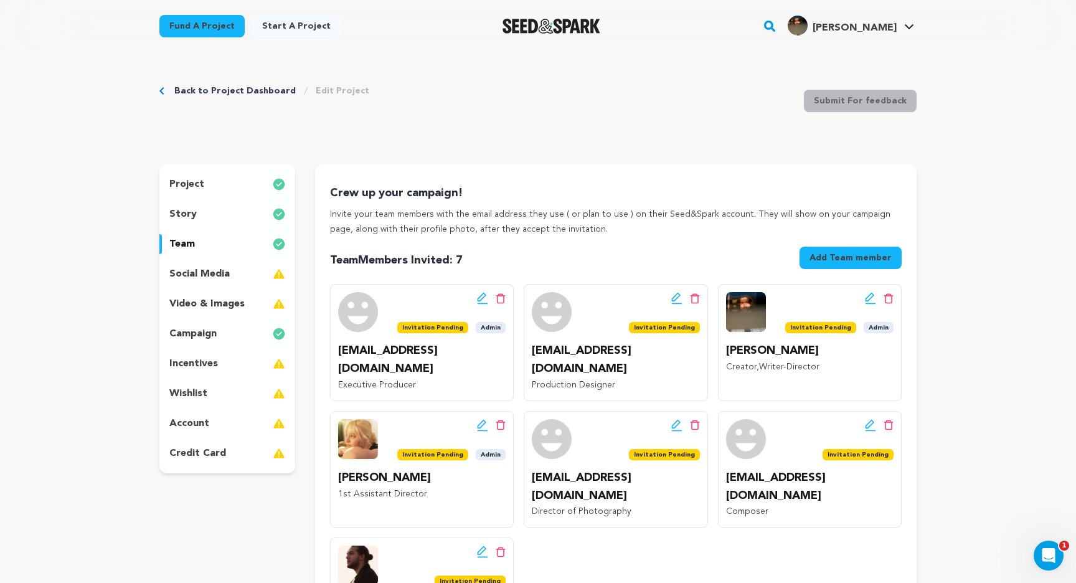
click at [194, 278] on p "social media" at bounding box center [199, 273] width 60 height 15
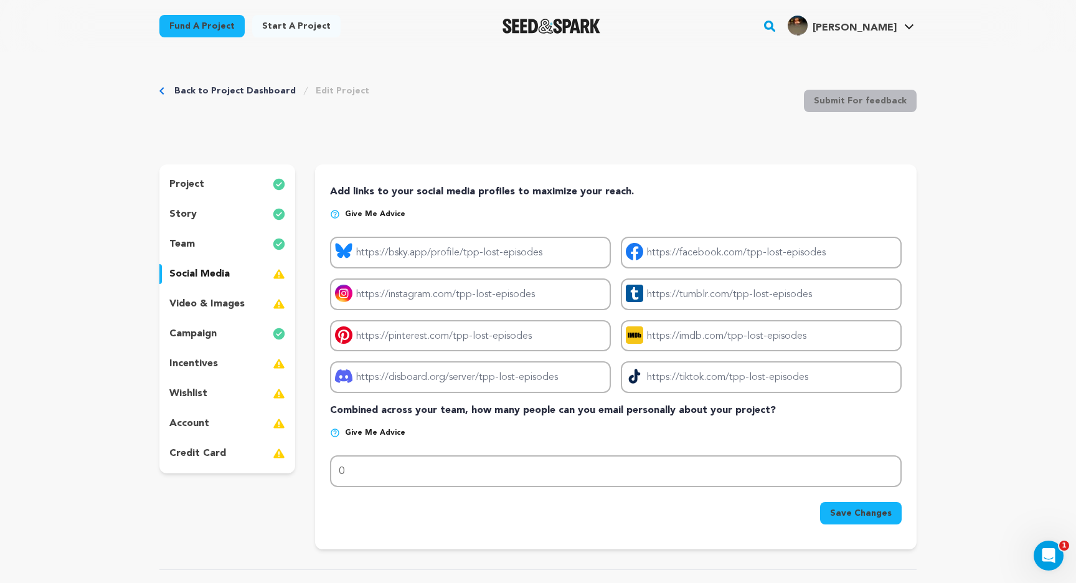
click at [207, 306] on p "video & images" at bounding box center [206, 303] width 75 height 15
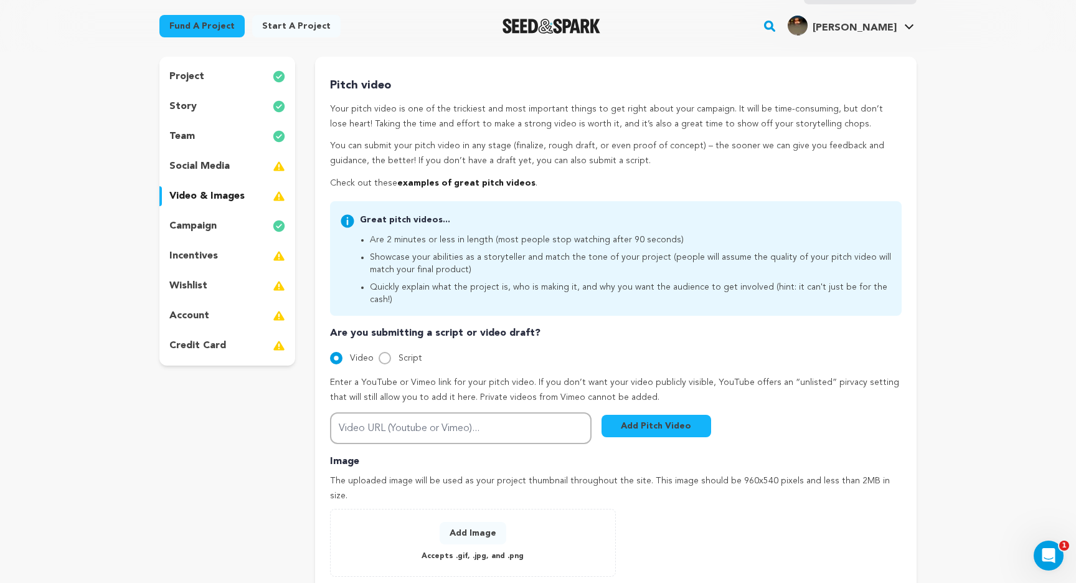
scroll to position [99, 0]
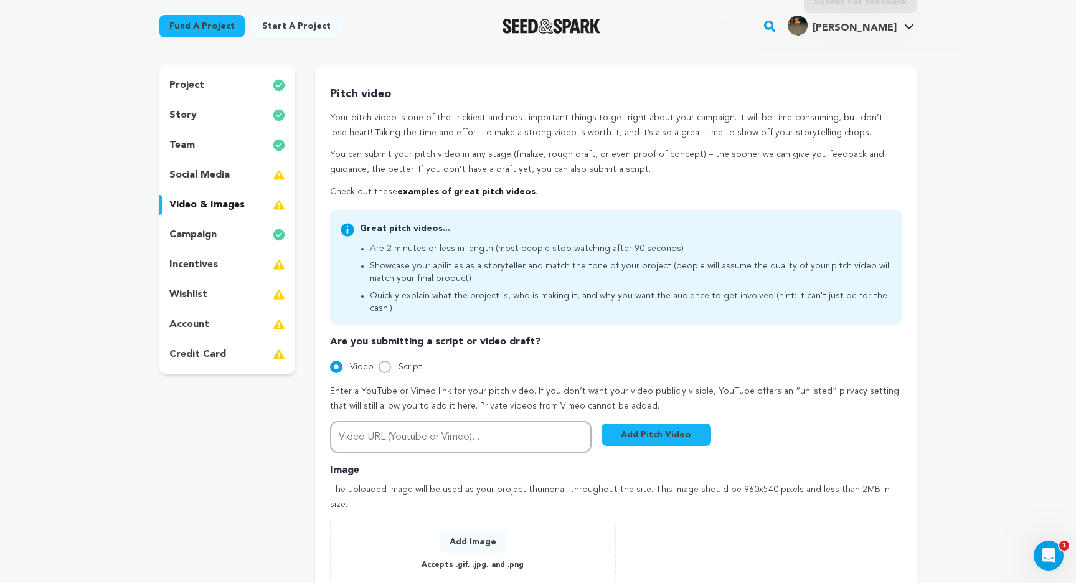
click at [227, 265] on div "incentives" at bounding box center [227, 265] width 136 height 20
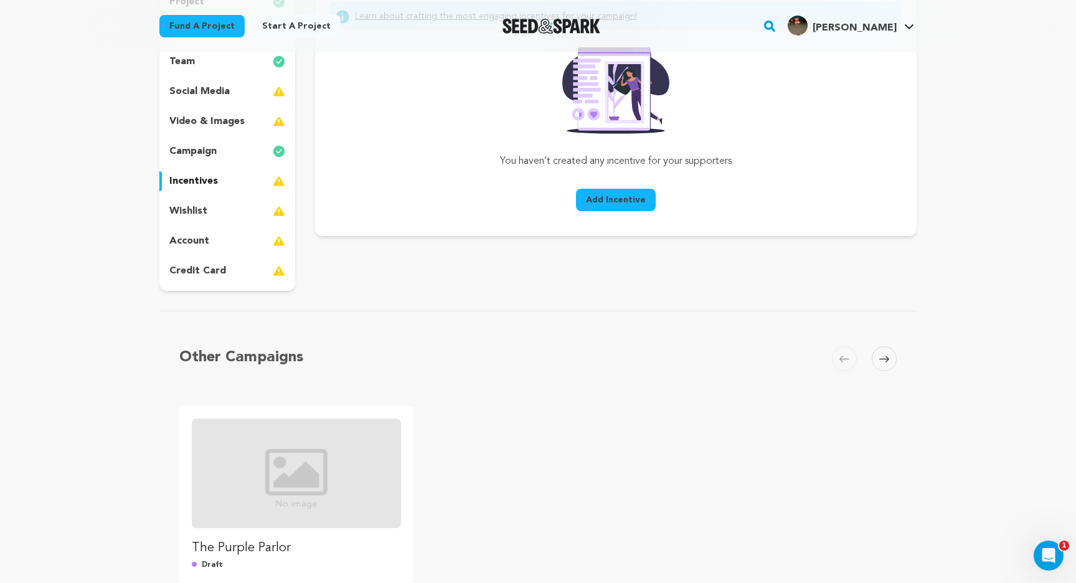
scroll to position [114, 0]
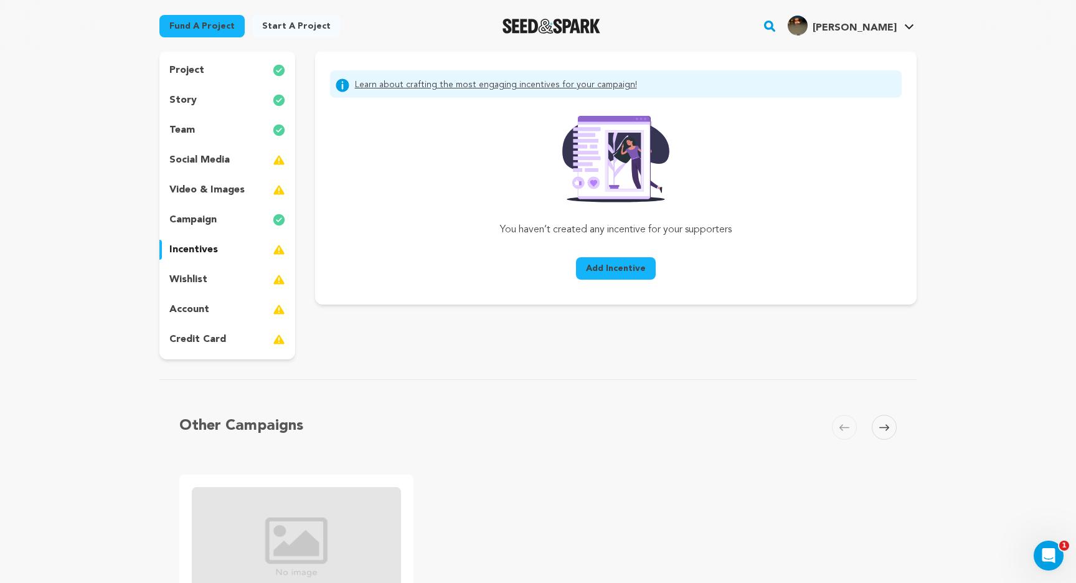
click at [244, 276] on div "wishlist" at bounding box center [227, 280] width 136 height 20
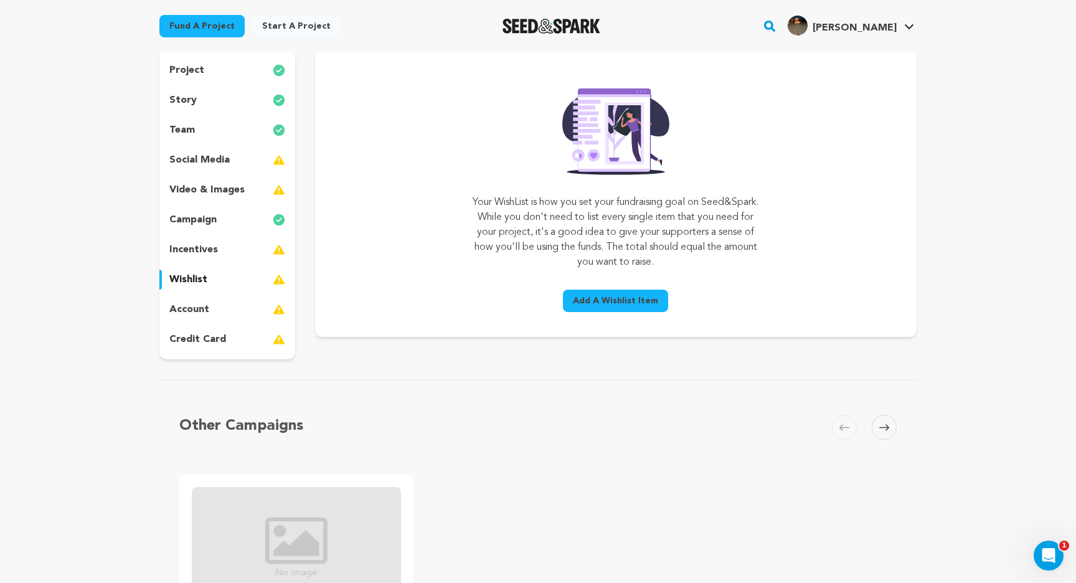
click at [228, 303] on div "account" at bounding box center [227, 309] width 136 height 20
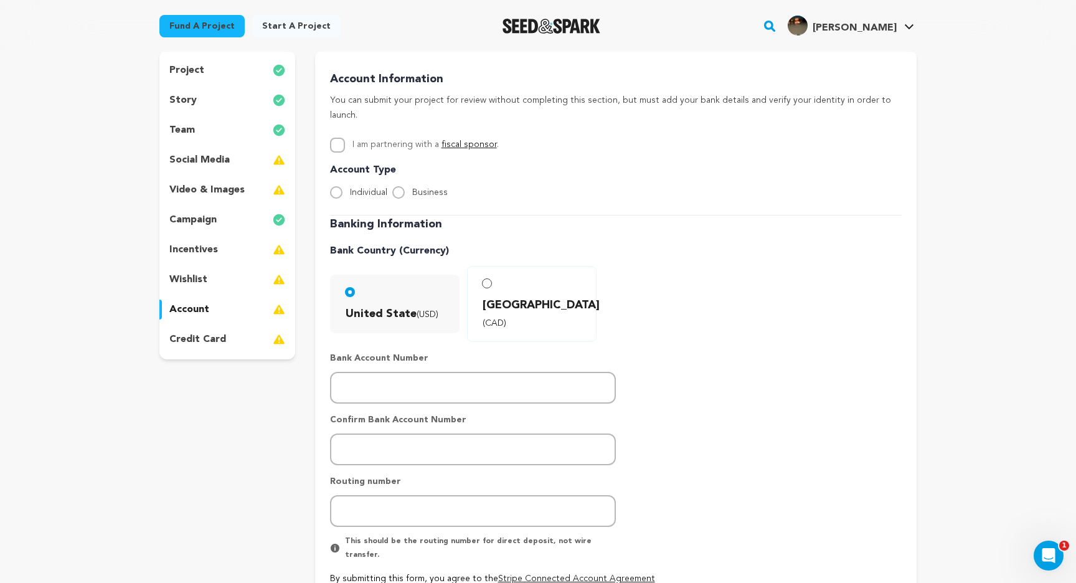
click at [242, 126] on div "team" at bounding box center [227, 130] width 136 height 20
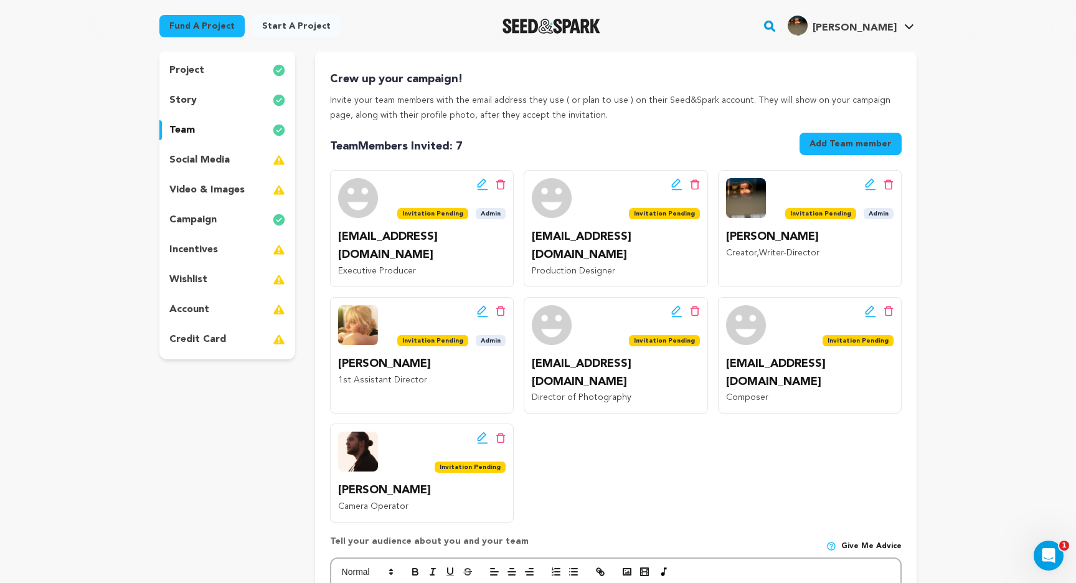
click at [671, 182] on icon at bounding box center [676, 184] width 11 height 12
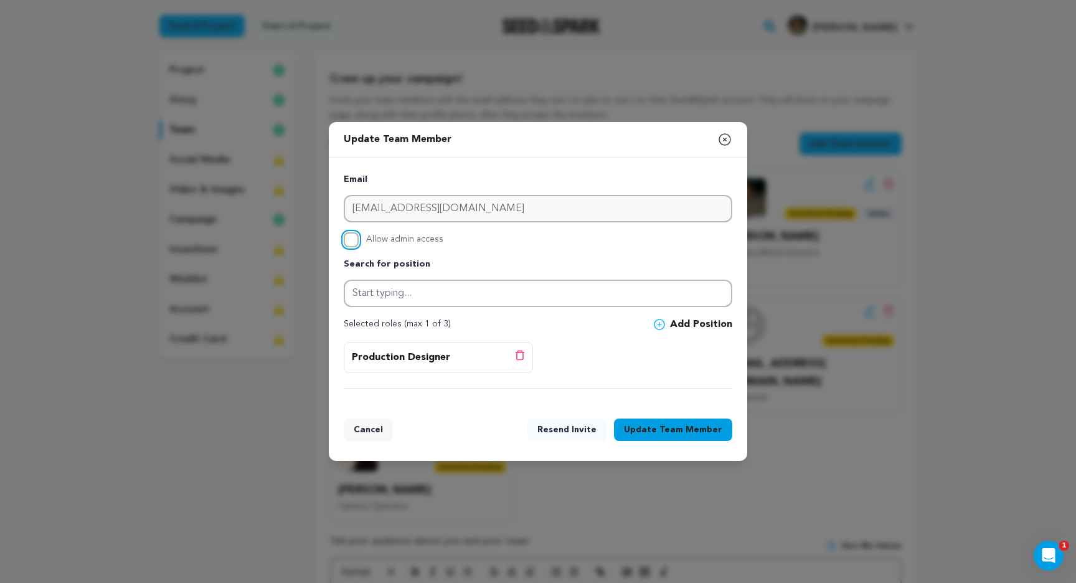
click at [353, 232] on input "Allow admin access" at bounding box center [351, 239] width 15 height 15
checkbox input "true"
click at [670, 428] on span "Team Member" at bounding box center [690, 429] width 63 height 12
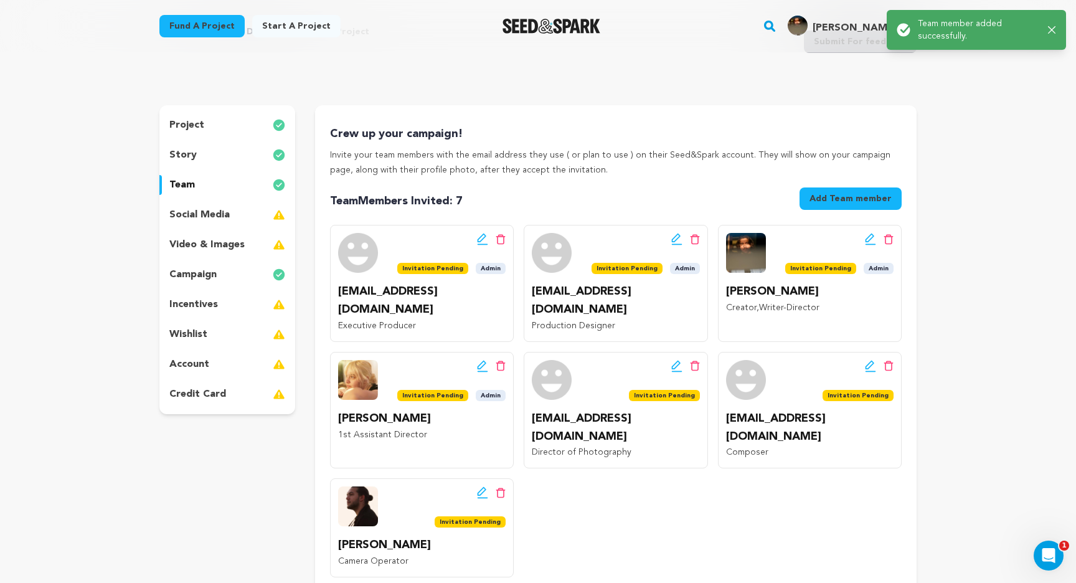
scroll to position [66, 0]
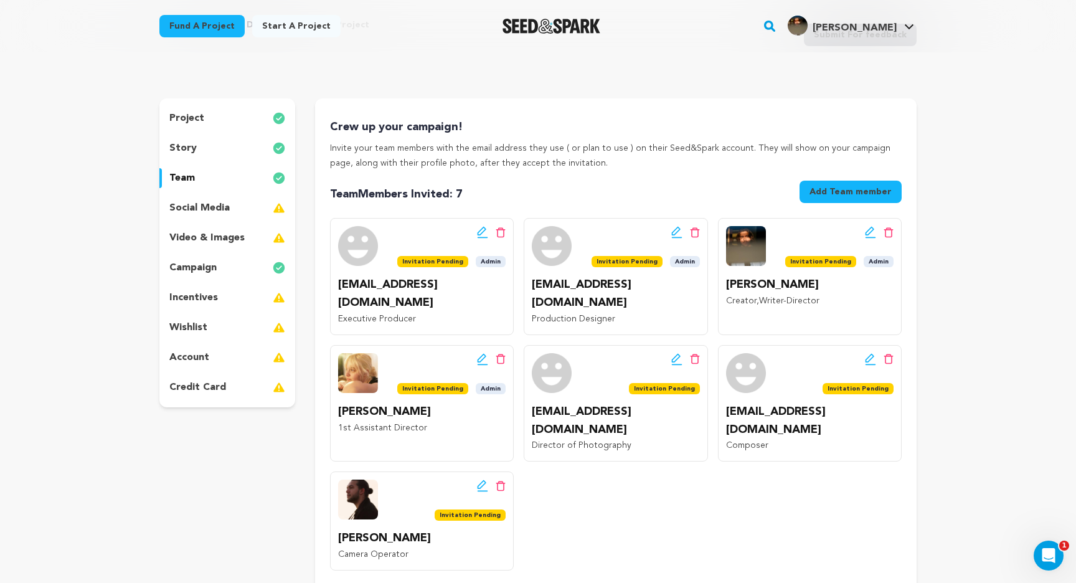
click at [206, 150] on div "story" at bounding box center [227, 148] width 136 height 20
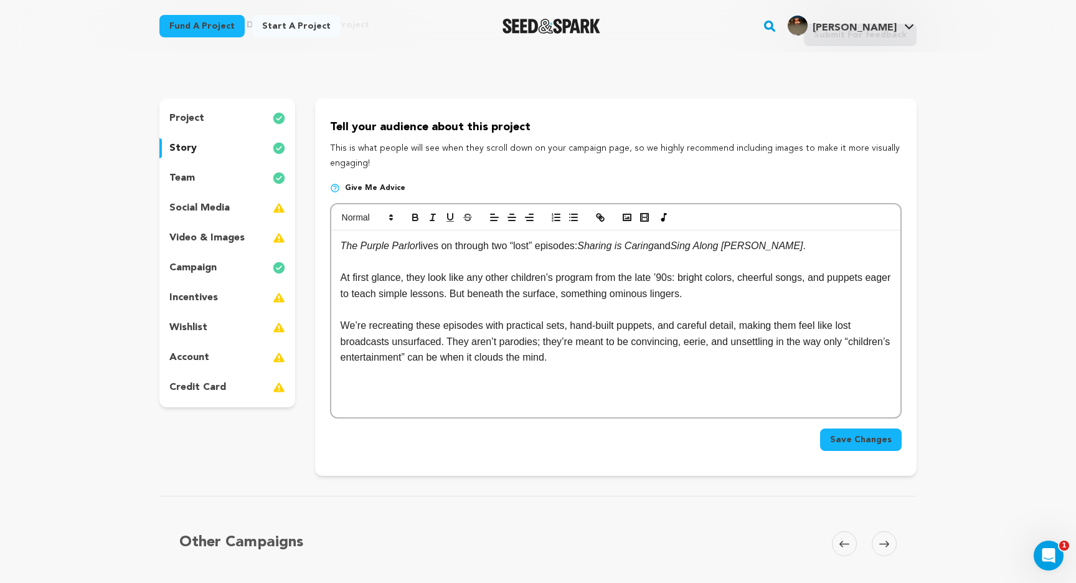
click at [221, 113] on div "project" at bounding box center [227, 118] width 136 height 20
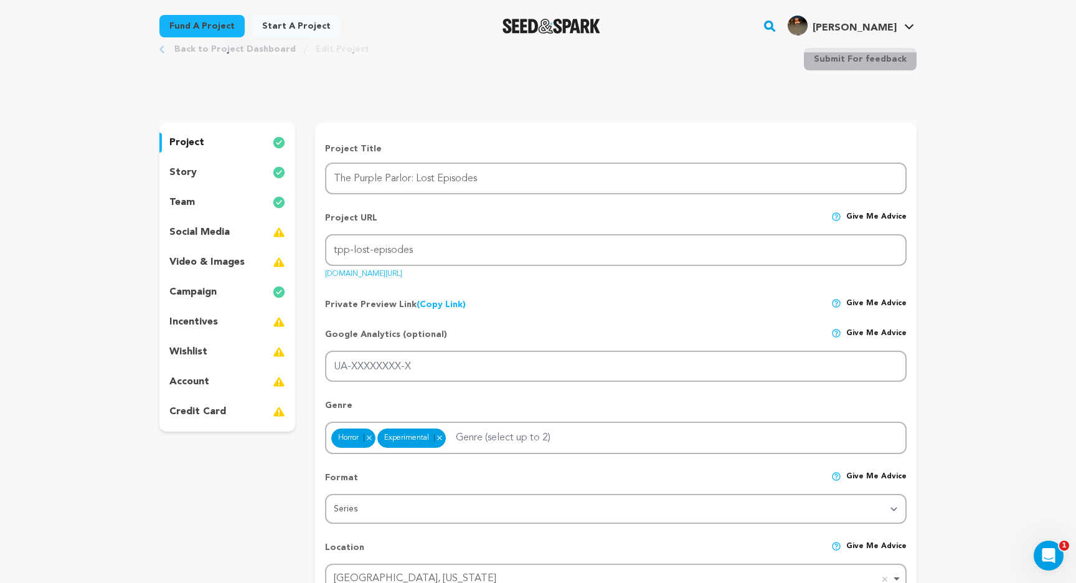
scroll to position [64, 0]
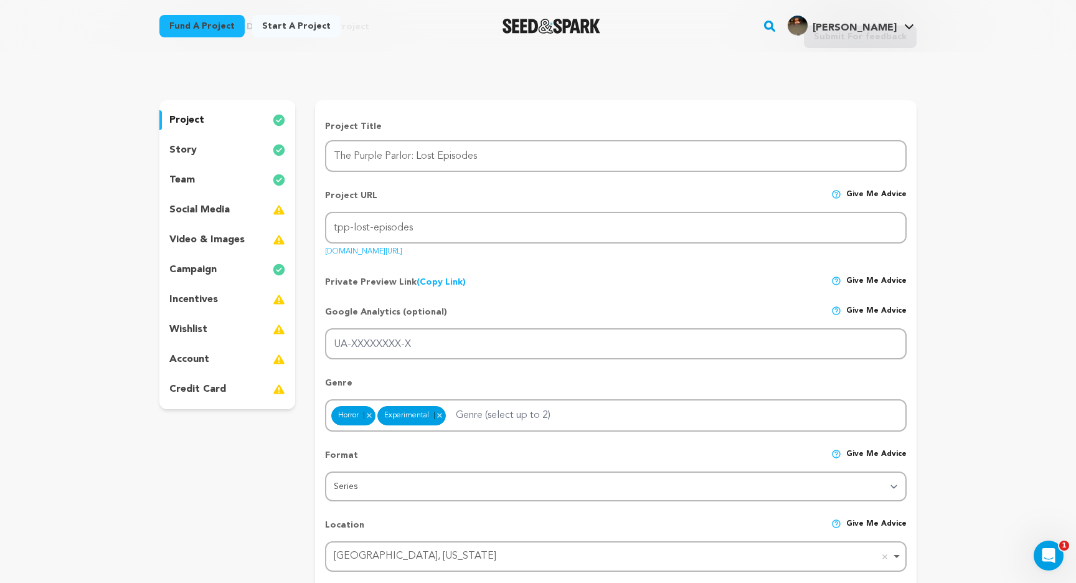
click at [240, 290] on div "incentives" at bounding box center [227, 299] width 136 height 20
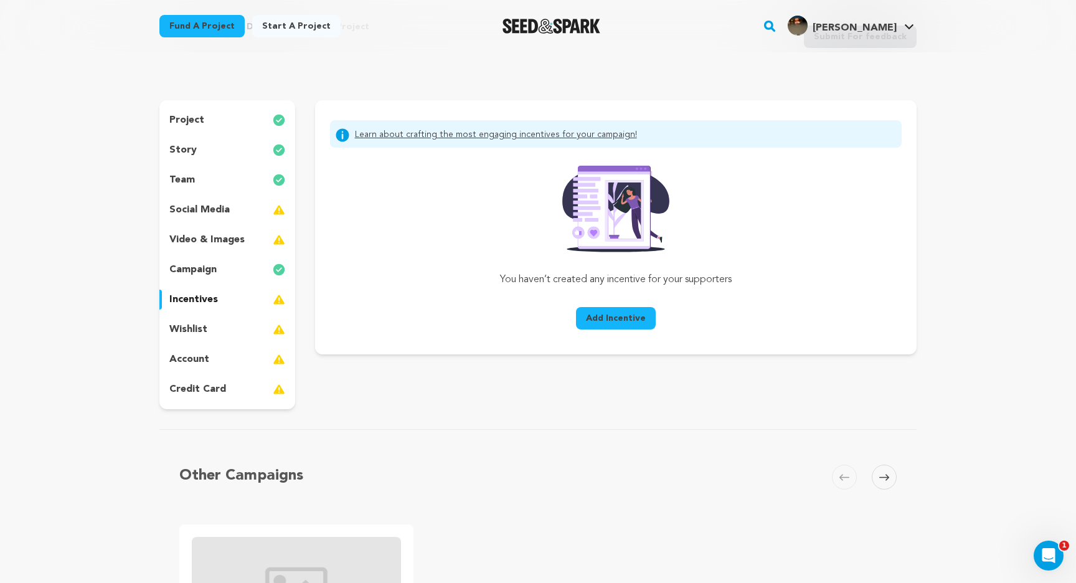
click at [215, 327] on div "wishlist" at bounding box center [227, 329] width 136 height 20
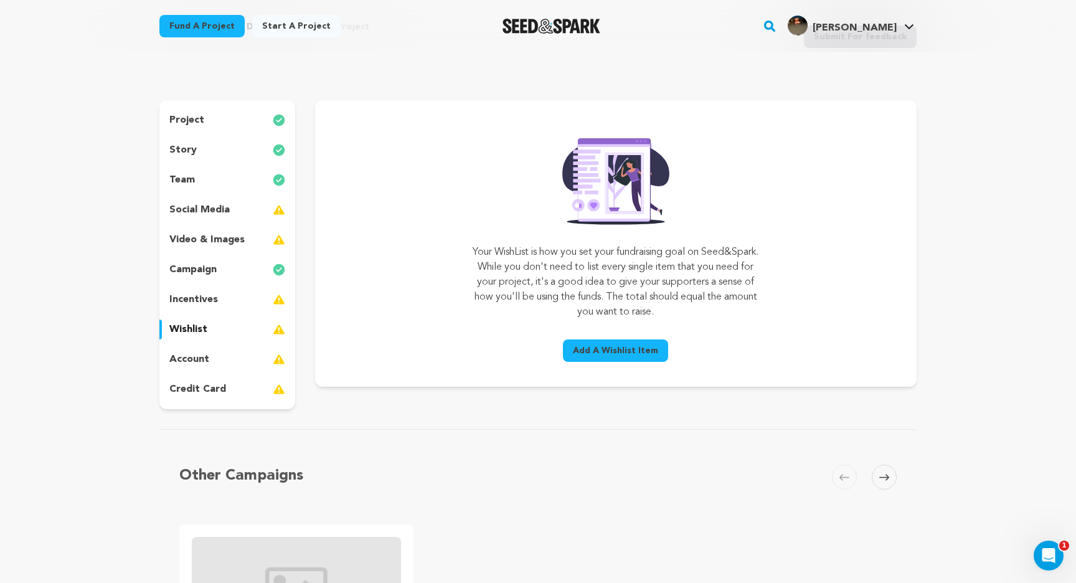
click at [182, 234] on p "video & images" at bounding box center [206, 239] width 75 height 15
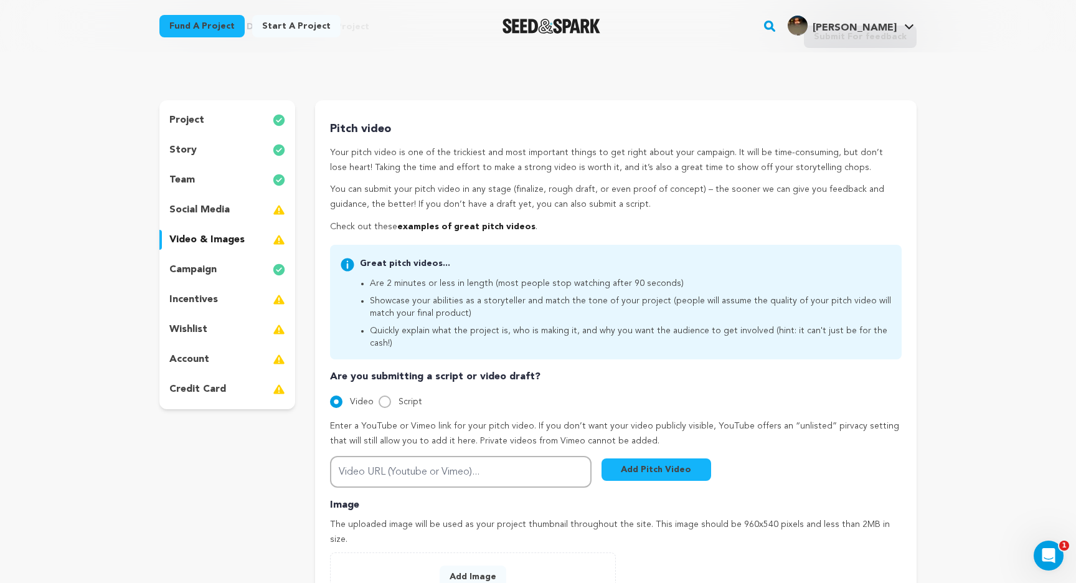
click at [199, 215] on p "social media" at bounding box center [199, 209] width 60 height 15
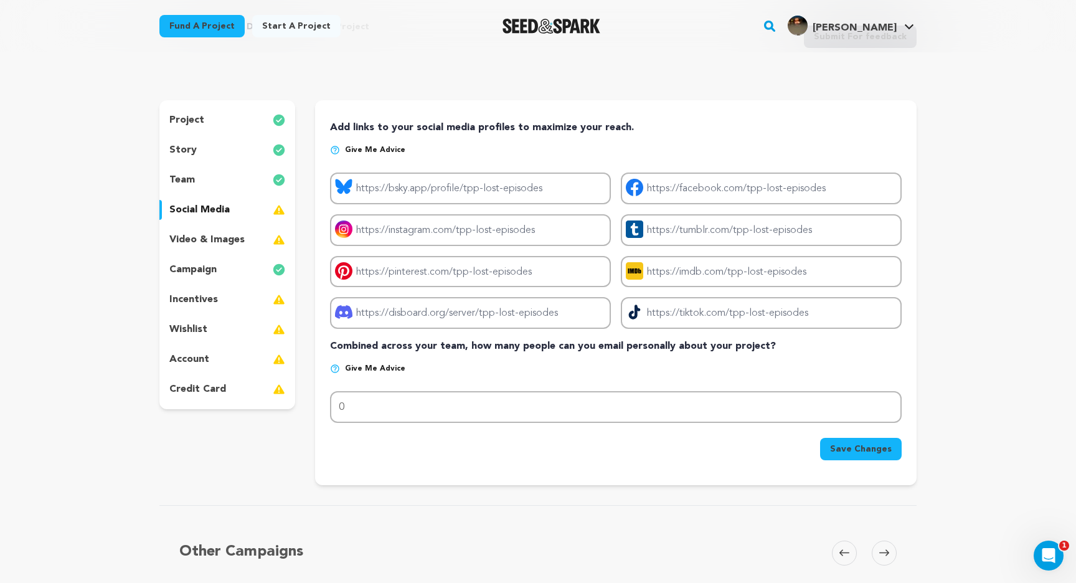
click at [209, 355] on div "account" at bounding box center [227, 359] width 136 height 20
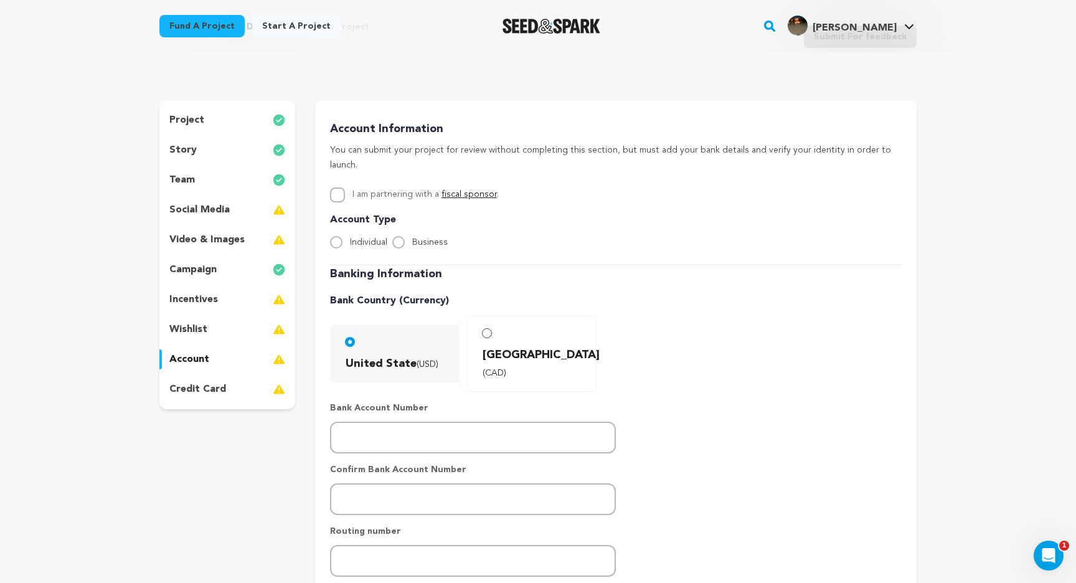
click at [203, 388] on p "credit card" at bounding box center [197, 389] width 57 height 15
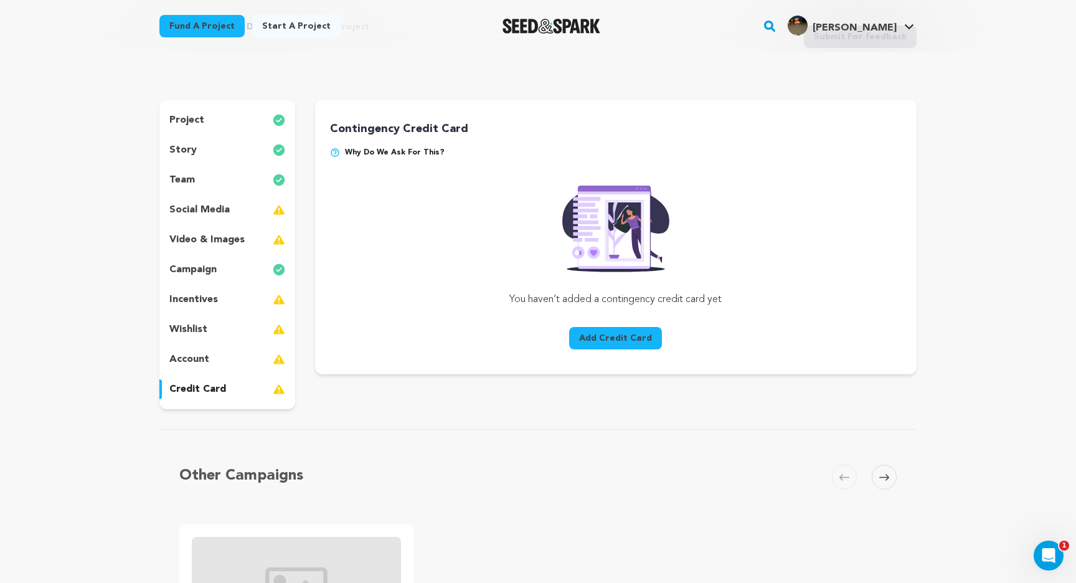
click at [197, 365] on p "account" at bounding box center [189, 359] width 40 height 15
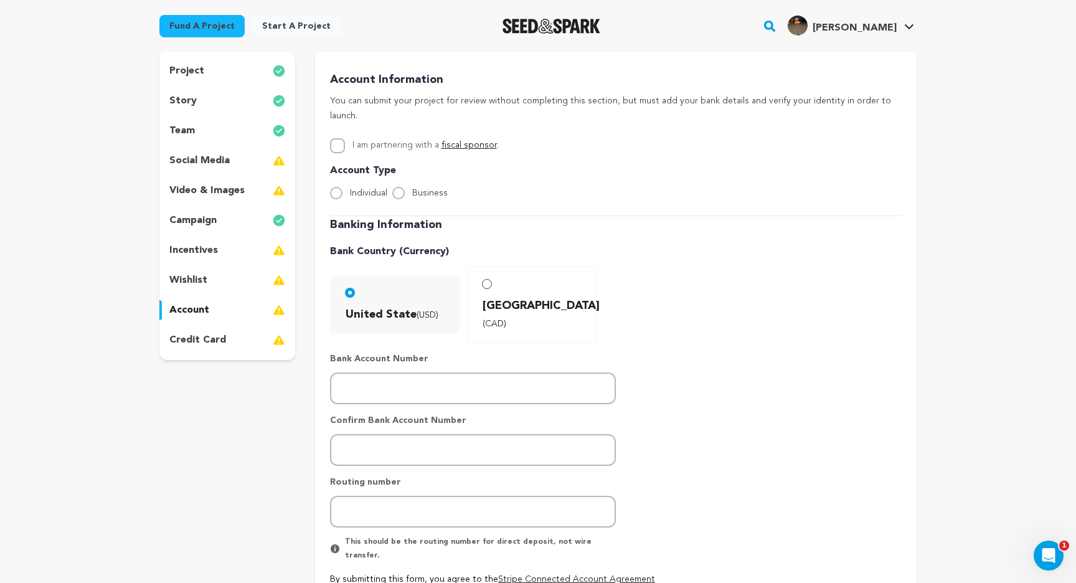
scroll to position [109, 0]
